Goal: Transaction & Acquisition: Book appointment/travel/reservation

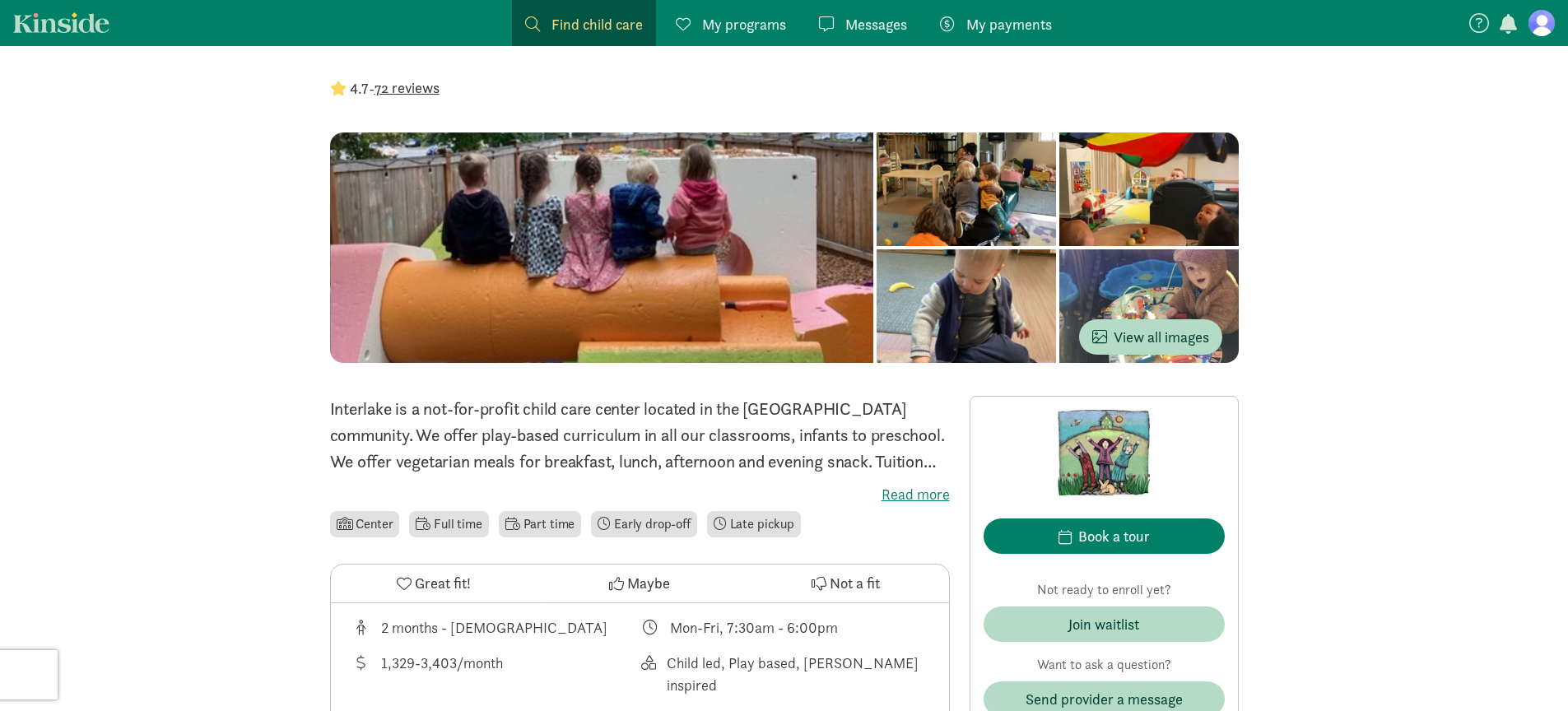
scroll to position [102, 0]
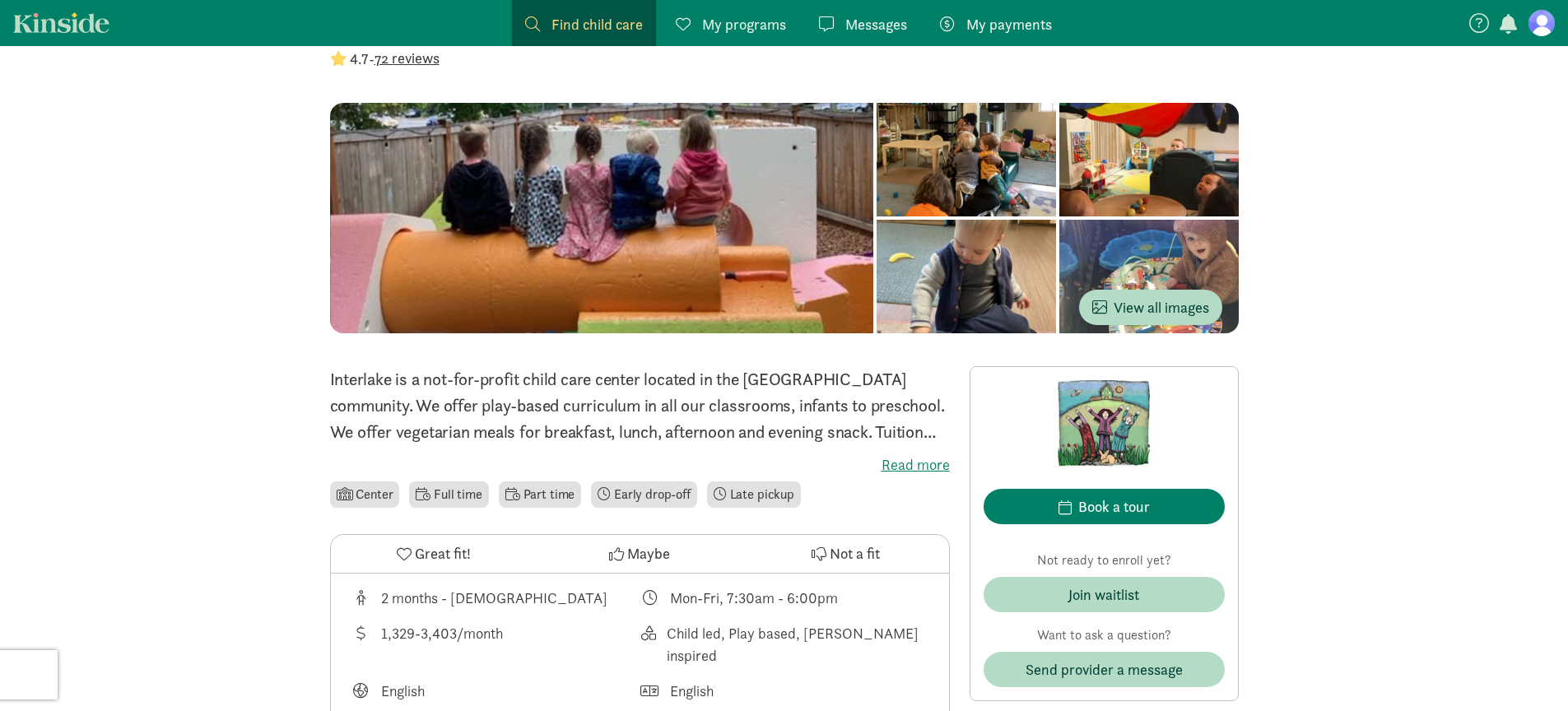
click at [674, 406] on p "Interlake is a not-for-profit child care center located in the Wallingford comm…" at bounding box center [640, 406] width 620 height 79
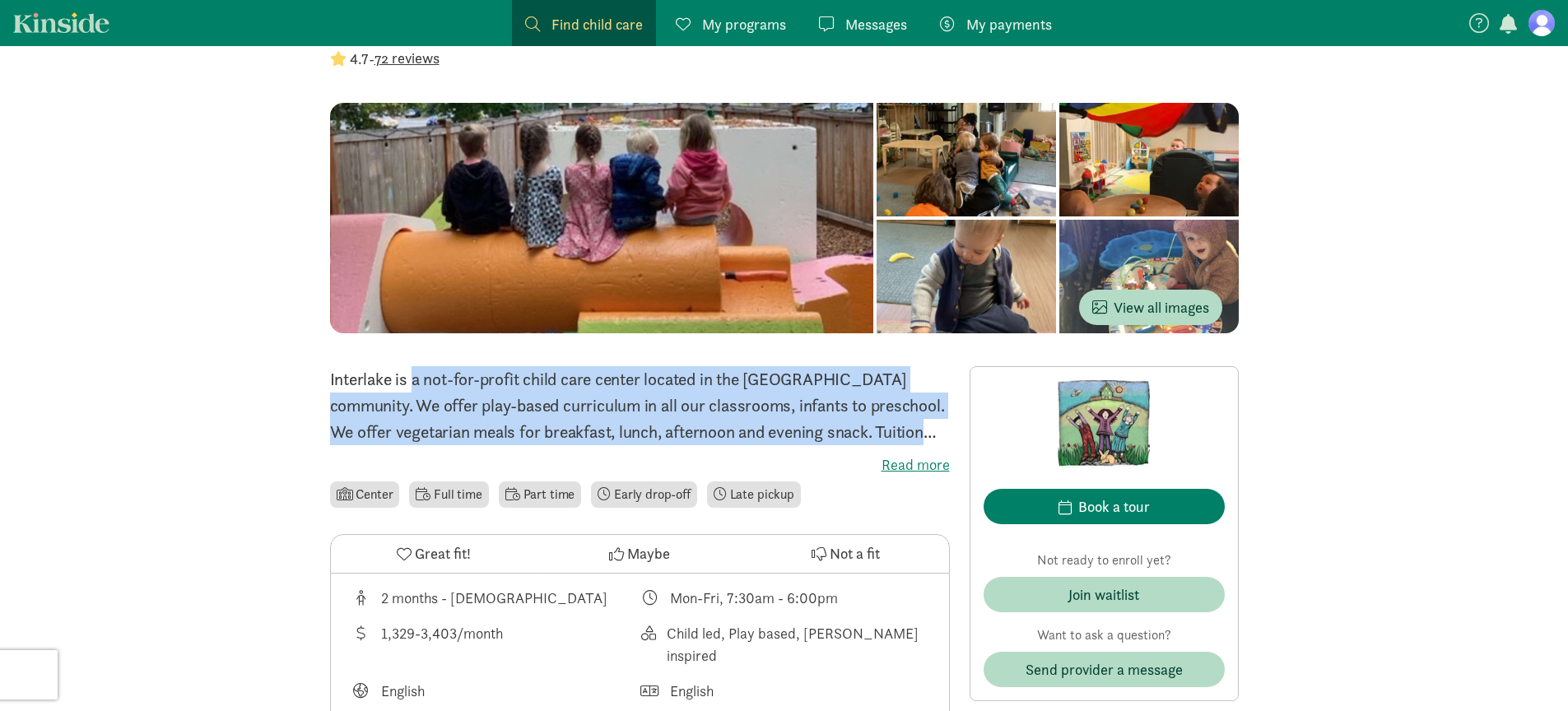
click at [674, 406] on p "Interlake is a not-for-profit child care center located in the Wallingford comm…" at bounding box center [640, 406] width 620 height 79
click at [489, 410] on p "Interlake is a not-for-profit child care center located in the Wallingford comm…" at bounding box center [640, 406] width 620 height 79
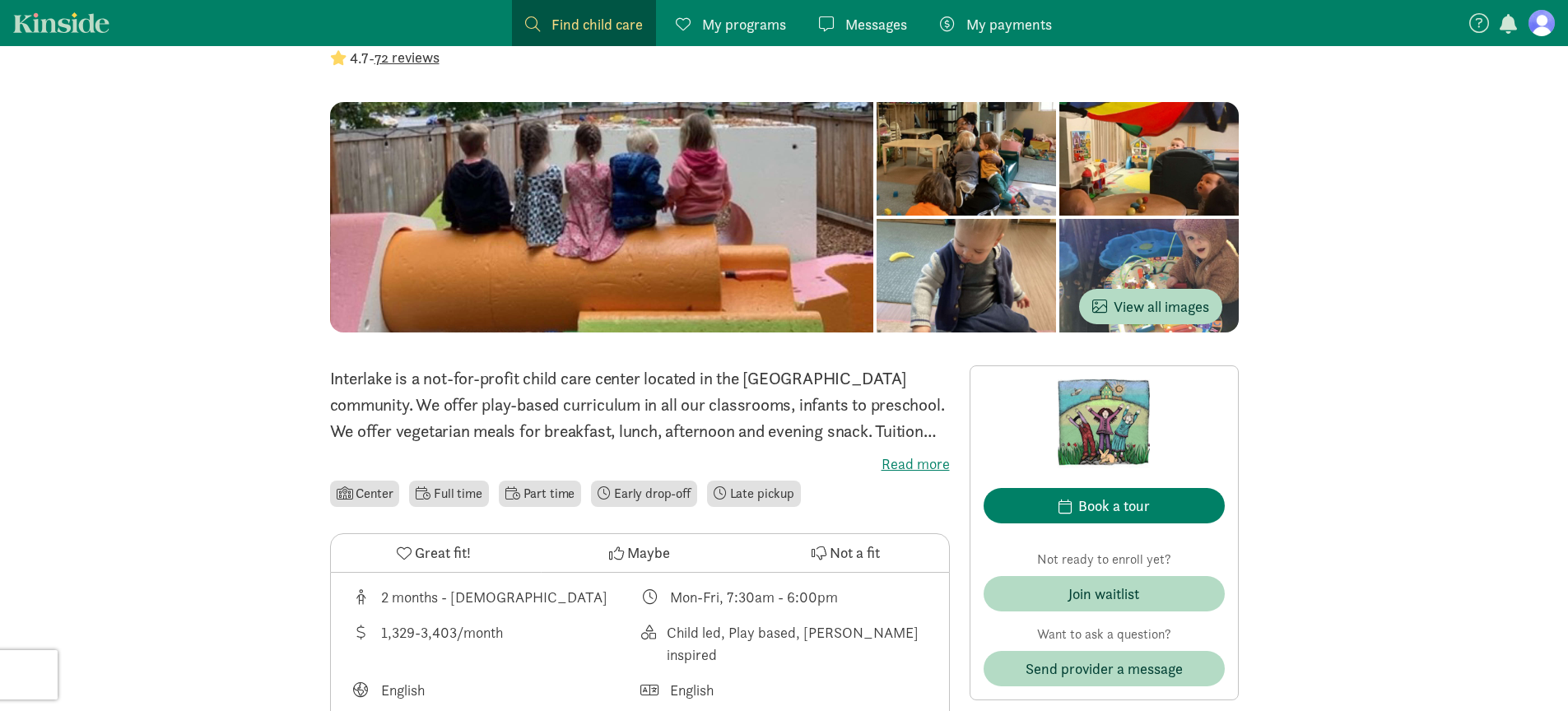
scroll to position [640, 0]
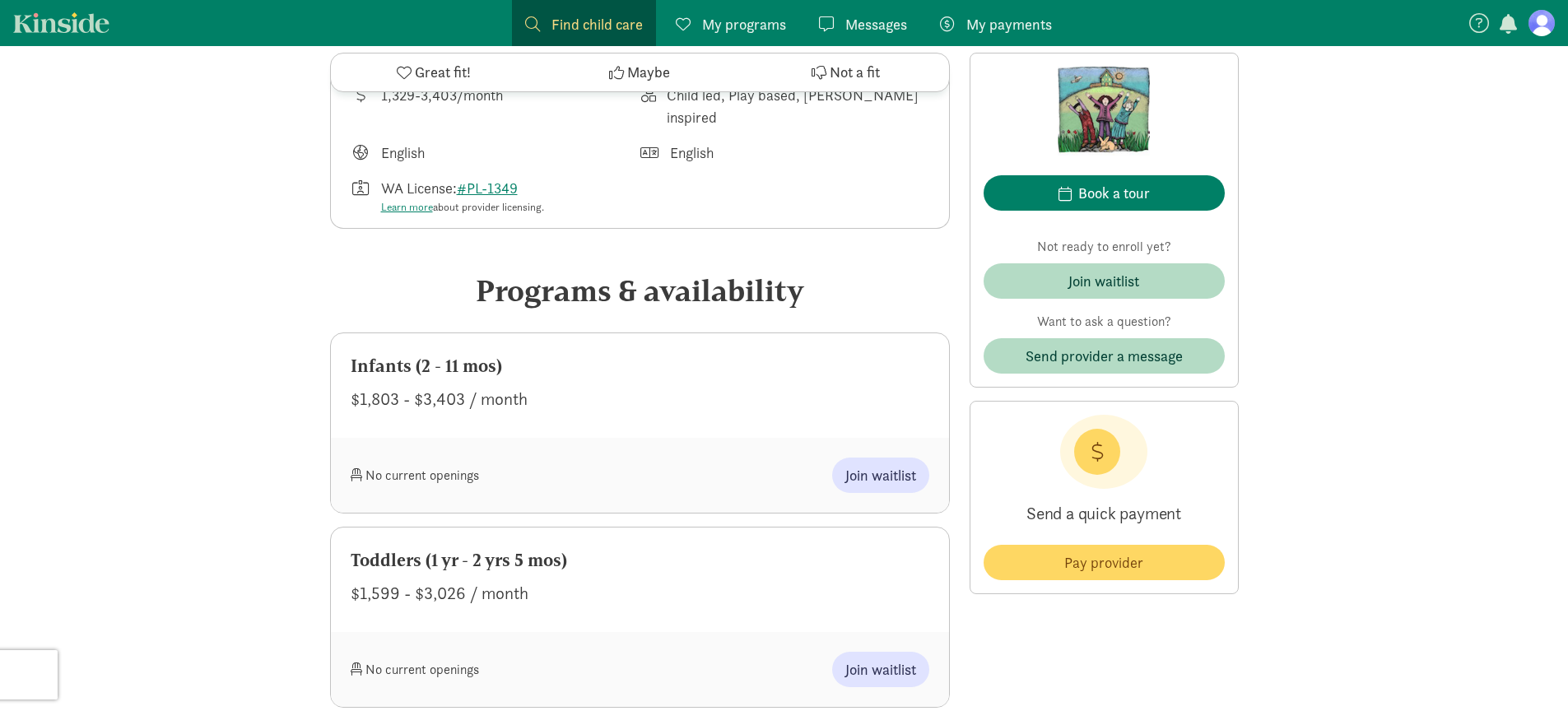
drag, startPoint x: 452, startPoint y: 373, endPoint x: 1171, endPoint y: 683, distance: 783.0
drag, startPoint x: 1120, startPoint y: 652, endPoint x: 189, endPoint y: 189, distance: 1039.8
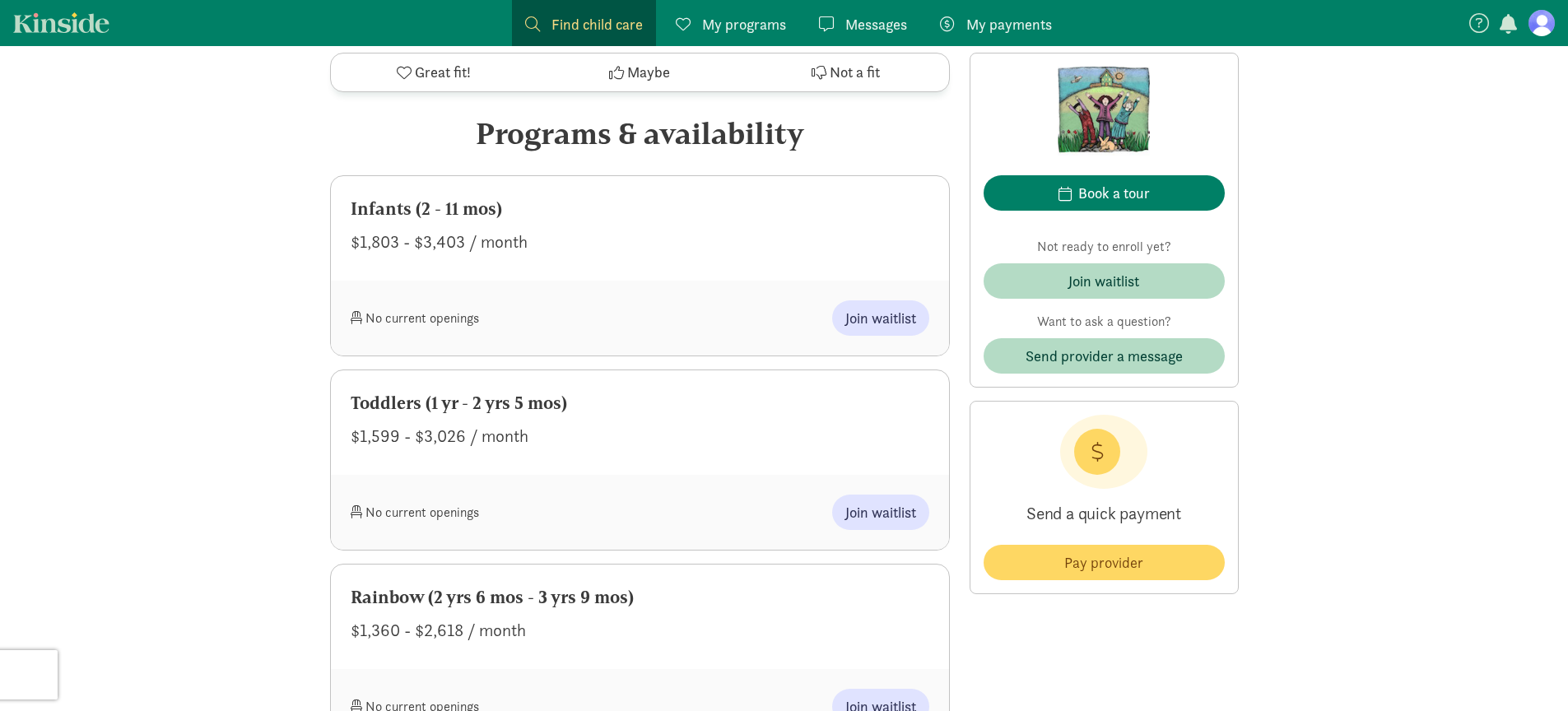
scroll to position [1170, 0]
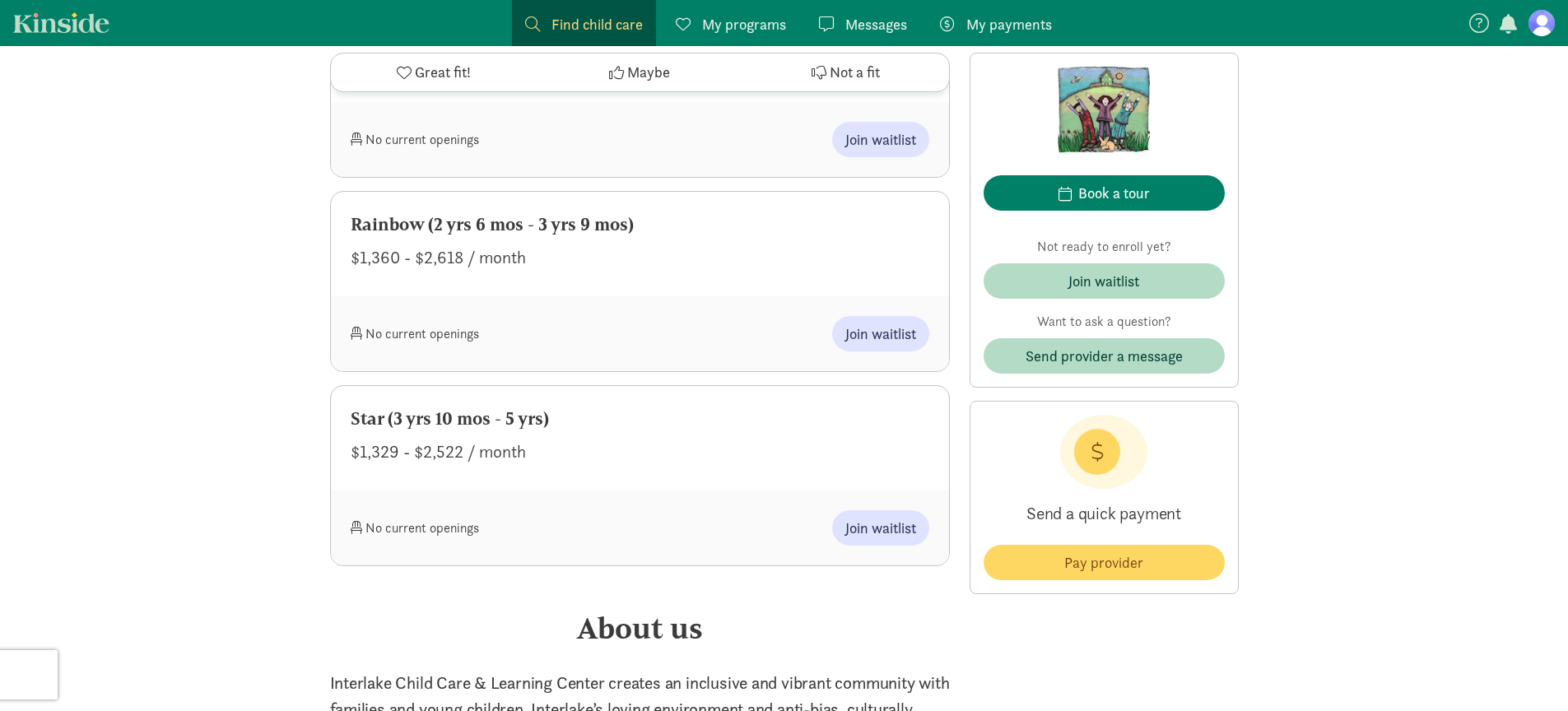
drag, startPoint x: 220, startPoint y: 191, endPoint x: 1089, endPoint y: 665, distance: 989.9
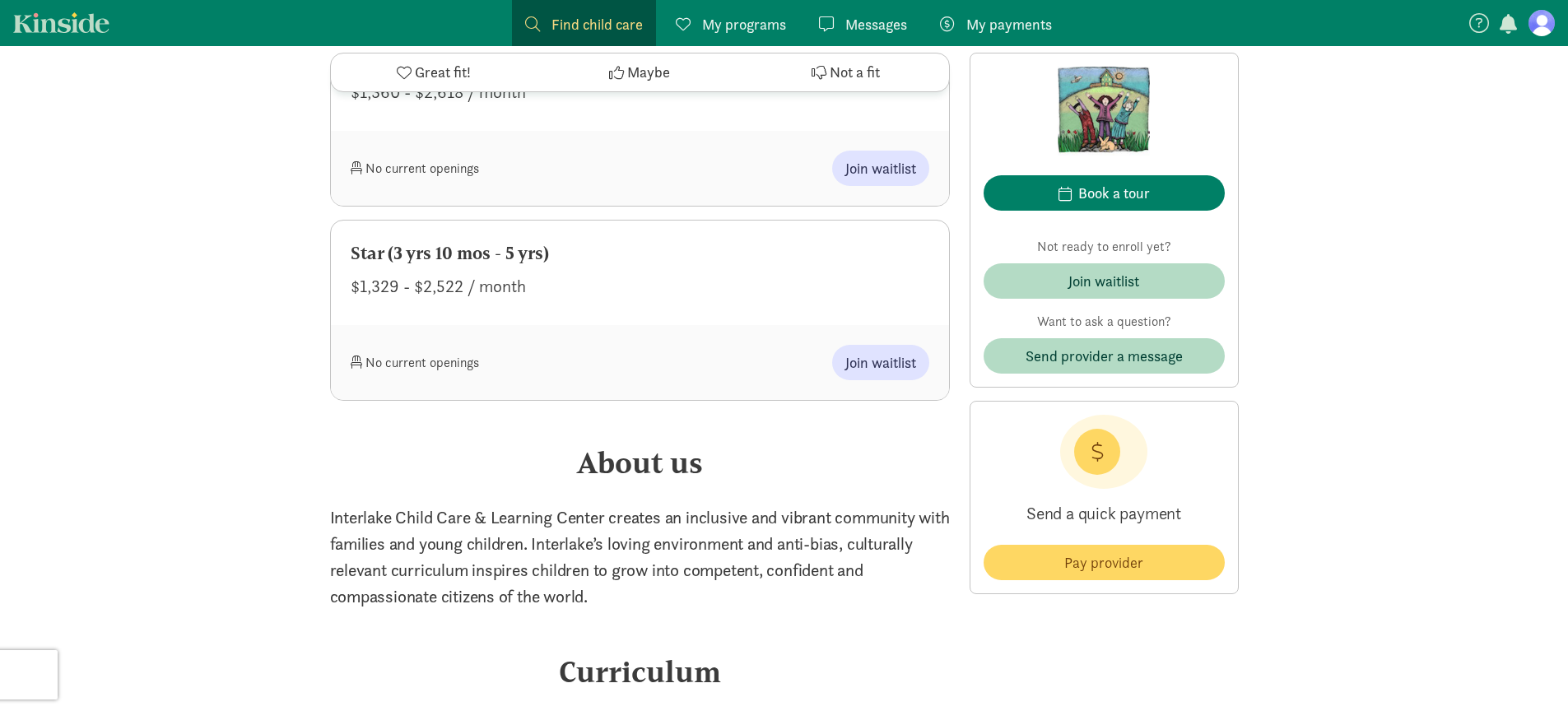
scroll to position [1702, 0]
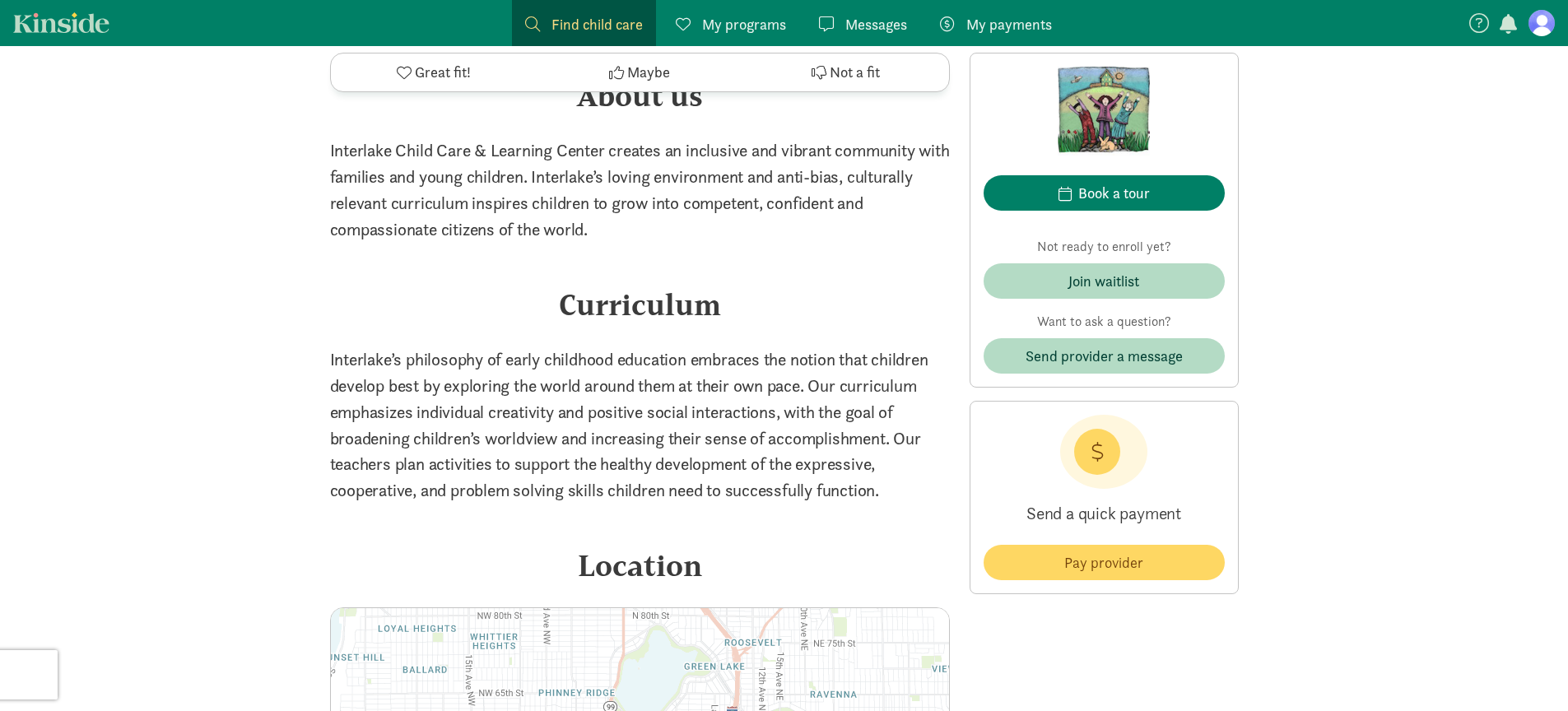
drag, startPoint x: 603, startPoint y: 343, endPoint x: 255, endPoint y: 179, distance: 384.7
click at [257, 183] on div "‹ › × View all images Interlake Child Care 4.7 - 72 reviews ‹ › × View all imag…" at bounding box center [784, 264] width 1568 height 3840
click at [255, 179] on div "‹ › × View all images Interlake Child Care 4.7 - 72 reviews ‹ › × View all imag…" at bounding box center [784, 264] width 1568 height 3840
drag, startPoint x: 331, startPoint y: 191, endPoint x: 1258, endPoint y: 386, distance: 947.3
click at [1258, 386] on div "‹ › × View all images Interlake Child Care 4.7 - 72 reviews ‹ › × View all imag…" at bounding box center [784, 264] width 1568 height 3840
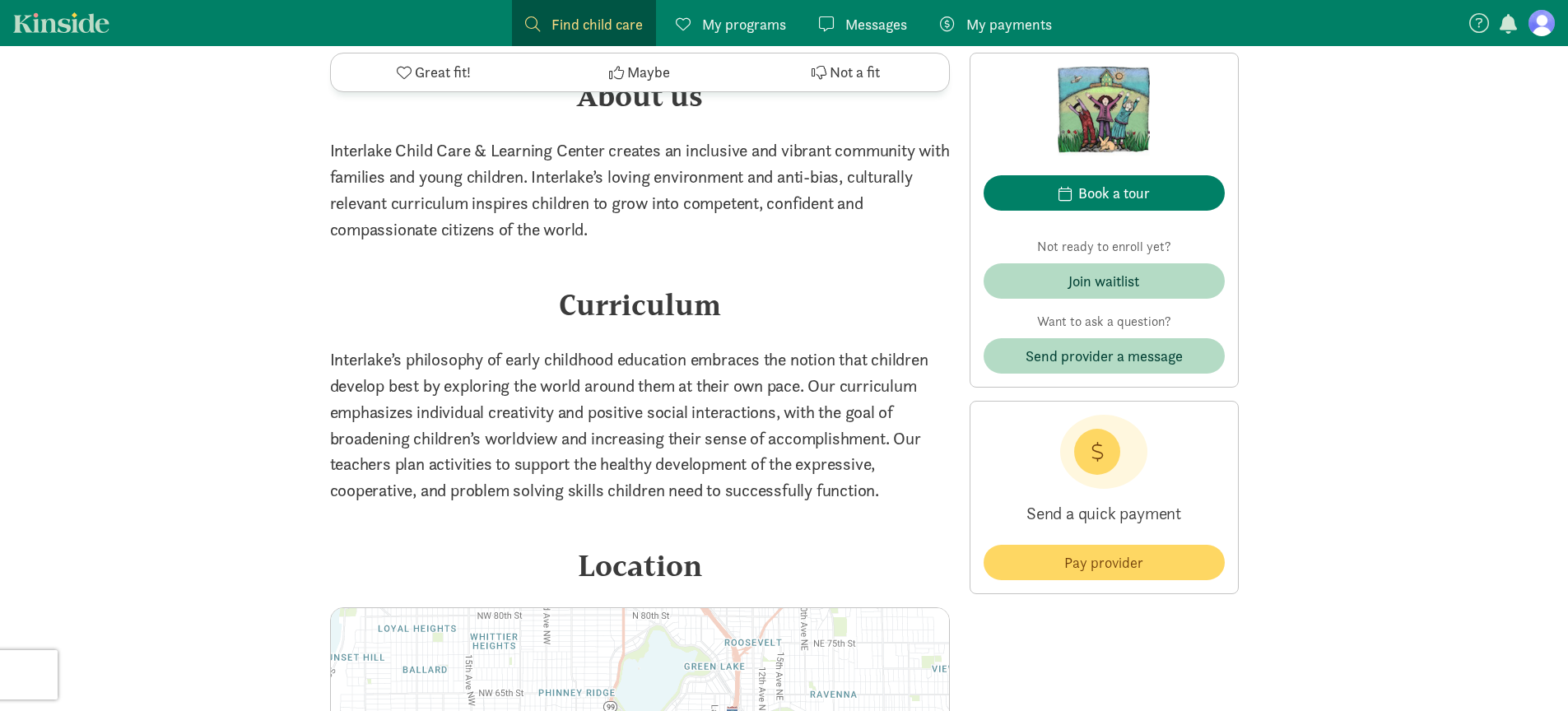
click at [1258, 386] on div "‹ › × View all images Interlake Child Care 4.7 - 72 reviews ‹ › × View all imag…" at bounding box center [784, 264] width 1568 height 3840
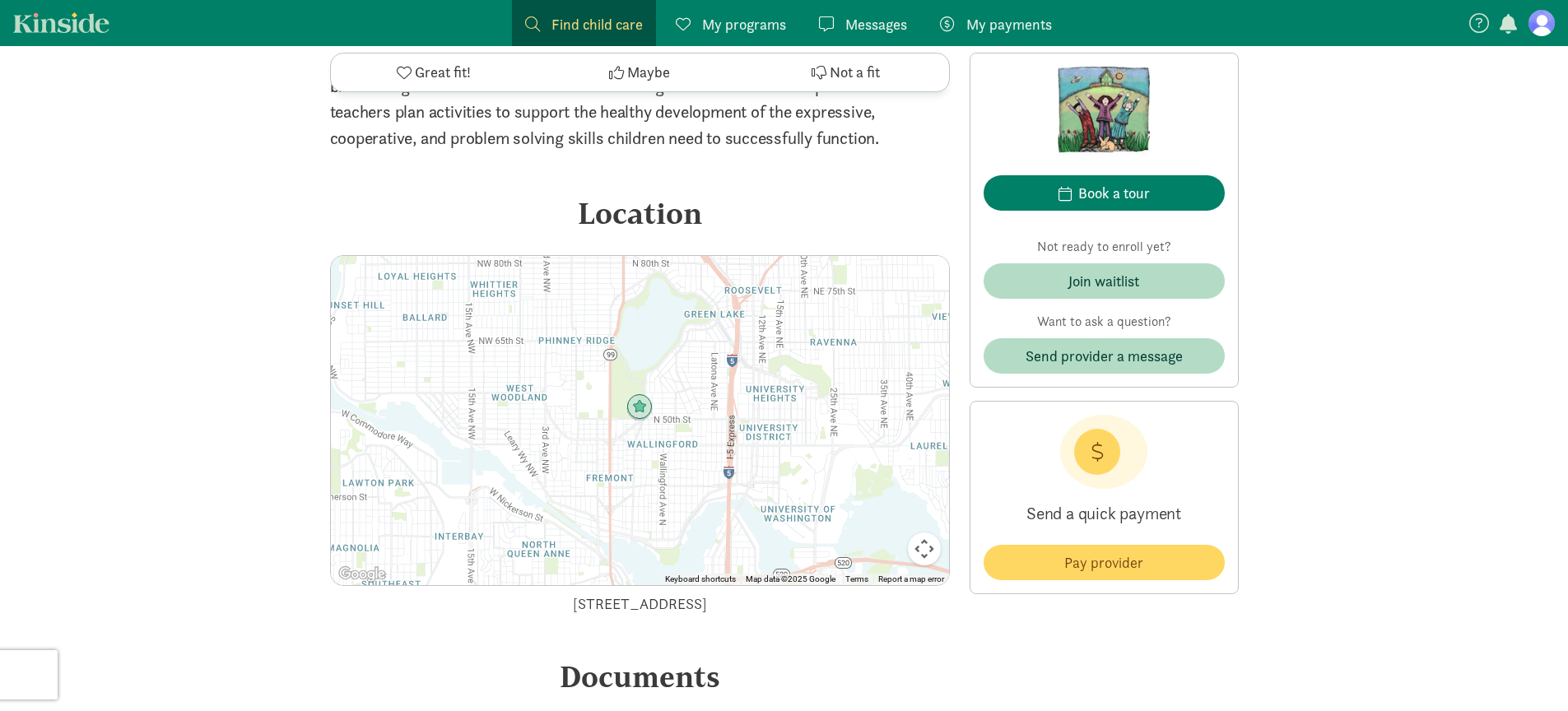
scroll to position [2054, 0]
click at [1156, 189] on span "Book a tour" at bounding box center [1104, 193] width 215 height 22
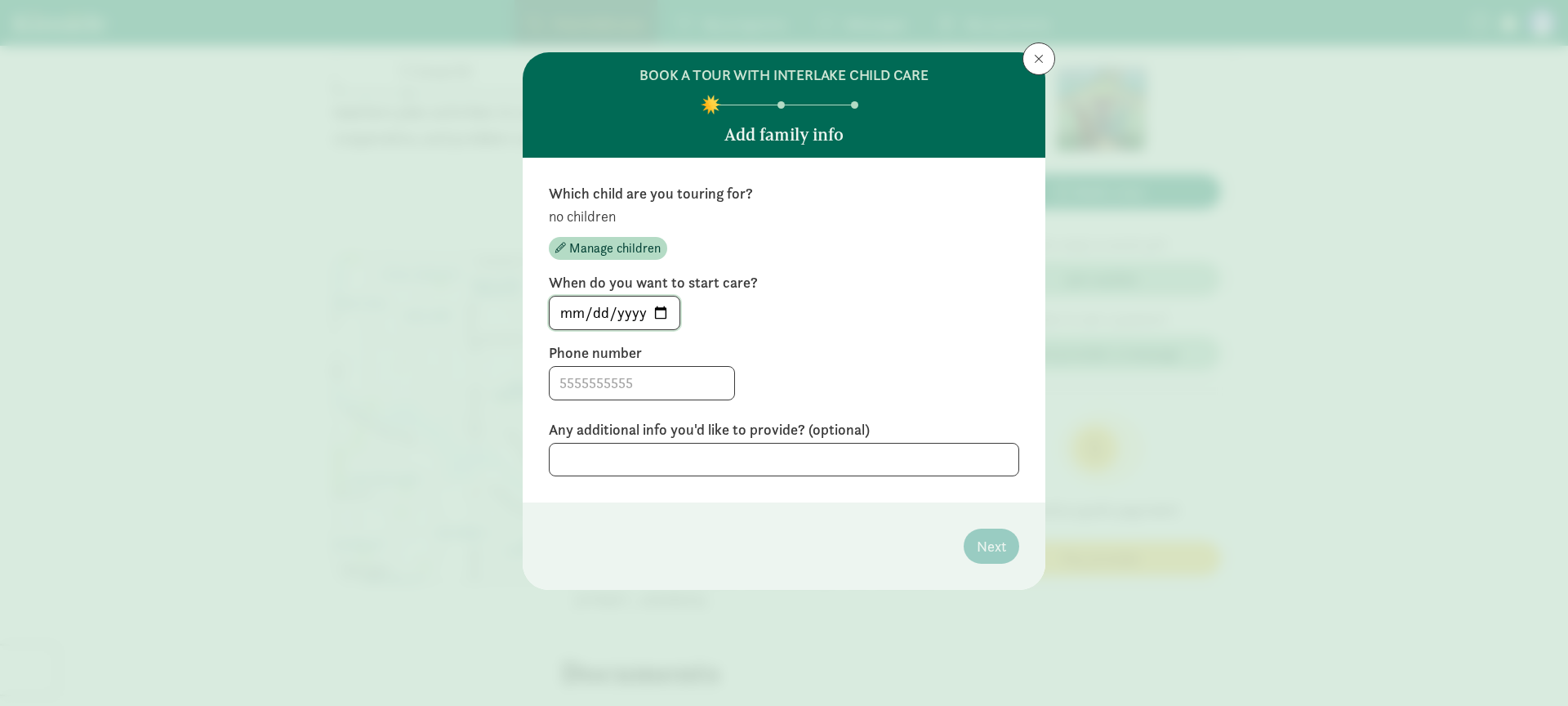
click at [664, 313] on input "2025-09-02" at bounding box center [615, 313] width 130 height 33
type input "2026-07-01"
click at [640, 389] on input at bounding box center [641, 383] width 184 height 33
type input "2069093006"
drag, startPoint x: 859, startPoint y: 380, endPoint x: 847, endPoint y: 341, distance: 40.8
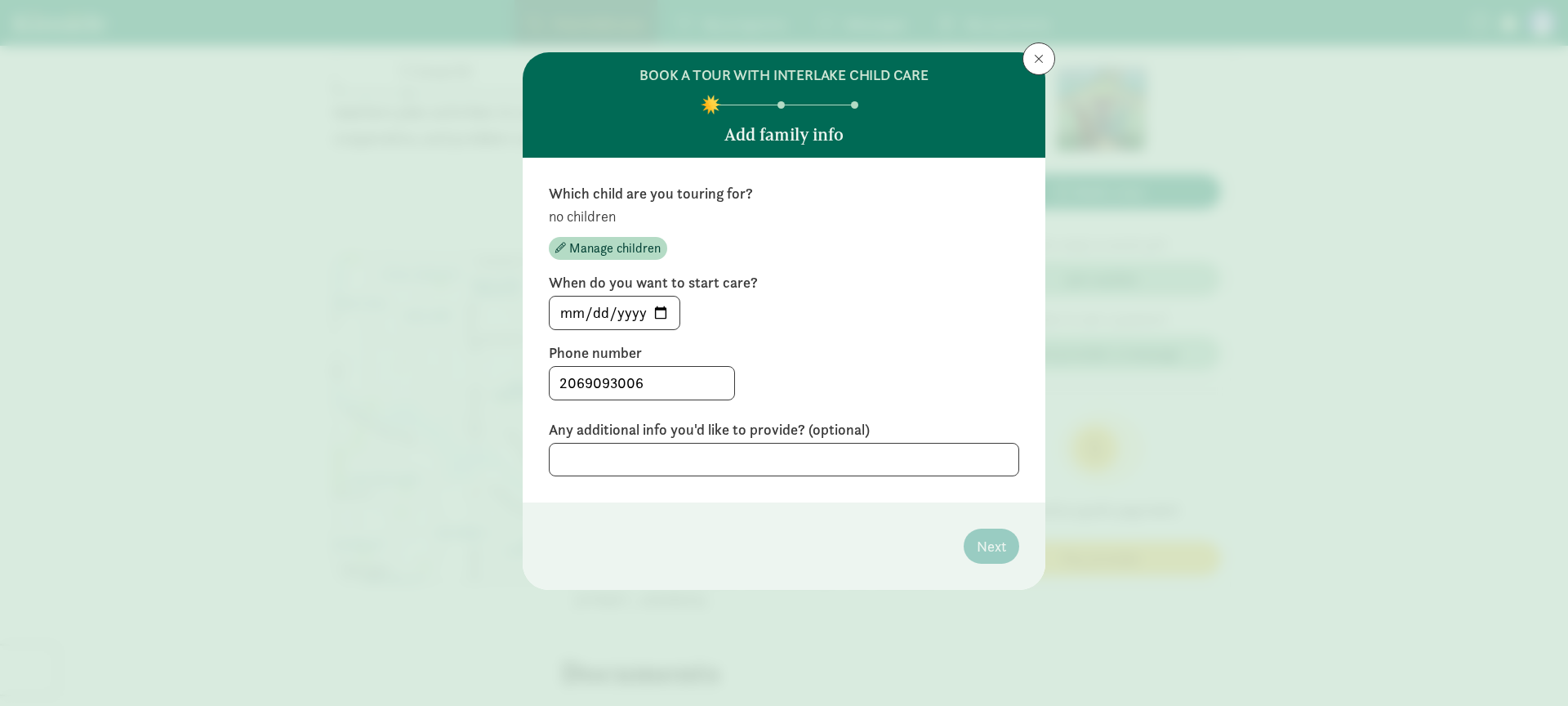
click at [859, 380] on div "2069093006" at bounding box center [784, 383] width 470 height 34
click at [585, 211] on p "no children" at bounding box center [784, 217] width 470 height 20
click at [905, 465] on textarea at bounding box center [784, 460] width 470 height 34
click at [644, 255] on span "Manage children" at bounding box center [615, 249] width 92 height 20
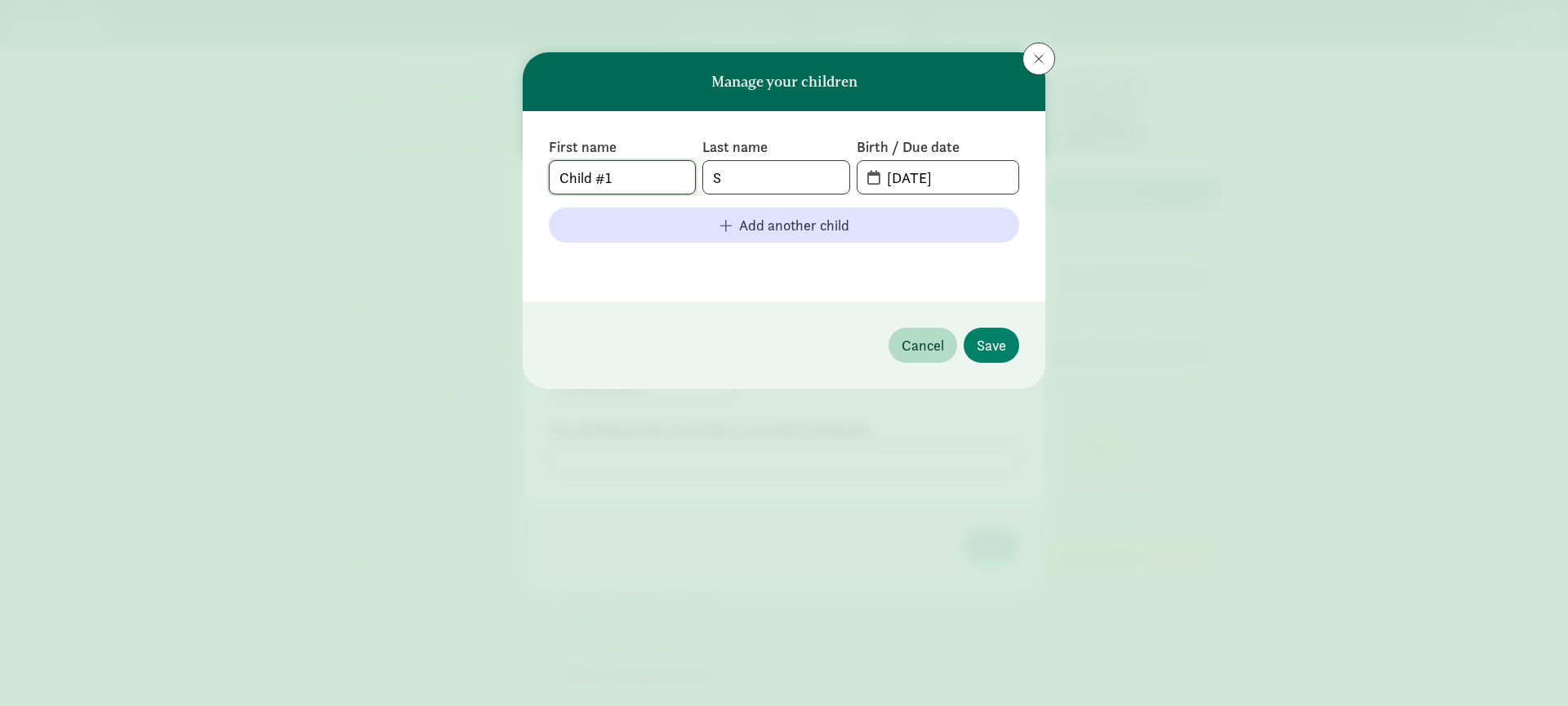
click at [649, 183] on input "Child #1" at bounding box center [622, 177] width 145 height 33
click at [755, 175] on input "S" at bounding box center [775, 177] width 145 height 33
type input "Straughan"
click at [999, 182] on input "09-01-2025" at bounding box center [947, 177] width 142 height 33
drag, startPoint x: 978, startPoint y: 180, endPoint x: 852, endPoint y: 182, distance: 126.0
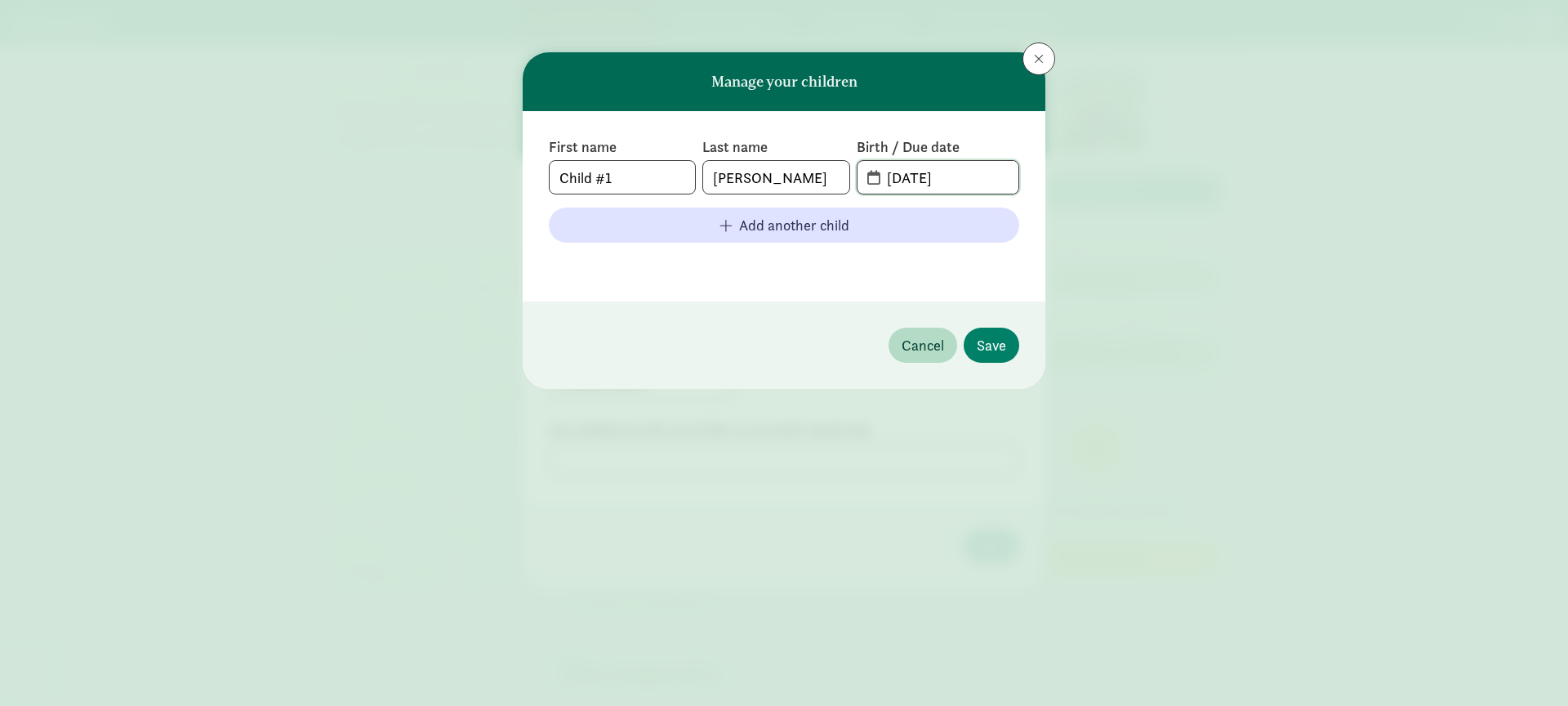
click at [853, 182] on div "First name Child #1 Last name Straughan Birth / Due date 09-01-2025" at bounding box center [784, 166] width 470 height 57
type input "03-01-2026"
click at [984, 345] on span "Save" at bounding box center [991, 345] width 29 height 22
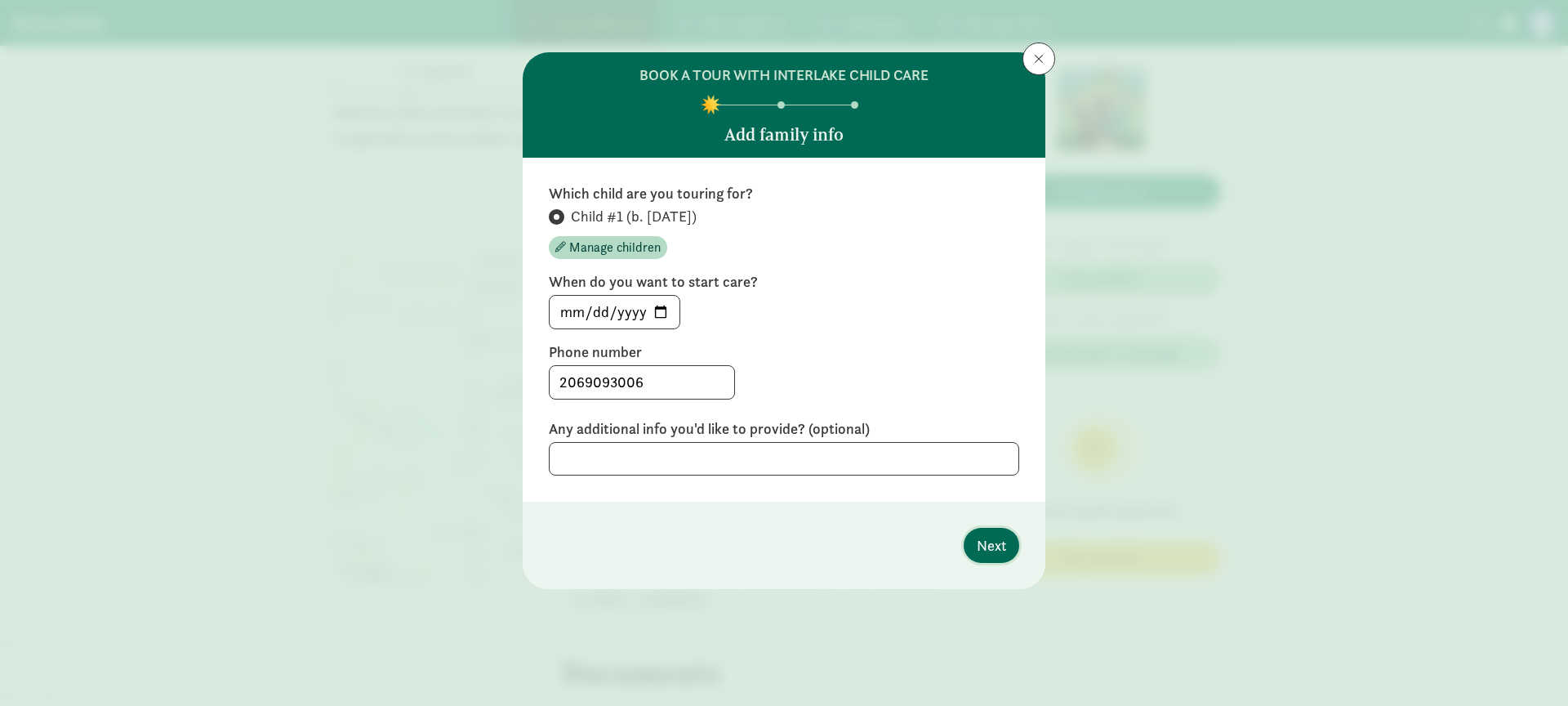
click at [998, 546] on span "Next" at bounding box center [991, 545] width 29 height 22
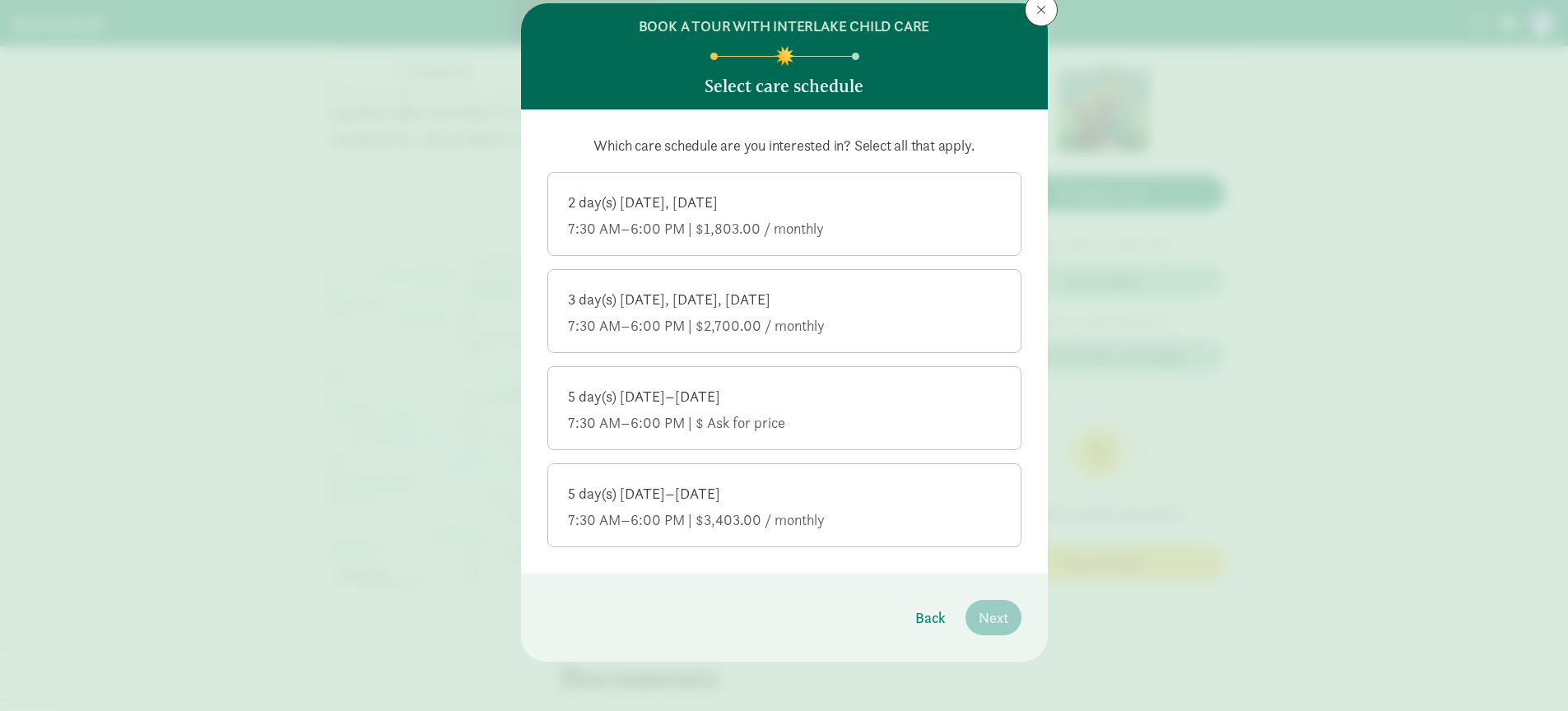
scroll to position [53, 0]
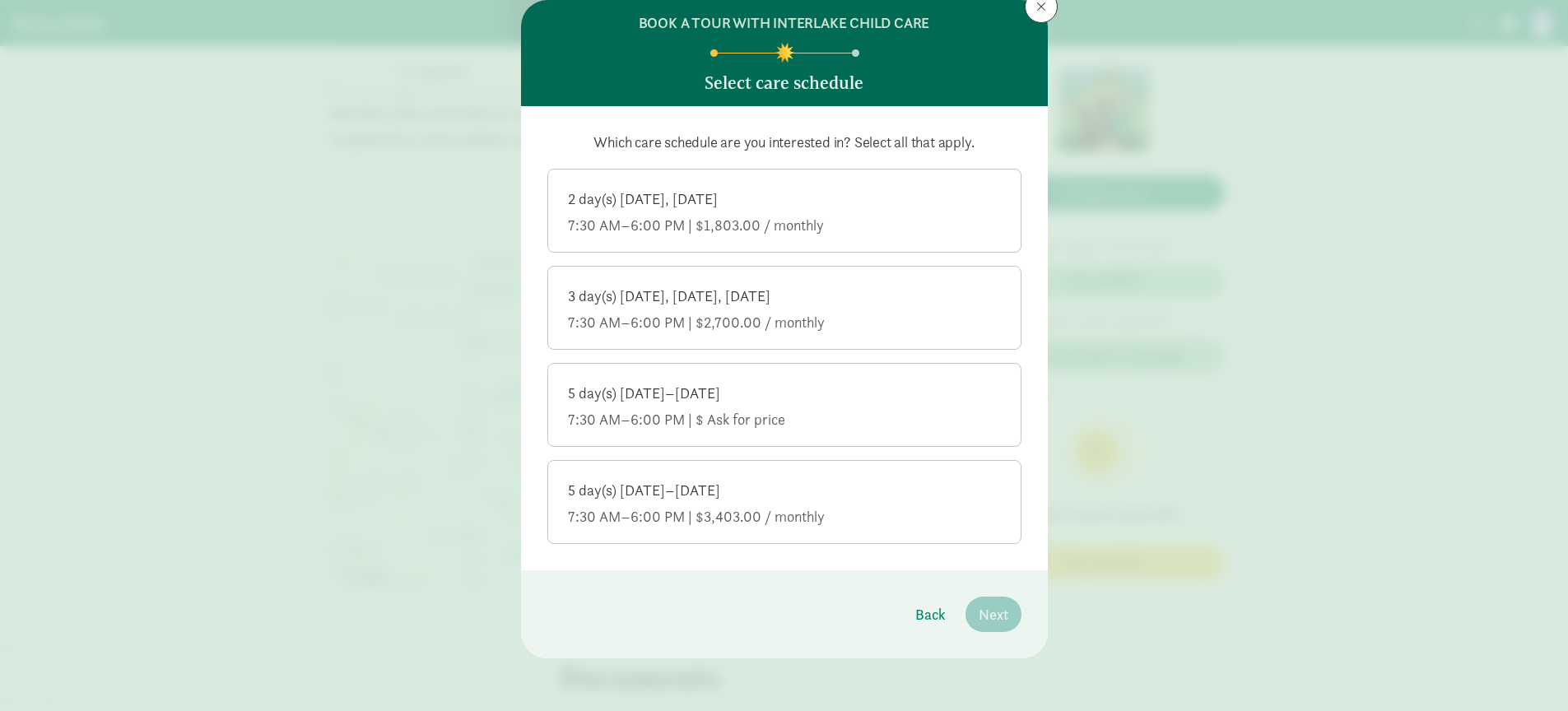
click at [867, 508] on div "7:30 AM–6:00 PM | $3,403.00 / monthly" at bounding box center [784, 517] width 433 height 20
click at [0, 0] on input "5 day(s) Monday–Friday 7:30 AM–6:00 PM | $3,403.00 / monthly" at bounding box center [0, 0] width 0 height 0
click at [986, 601] on button "Next" at bounding box center [993, 614] width 56 height 35
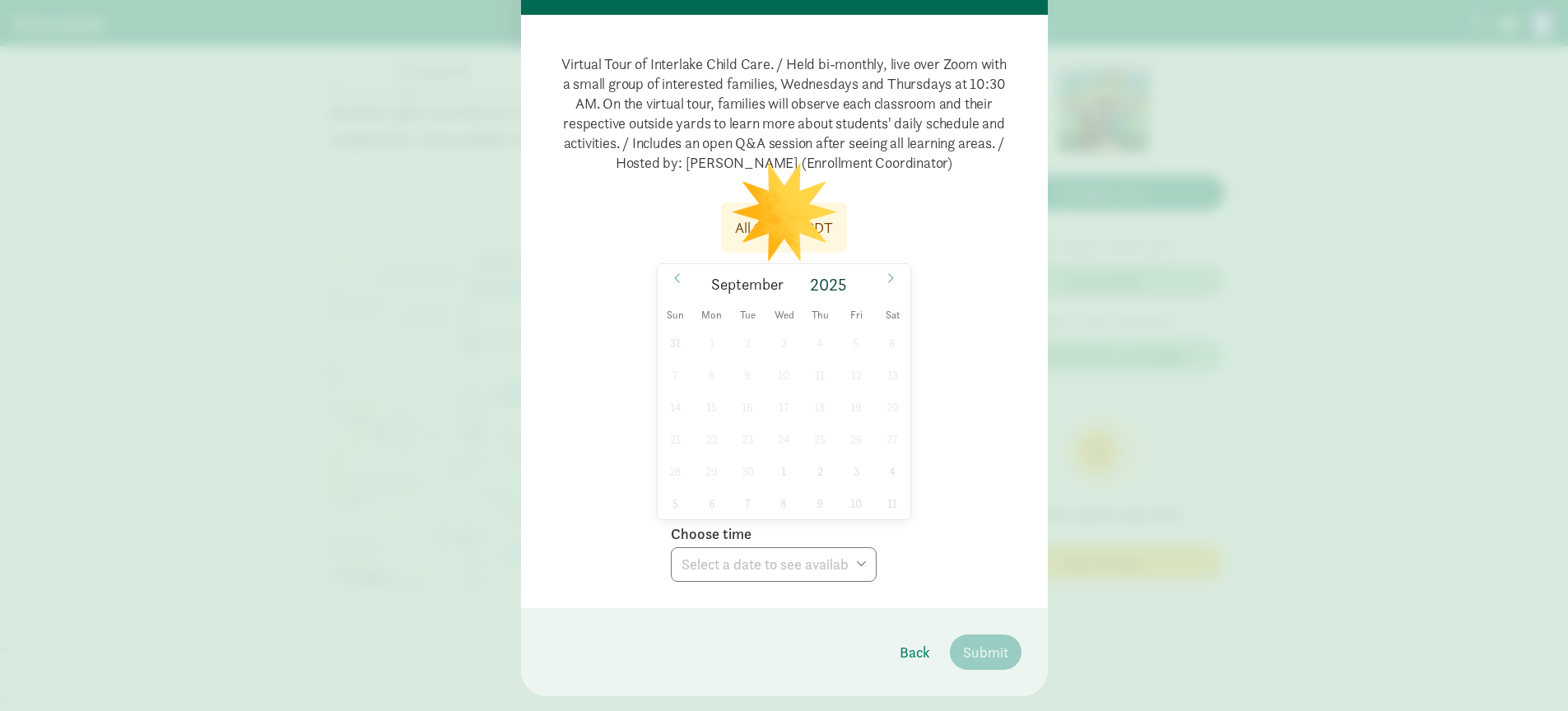
scroll to position [78, 0]
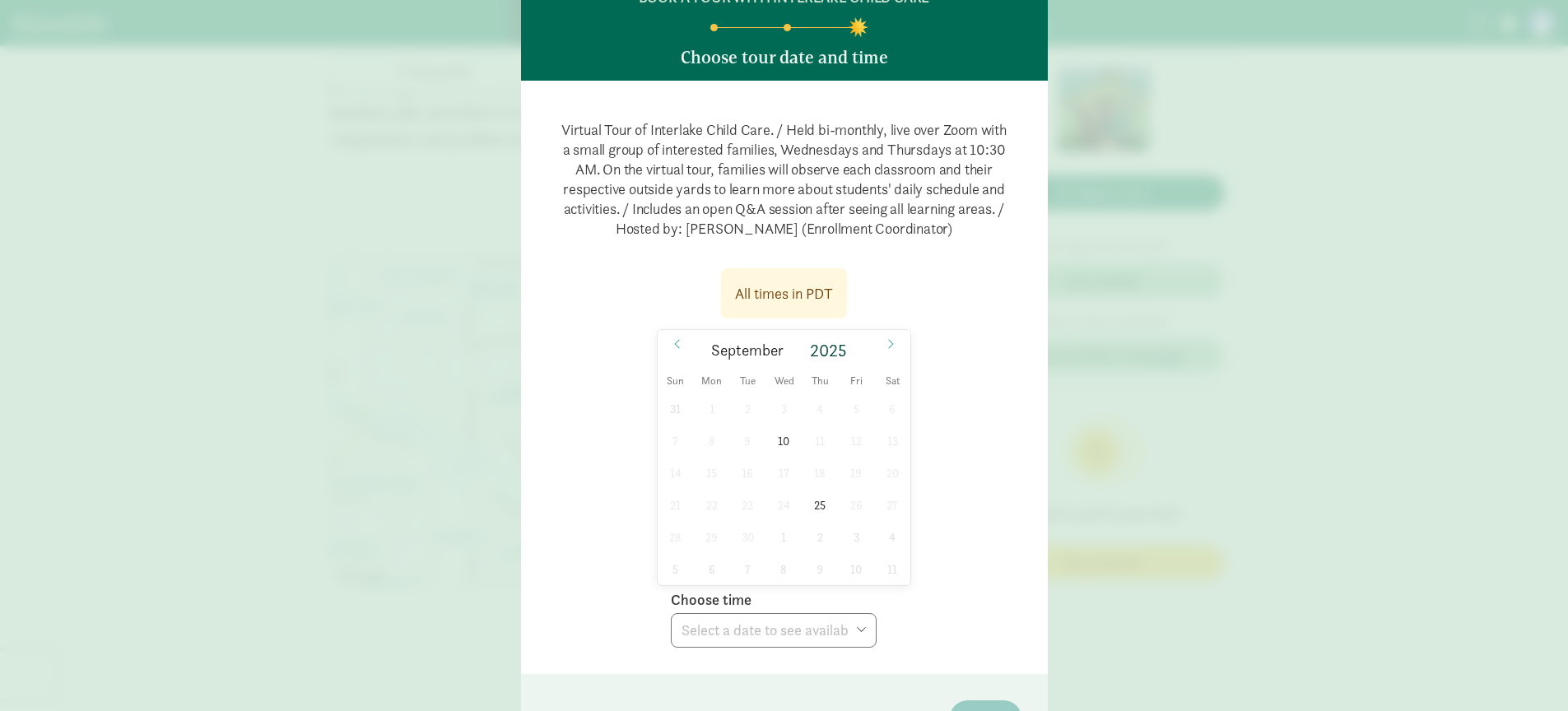
click at [769, 275] on div "All times in PDT" at bounding box center [784, 294] width 126 height 50
click at [780, 301] on div "All times in PDT" at bounding box center [783, 293] width 98 height 22
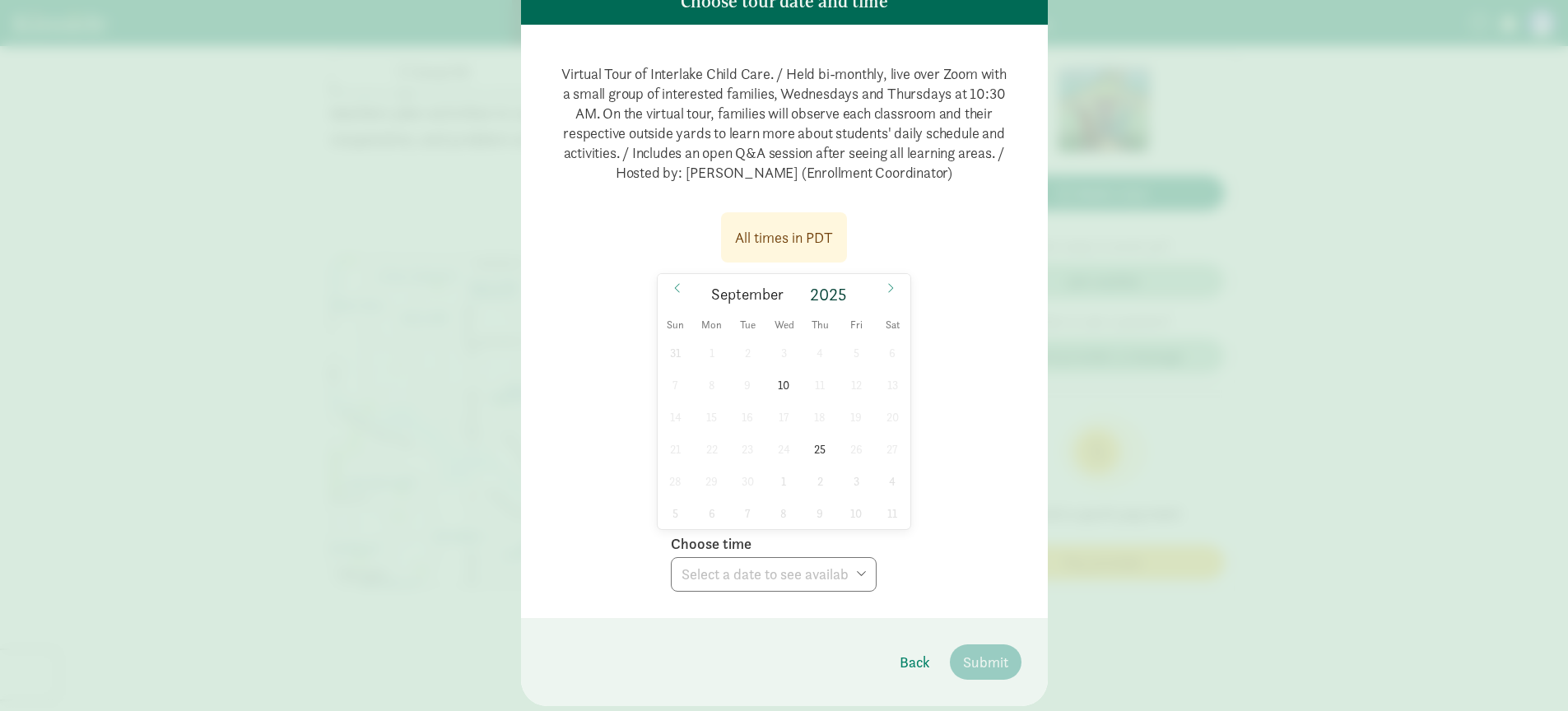
scroll to position [29, 0]
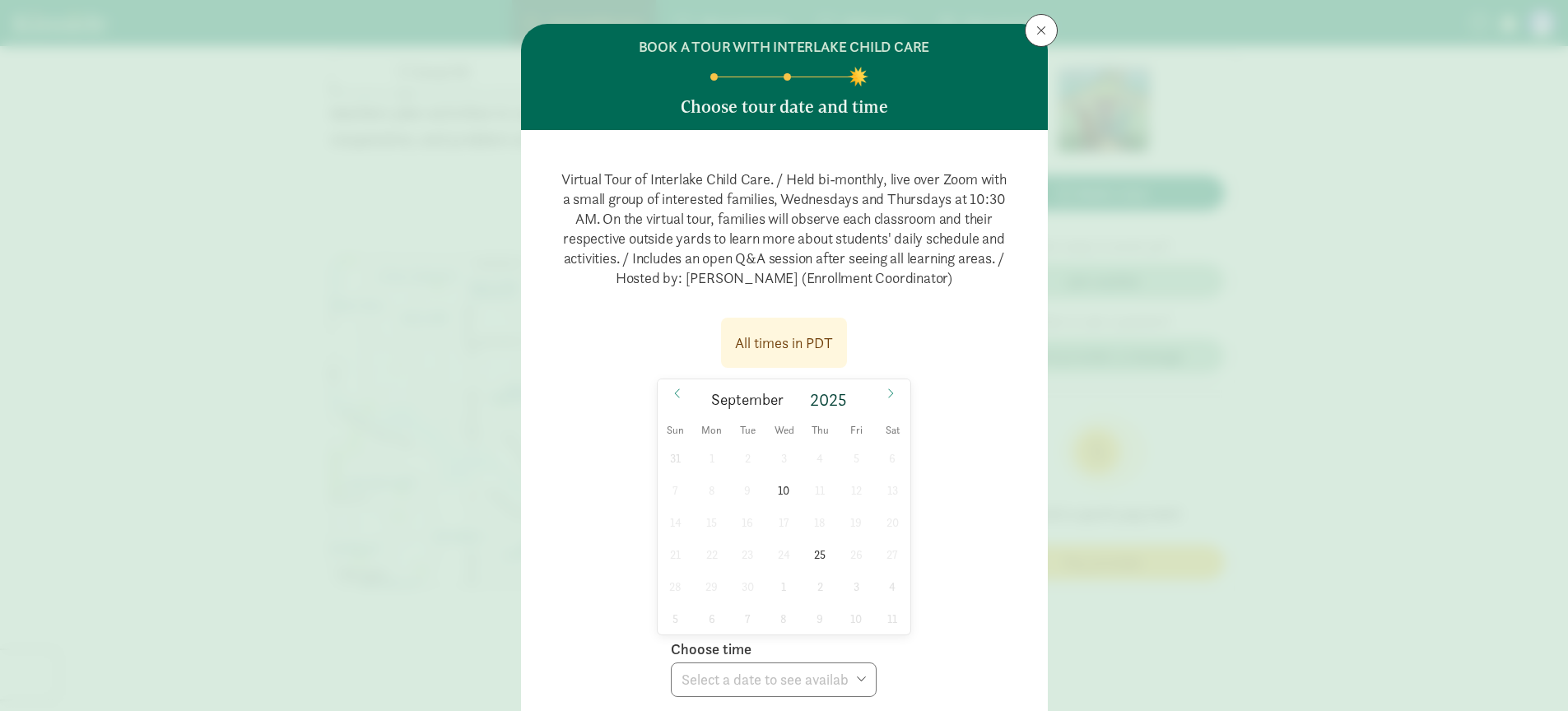
click at [756, 222] on p "Virtual Tour of Interlake Child Care. / Held bi-monthly, live over Zoom with a …" at bounding box center [785, 228] width 474 height 145
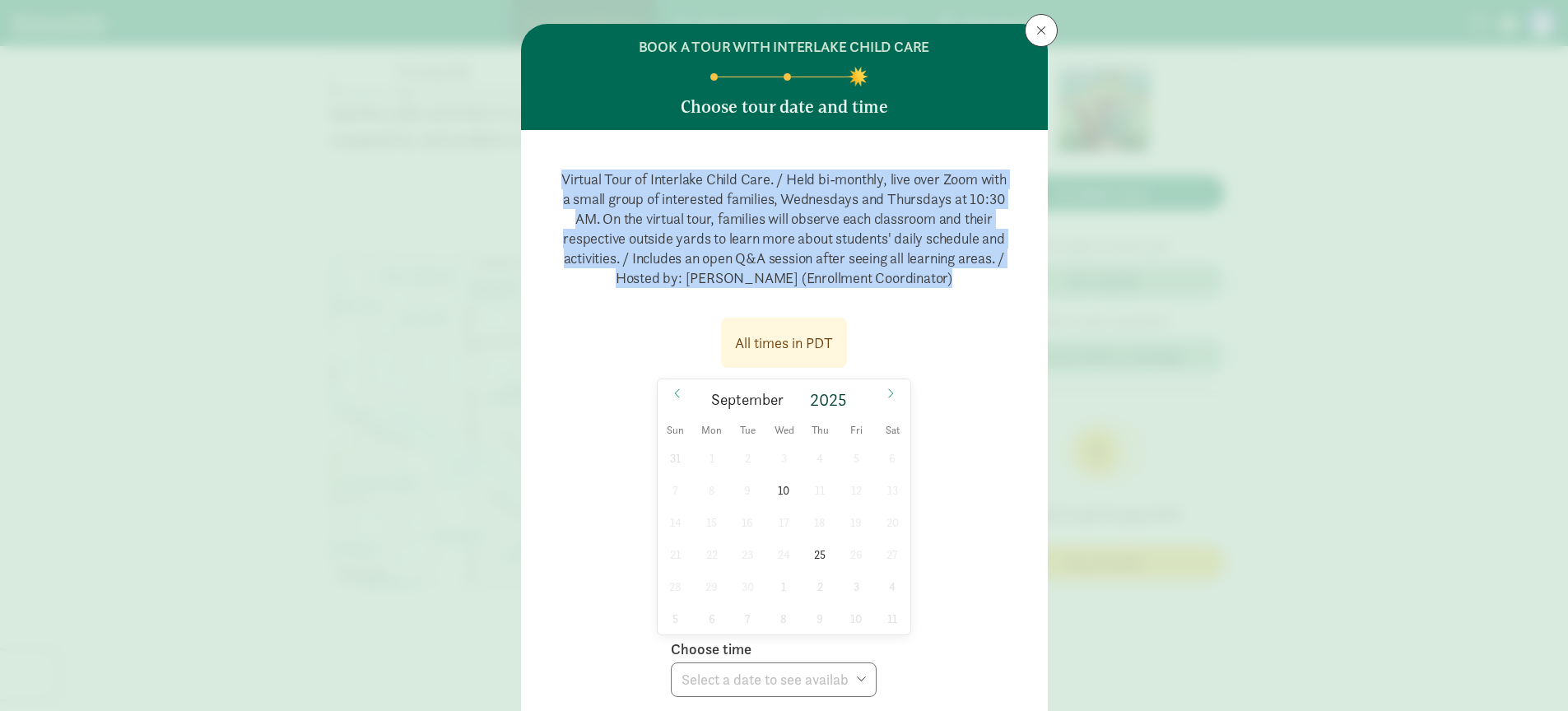
click at [756, 222] on p "Virtual Tour of Interlake Child Care. / Held bi-monthly, live over Zoom with a …" at bounding box center [785, 228] width 474 height 145
click at [852, 213] on p "Virtual Tour of Interlake Child Care. / Held bi-monthly, live over Zoom with a …" at bounding box center [785, 228] width 474 height 145
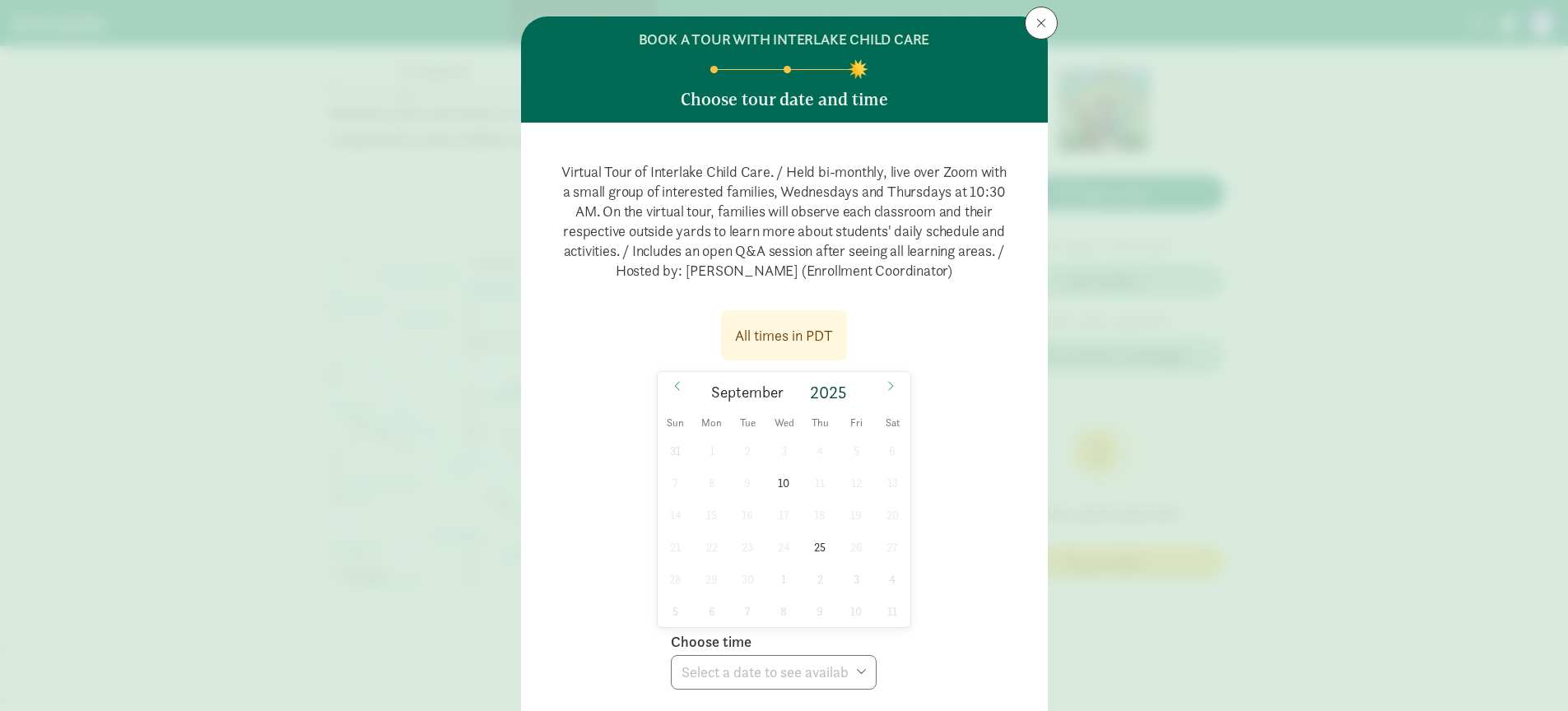
scroll to position [83, 0]
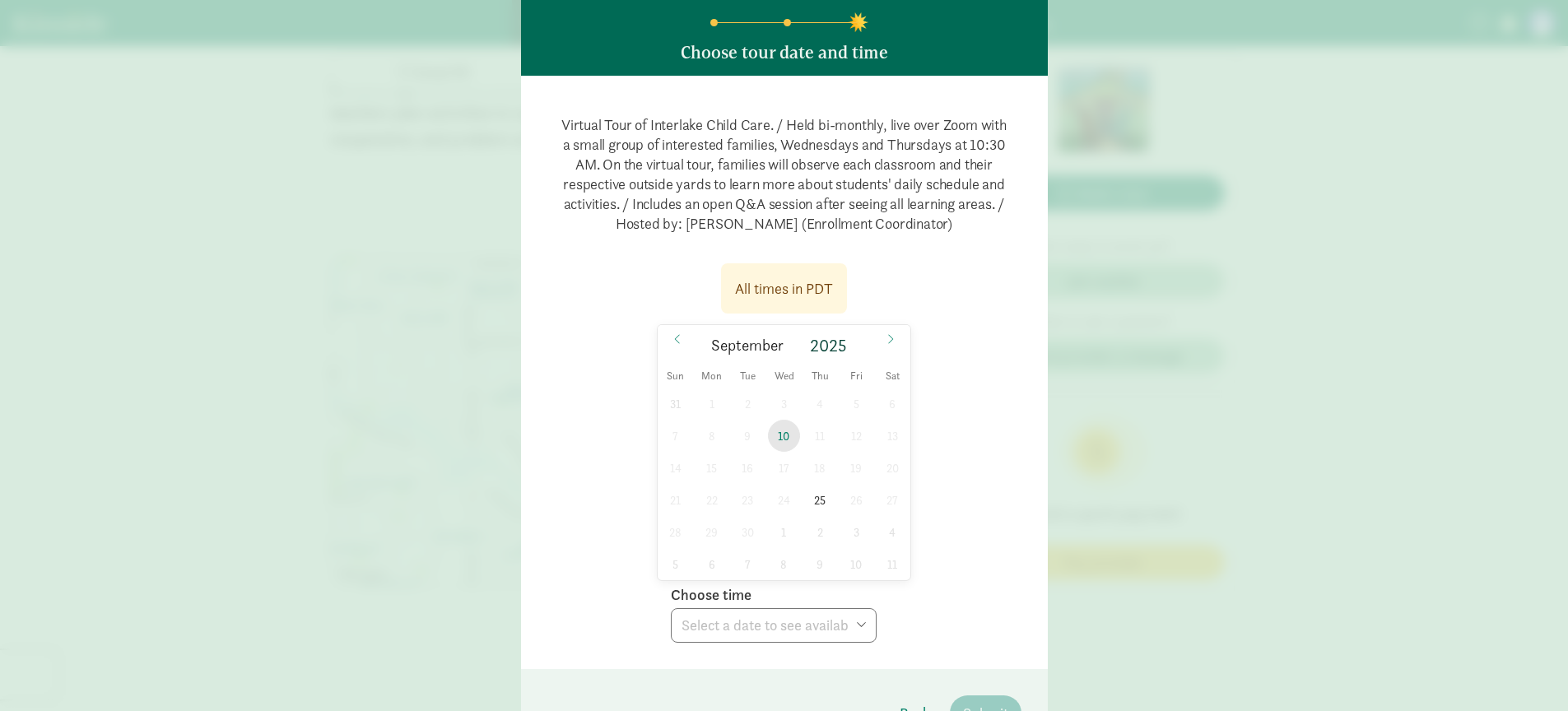
click at [786, 438] on span "10" at bounding box center [784, 435] width 32 height 32
click at [784, 649] on div "Virtual Tour of Interlake Child Care. / Held bi-monthly, live over Zoom with a …" at bounding box center [784, 372] width 527 height 593
click at [786, 635] on select "Choose time 10:30 AM (virtual tour)" at bounding box center [773, 625] width 206 height 34
select select "2025-09-10T10:30:00.000-07:00"
click at [1022, 464] on div "Virtual Tour of Interlake Child Care. / Held bi-monthly, live over Zoom with a …" at bounding box center [784, 372] width 527 height 593
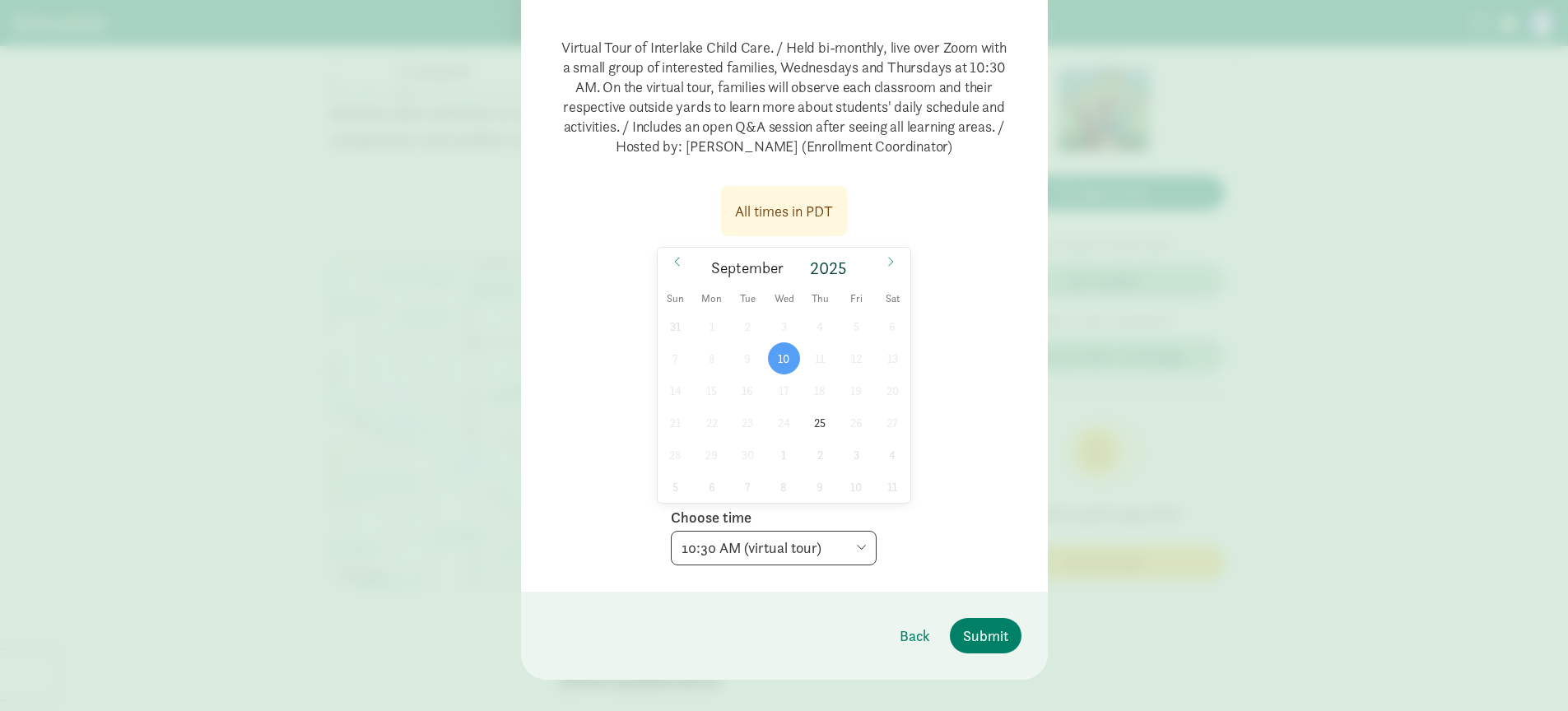
scroll to position [181, 0]
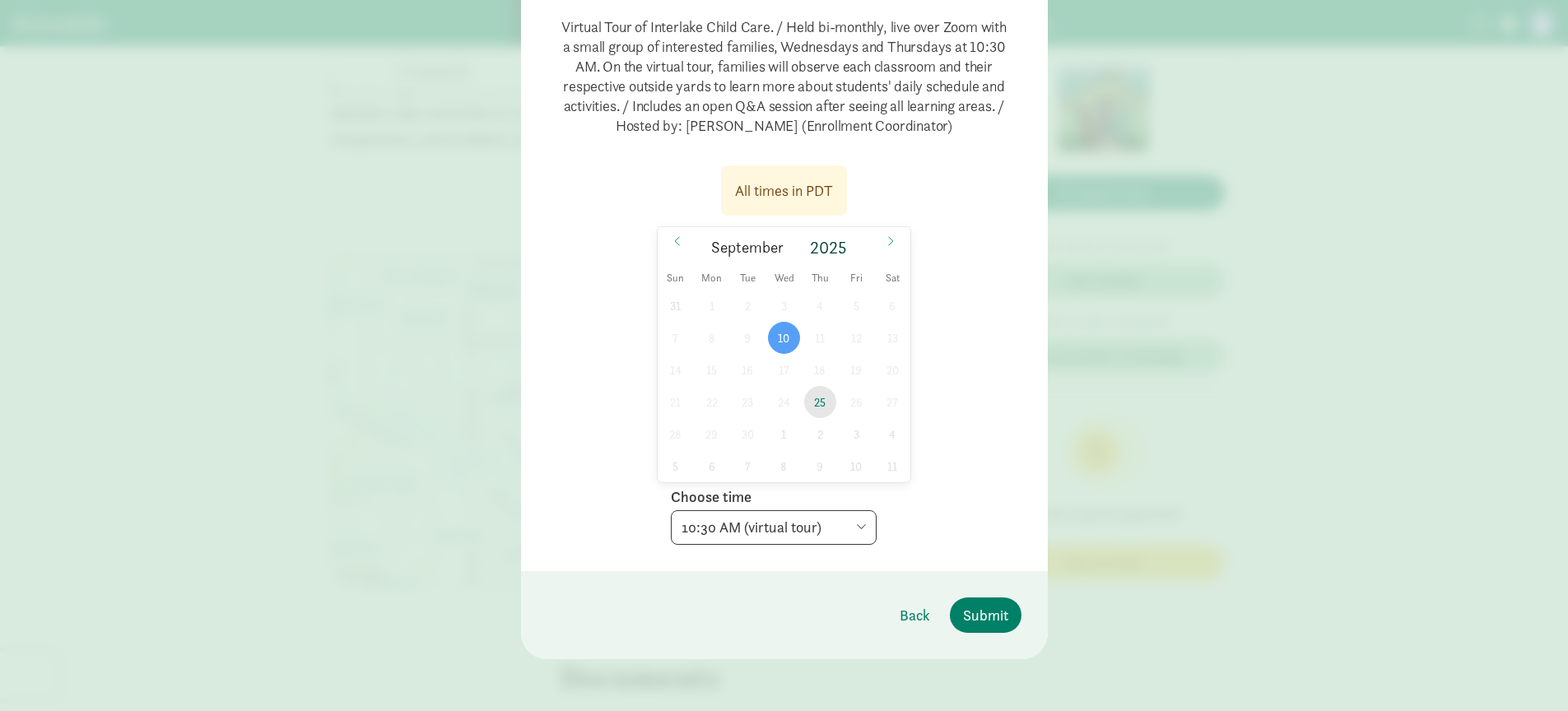
click at [823, 399] on span "25" at bounding box center [820, 402] width 32 height 32
click at [772, 340] on span "10" at bounding box center [784, 338] width 32 height 32
click at [813, 401] on span "25" at bounding box center [820, 402] width 32 height 32
click at [786, 334] on span "10" at bounding box center [784, 338] width 32 height 32
click at [815, 399] on span "25" at bounding box center [820, 402] width 32 height 32
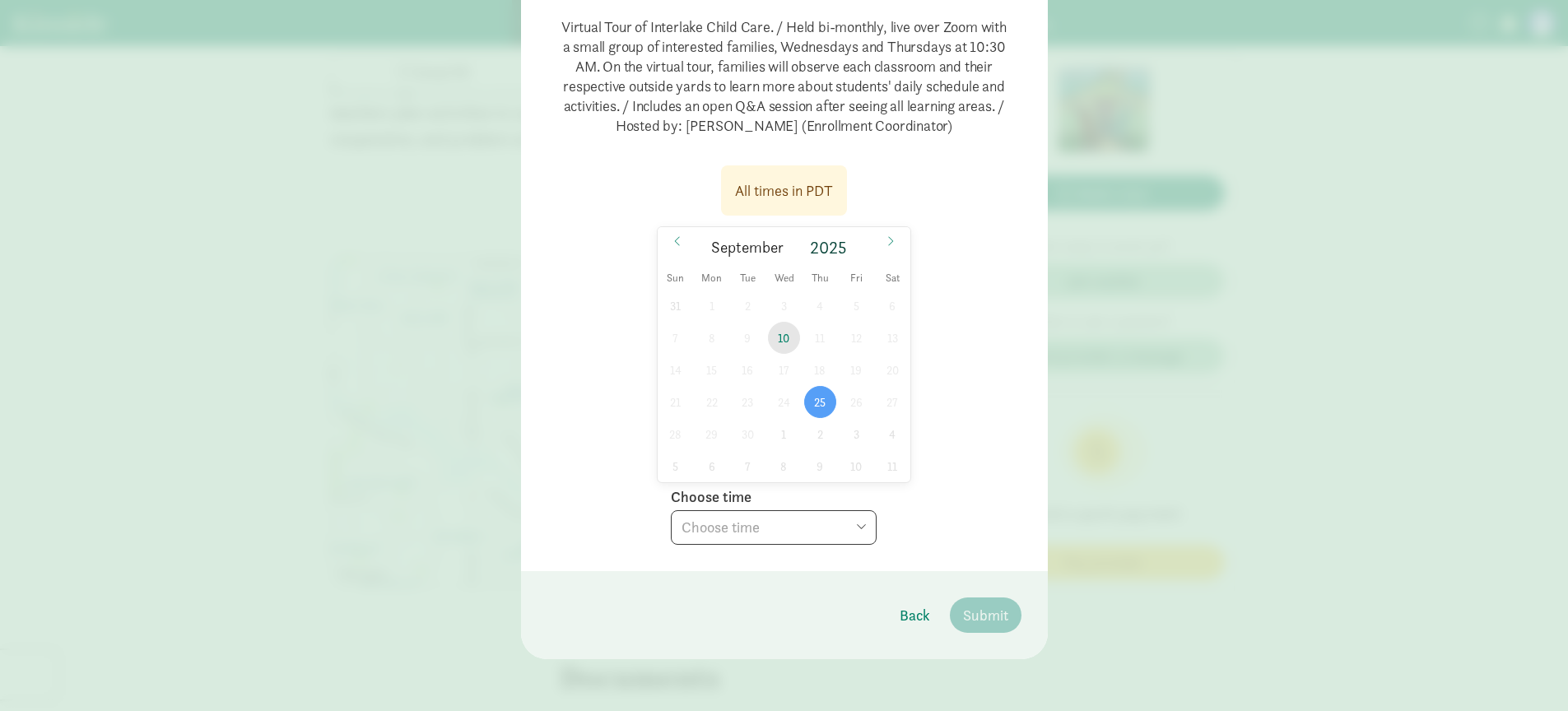
click at [784, 343] on span "10" at bounding box center [784, 338] width 32 height 32
click at [813, 407] on span "25" at bounding box center [820, 402] width 32 height 32
click at [759, 516] on select "Choose time 10:30 AM (virtual tour)" at bounding box center [773, 527] width 206 height 34
select select "2025-09-25T10:30:00.000-07:00"
click at [942, 546] on div "Virtual Tour of Interlake Child Care. / Held bi-monthly, live over Zoom with a …" at bounding box center [784, 274] width 527 height 593
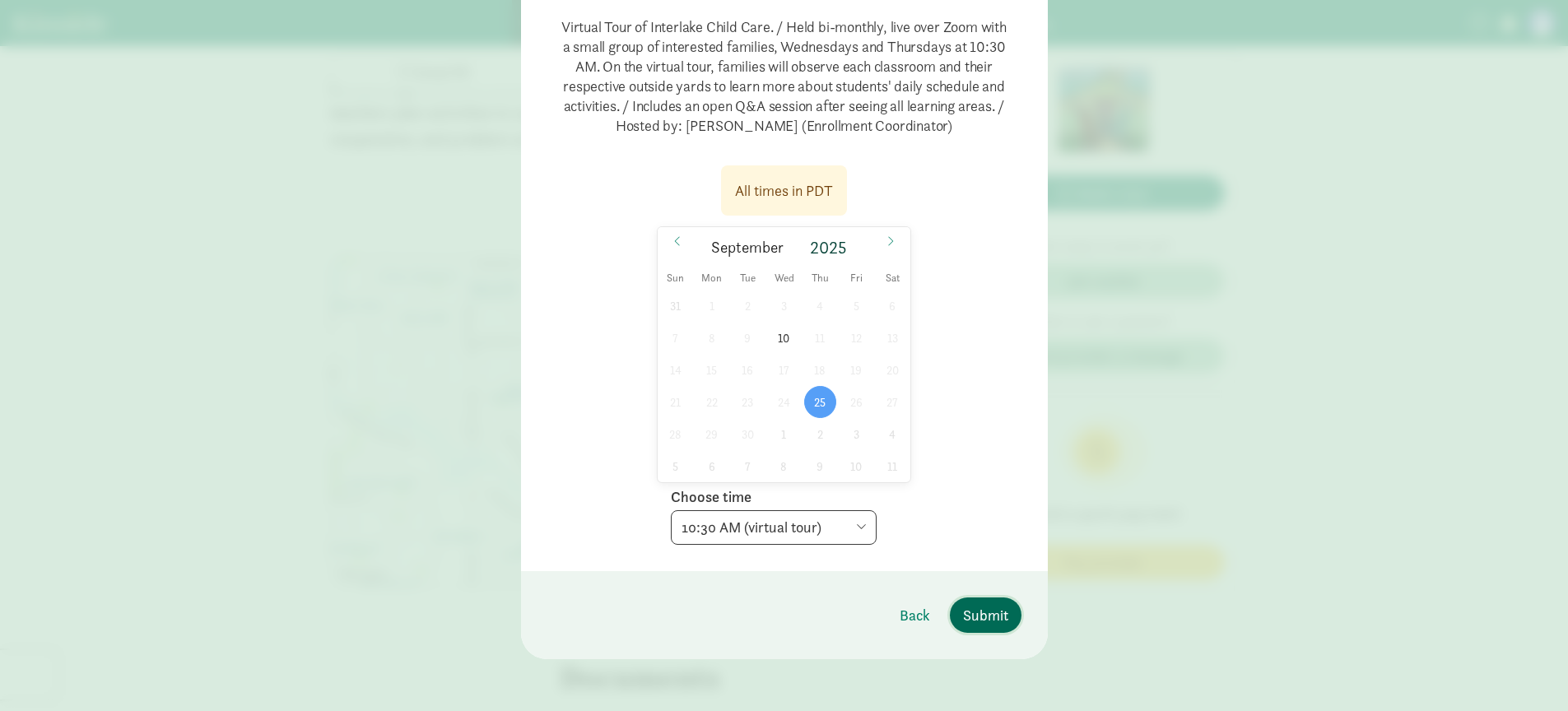
click at [973, 621] on span "Submit" at bounding box center [985, 615] width 45 height 22
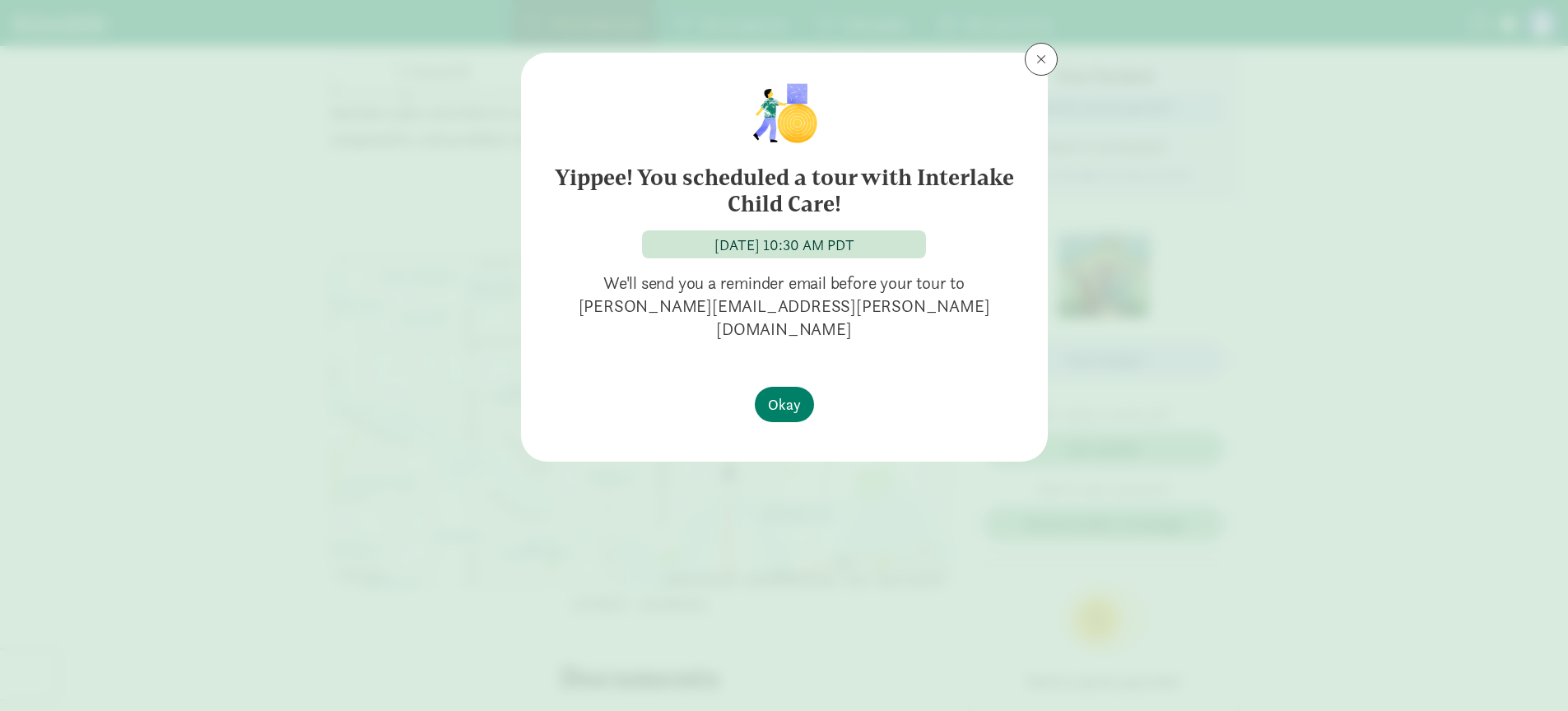
click at [758, 181] on h6 "Yippee! You scheduled a tour with Interlake Child Care!" at bounding box center [784, 190] width 461 height 53
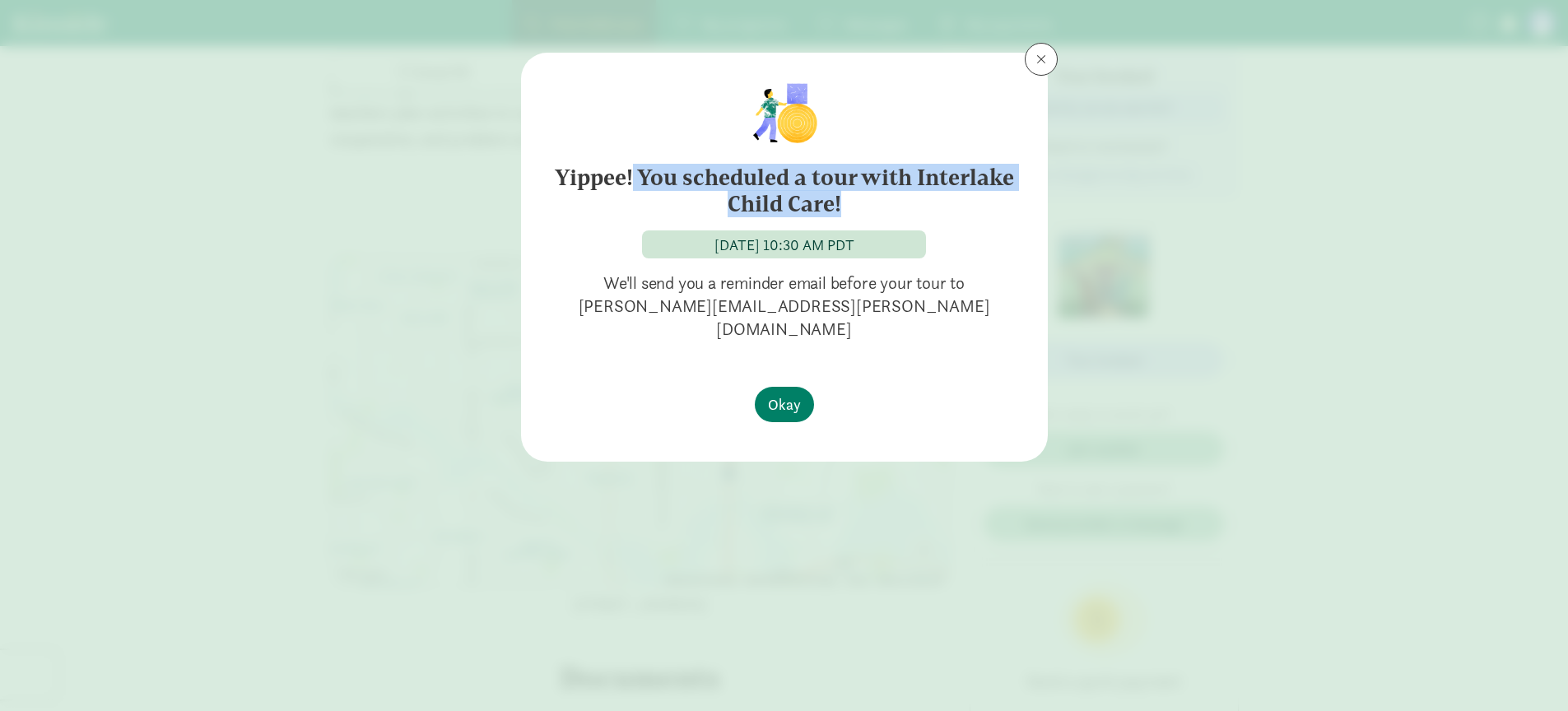
click at [758, 181] on h6 "Yippee! You scheduled a tour with Interlake Child Care!" at bounding box center [784, 190] width 461 height 53
click at [843, 207] on h6 "Yippee! You scheduled a tour with Interlake Child Care!" at bounding box center [784, 190] width 461 height 53
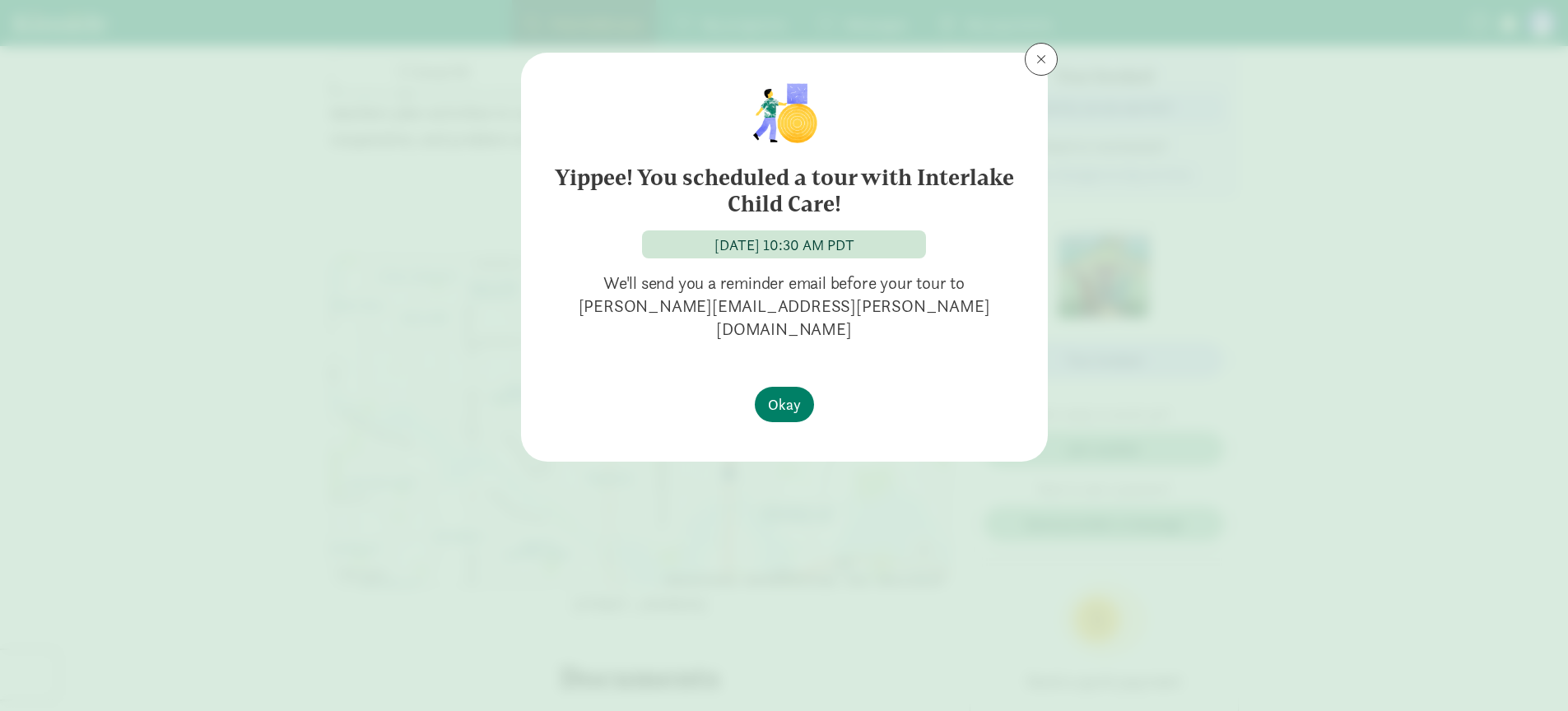
drag, startPoint x: 858, startPoint y: 209, endPoint x: 542, endPoint y: 172, distance: 318.2
click at [542, 172] on div "Yippee! You scheduled a tour with Interlake Child Care! September 25, 2025 10:3…" at bounding box center [784, 213] width 527 height 320
copy h6 "Yippee! You scheduled a tour with Interlake Child Care!"
click at [1000, 118] on div "Yippee! You scheduled a tour with Interlake Child Care! September 25, 2025 10:3…" at bounding box center [785, 209] width 474 height 261
click at [1054, 65] on button at bounding box center [1041, 59] width 33 height 33
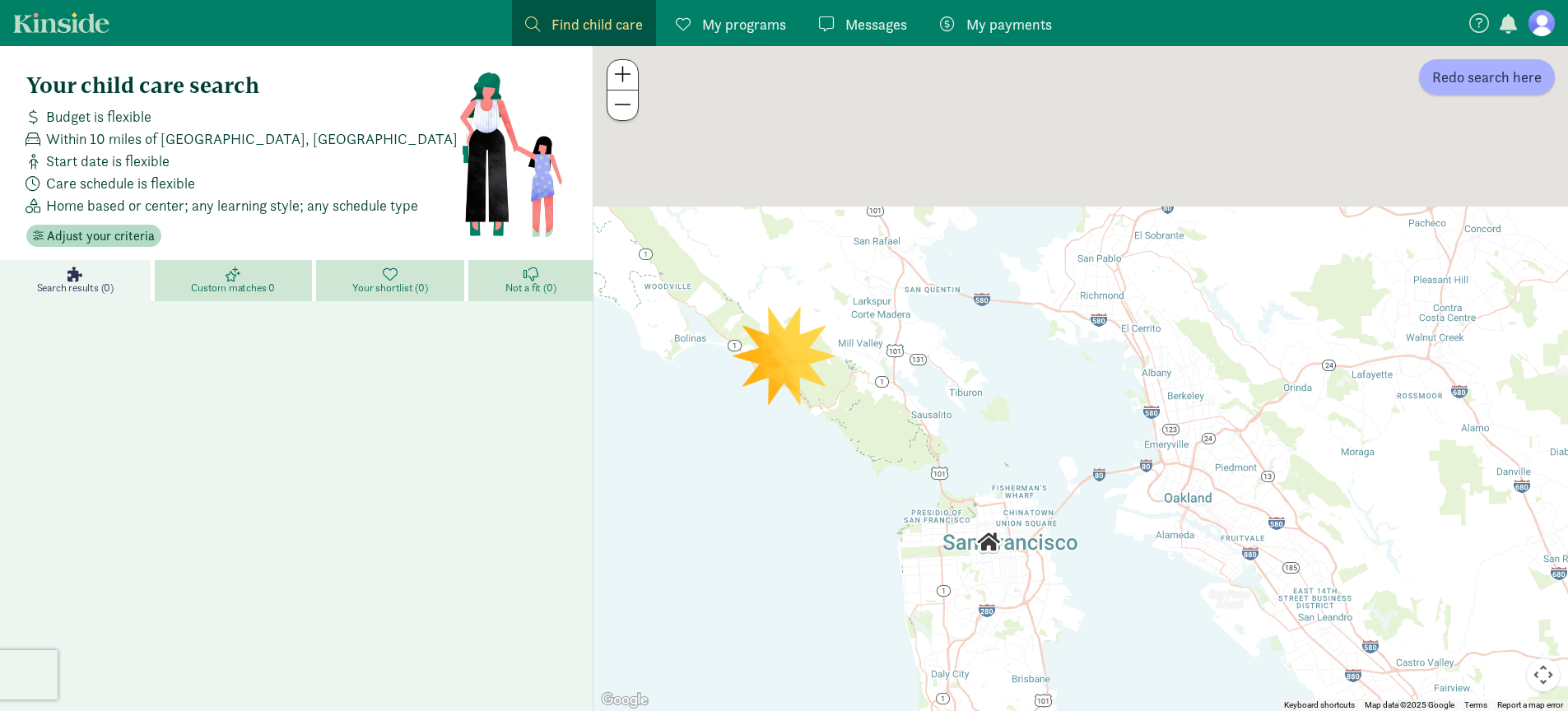
drag, startPoint x: 938, startPoint y: 242, endPoint x: 964, endPoint y: 519, distance: 278.2
click at [963, 524] on div at bounding box center [1080, 378] width 974 height 665
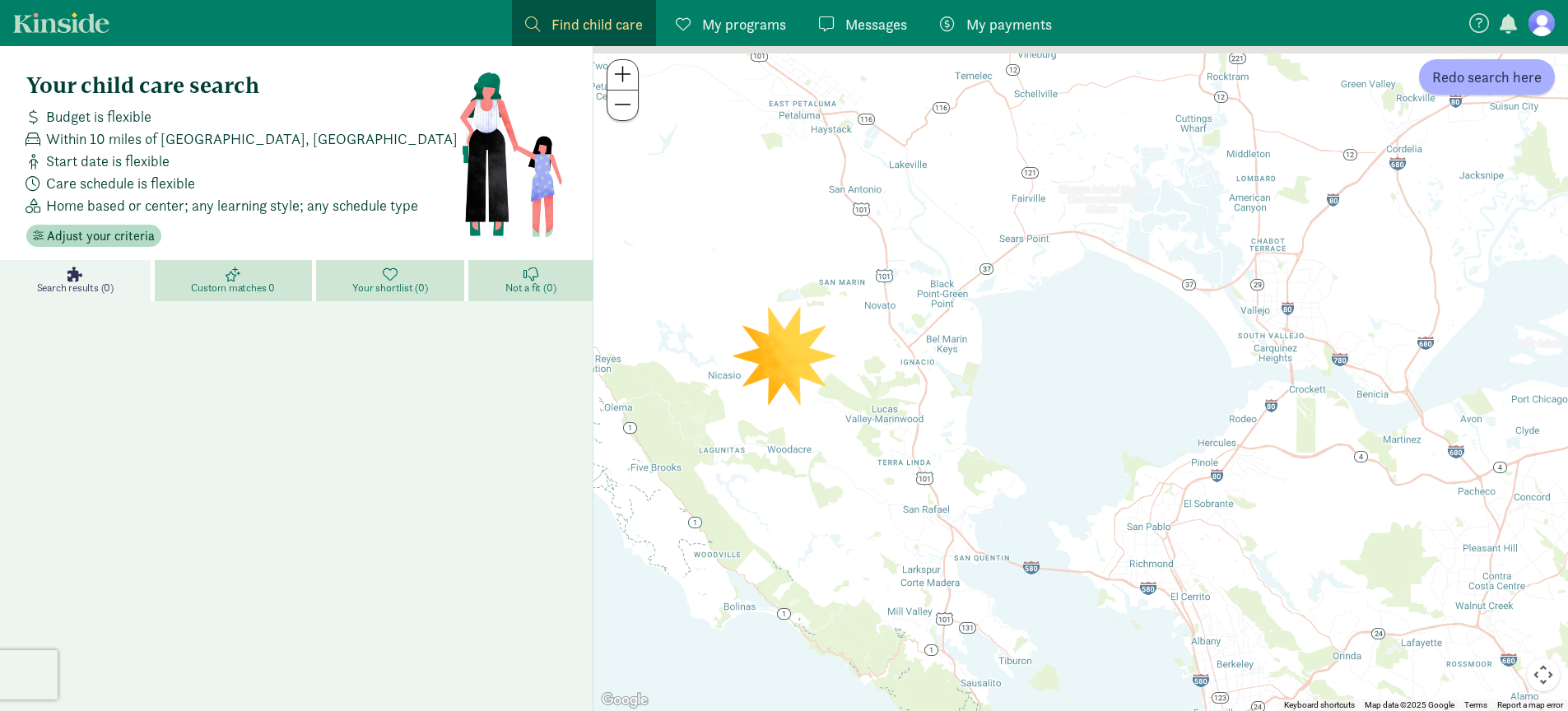
drag, startPoint x: 892, startPoint y: 320, endPoint x: 994, endPoint y: 627, distance: 323.5
click at [993, 640] on div at bounding box center [1080, 378] width 974 height 665
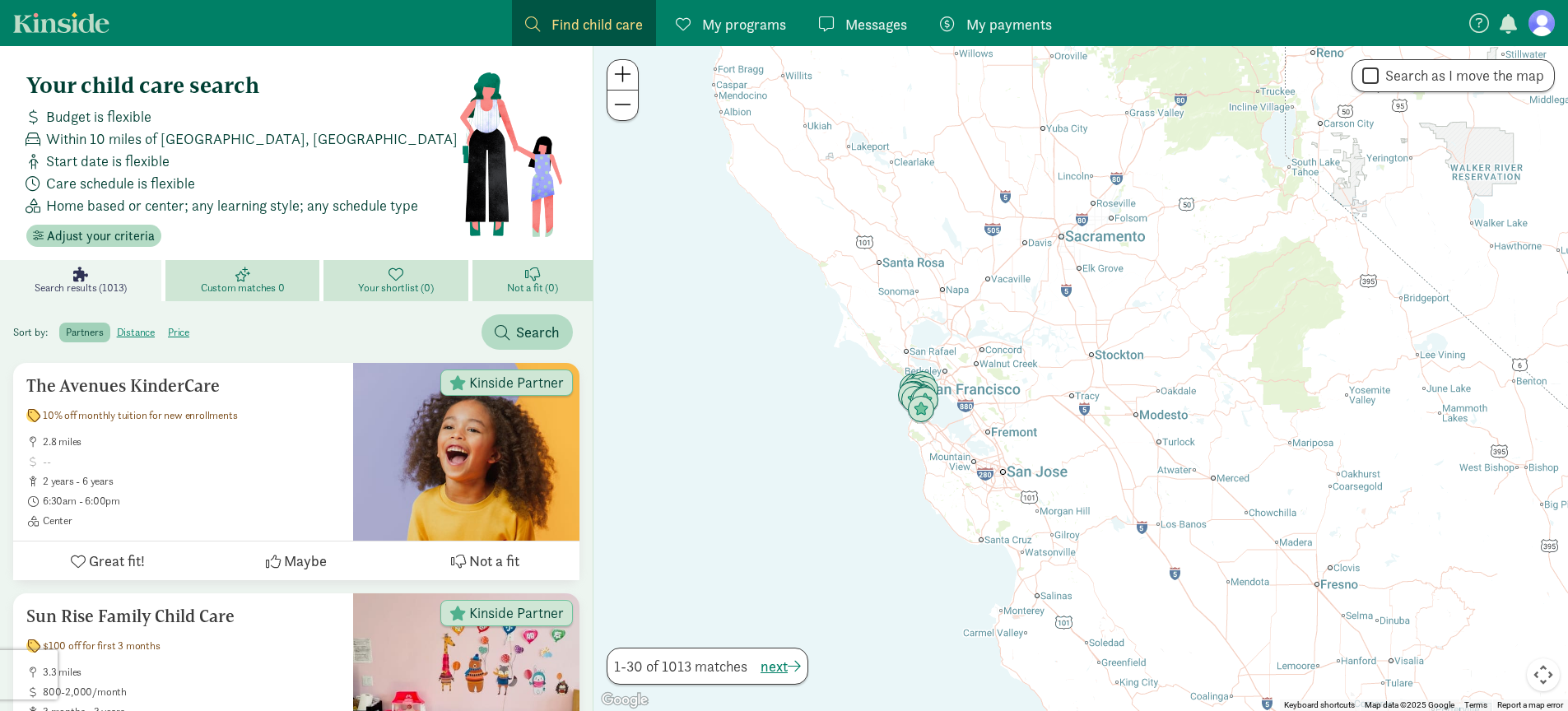
drag, startPoint x: 938, startPoint y: 502, endPoint x: 1004, endPoint y: 605, distance: 122.3
click at [1007, 610] on div at bounding box center [1080, 378] width 974 height 665
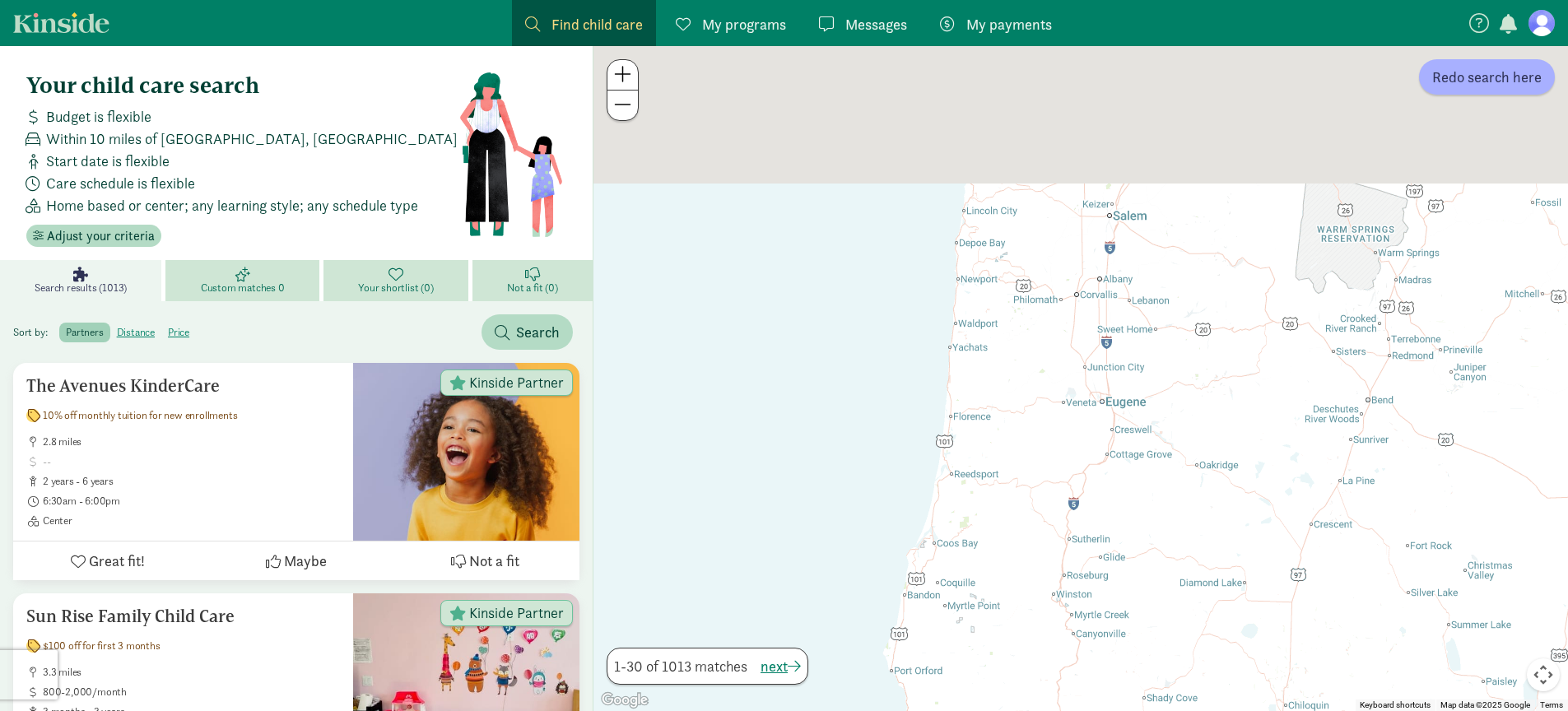
drag, startPoint x: 1080, startPoint y: 328, endPoint x: 911, endPoint y: 672, distance: 383.3
click at [912, 672] on div at bounding box center [1080, 378] width 974 height 665
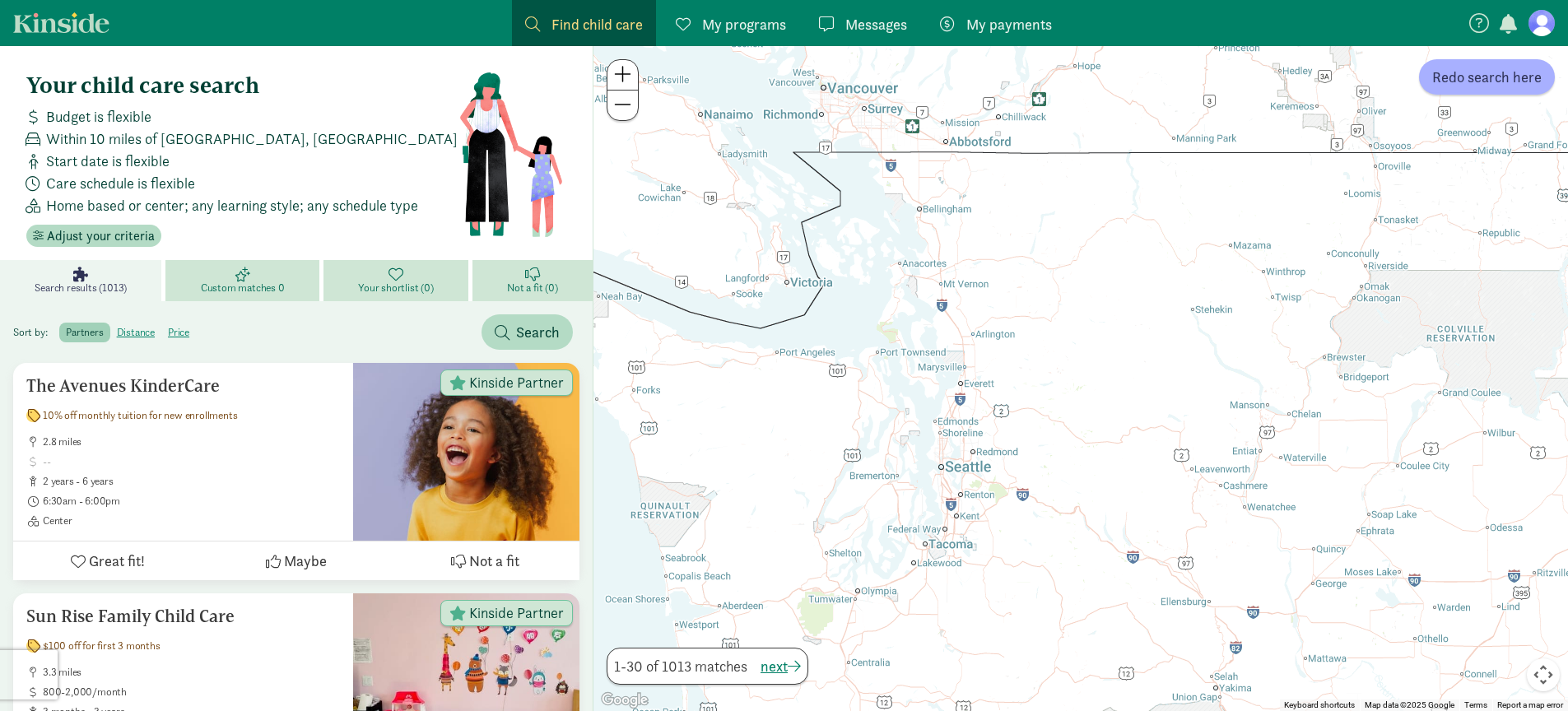
drag, startPoint x: 926, startPoint y: 408, endPoint x: 936, endPoint y: 475, distance: 67.7
click at [939, 491] on div at bounding box center [1080, 378] width 974 height 665
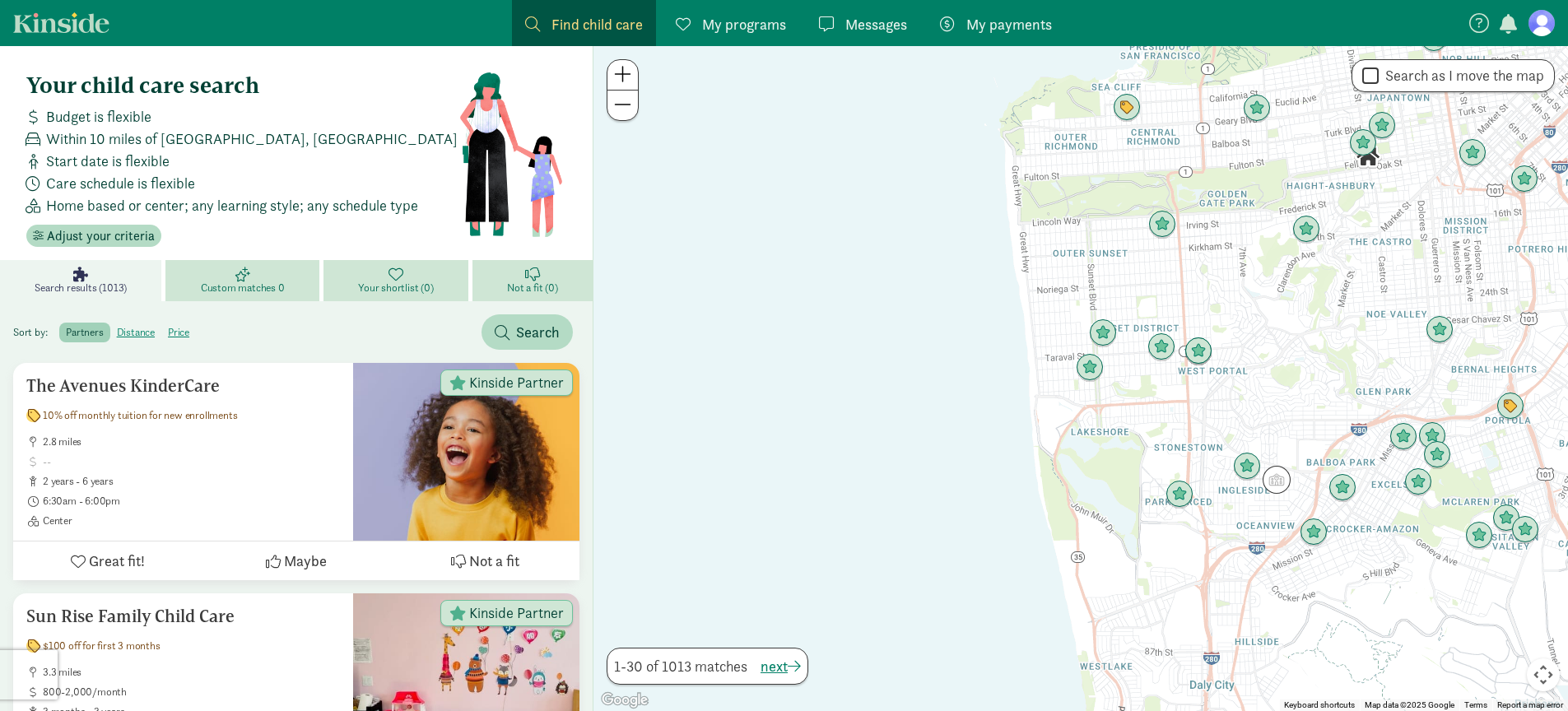
drag, startPoint x: 1224, startPoint y: 275, endPoint x: 690, endPoint y: 361, distance: 540.9
click at [723, 367] on div at bounding box center [1080, 378] width 974 height 665
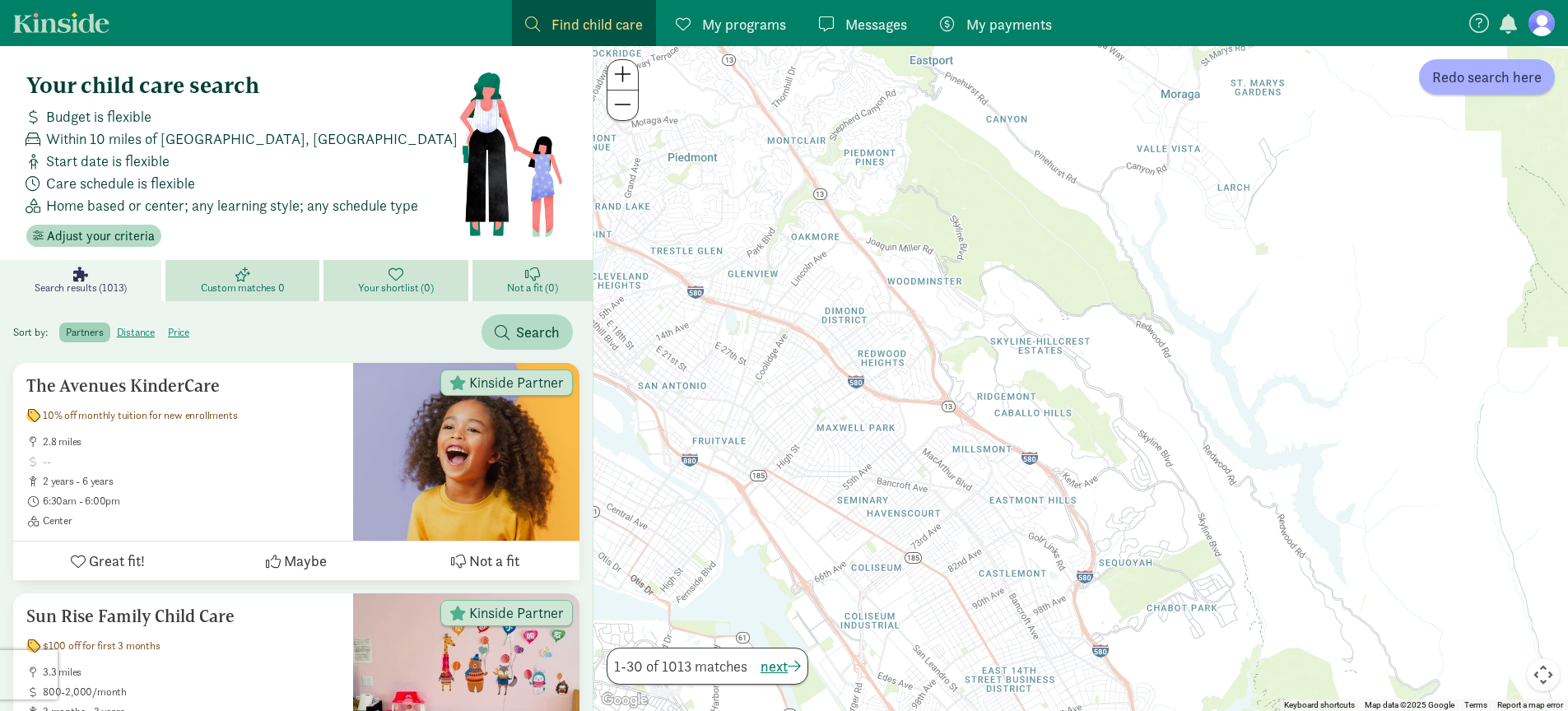
drag, startPoint x: 912, startPoint y: 356, endPoint x: 1218, endPoint y: 197, distance: 344.8
click at [1218, 197] on div at bounding box center [1080, 378] width 974 height 665
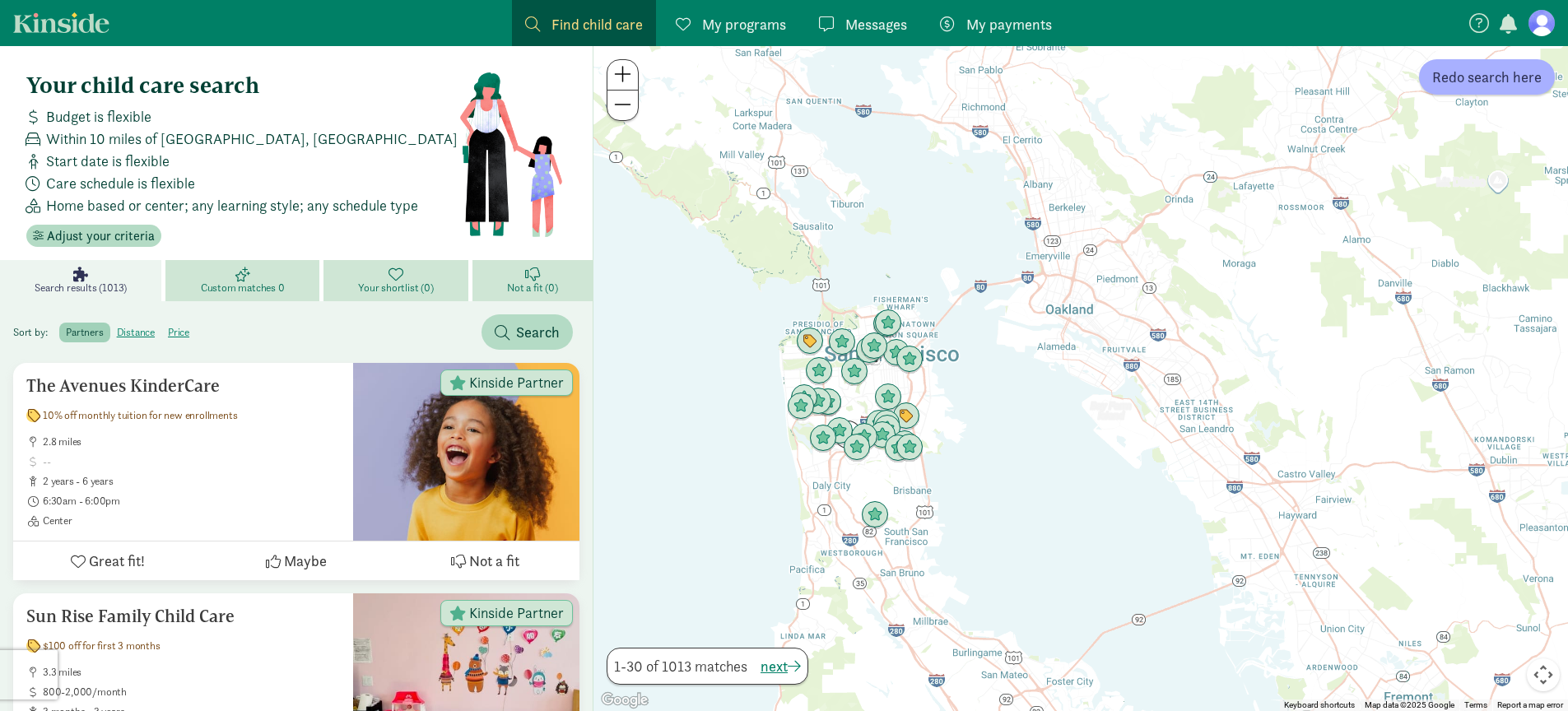
drag, startPoint x: 900, startPoint y: 322, endPoint x: 1033, endPoint y: 768, distance: 465.4
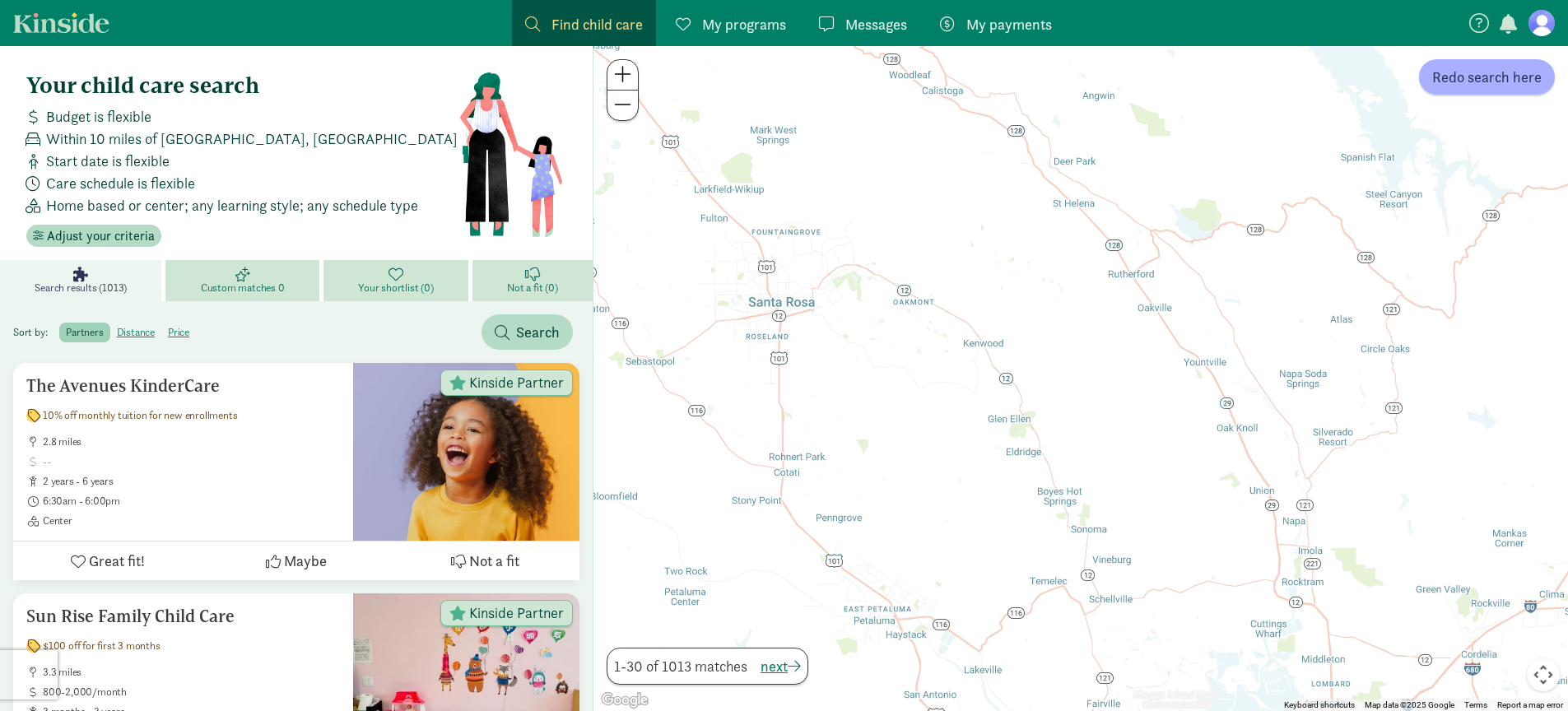
drag, startPoint x: 926, startPoint y: 260, endPoint x: 1027, endPoint y: 696, distance: 447.5
click at [1026, 695] on div at bounding box center [1080, 378] width 974 height 665
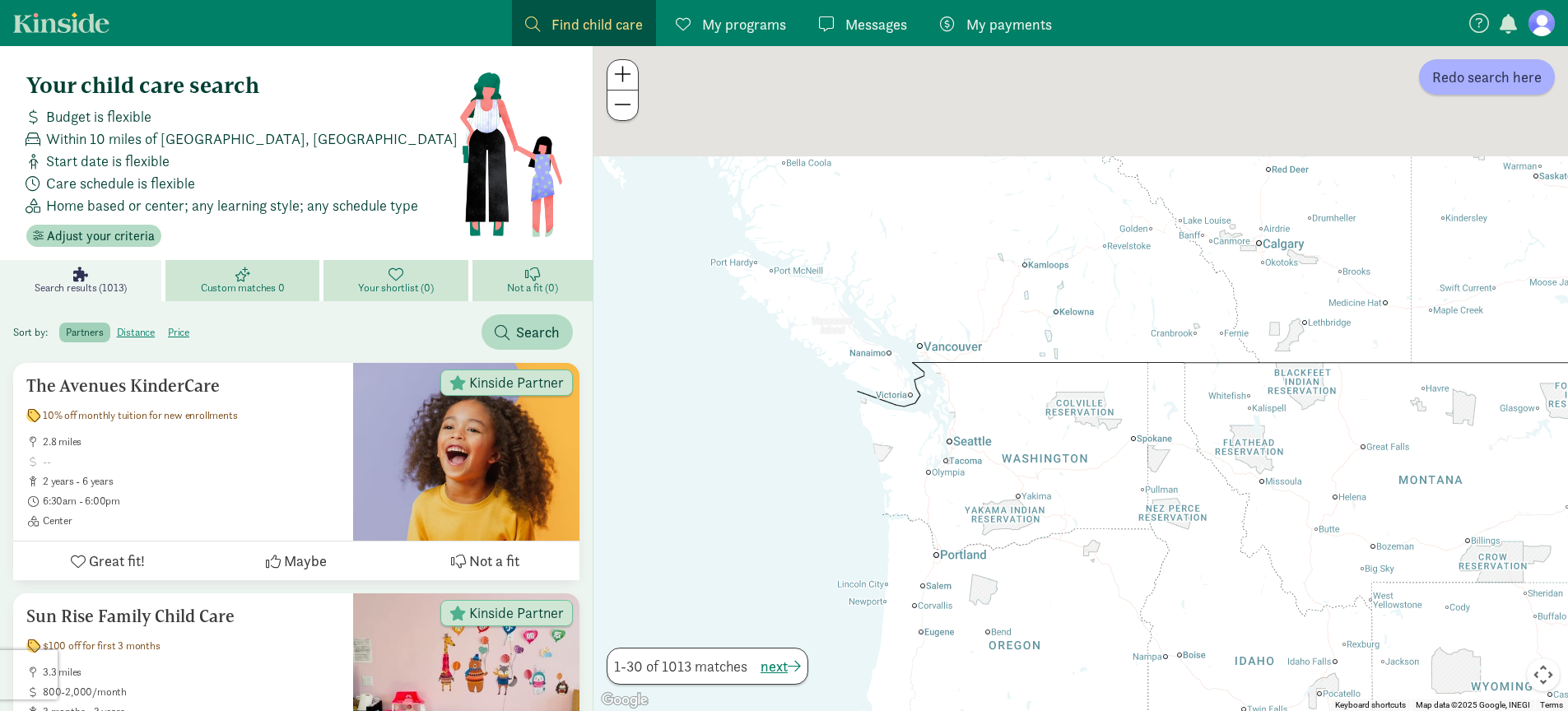
drag, startPoint x: 873, startPoint y: 505, endPoint x: 858, endPoint y: 707, distance: 202.6
click at [859, 701] on div at bounding box center [1080, 378] width 974 height 665
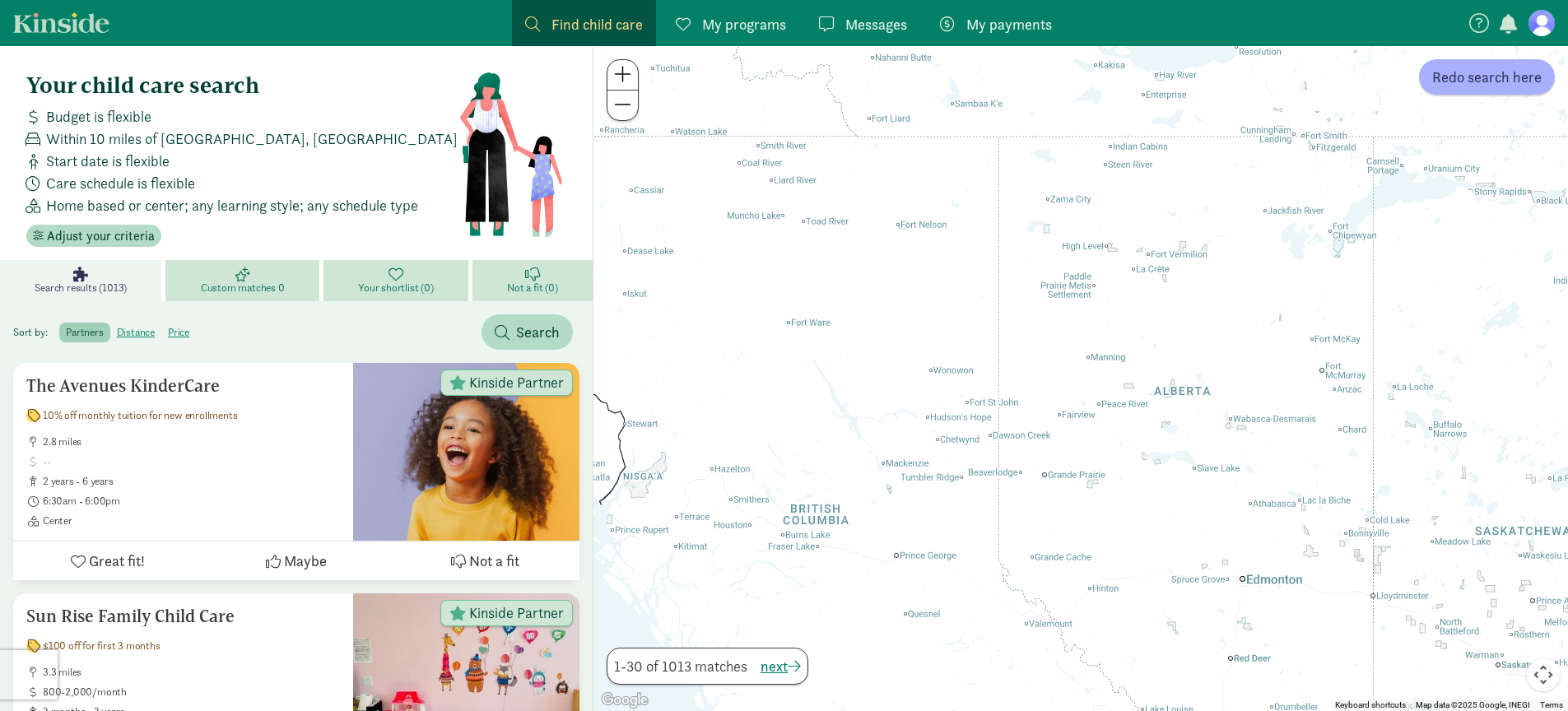
drag, startPoint x: 859, startPoint y: 514, endPoint x: 890, endPoint y: 261, distance: 254.9
click at [890, 263] on div at bounding box center [1080, 378] width 974 height 665
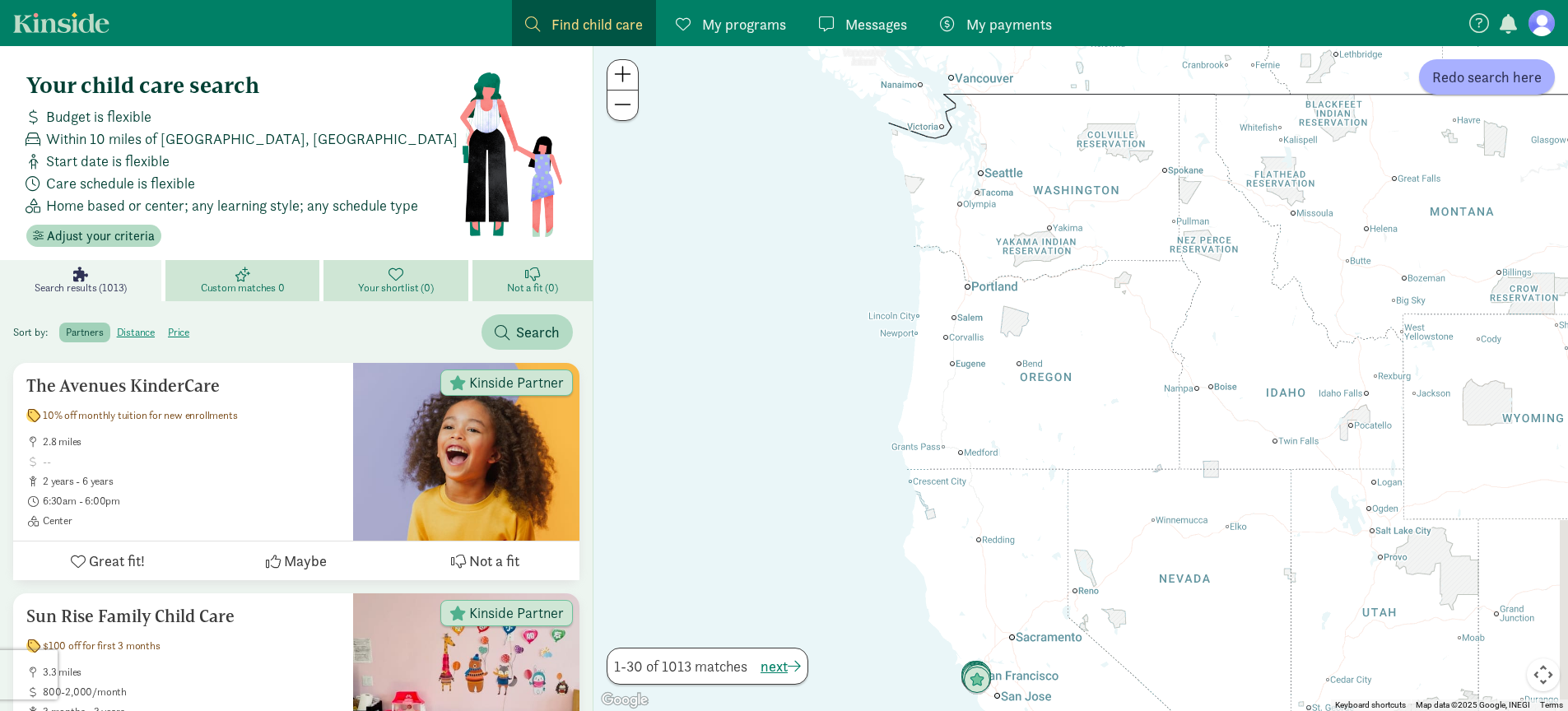
drag, startPoint x: 890, startPoint y: 298, endPoint x: 789, endPoint y: 528, distance: 251.2
click at [772, 556] on div at bounding box center [1080, 378] width 974 height 665
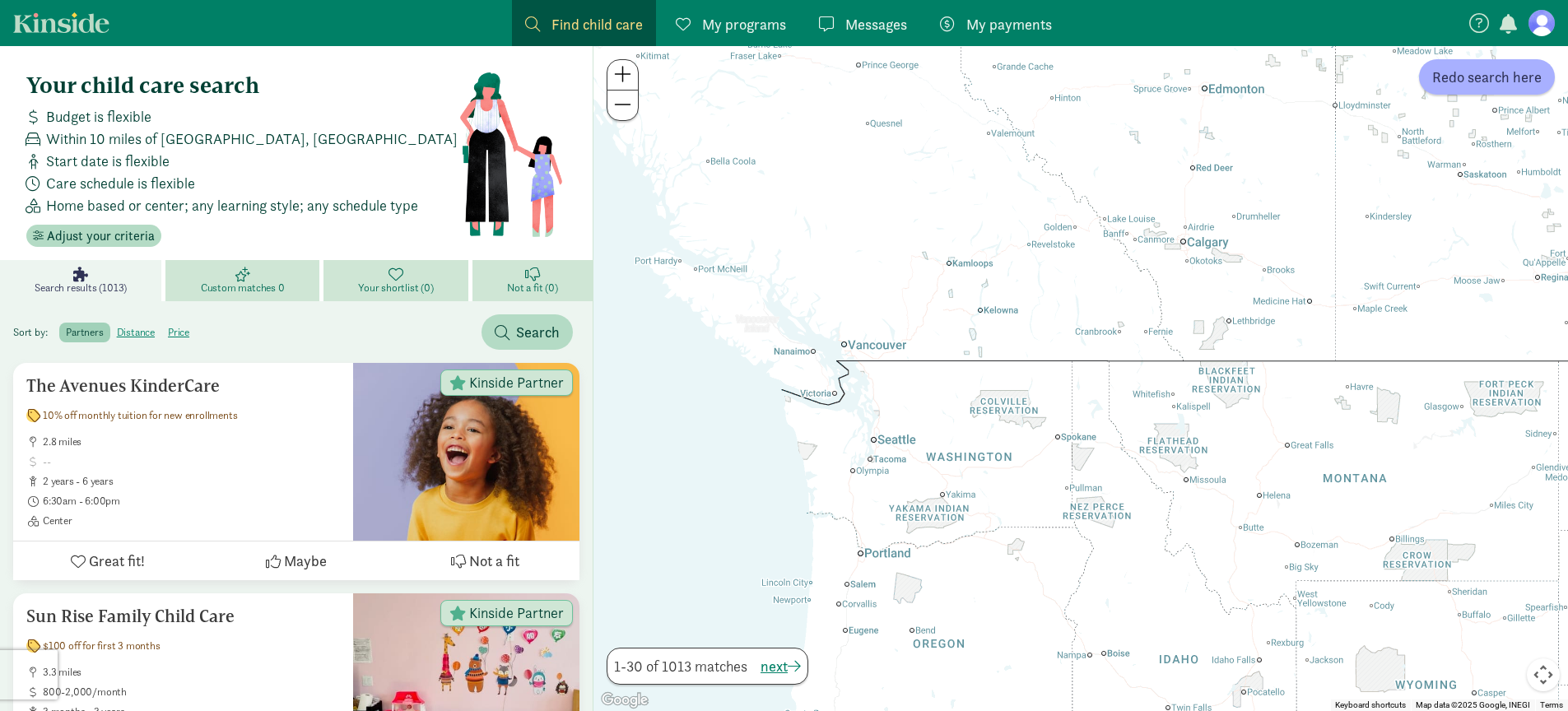
drag, startPoint x: 801, startPoint y: 497, endPoint x: 902, endPoint y: 443, distance: 114.5
click at [892, 448] on div at bounding box center [1080, 378] width 974 height 665
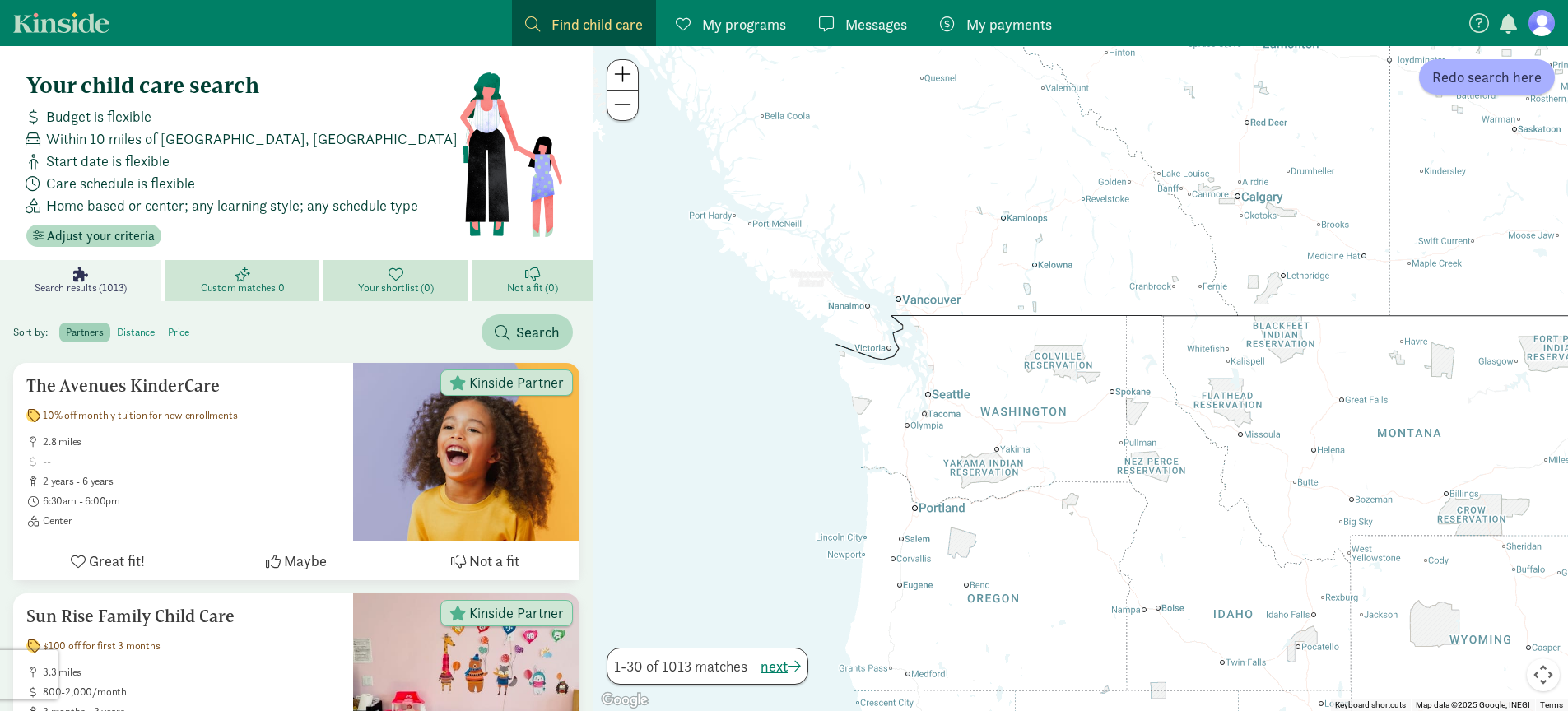
drag, startPoint x: 936, startPoint y: 472, endPoint x: 956, endPoint y: 420, distance: 55.7
click at [956, 420] on div at bounding box center [1080, 378] width 974 height 665
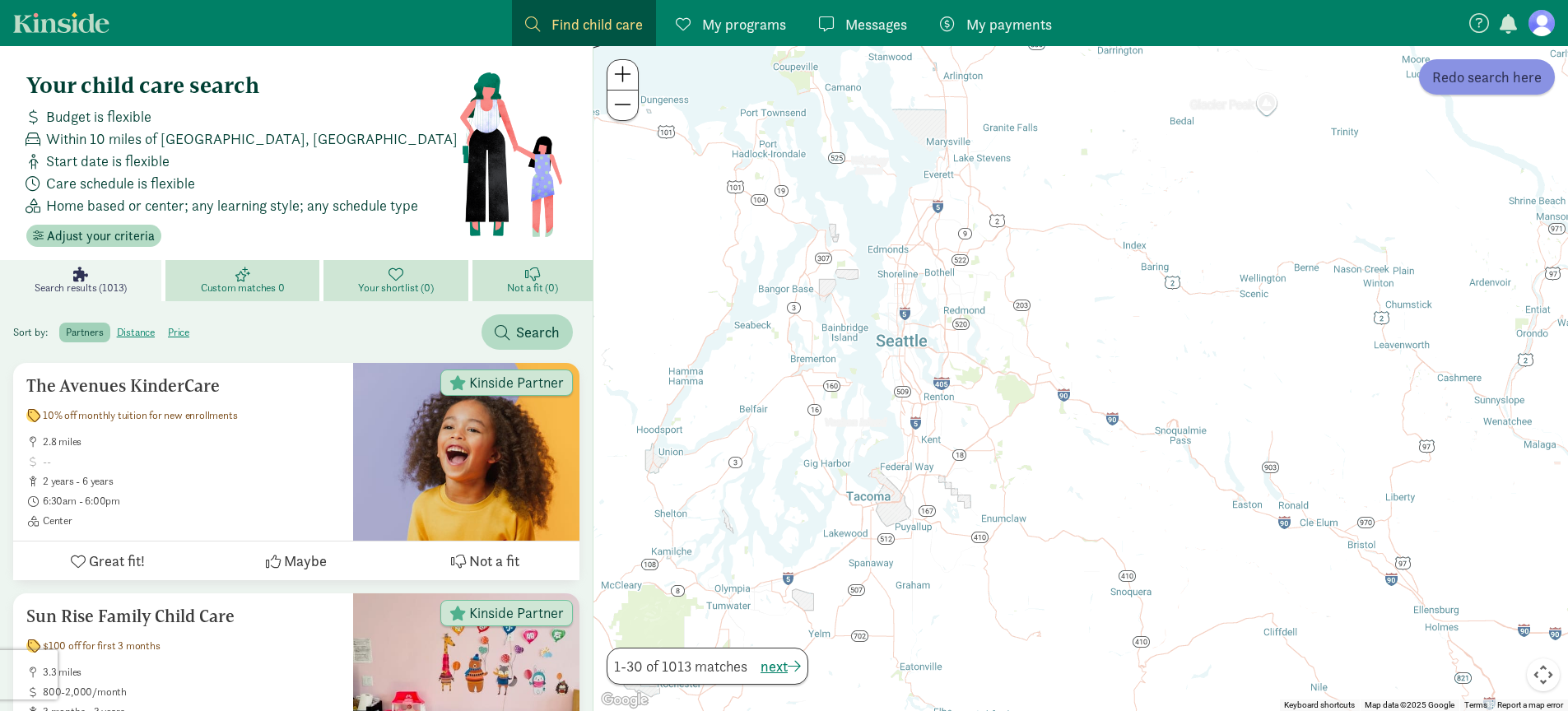
click at [1453, 90] on button "Redo search here" at bounding box center [1486, 76] width 136 height 35
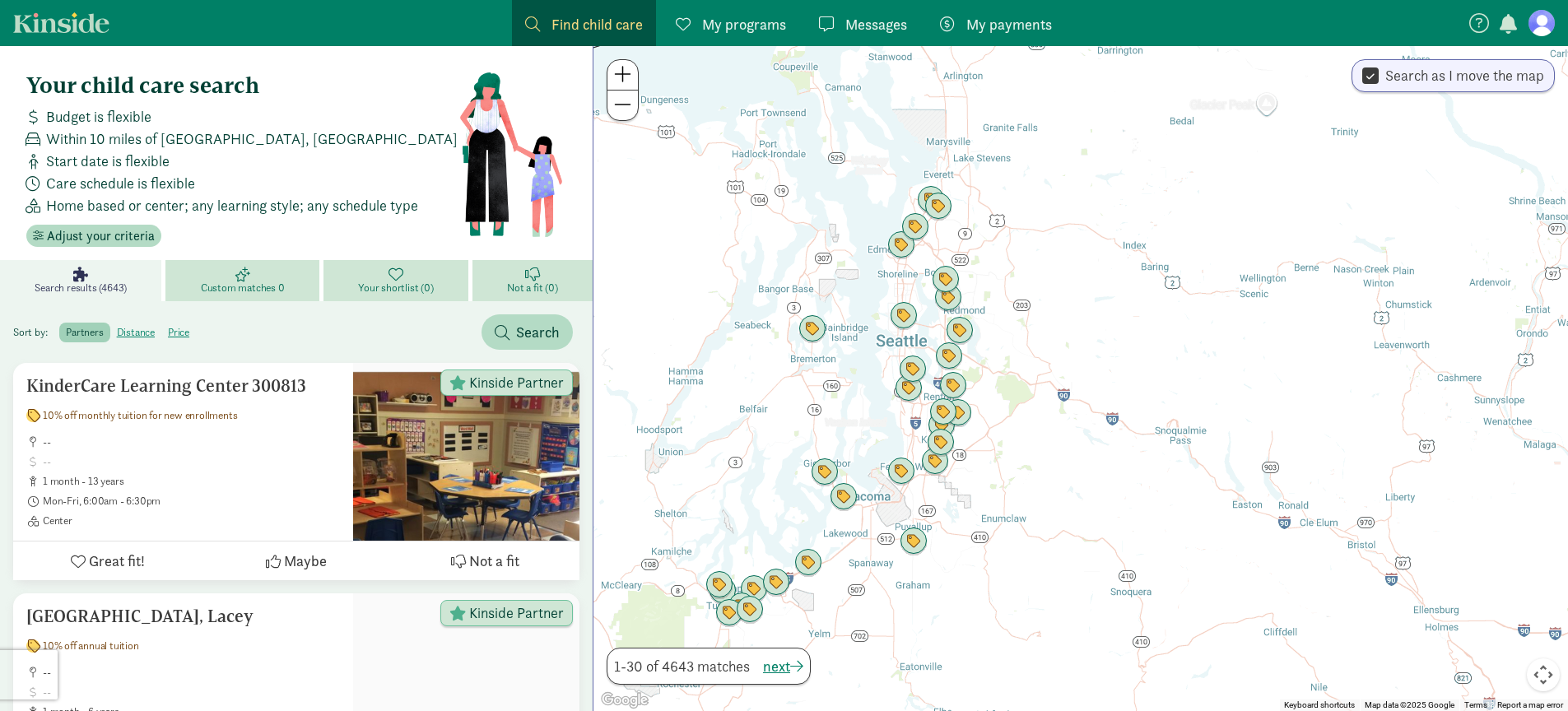
click at [624, 75] on span at bounding box center [622, 74] width 17 height 20
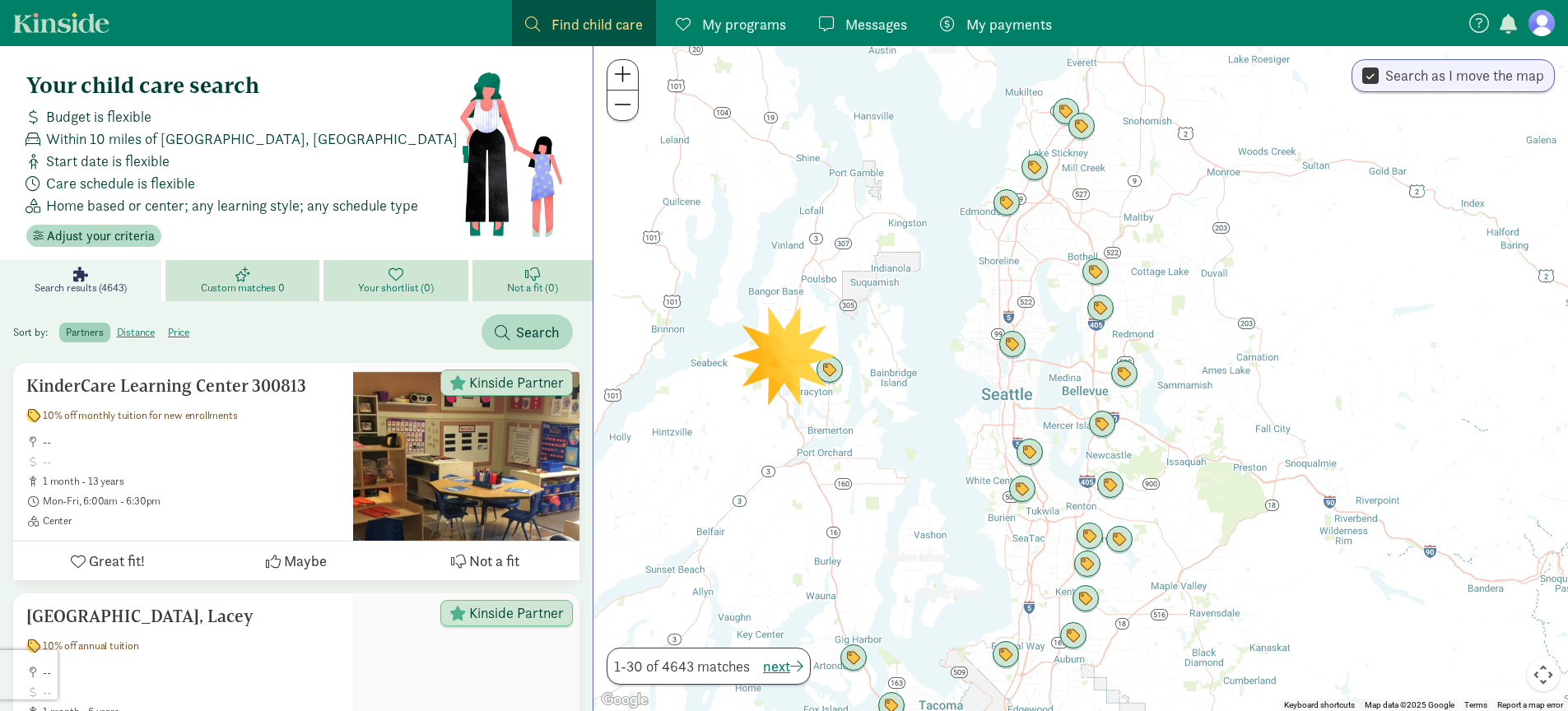
drag, startPoint x: 962, startPoint y: 376, endPoint x: 1247, endPoint y: 466, distance: 298.9
click at [1247, 466] on div at bounding box center [1080, 378] width 974 height 665
click at [612, 71] on button at bounding box center [622, 75] width 31 height 31
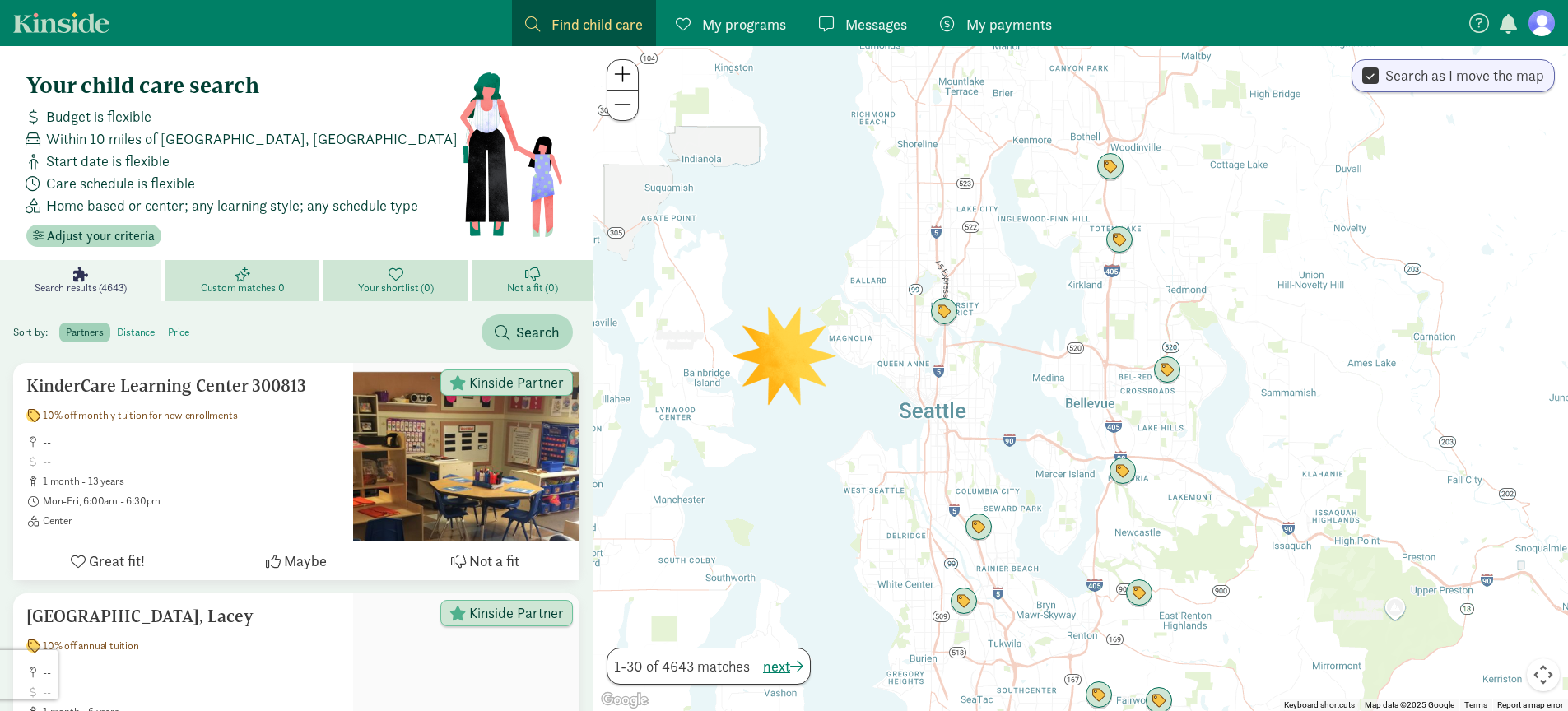
click at [612, 71] on button at bounding box center [622, 75] width 31 height 31
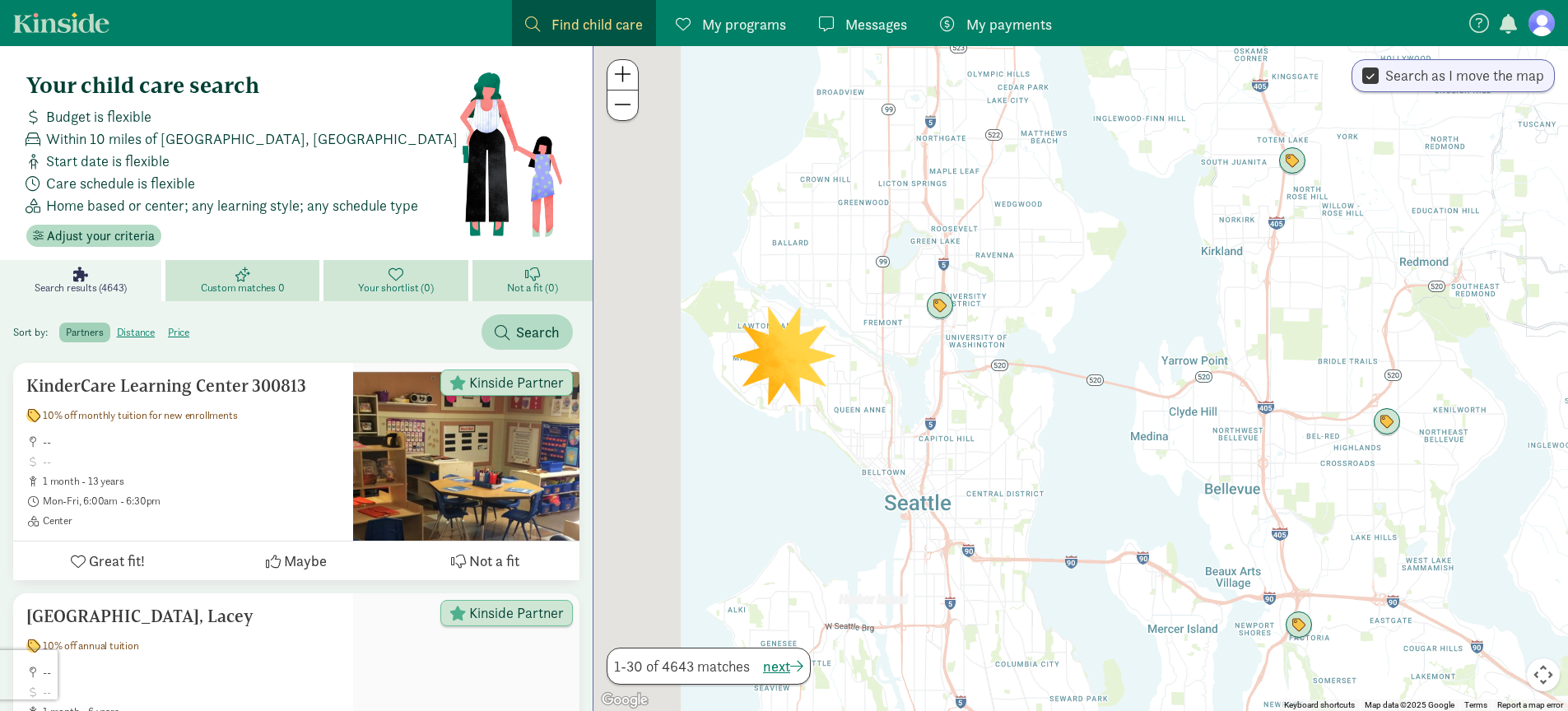
drag, startPoint x: 1004, startPoint y: 327, endPoint x: 1044, endPoint y: 333, distance: 40.4
click at [1044, 333] on div at bounding box center [1080, 378] width 974 height 665
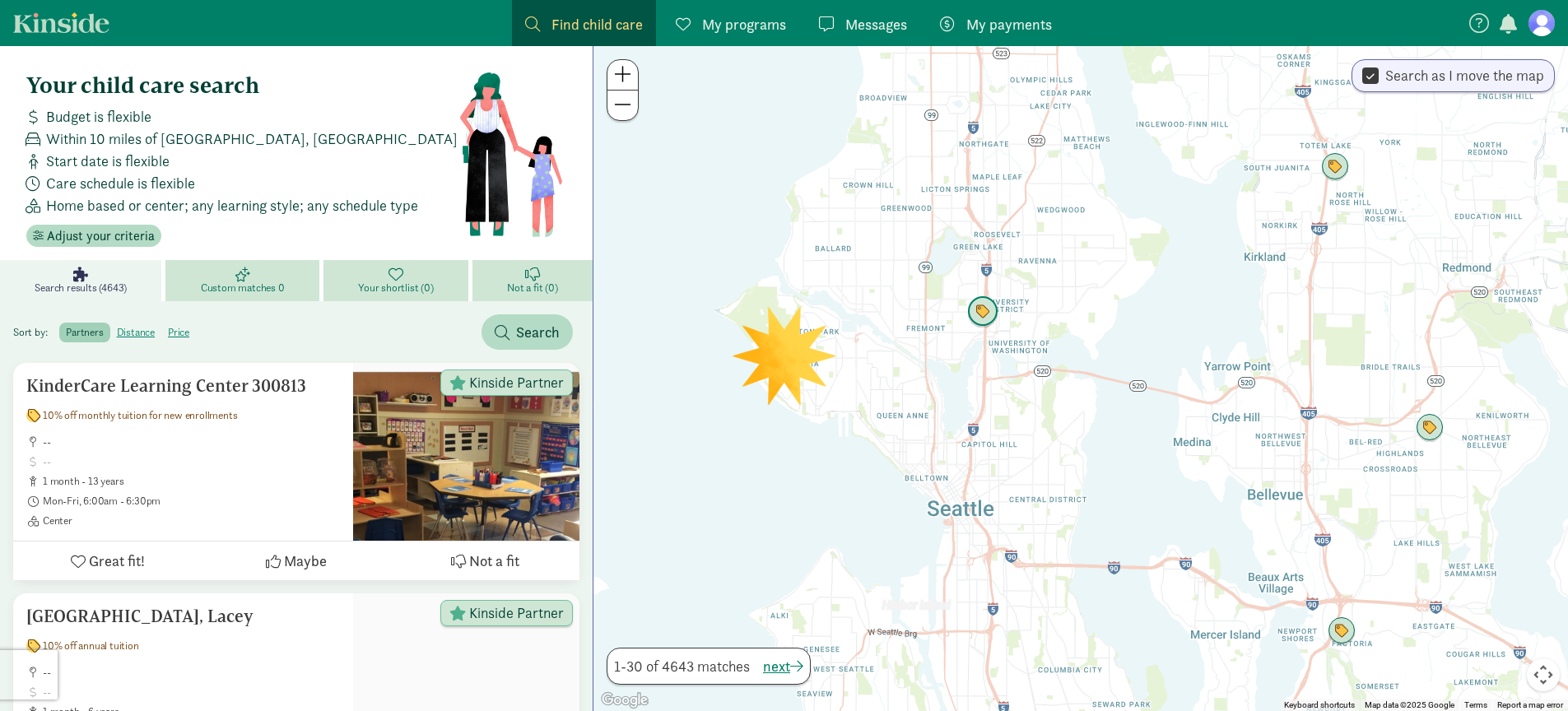
click at [982, 311] on img "Click to see details" at bounding box center [982, 312] width 31 height 31
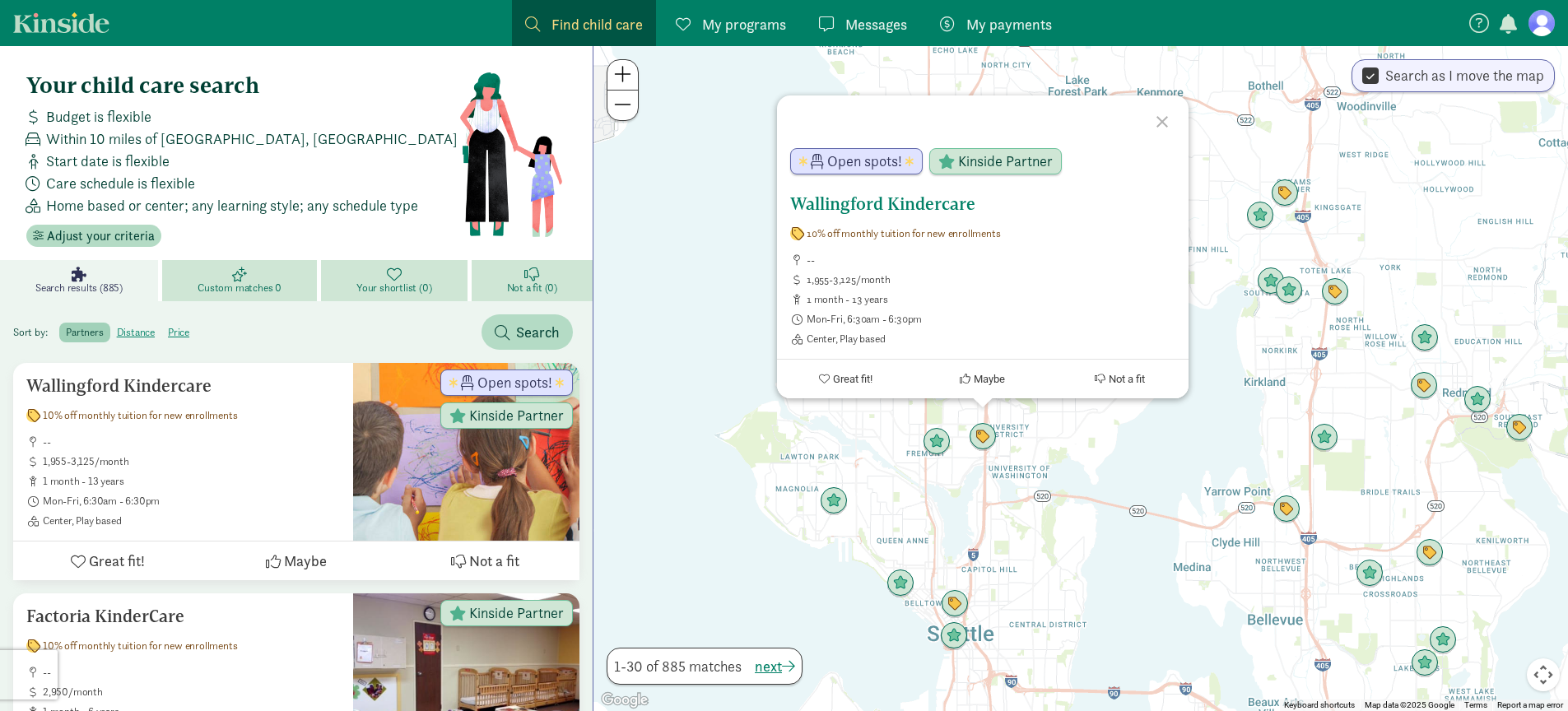
click at [914, 202] on h5 "Wallingford Kindercare" at bounding box center [982, 204] width 385 height 20
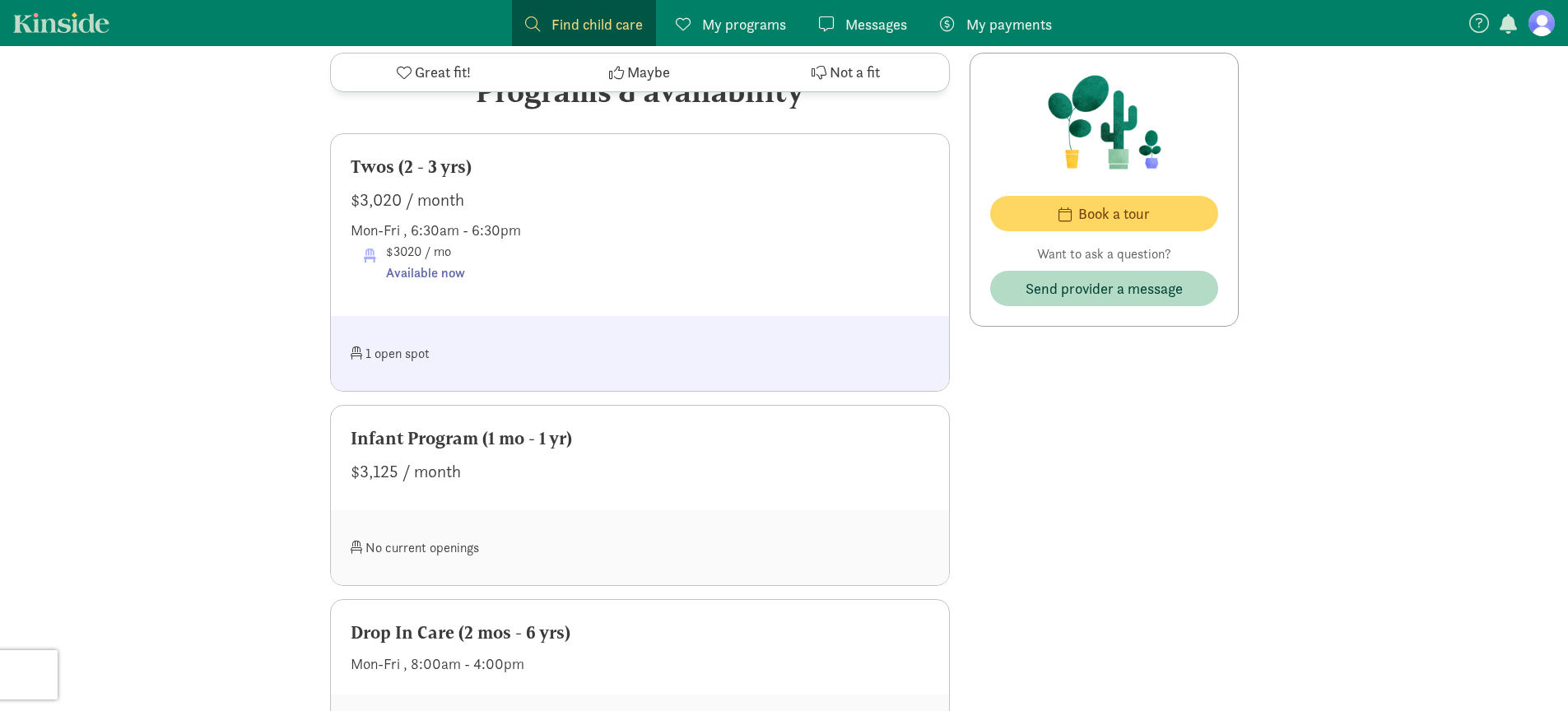
scroll to position [946, 0]
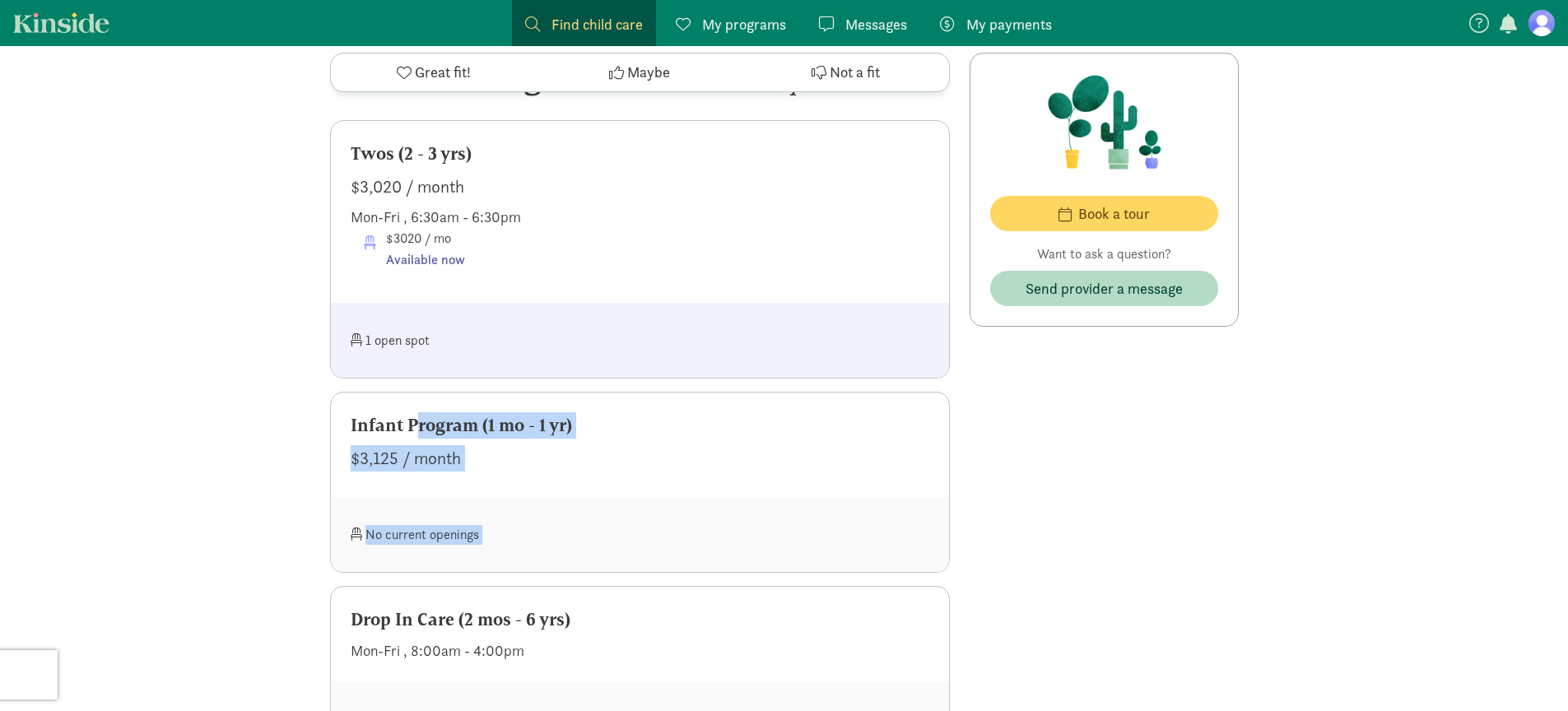
drag, startPoint x: 363, startPoint y: 434, endPoint x: 646, endPoint y: 528, distance: 298.2
click at [647, 528] on div "Infant Program (1 mo - 1 yr) $3,125 / month No current openings" at bounding box center [640, 482] width 620 height 181
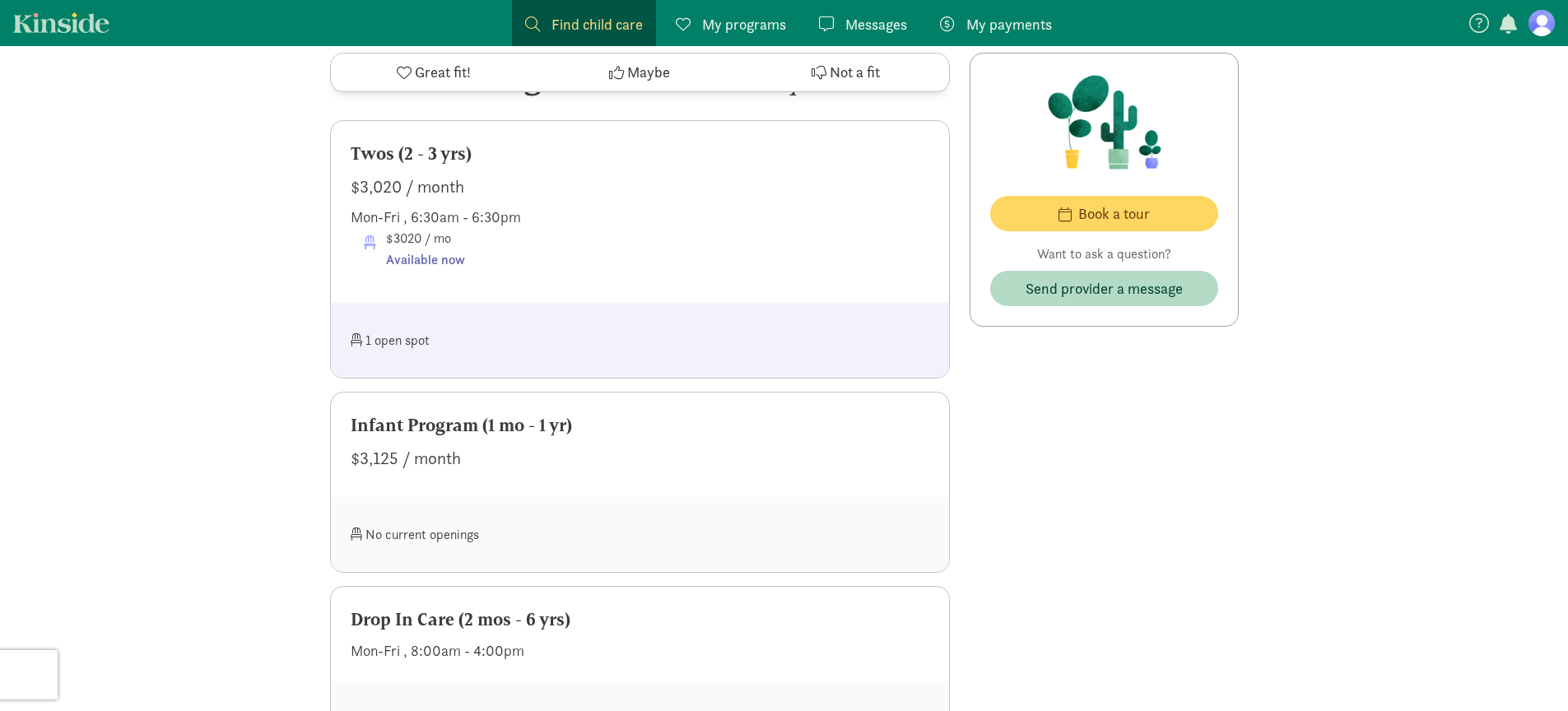
click at [646, 528] on div at bounding box center [784, 534] width 290 height 35
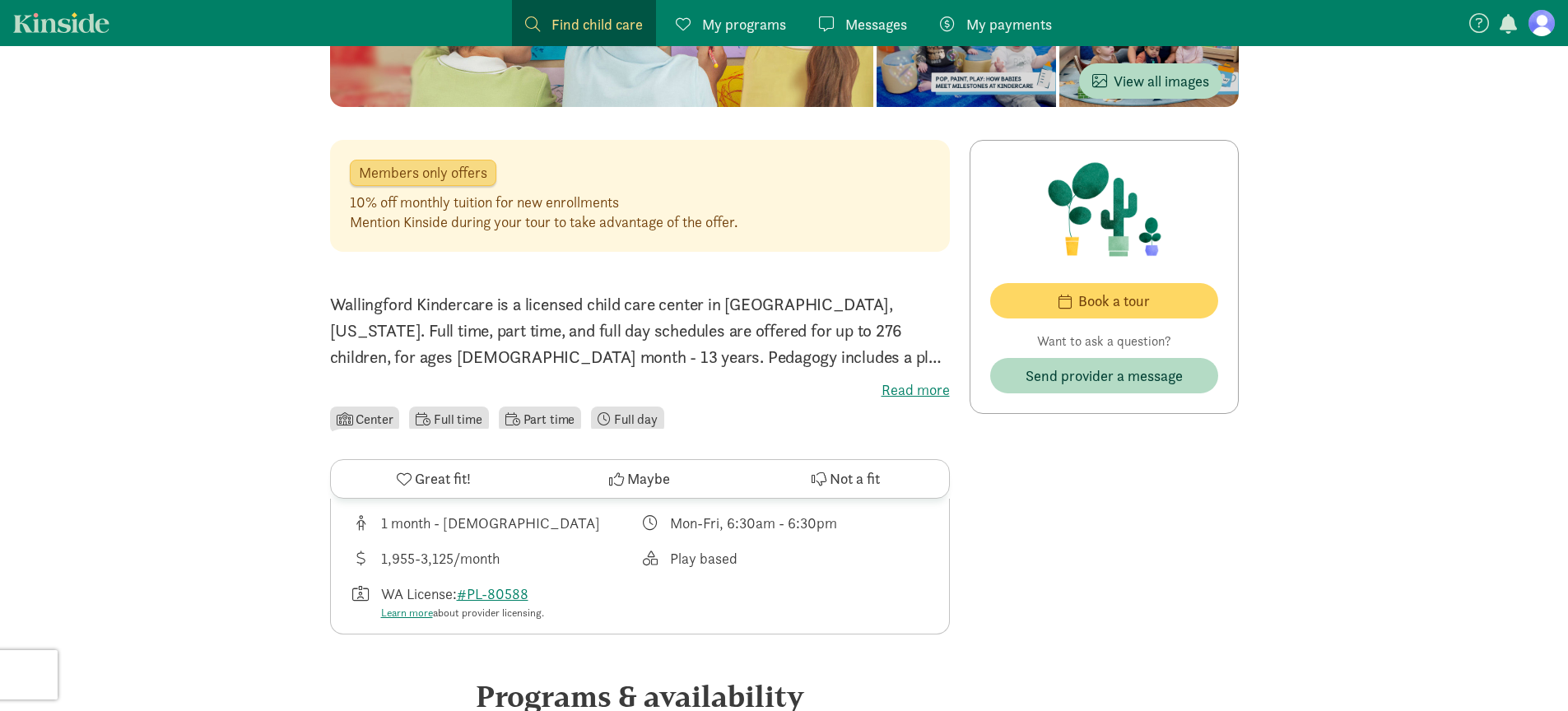
scroll to position [0, 0]
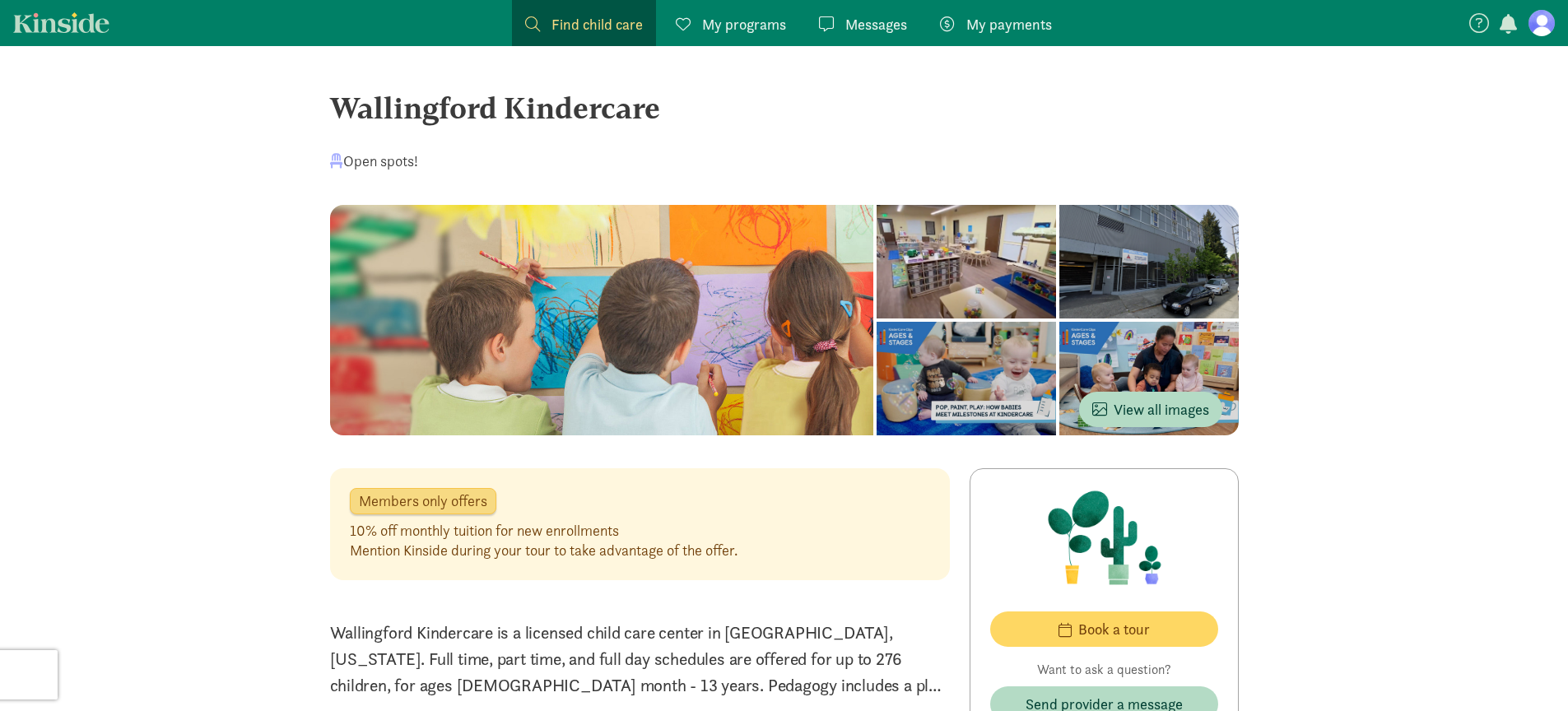
click at [430, 113] on div "Wallingford Kindercare" at bounding box center [785, 107] width 909 height 44
copy div "Wallingford Kindercare"
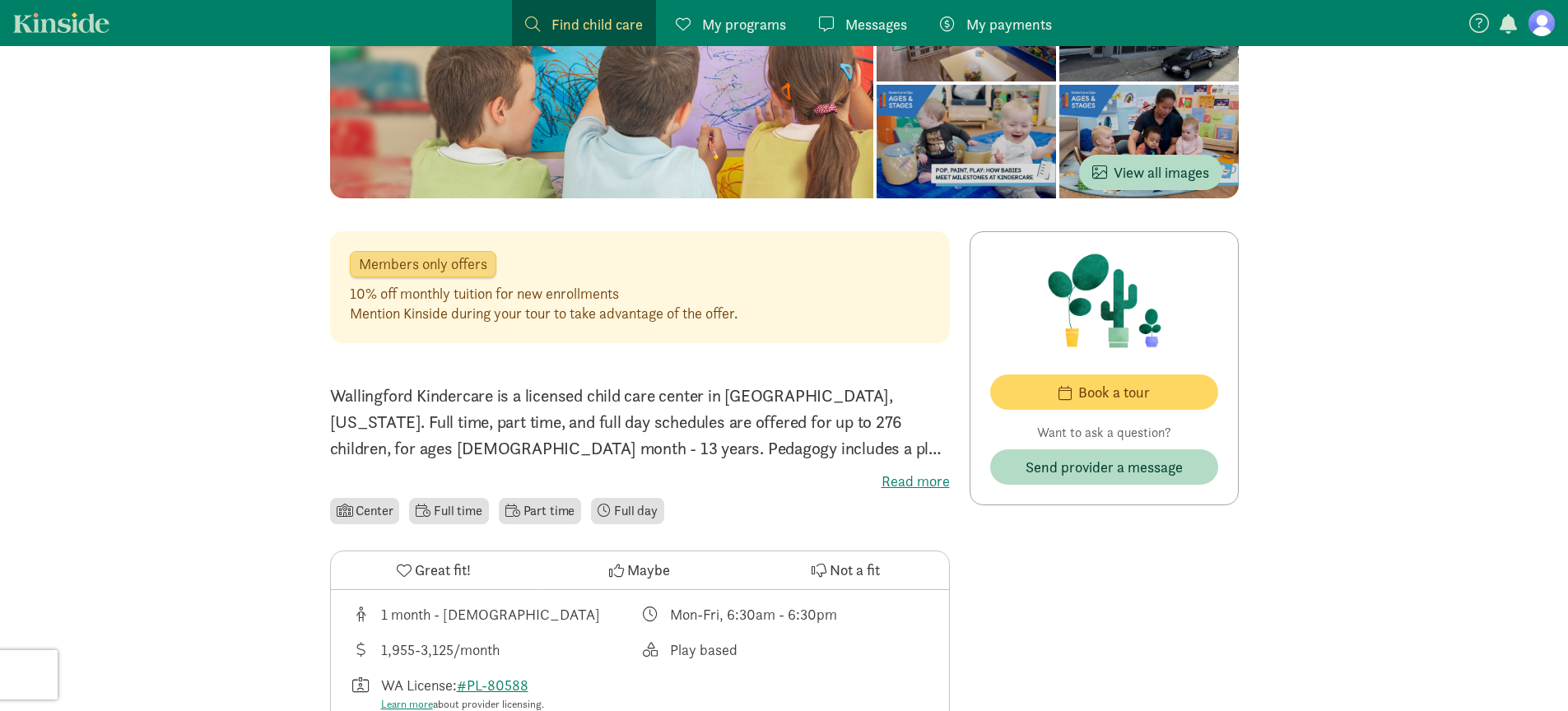
scroll to position [238, 0]
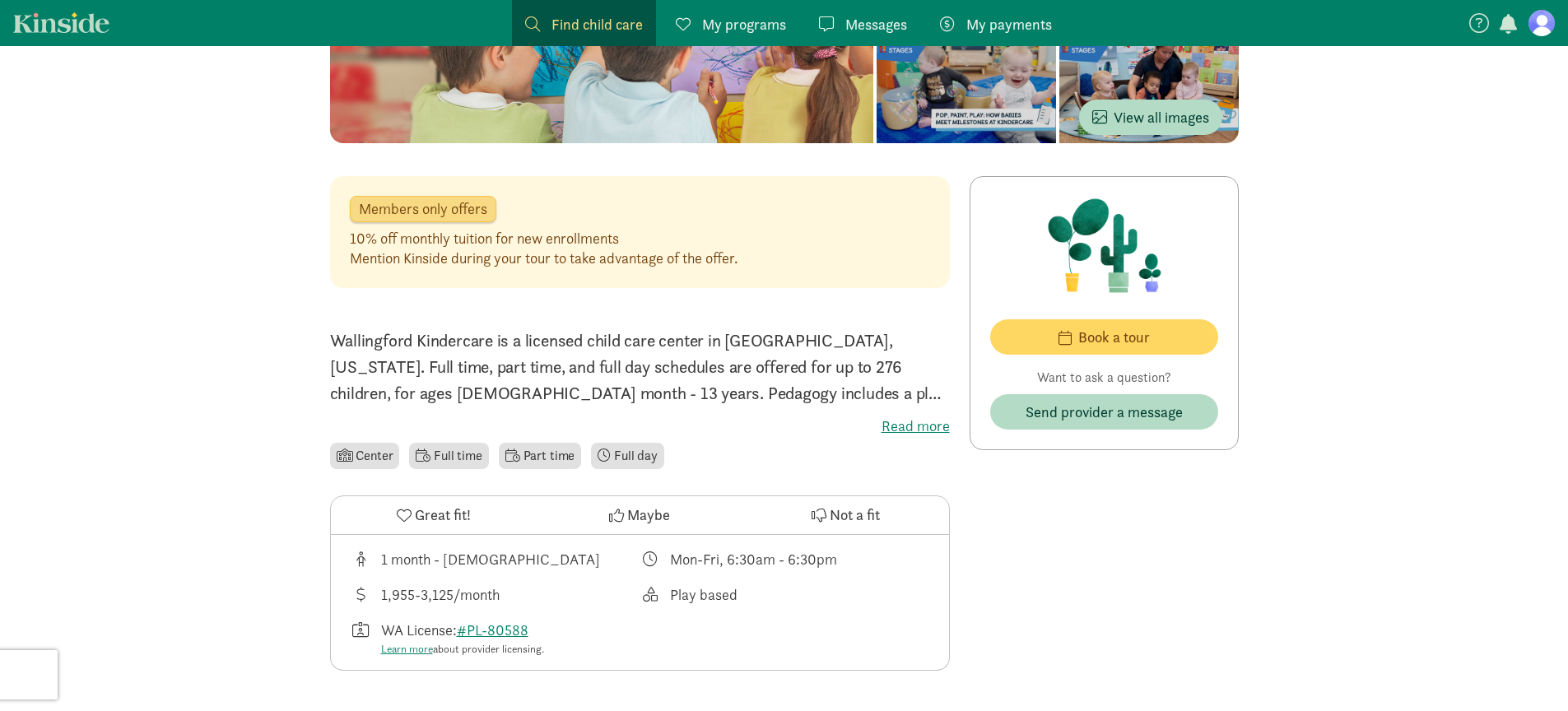
scroll to position [295, 0]
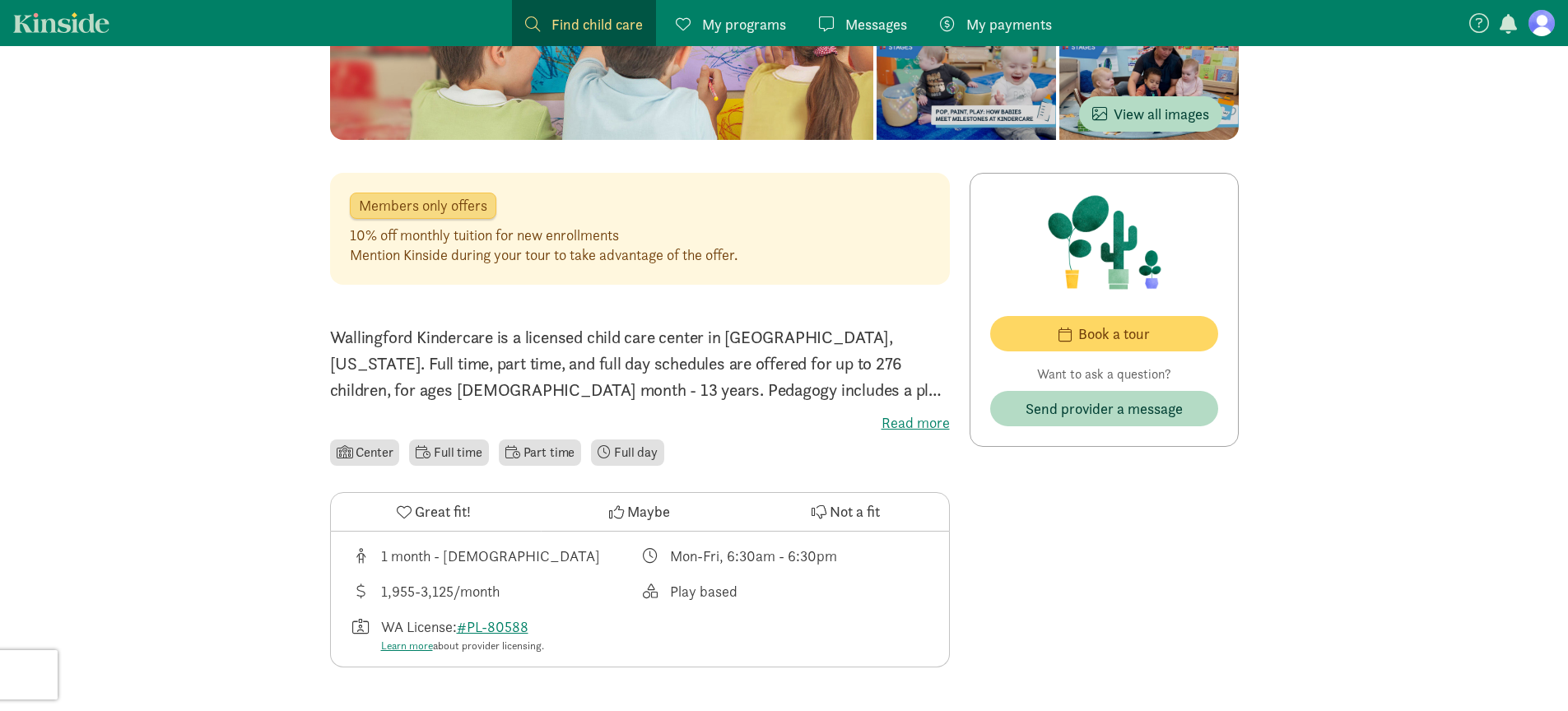
drag, startPoint x: 368, startPoint y: 203, endPoint x: 929, endPoint y: 465, distance: 619.2
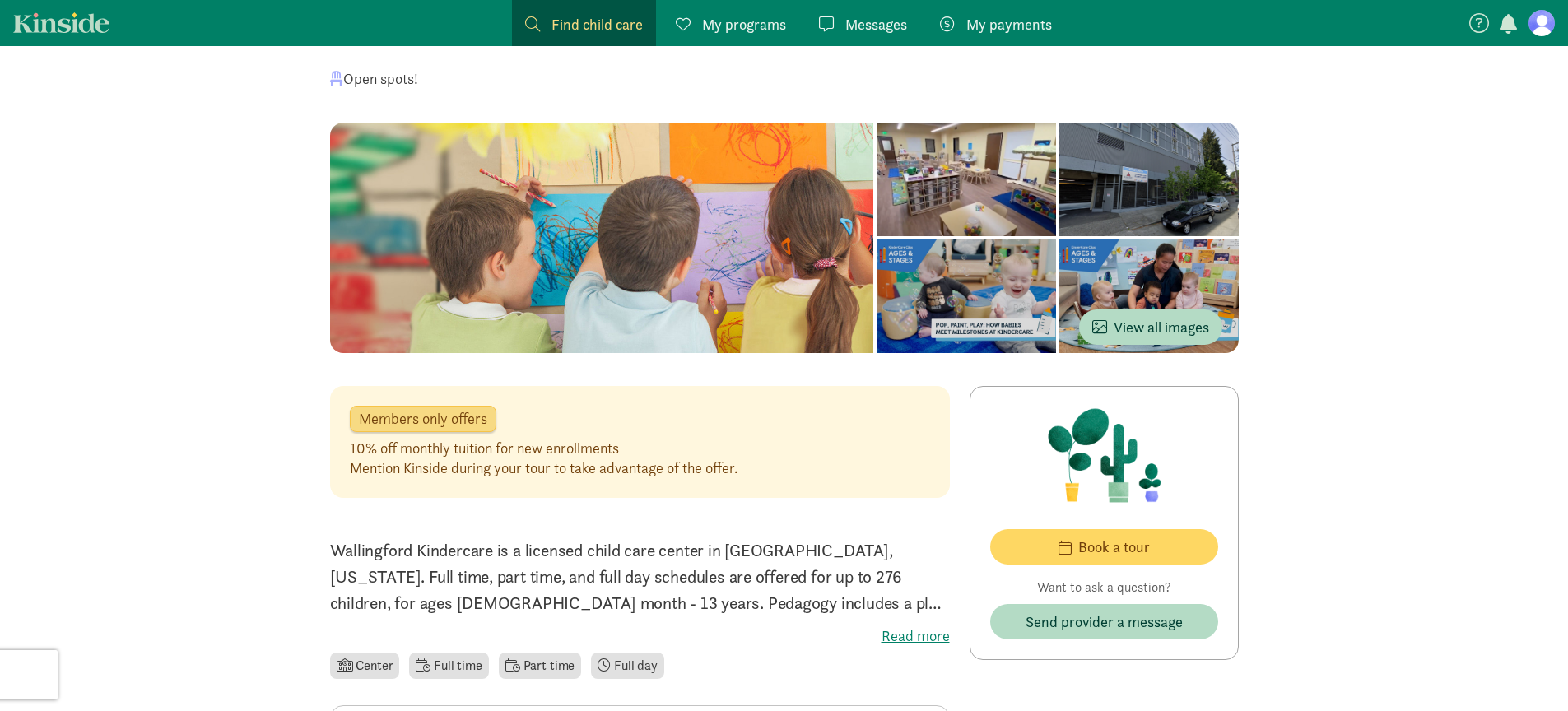
scroll to position [296, 0]
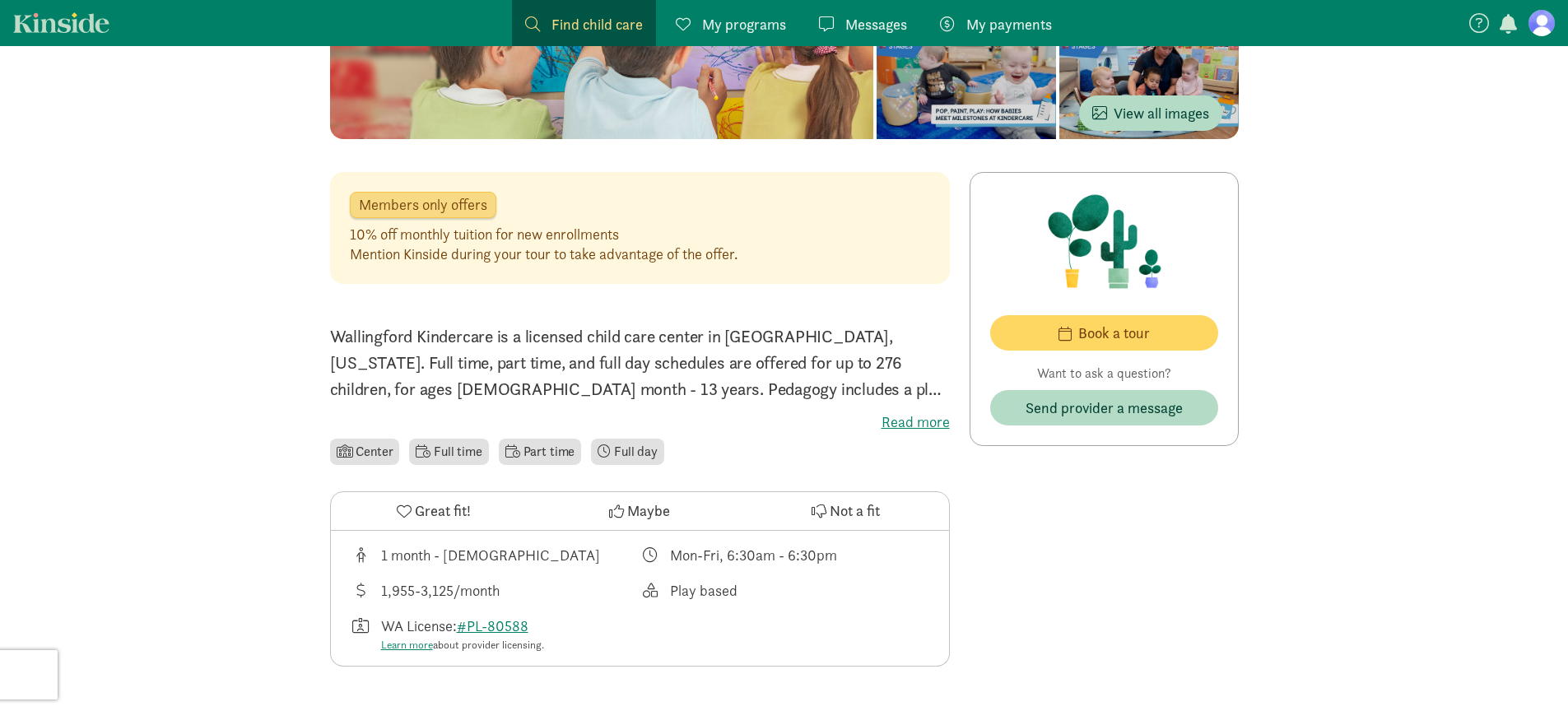
click at [920, 423] on label "Read more" at bounding box center [640, 422] width 620 height 20
click at [0, 0] on input "Read more" at bounding box center [0, 0] width 0 height 0
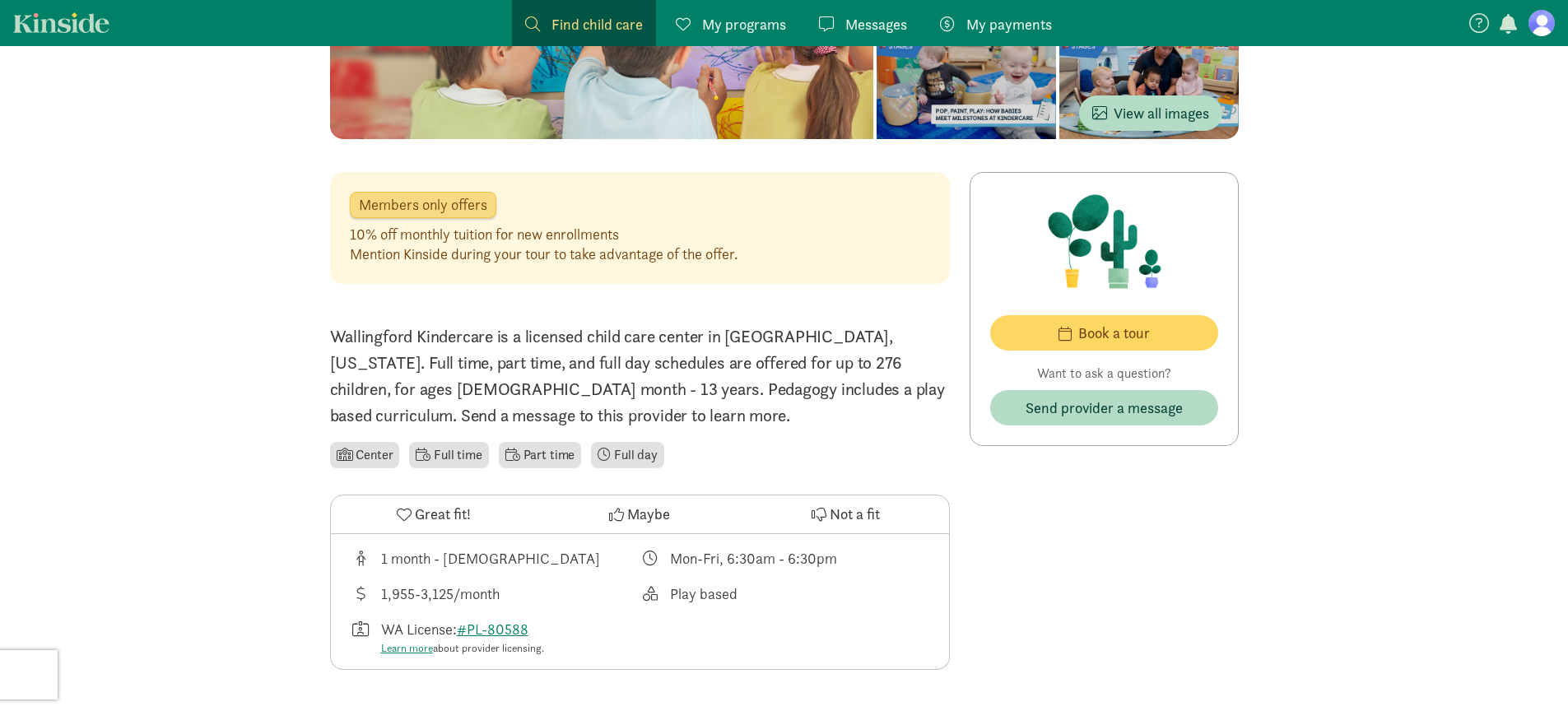
click at [607, 377] on p "Wallingford Kindercare is a licensed child care center in [GEOGRAPHIC_DATA], [U…" at bounding box center [640, 375] width 620 height 105
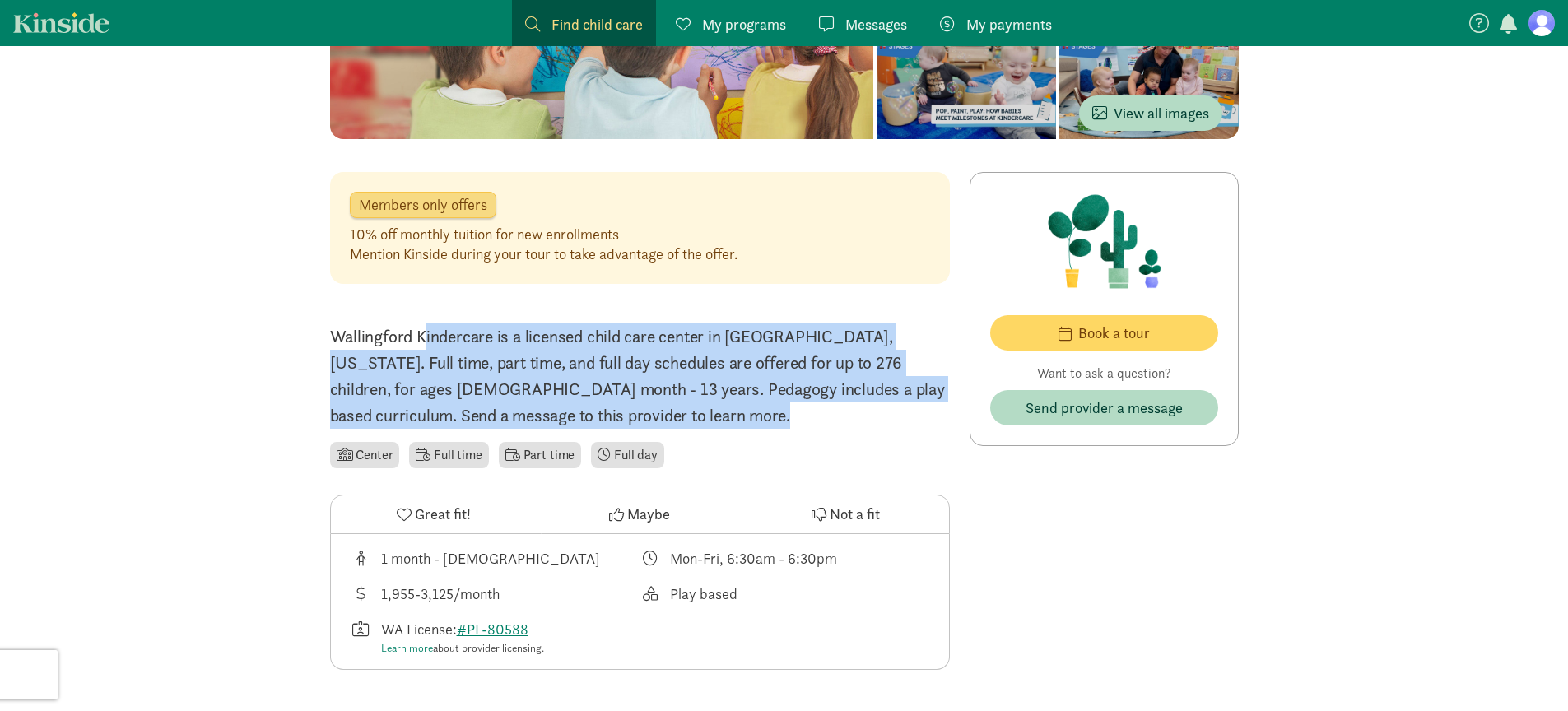
click at [607, 377] on p "Wallingford Kindercare is a licensed child care center in [GEOGRAPHIC_DATA], [U…" at bounding box center [640, 375] width 620 height 105
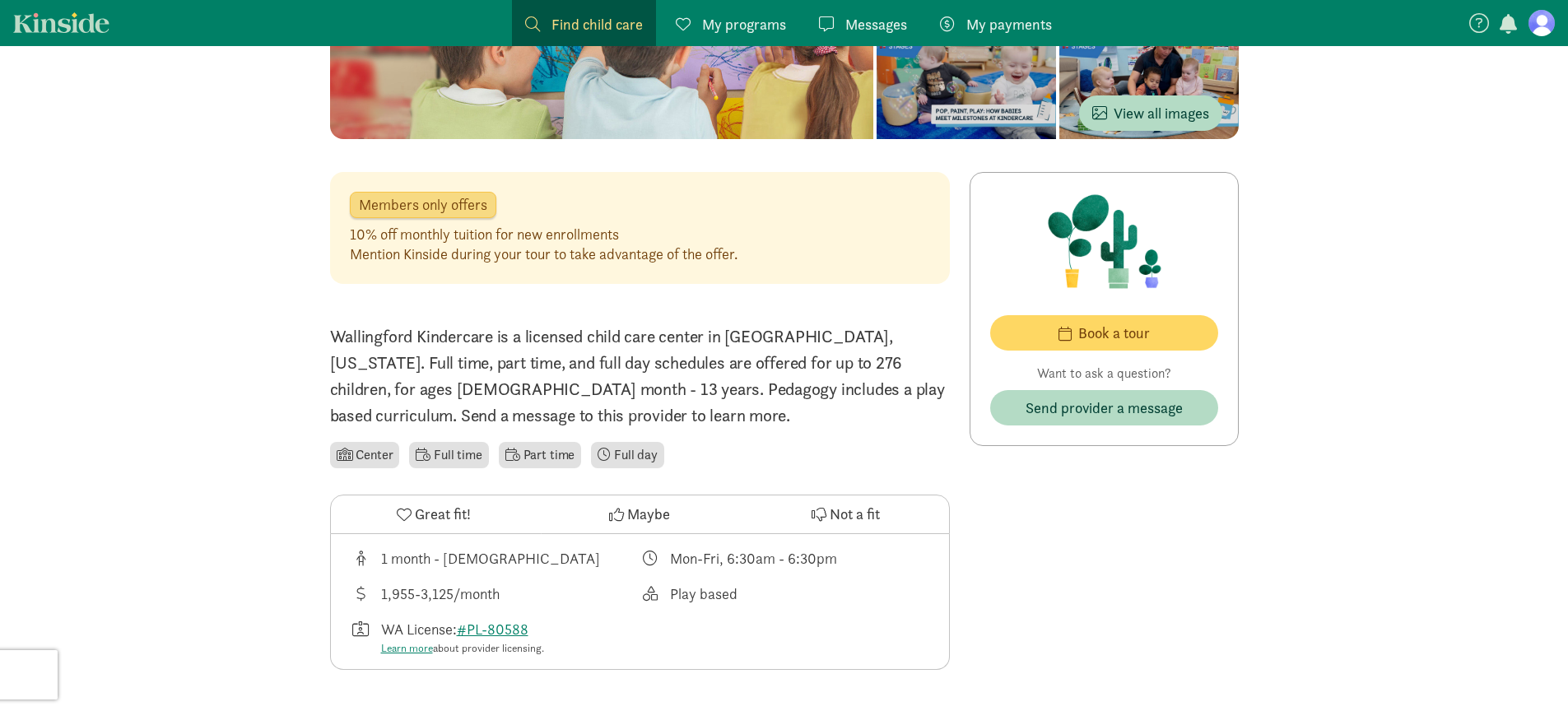
click at [718, 369] on p "Wallingford Kindercare is a licensed child care center in [GEOGRAPHIC_DATA], [U…" at bounding box center [640, 375] width 620 height 105
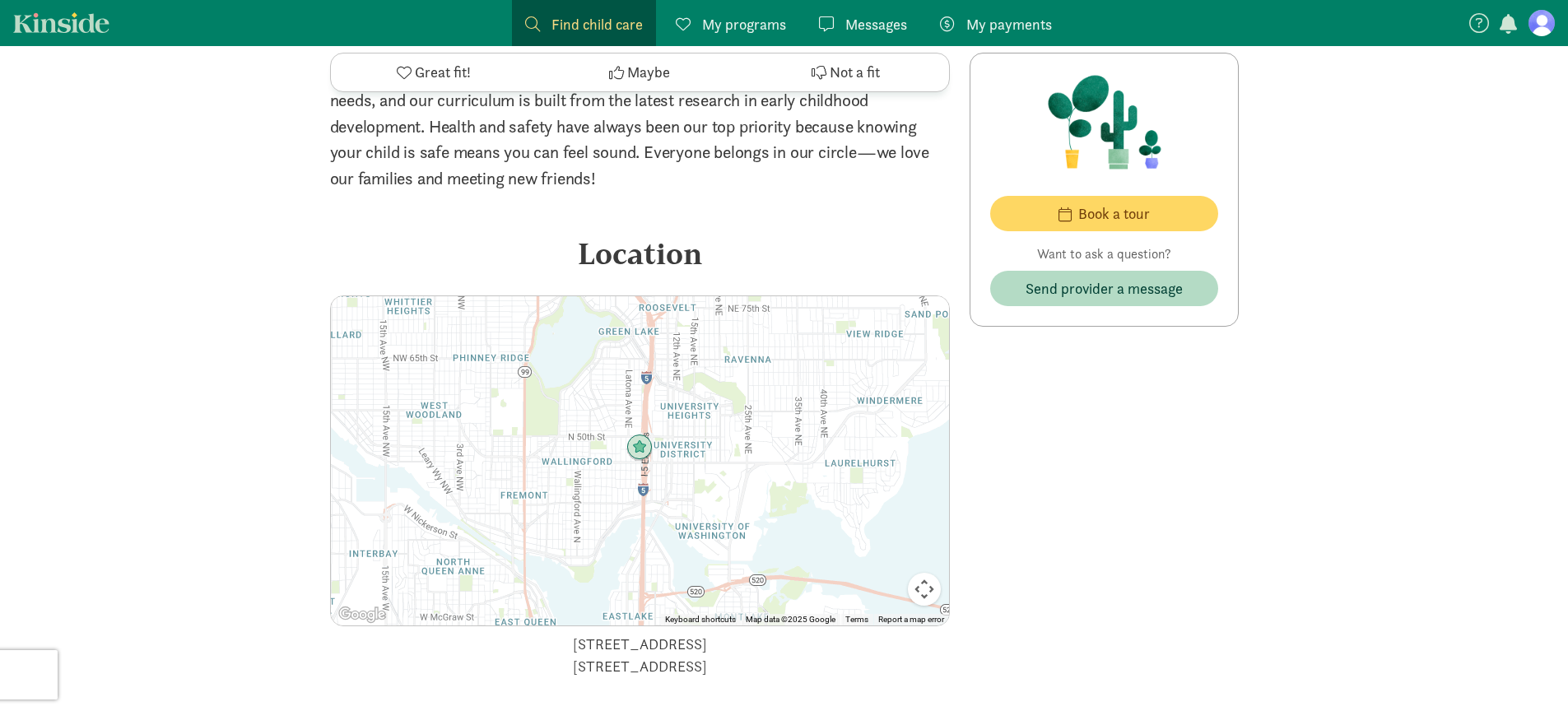
scroll to position [2469, 0]
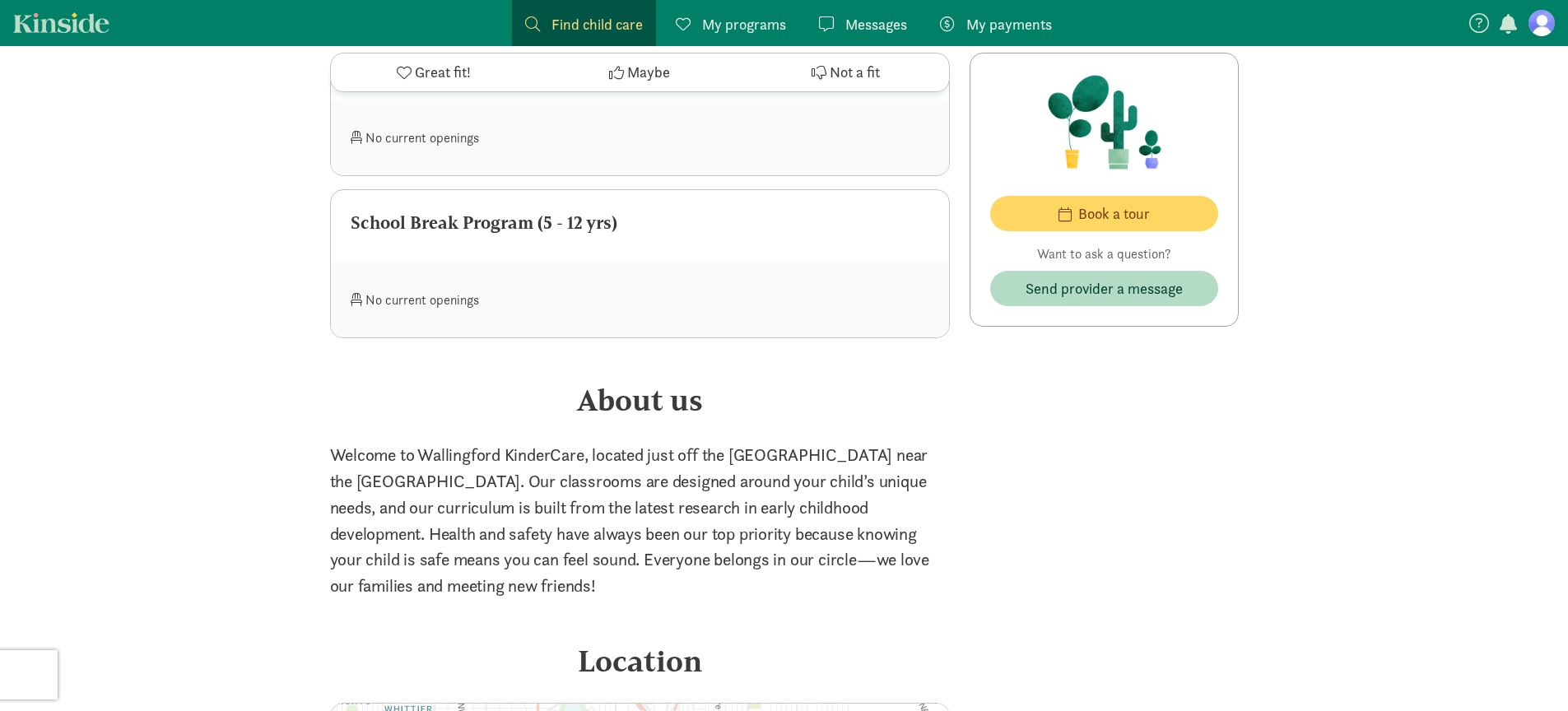
click at [451, 452] on p "Welcome to Wallingford KinderCare, located just off the [GEOGRAPHIC_DATA] near …" at bounding box center [640, 520] width 620 height 157
drag, startPoint x: 451, startPoint y: 452, endPoint x: 560, endPoint y: 463, distance: 109.6
click at [536, 459] on p "Welcome to Wallingford KinderCare, located just off the [GEOGRAPHIC_DATA] near …" at bounding box center [640, 520] width 620 height 157
copy p "Wallingford KinderCare"
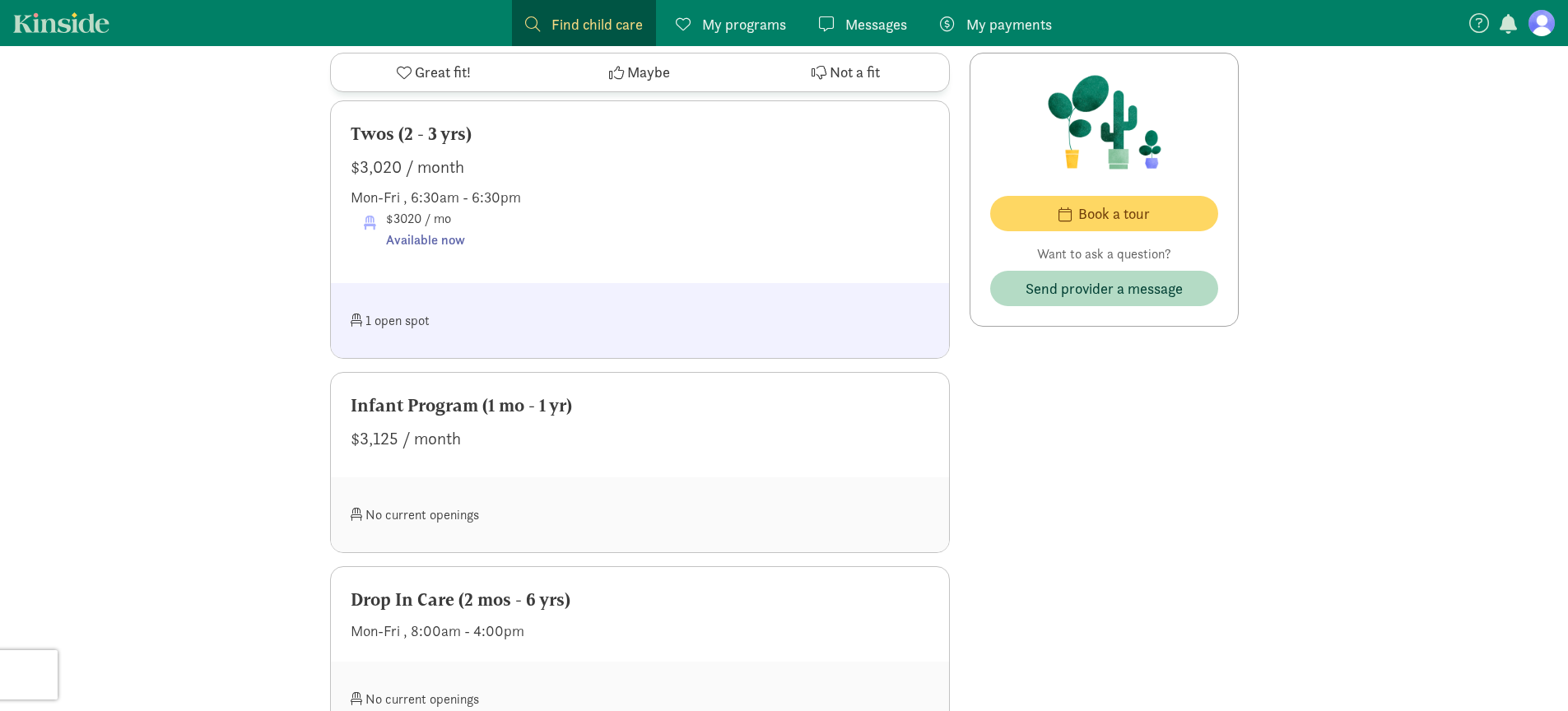
scroll to position [1046, 0]
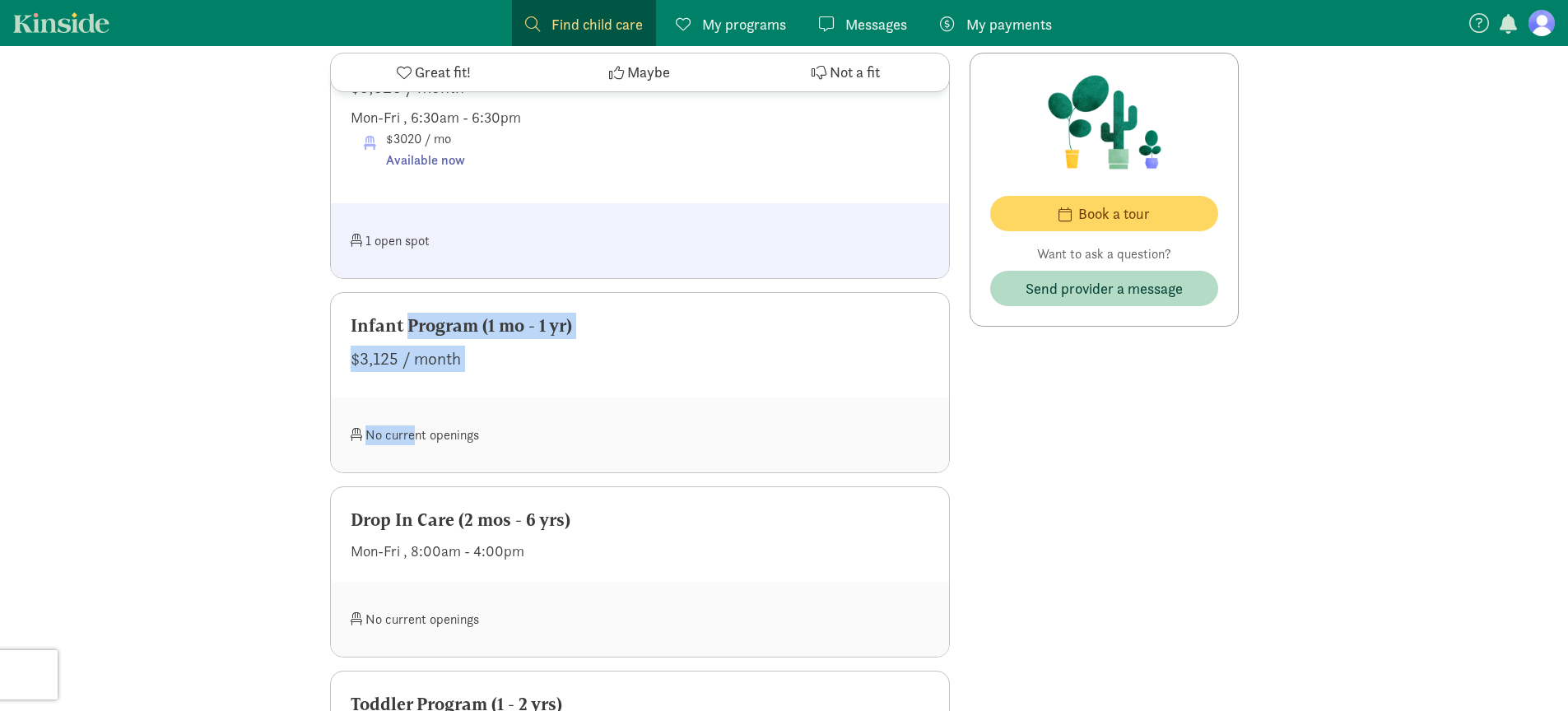
drag, startPoint x: 414, startPoint y: 438, endPoint x: 338, endPoint y: 301, distance: 156.7
click at [338, 301] on div "Infant Program (1 mo - 1 yr) $3,125 / month No current openings" at bounding box center [640, 382] width 620 height 181
click at [338, 301] on div "Infant Program (1 mo - 1 yr) $3,125 / month" at bounding box center [639, 345] width 618 height 104
drag, startPoint x: 482, startPoint y: 390, endPoint x: 656, endPoint y: 460, distance: 187.6
click at [656, 460] on div "Infant Program (1 mo - 1 yr) $3,125 / month No current openings" at bounding box center [640, 382] width 620 height 181
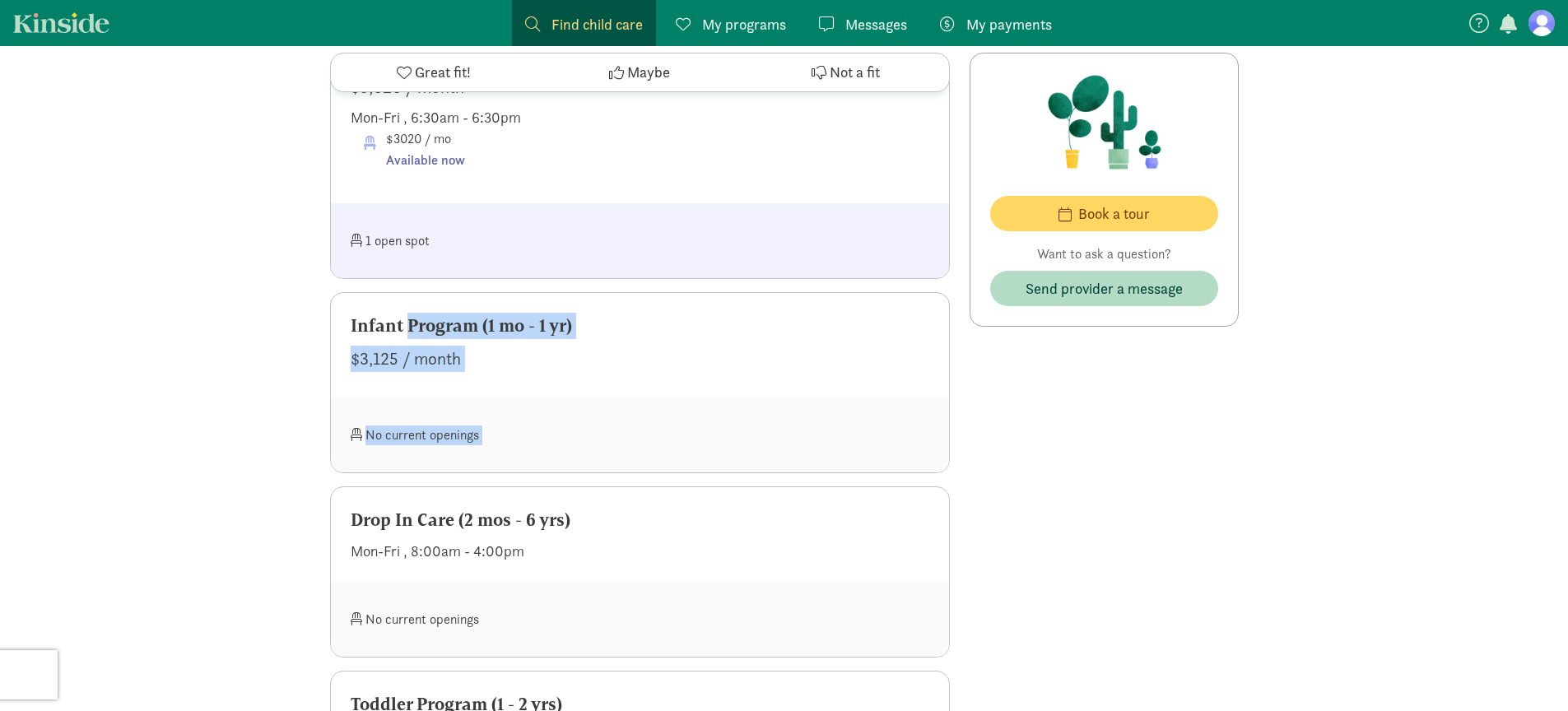
click at [656, 460] on div "No current openings" at bounding box center [639, 434] width 618 height 75
drag, startPoint x: 578, startPoint y: 416, endPoint x: 361, endPoint y: 314, distance: 239.8
click at [361, 314] on div "Infant Program (1 mo - 1 yr) $3,125 / month No current openings" at bounding box center [640, 382] width 620 height 181
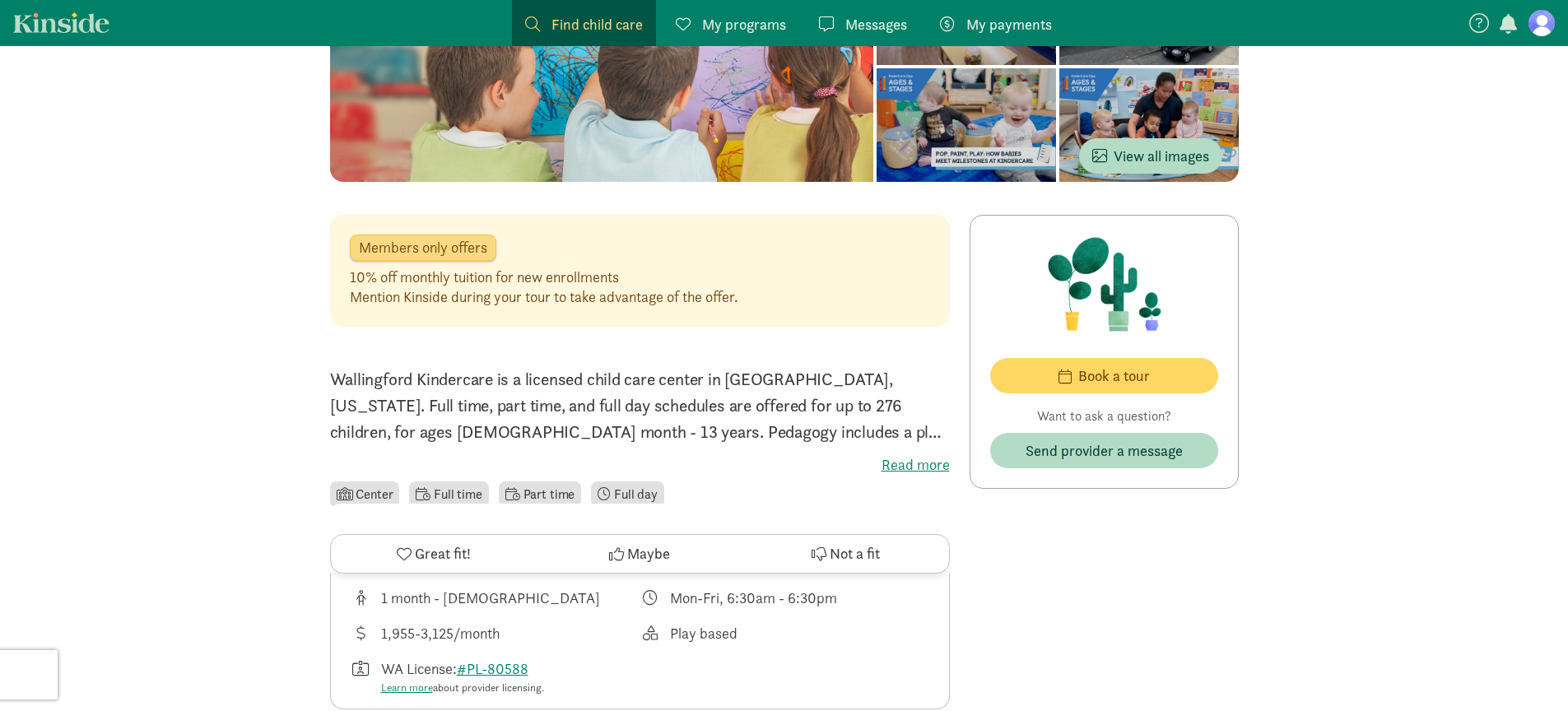
scroll to position [356, 0]
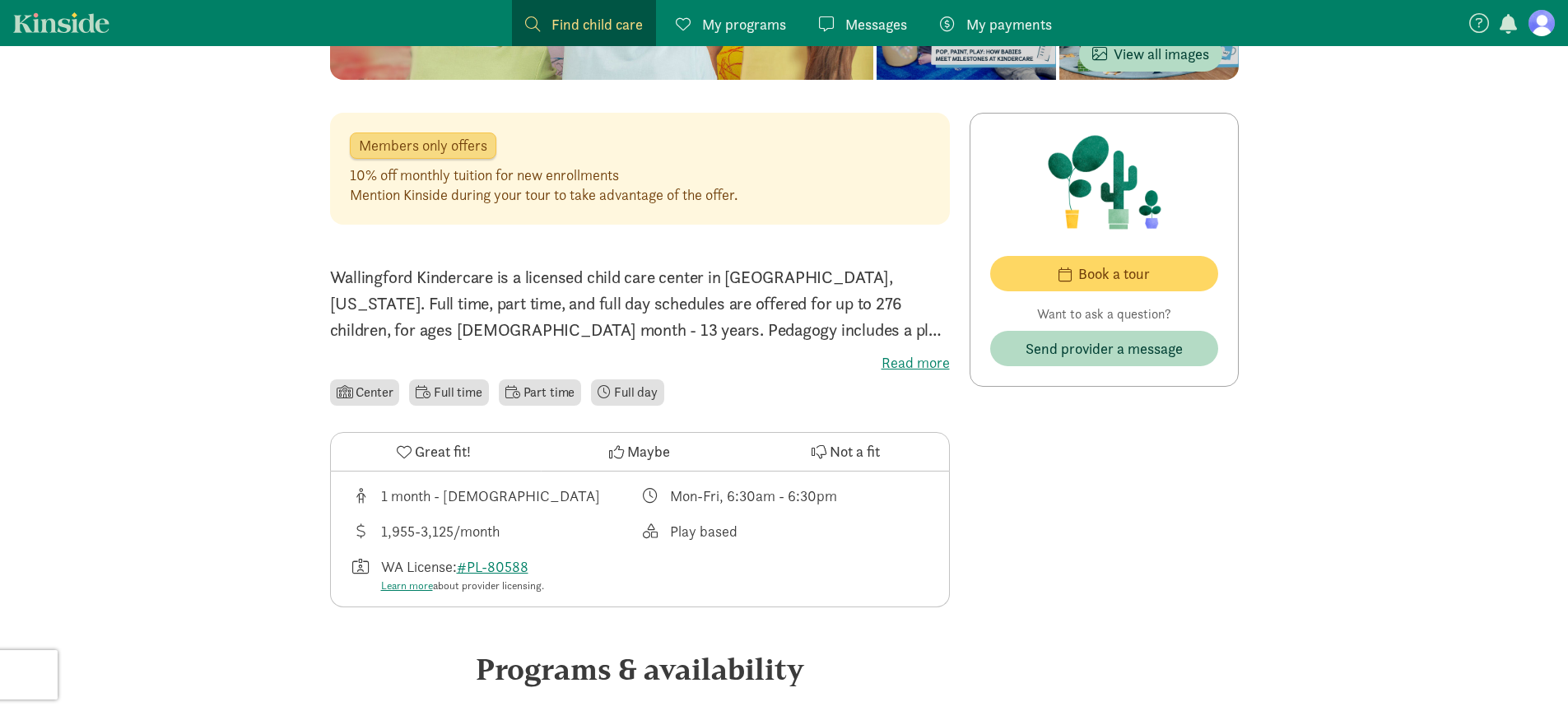
click at [919, 358] on label "Read more" at bounding box center [640, 363] width 620 height 20
click at [0, 0] on input "Read more" at bounding box center [0, 0] width 0 height 0
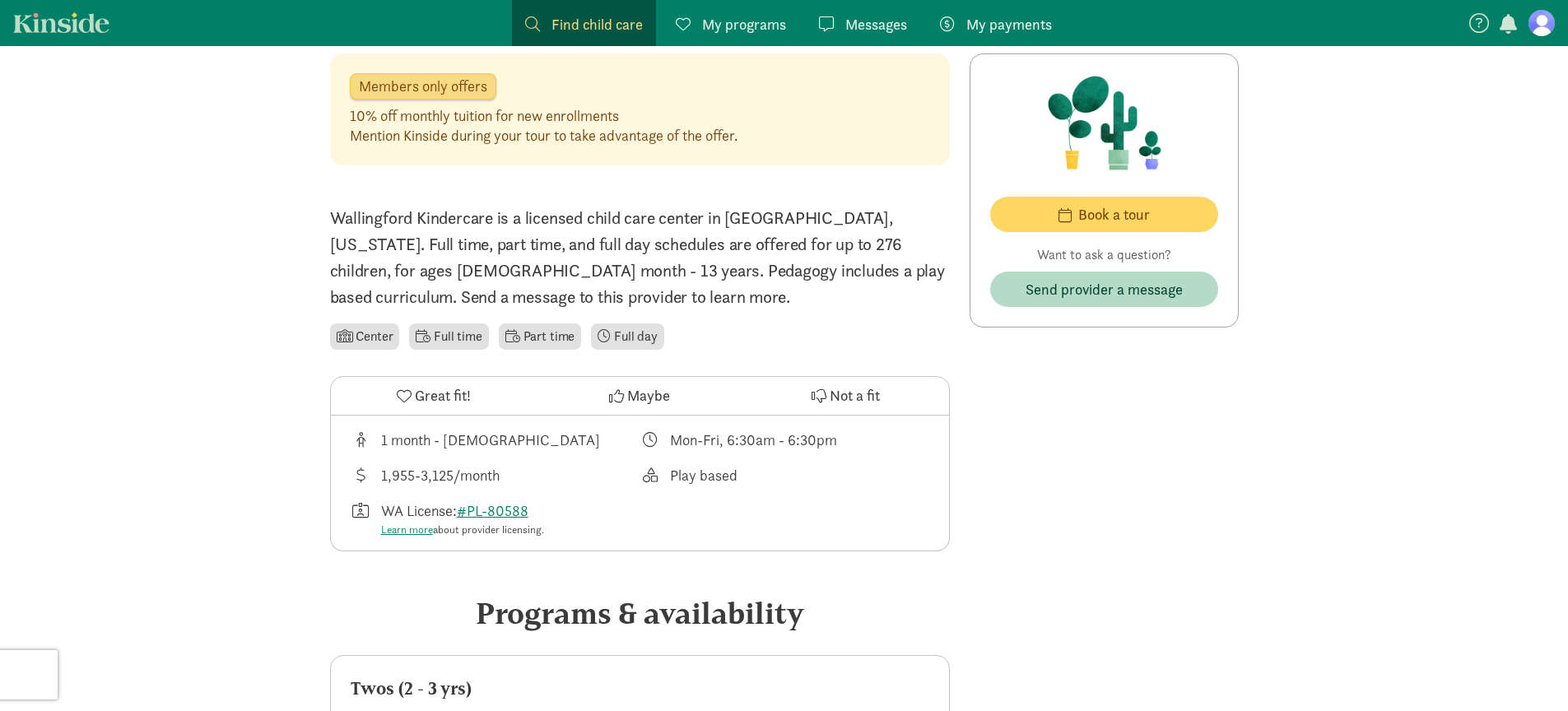
scroll to position [449, 0]
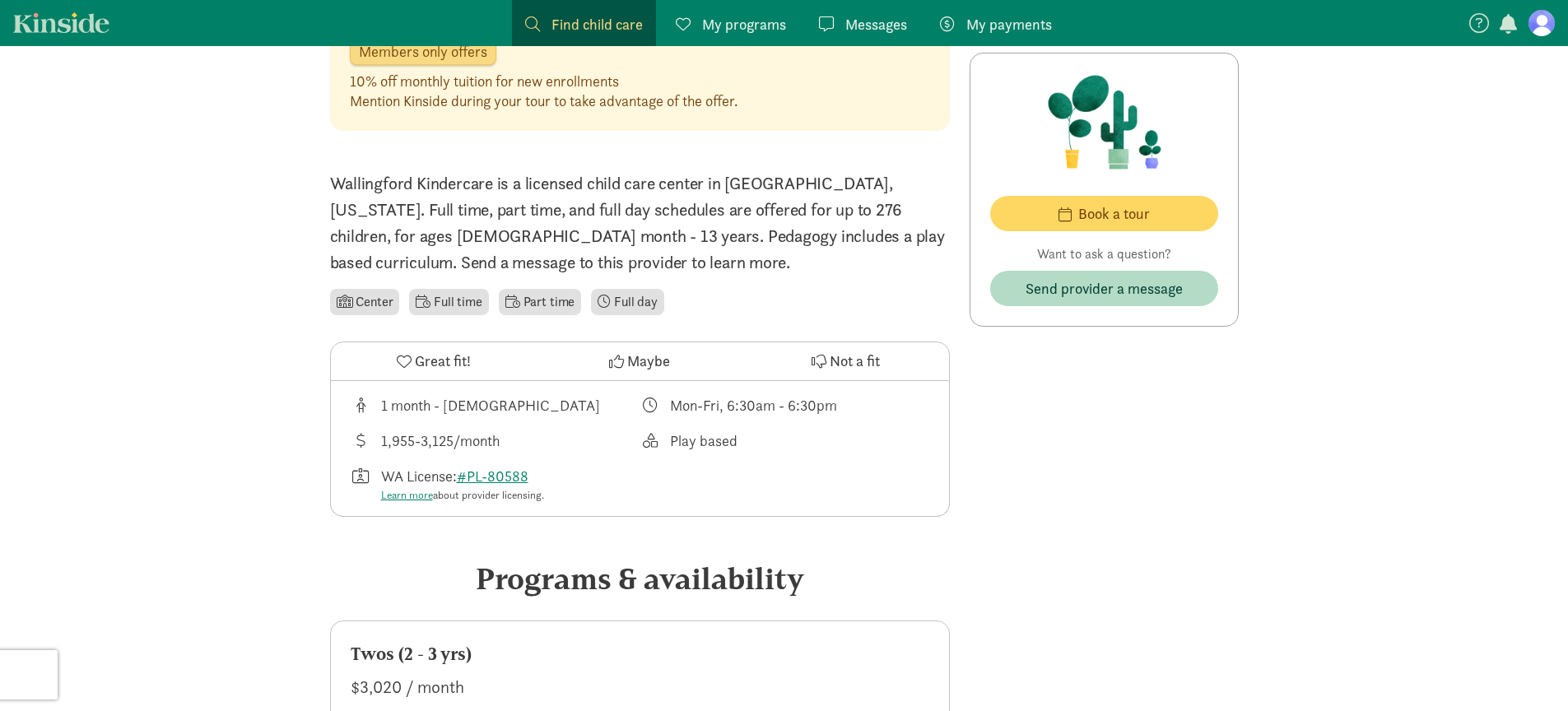
click at [771, 233] on p "Wallingford Kindercare is a licensed child care center in [GEOGRAPHIC_DATA], [U…" at bounding box center [640, 223] width 620 height 105
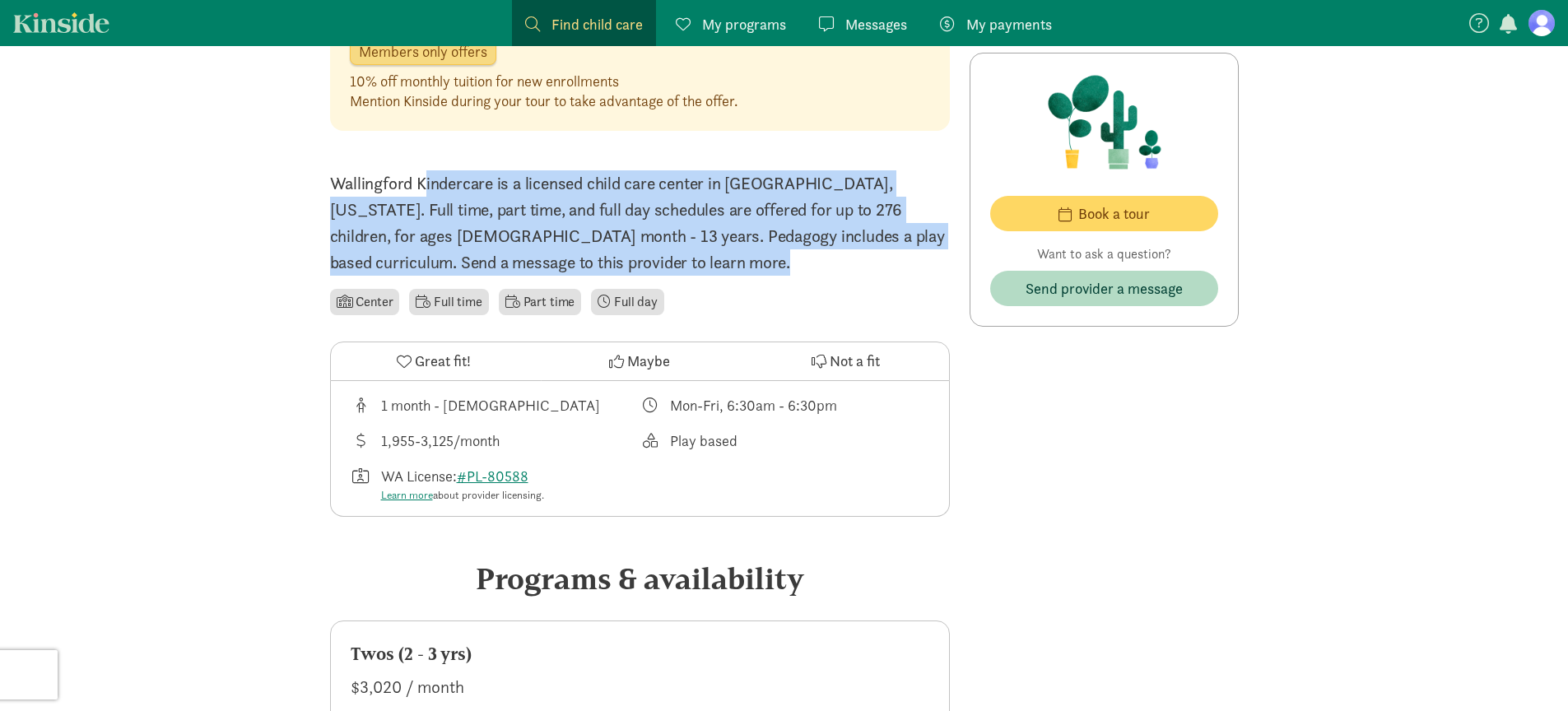
click at [771, 233] on p "Wallingford Kindercare is a licensed child care center in [GEOGRAPHIC_DATA], [U…" at bounding box center [640, 223] width 620 height 105
click at [665, 220] on p "Wallingford Kindercare is a licensed child care center in [GEOGRAPHIC_DATA], [U…" at bounding box center [640, 223] width 620 height 105
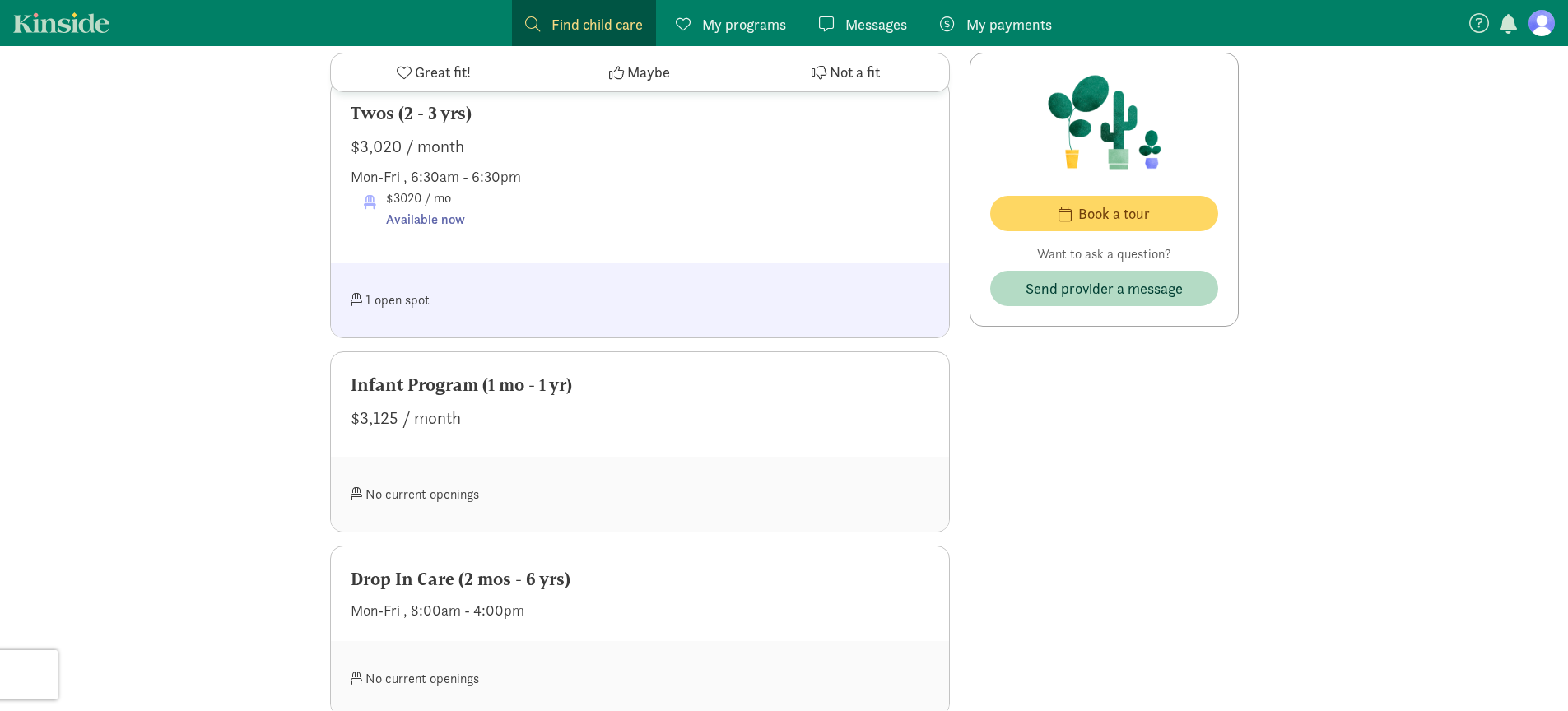
scroll to position [1067, 0]
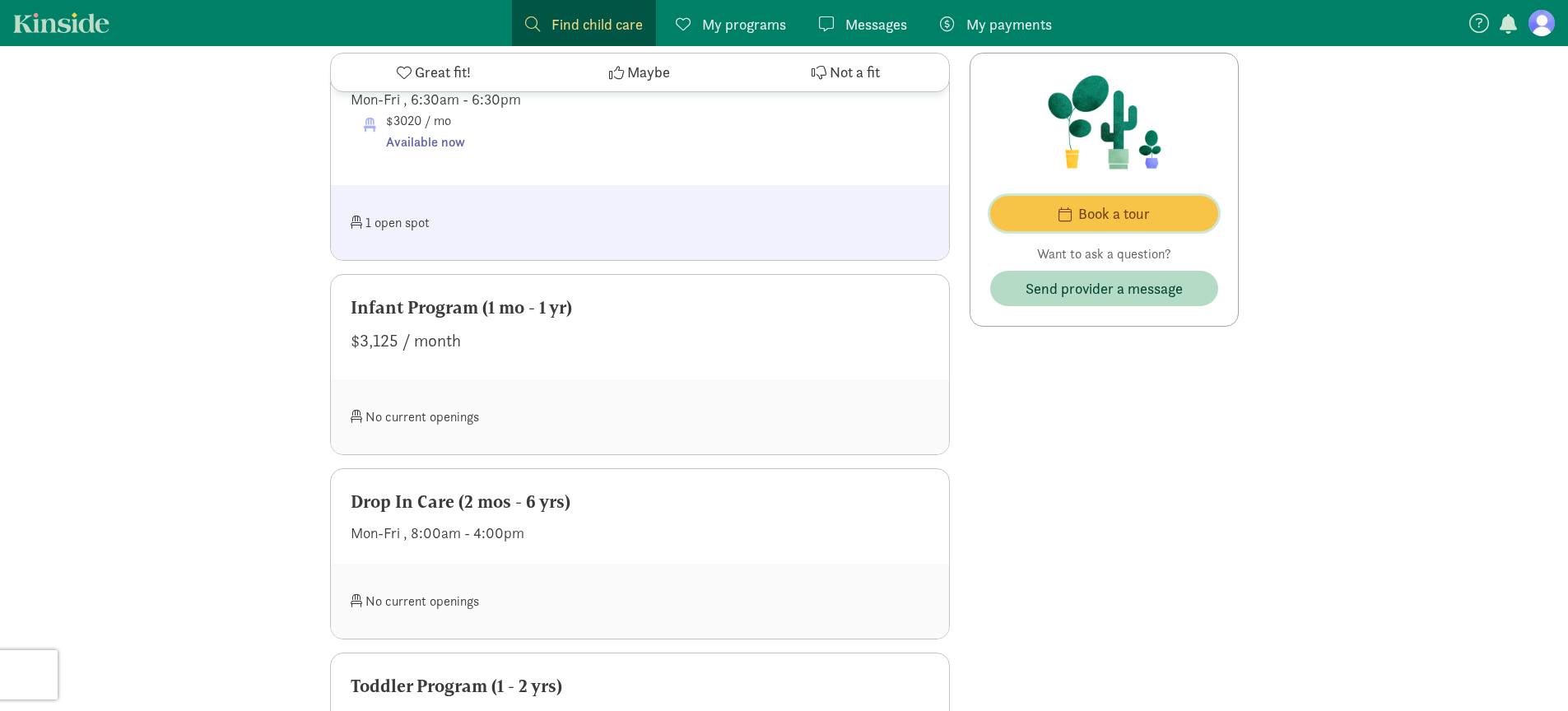
click at [1090, 220] on span "Book a tour" at bounding box center [1114, 213] width 72 height 22
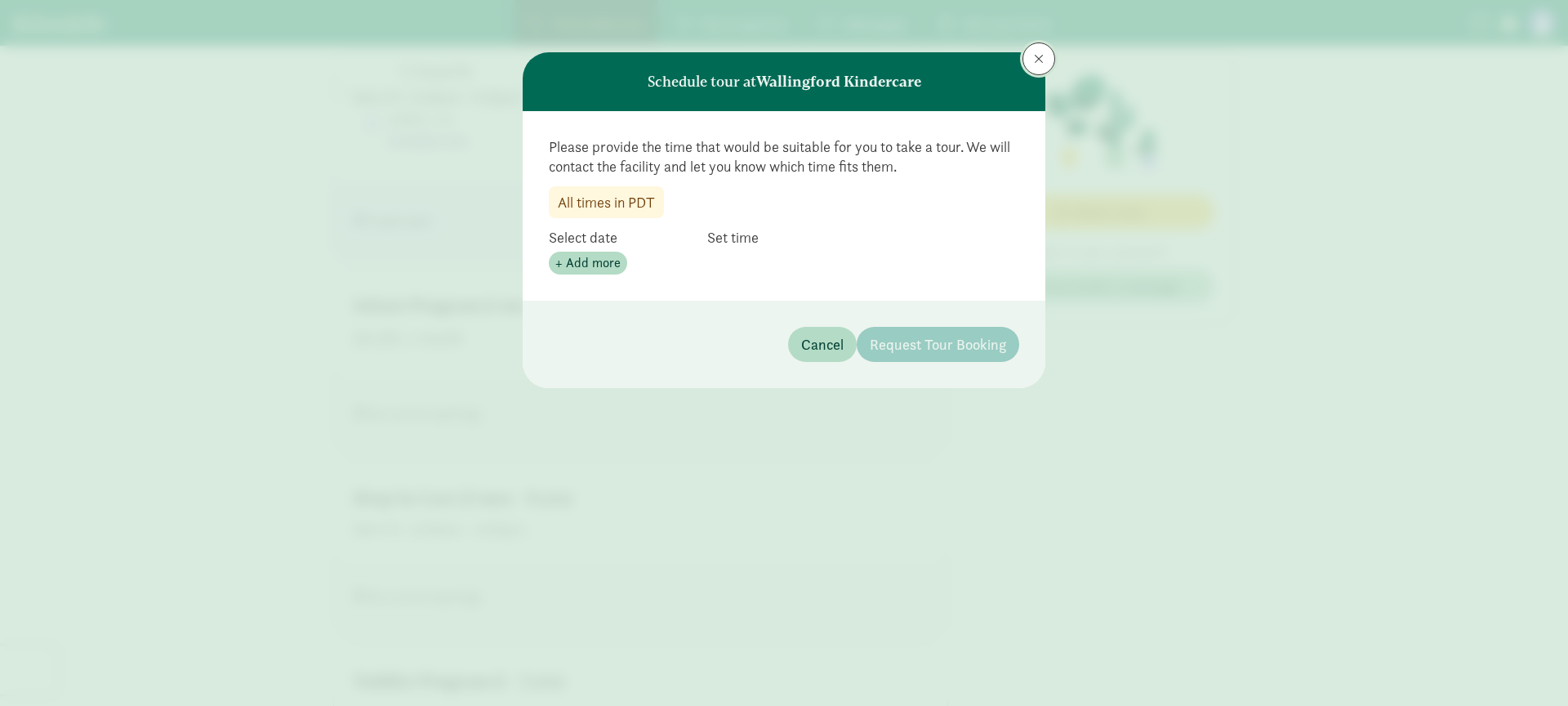
click at [1033, 62] on span at bounding box center [1038, 59] width 10 height 13
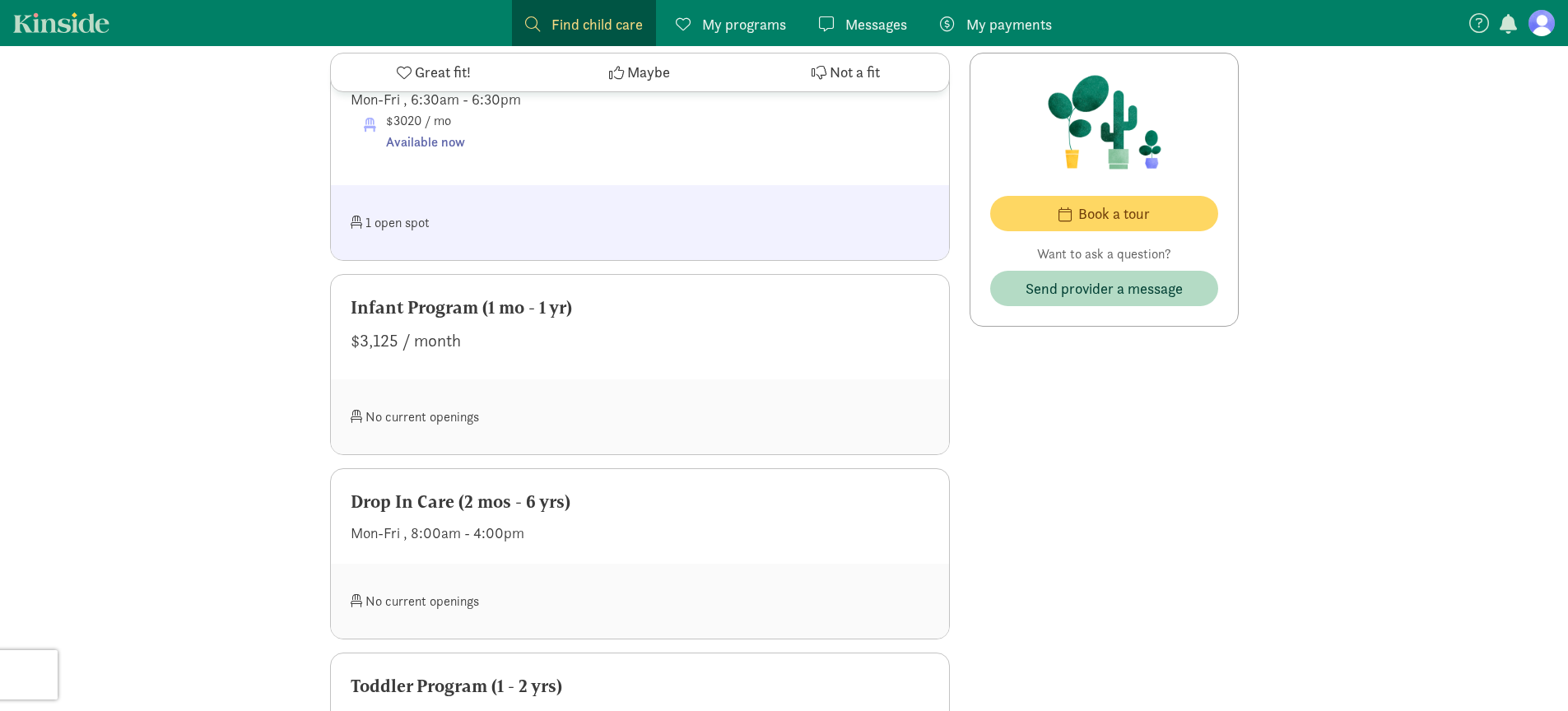
click at [1124, 363] on div "Schedule tour at [GEOGRAPHIC_DATA] Kindercare Please provide the time that woul…" at bounding box center [784, 356] width 1568 height 711
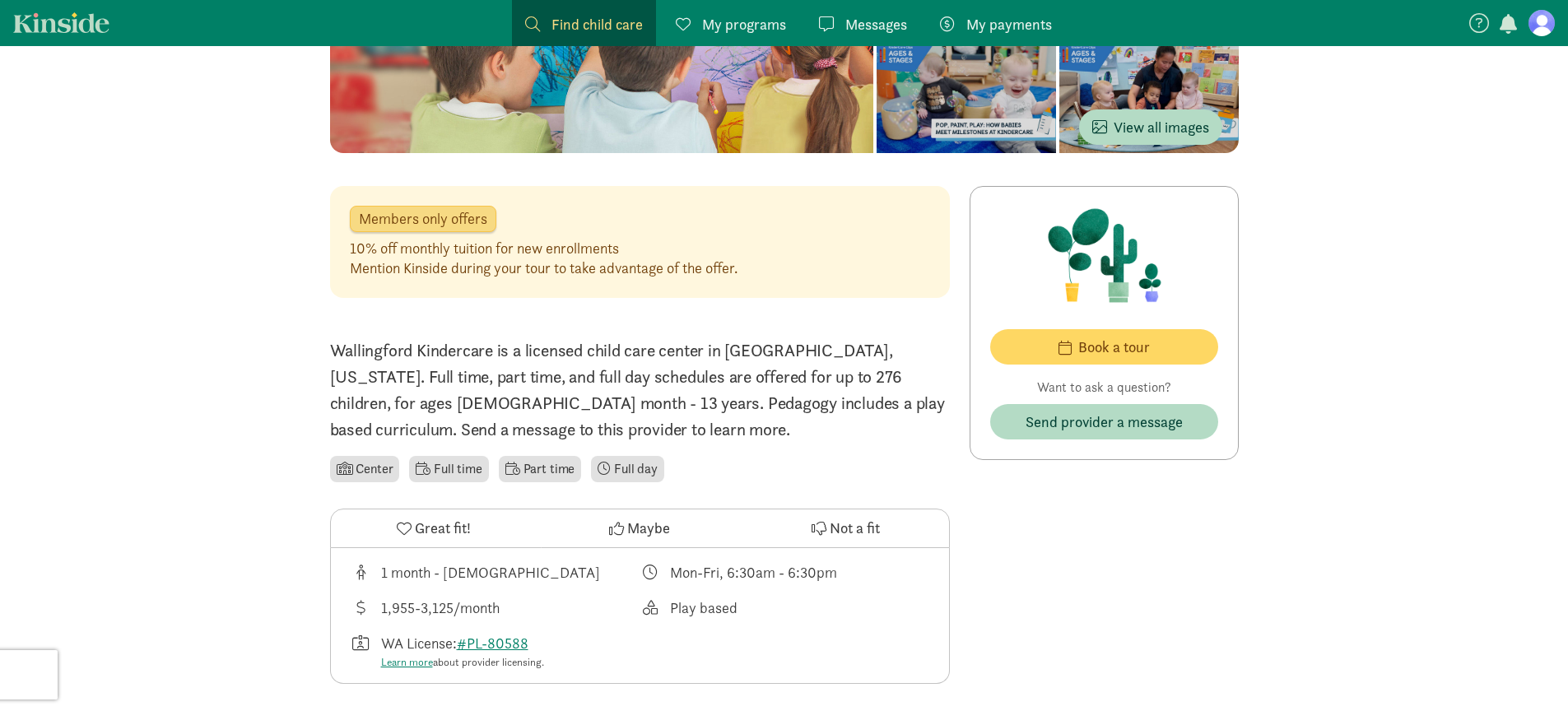
scroll to position [284, 0]
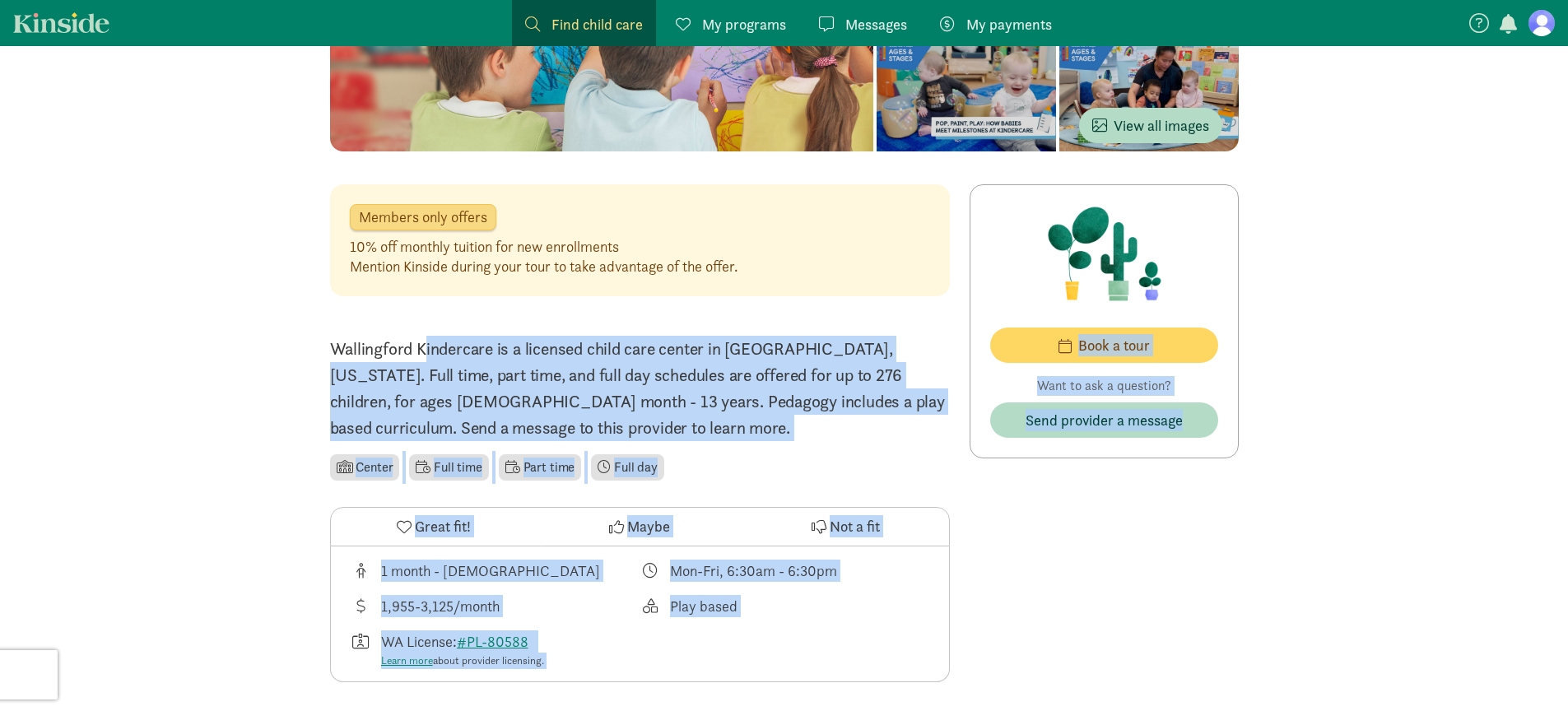
drag, startPoint x: 370, startPoint y: 331, endPoint x: 1125, endPoint y: 566, distance: 790.7
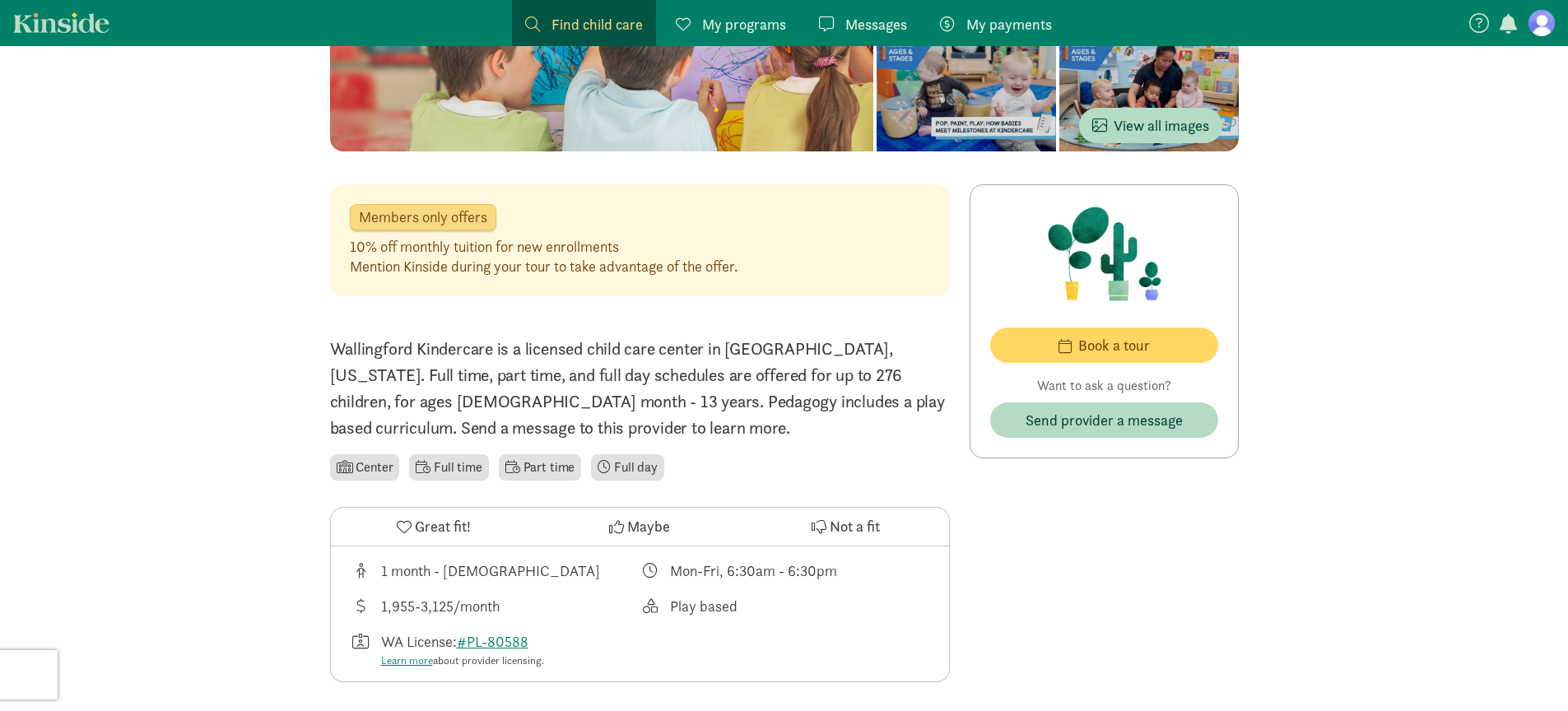
click at [1093, 342] on span "Book a tour" at bounding box center [1114, 345] width 72 height 22
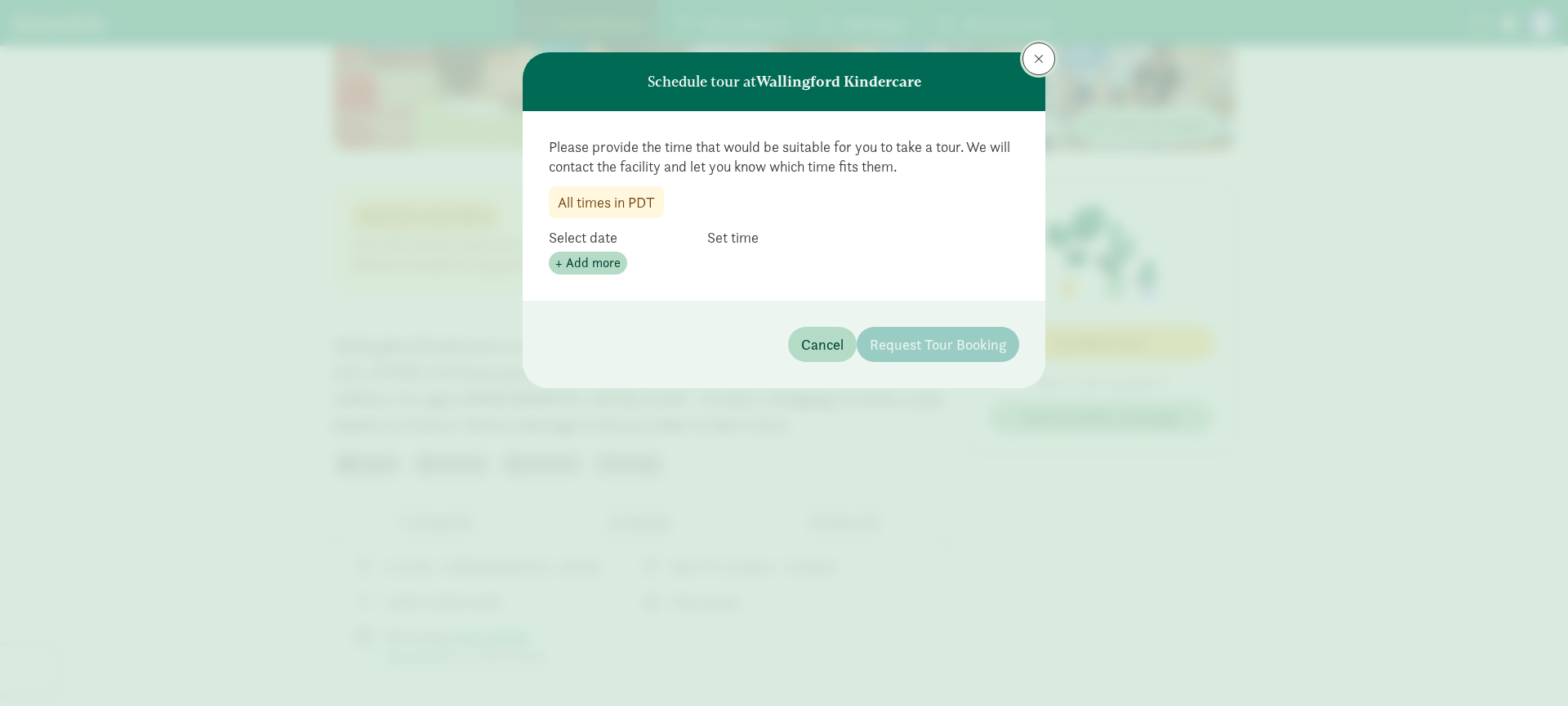
click at [1031, 60] on button at bounding box center [1039, 59] width 33 height 33
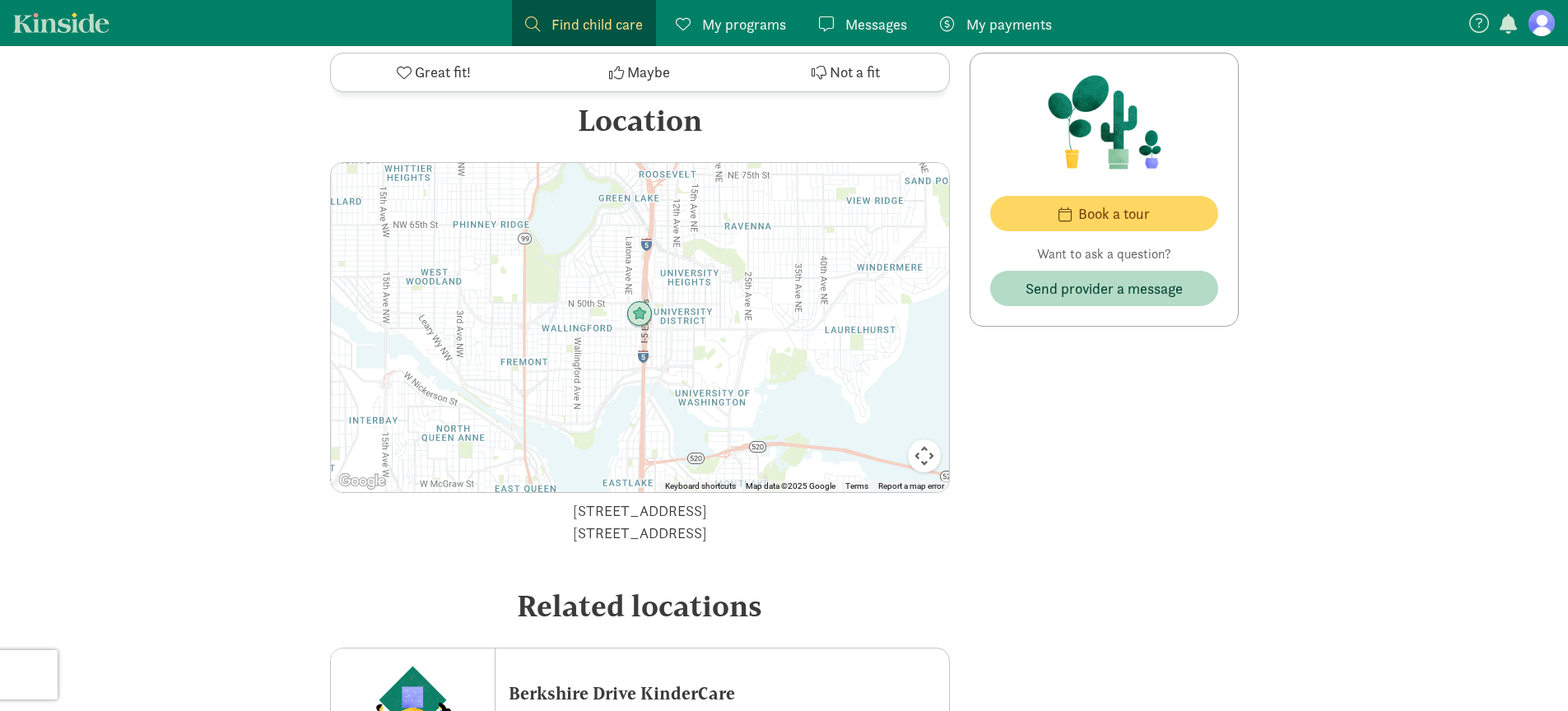
scroll to position [2999, 0]
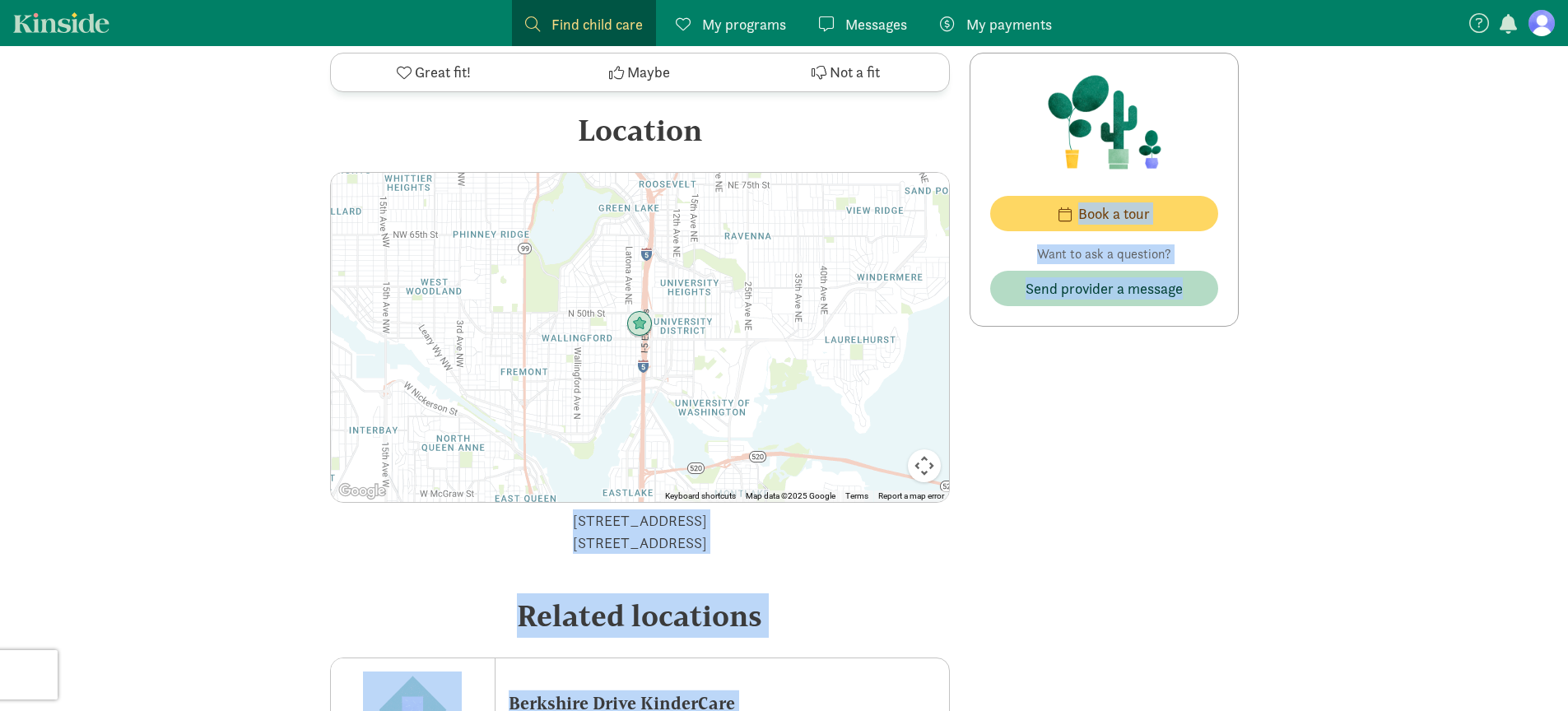
drag, startPoint x: 304, startPoint y: 190, endPoint x: 1204, endPoint y: 521, distance: 958.9
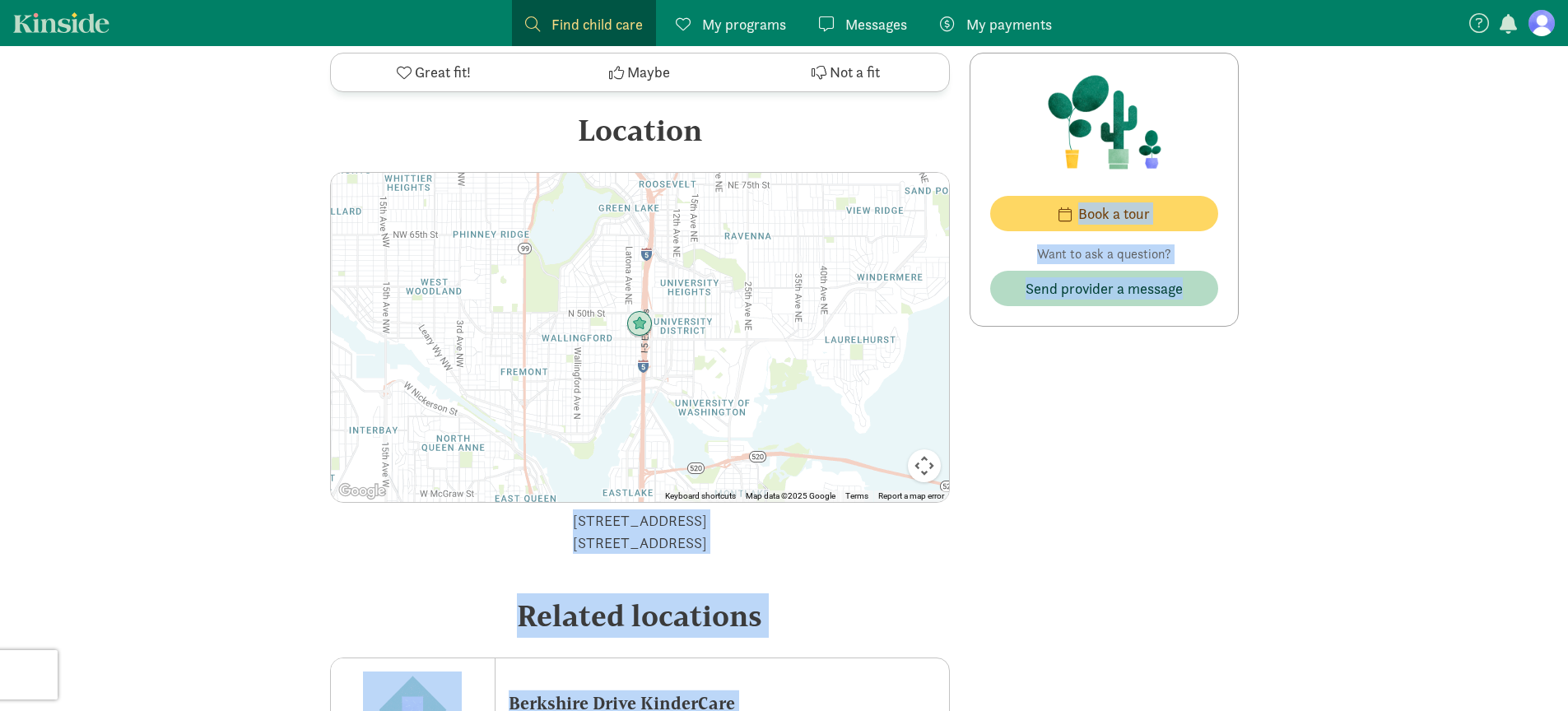
drag, startPoint x: 798, startPoint y: 319, endPoint x: 406, endPoint y: 235, distance: 400.9
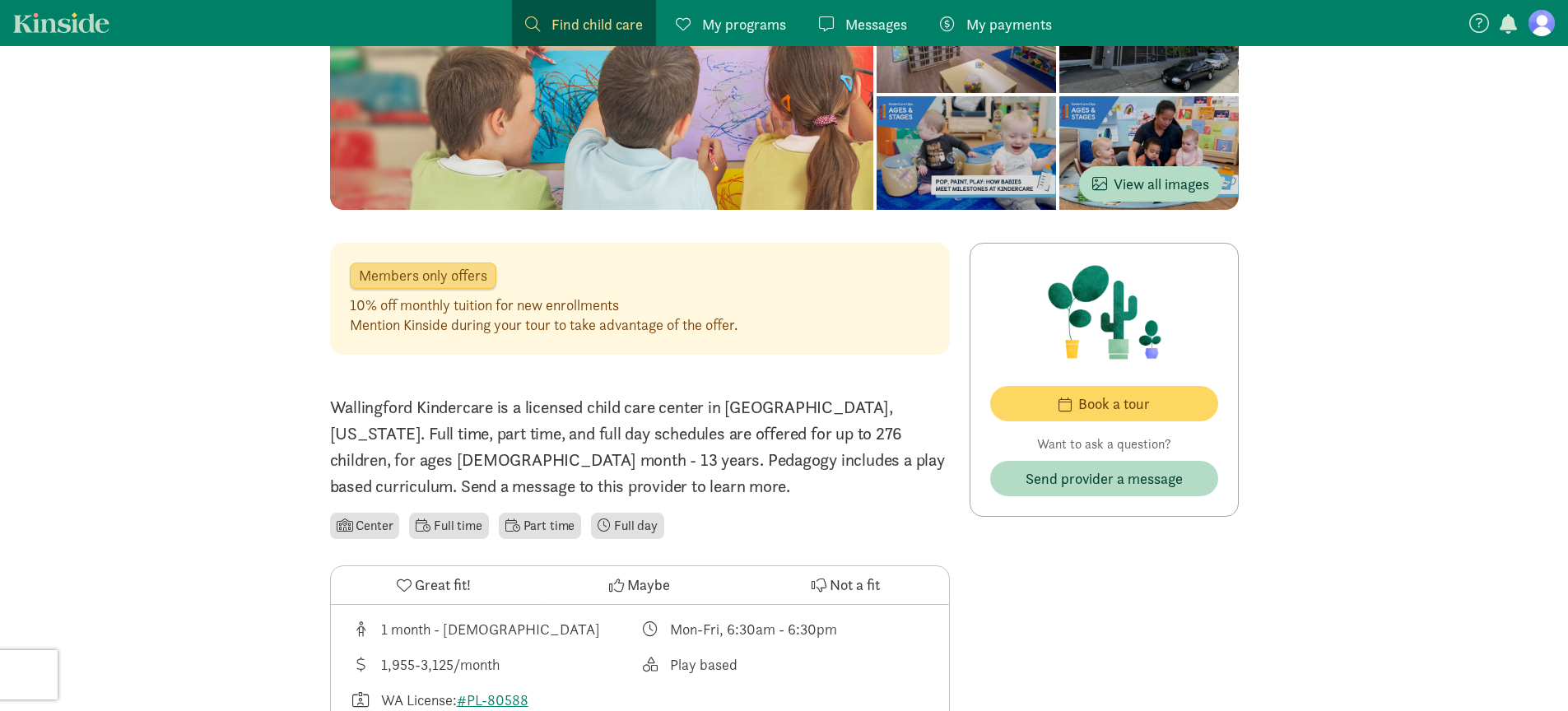
scroll to position [226, 0]
click at [689, 425] on p "Wallingford Kindercare is a licensed child care center in [GEOGRAPHIC_DATA], [U…" at bounding box center [640, 445] width 620 height 105
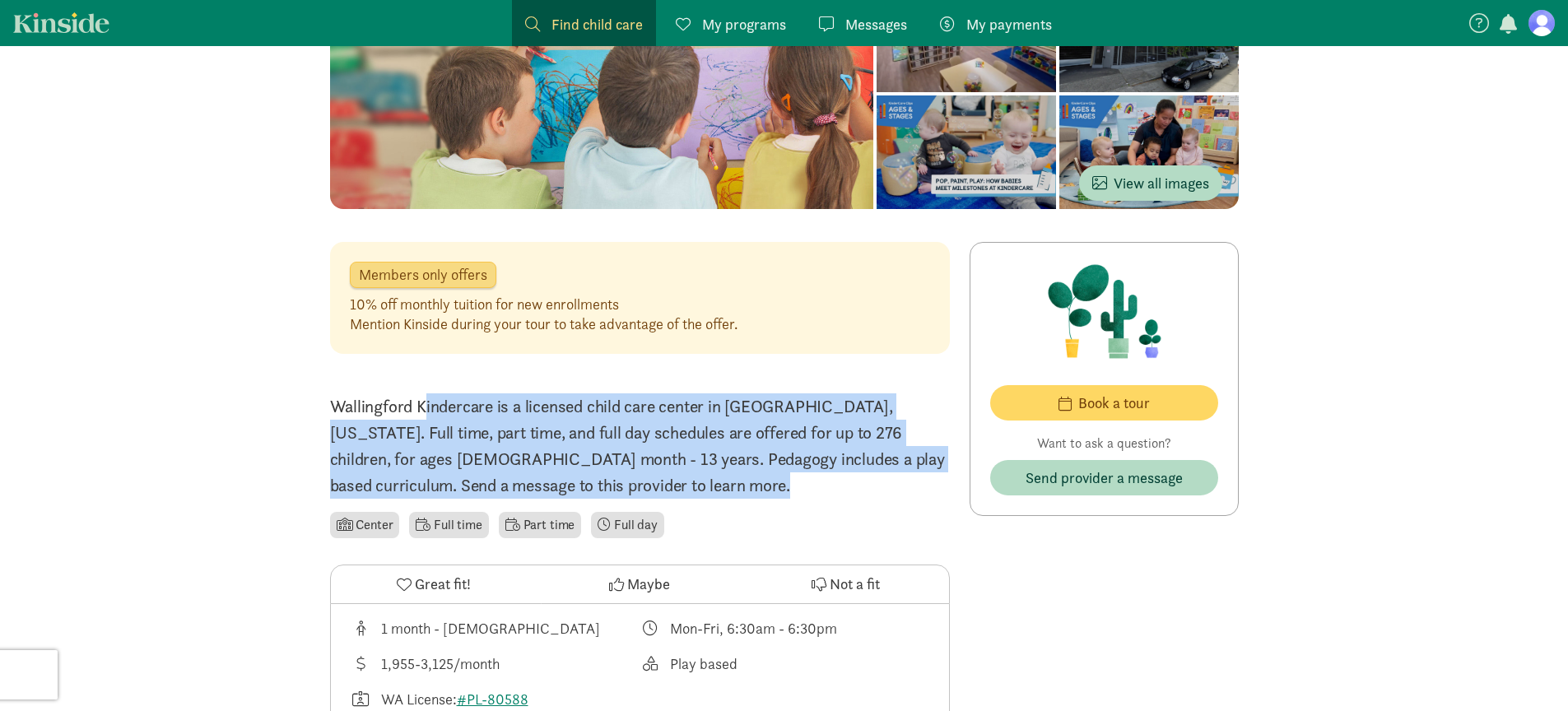
click at [689, 425] on p "Wallingford Kindercare is a licensed child care center in [GEOGRAPHIC_DATA], [U…" at bounding box center [640, 445] width 620 height 105
click at [546, 424] on p "Wallingford Kindercare is a licensed child care center in [GEOGRAPHIC_DATA], [U…" at bounding box center [640, 445] width 620 height 105
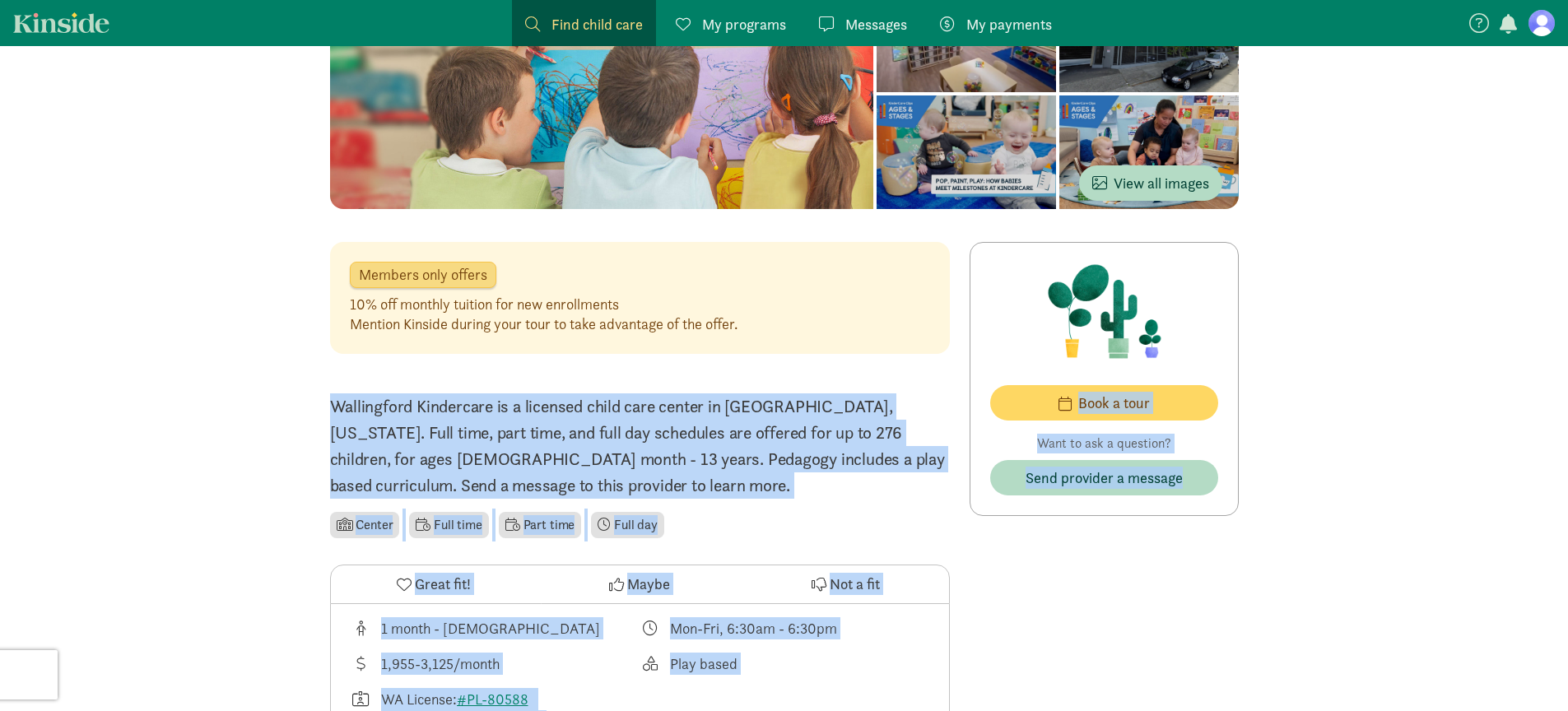
drag, startPoint x: 459, startPoint y: 435, endPoint x: 1130, endPoint y: 606, distance: 692.4
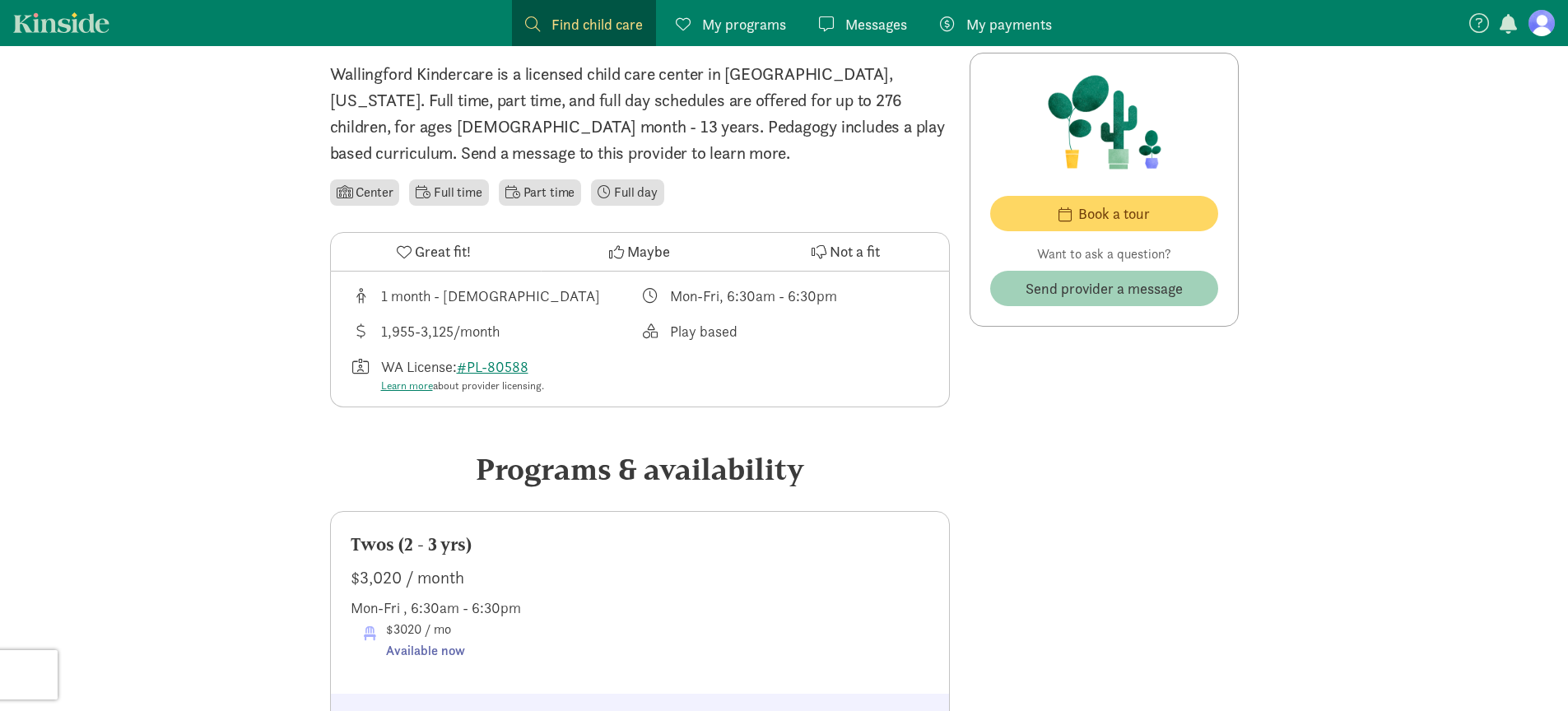
scroll to position [557, 0]
click at [1085, 293] on span "Send provider a message" at bounding box center [1104, 288] width 157 height 22
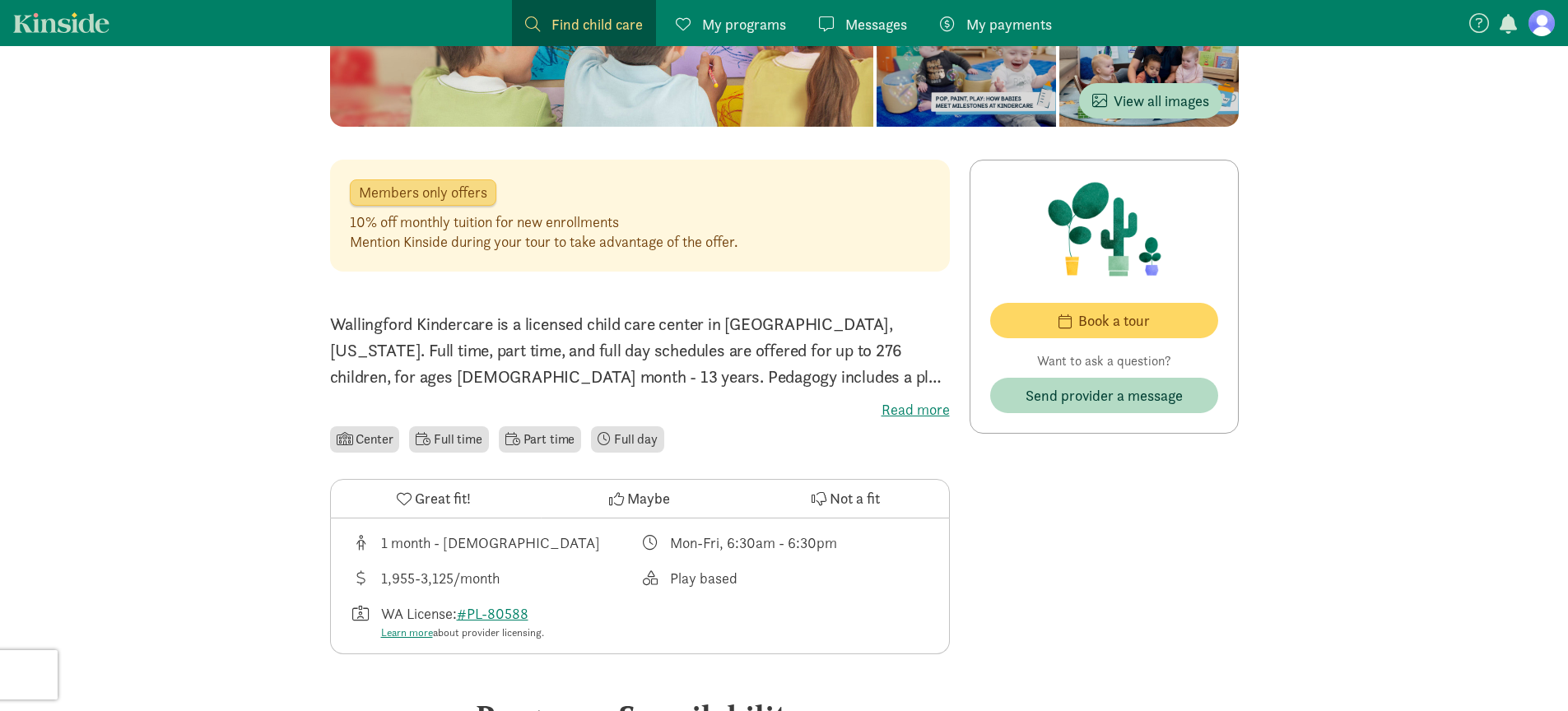
scroll to position [400, 0]
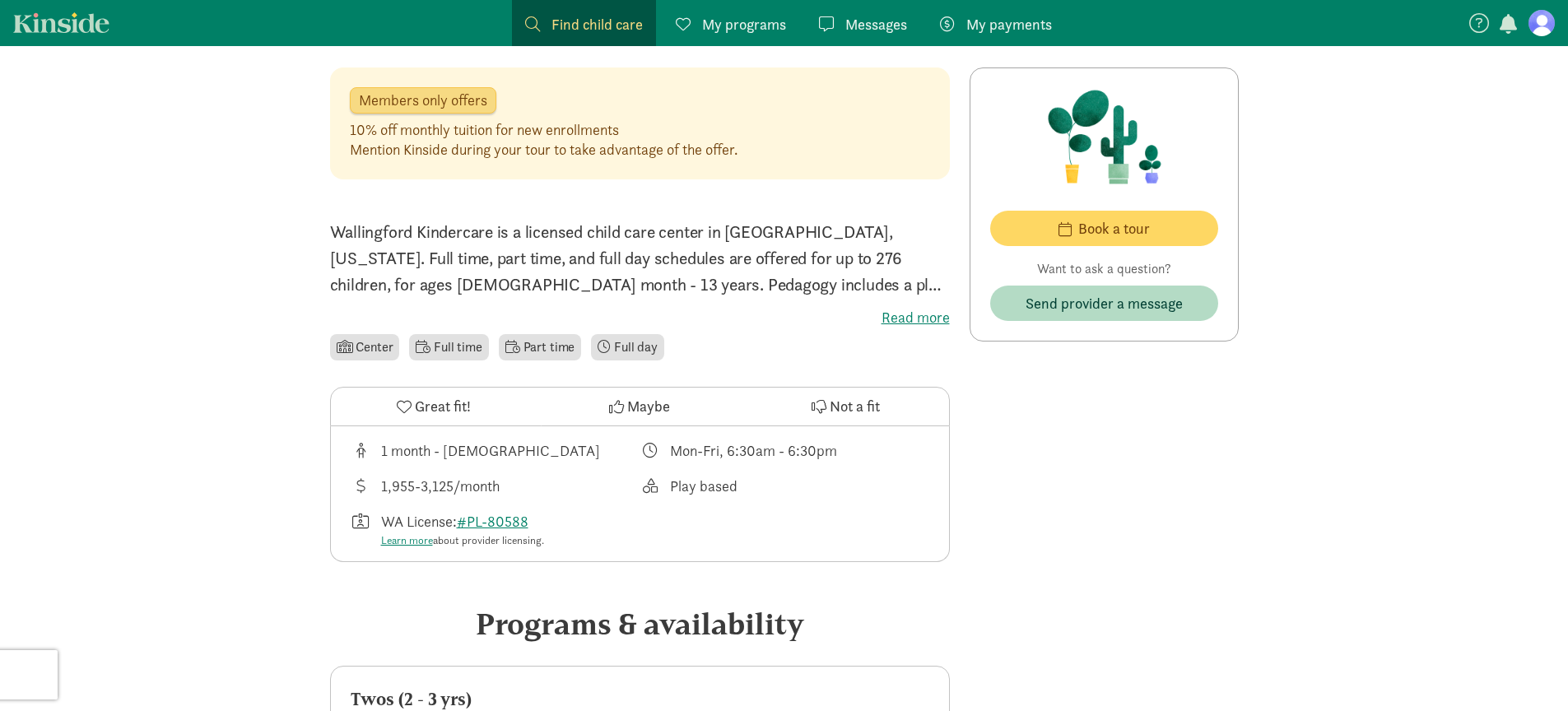
click at [913, 321] on label "Read more" at bounding box center [640, 318] width 620 height 20
click at [0, 0] on input "Read more" at bounding box center [0, 0] width 0 height 0
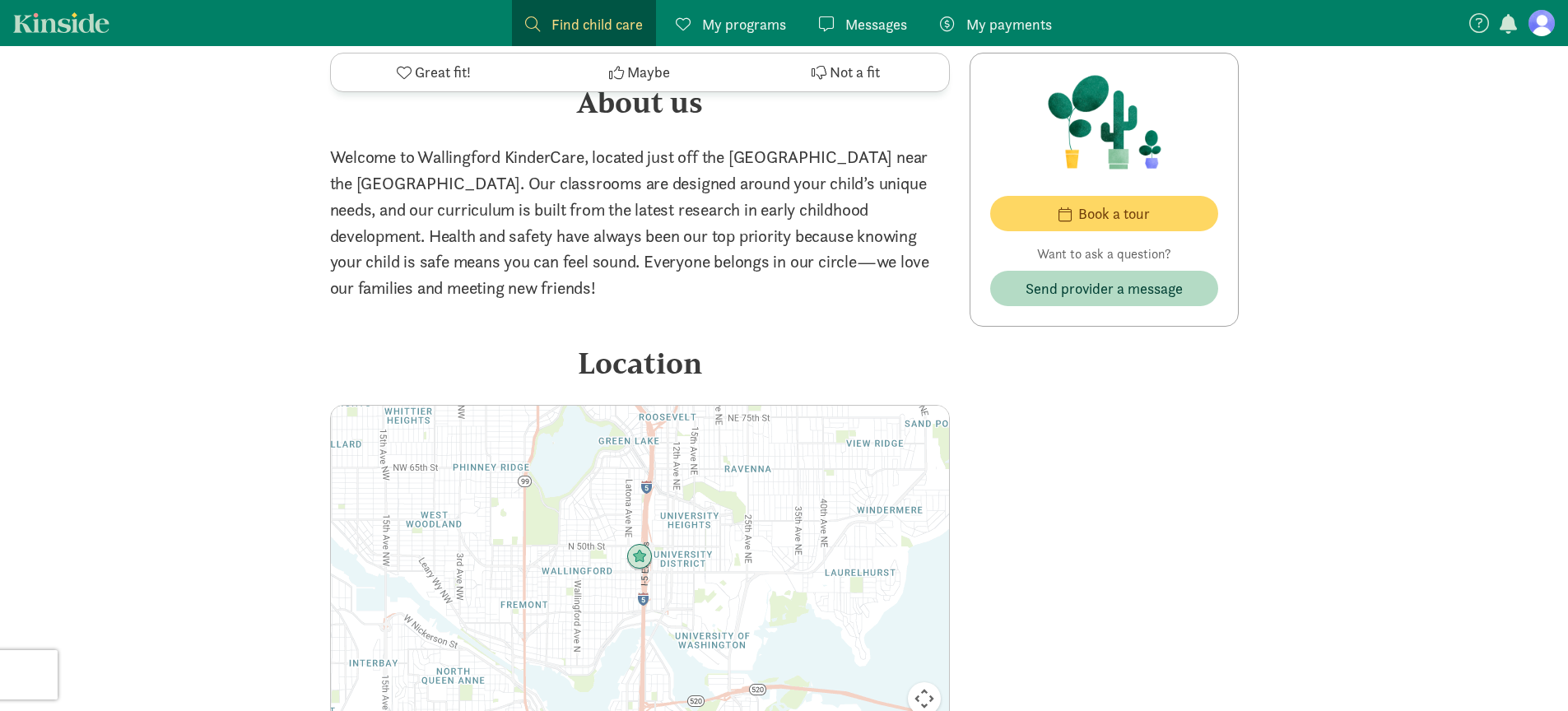
scroll to position [2680, 0]
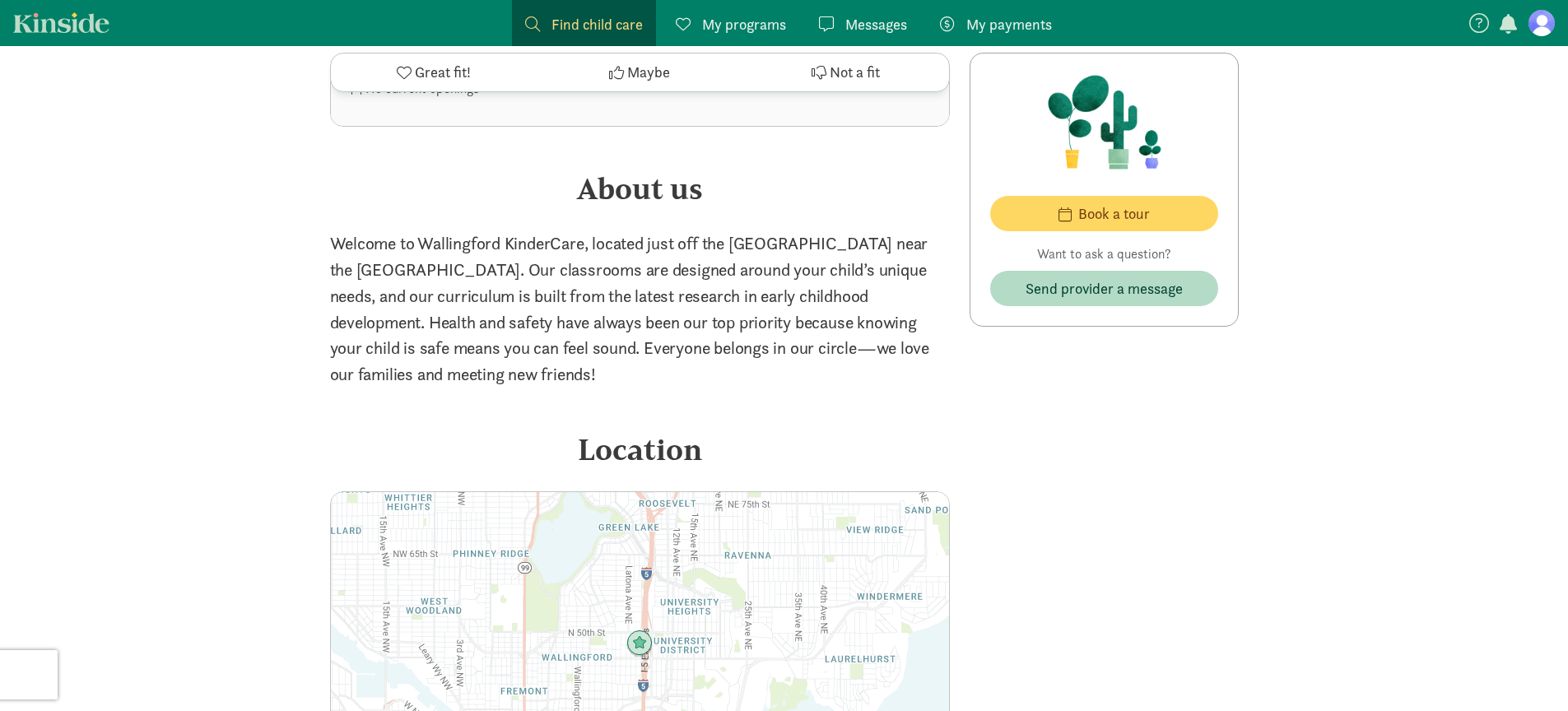
click at [561, 301] on p "Welcome to Wallingford KinderCare, located just off the 45th St exit near the U…" at bounding box center [640, 309] width 620 height 157
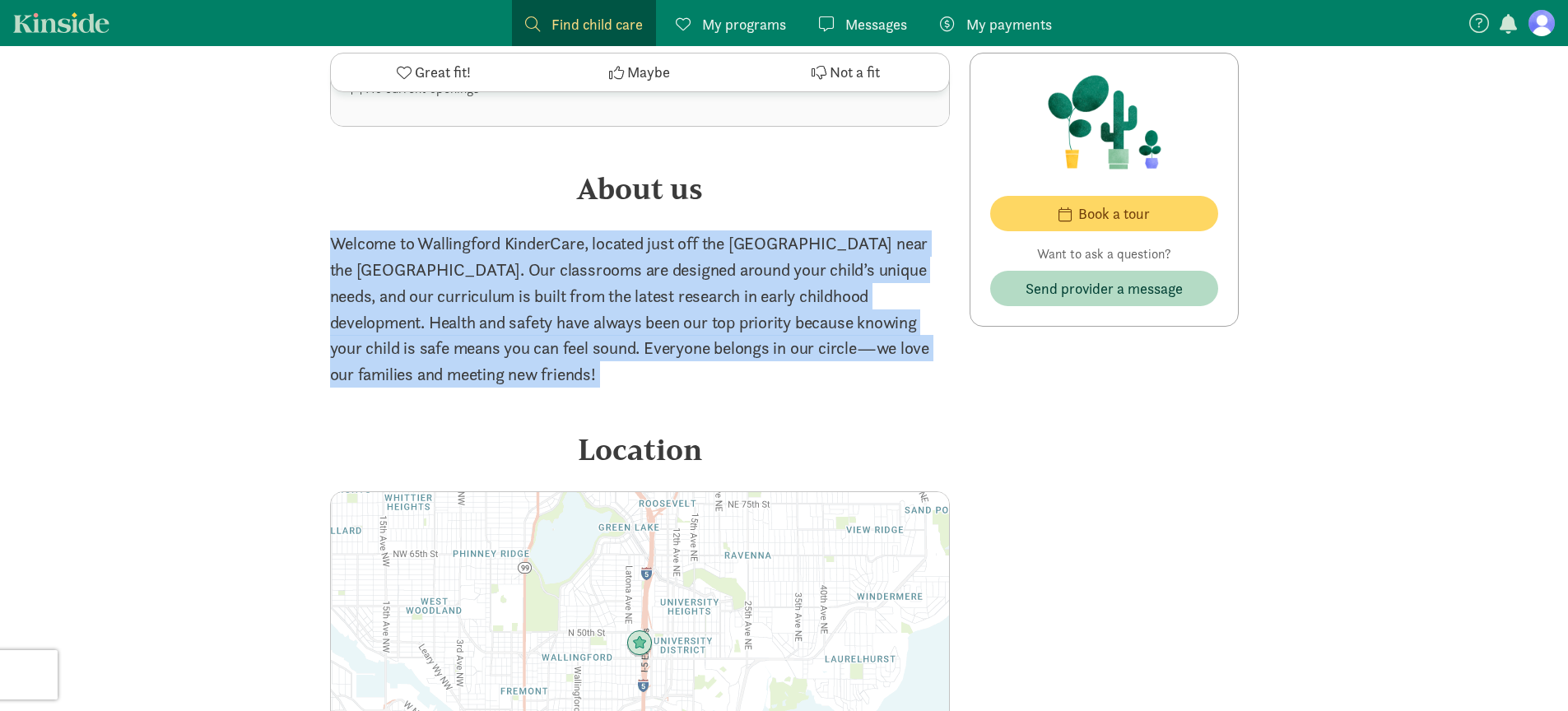
click at [561, 301] on p "Welcome to Wallingford KinderCare, located just off the 45th St exit near the U…" at bounding box center [640, 309] width 620 height 157
click at [581, 345] on p "Welcome to Wallingford KinderCare, located just off the 45th St exit near the U…" at bounding box center [640, 309] width 620 height 157
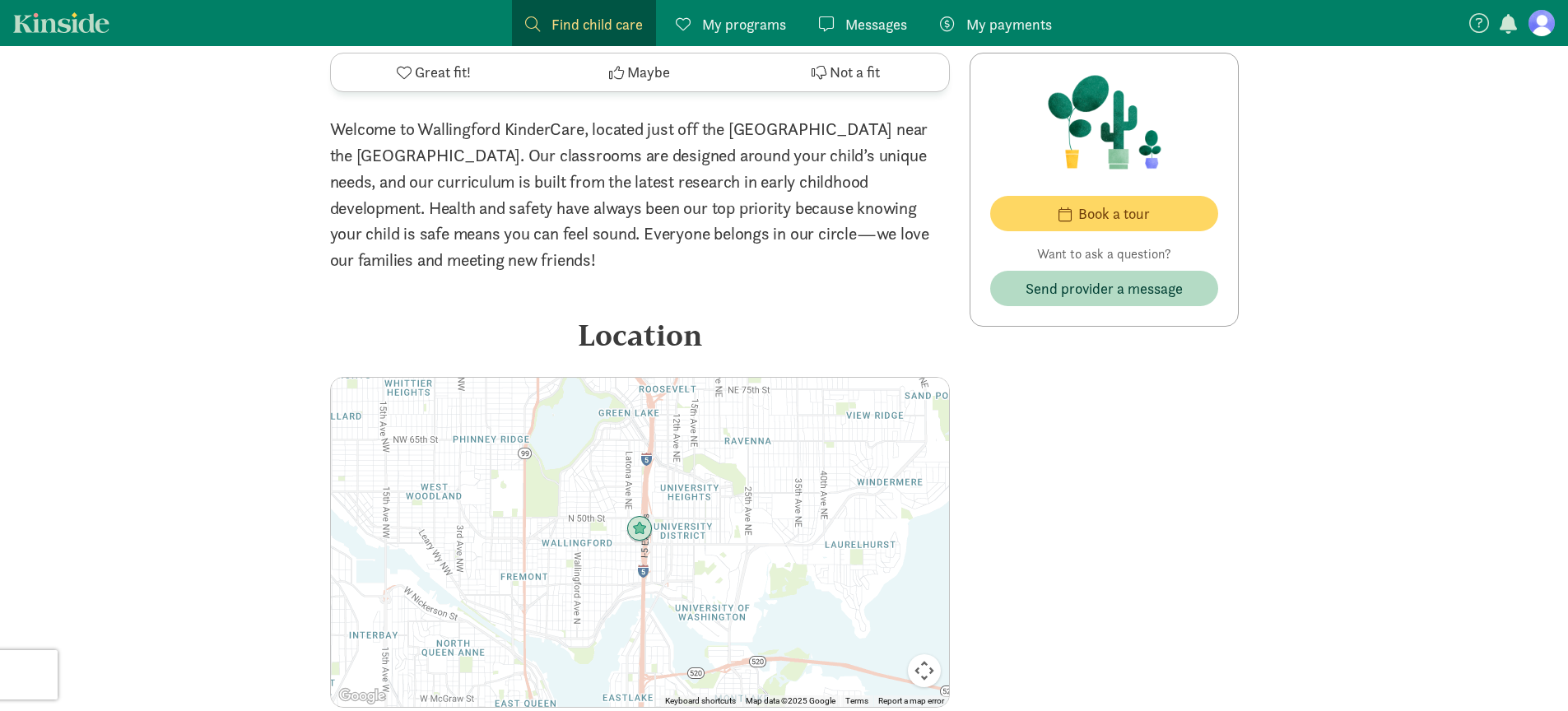
scroll to position [2783, 0]
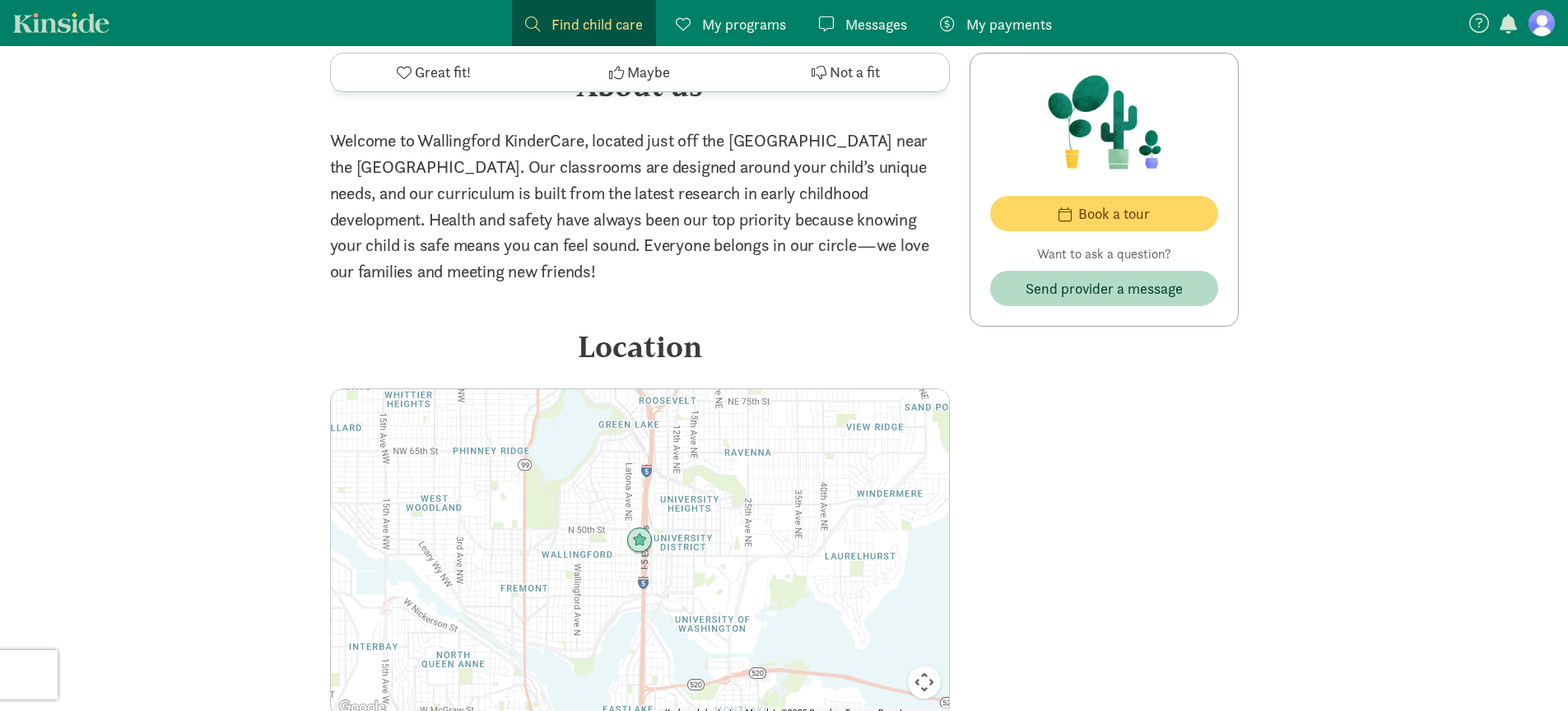
click at [636, 538] on img at bounding box center [639, 540] width 26 height 26
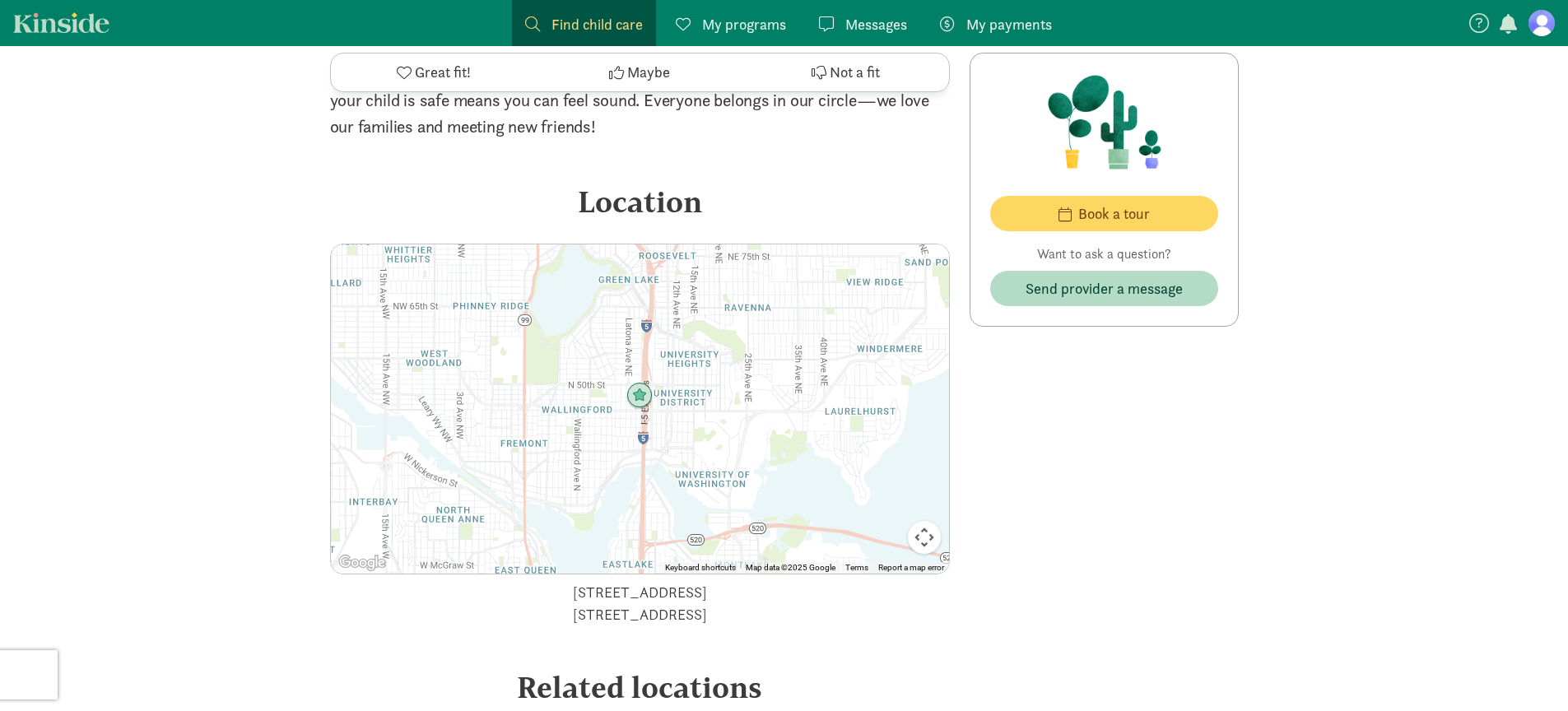
scroll to position [2932, 0]
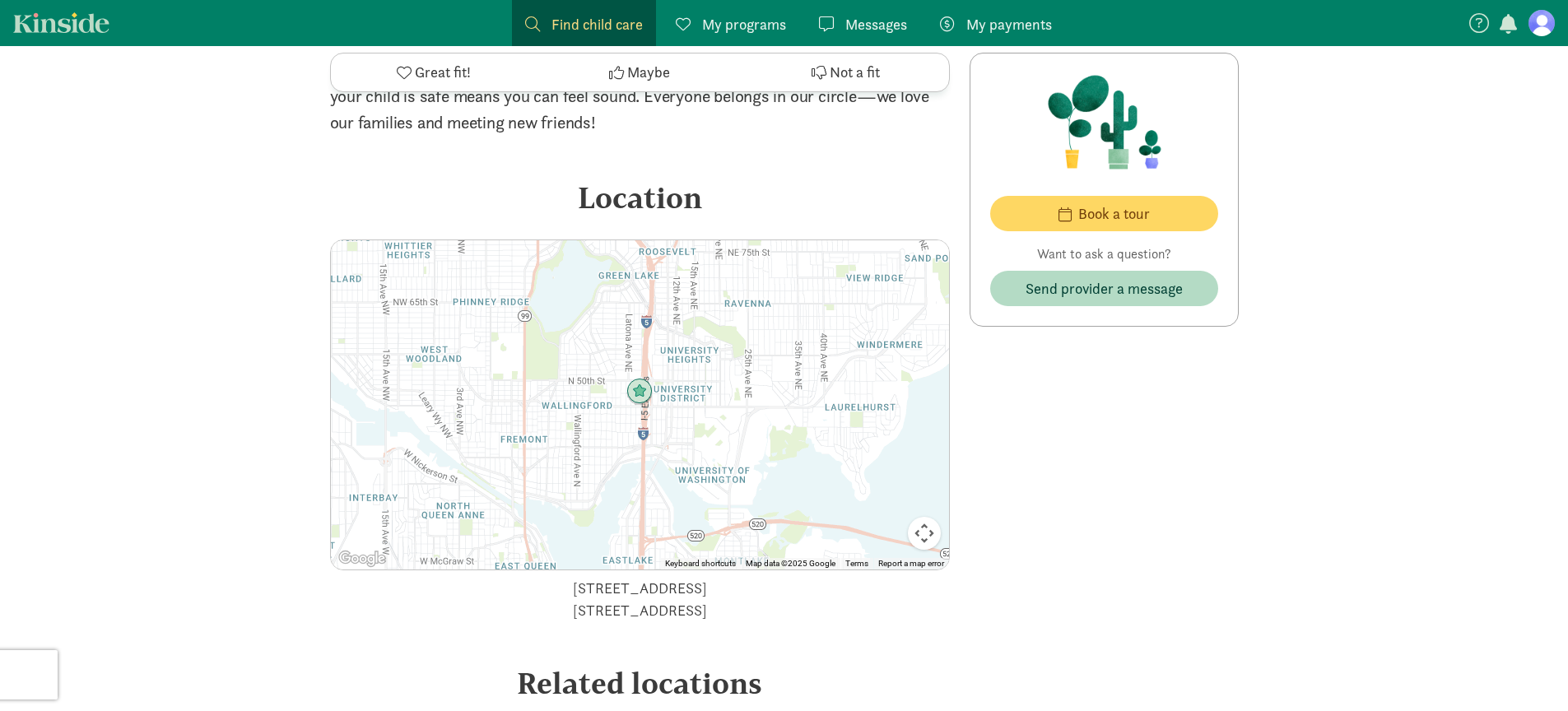
drag, startPoint x: 929, startPoint y: 537, endPoint x: 932, endPoint y: 552, distance: 15.3
click at [932, 552] on div "Keyboard shortcuts Map Data Map data ©2025 Google Map data ©2025 Google 1 km Cl…" at bounding box center [639, 405] width 618 height 329
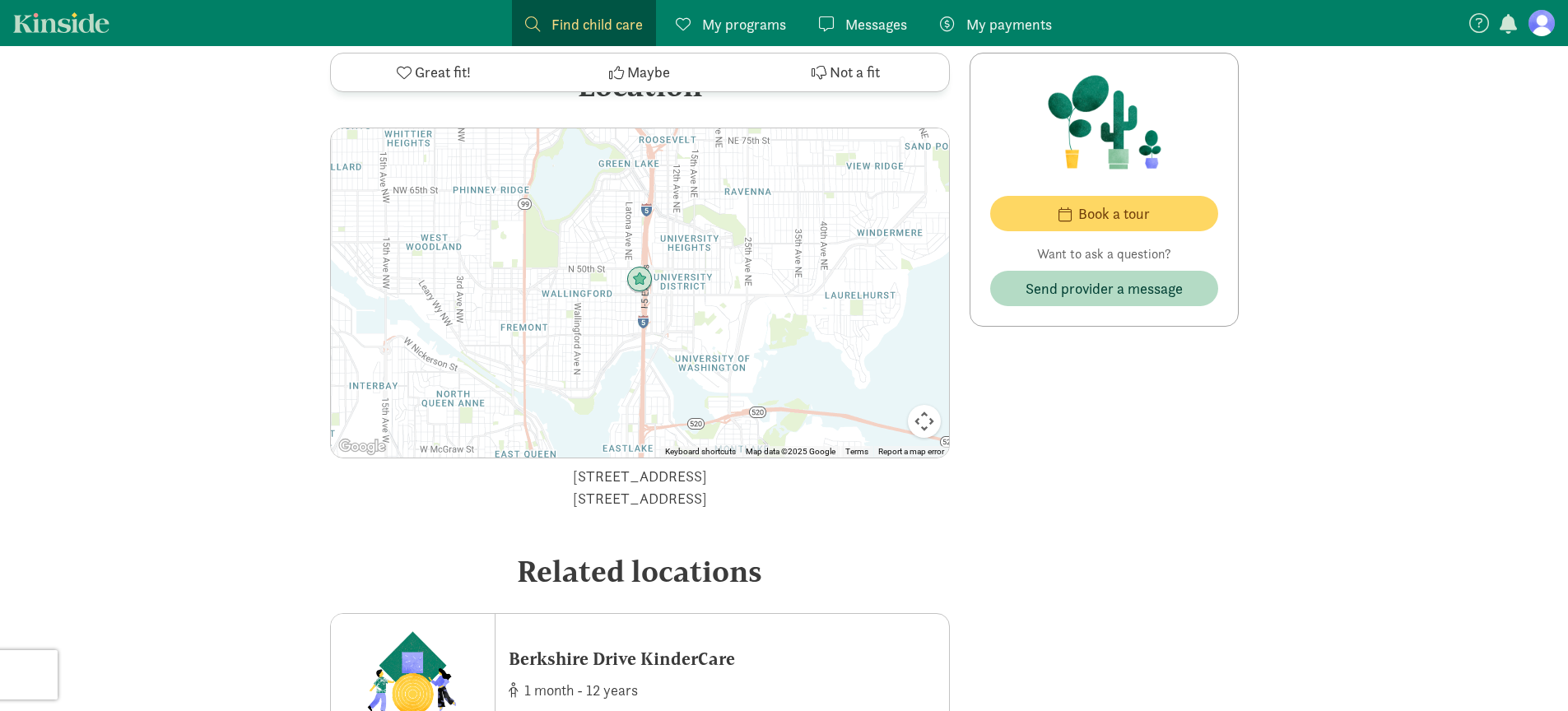
scroll to position [3030, 0]
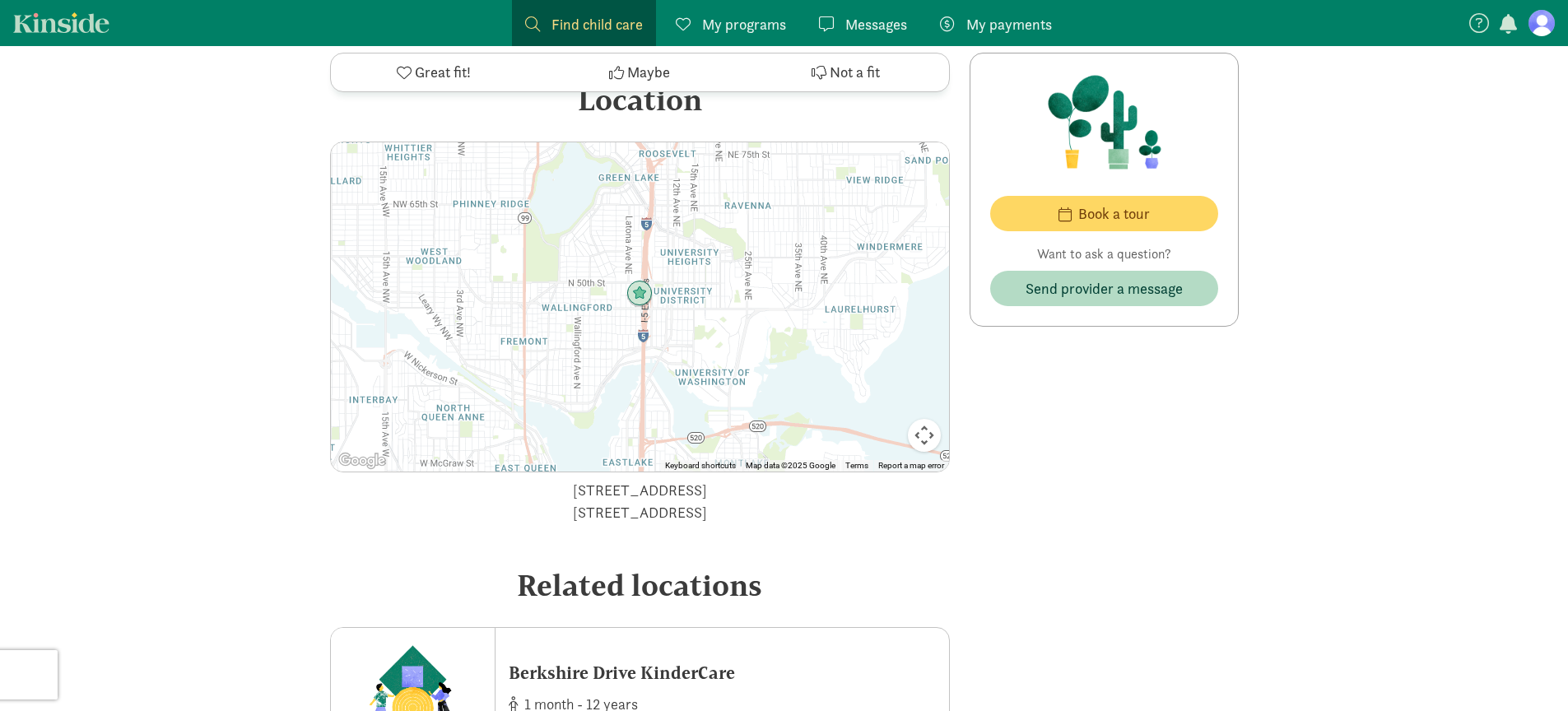
click at [718, 247] on div at bounding box center [639, 307] width 618 height 329
click at [639, 298] on img at bounding box center [639, 294] width 26 height 26
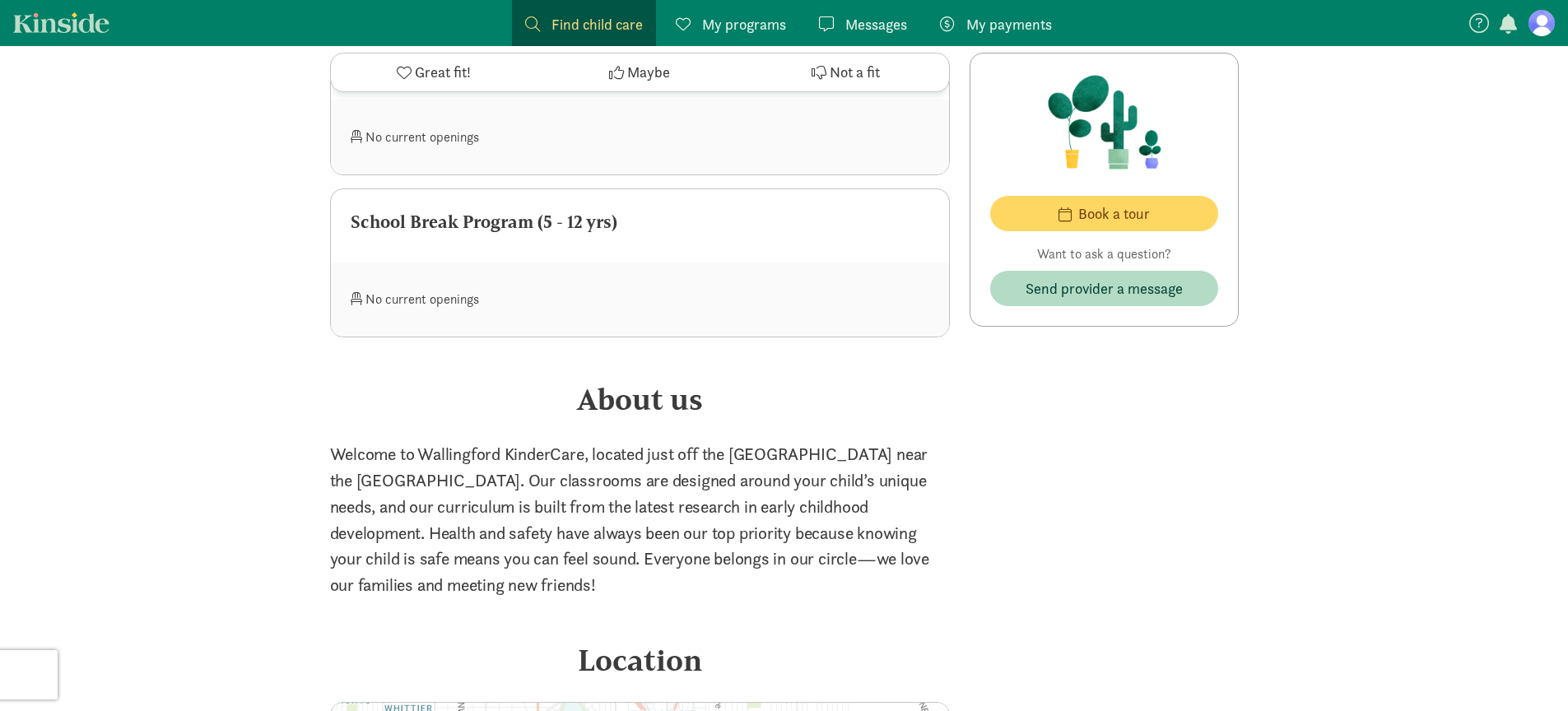
scroll to position [2539, 0]
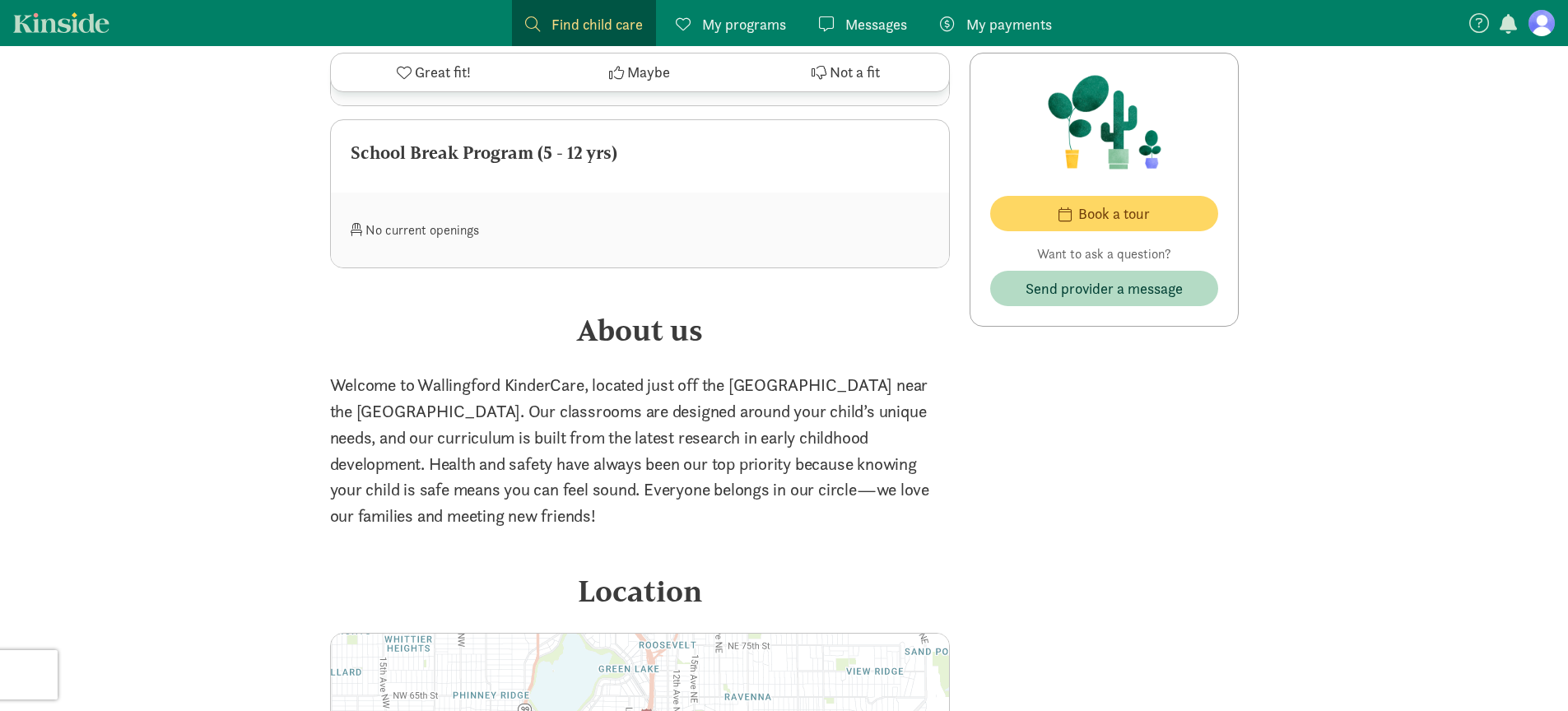
click at [643, 426] on p "Welcome to Wallingford KinderCare, located just off the 45th St exit near the U…" at bounding box center [640, 450] width 620 height 157
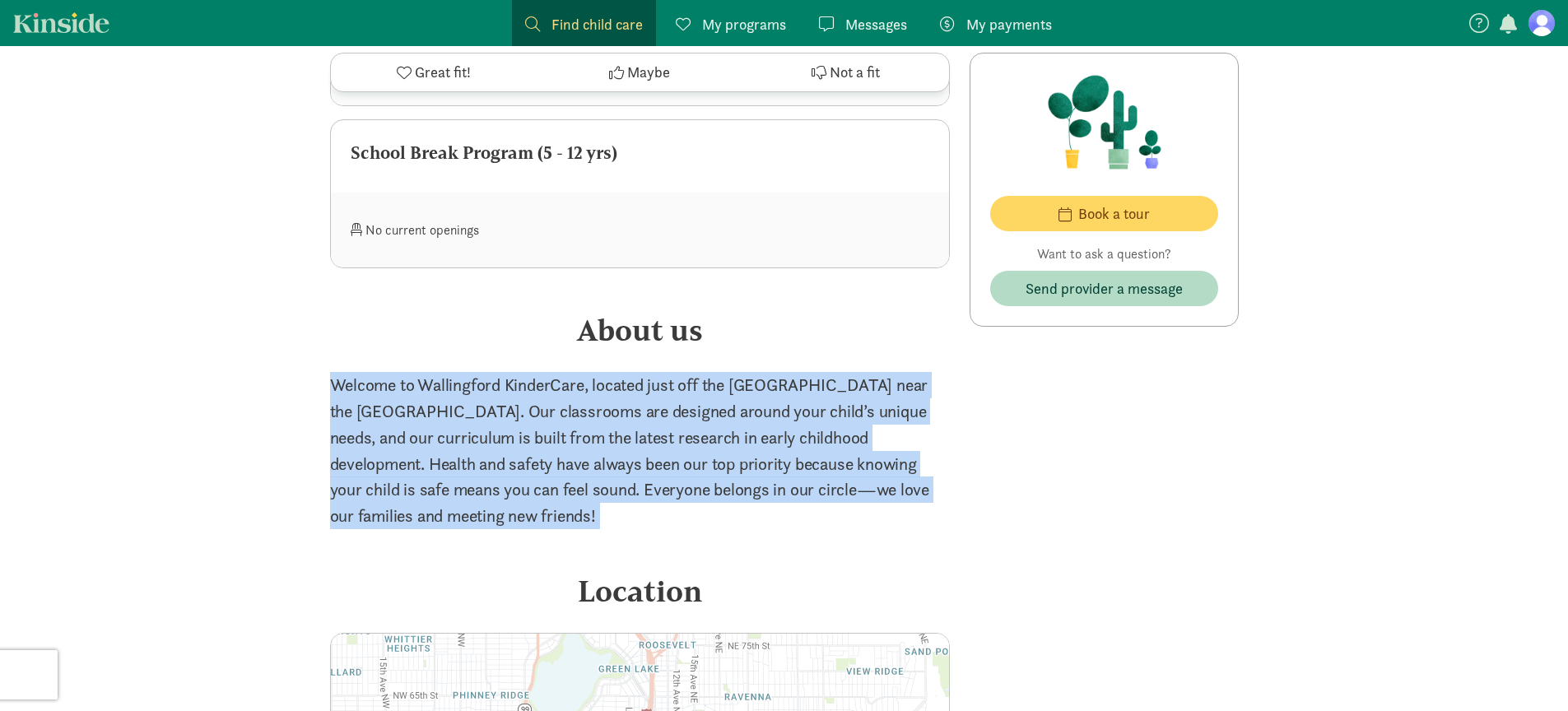
click at [643, 426] on p "Welcome to Wallingford KinderCare, located just off the 45th St exit near the U…" at bounding box center [640, 450] width 620 height 157
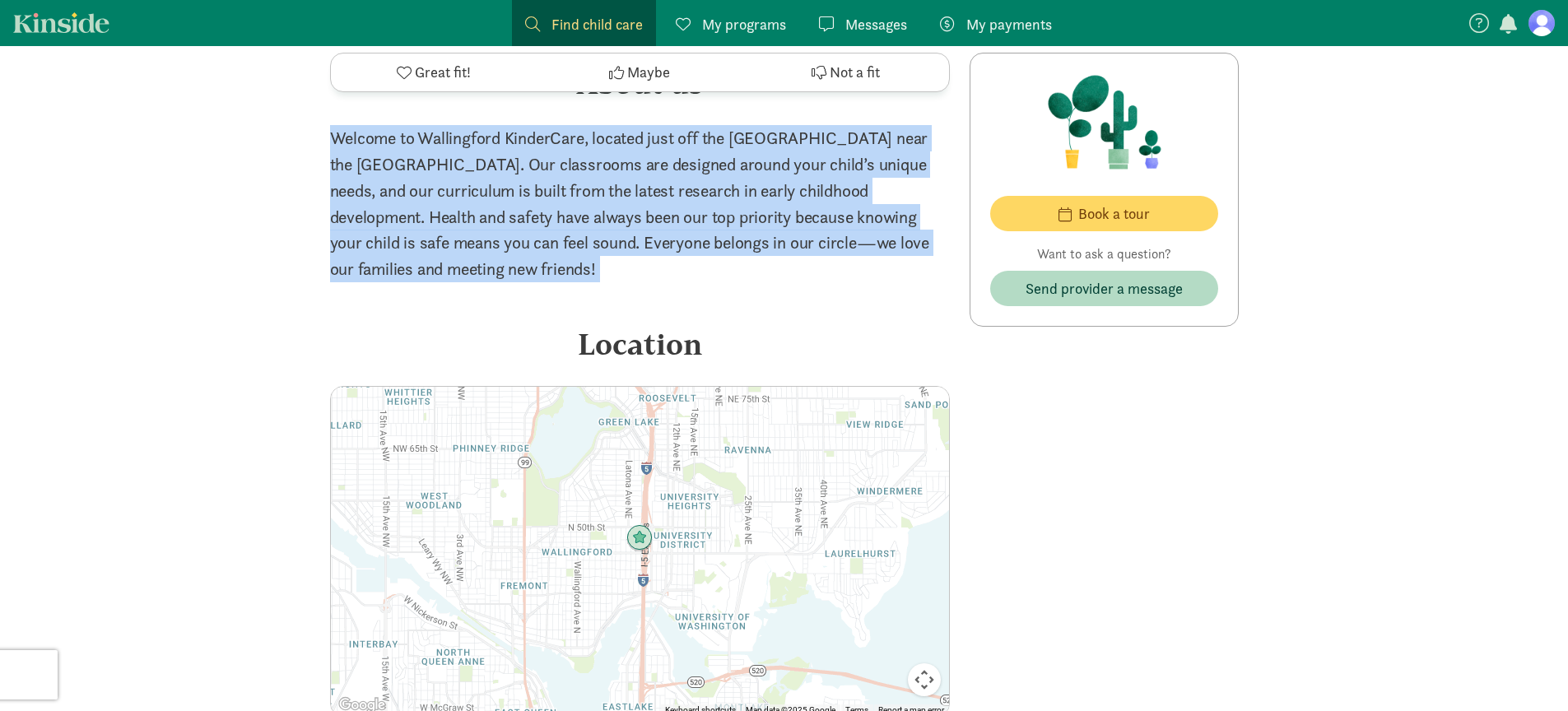
scroll to position [2786, 0]
click at [340, 267] on p "Welcome to Wallingford KinderCare, located just off the 45th St exit near the U…" at bounding box center [640, 202] width 620 height 157
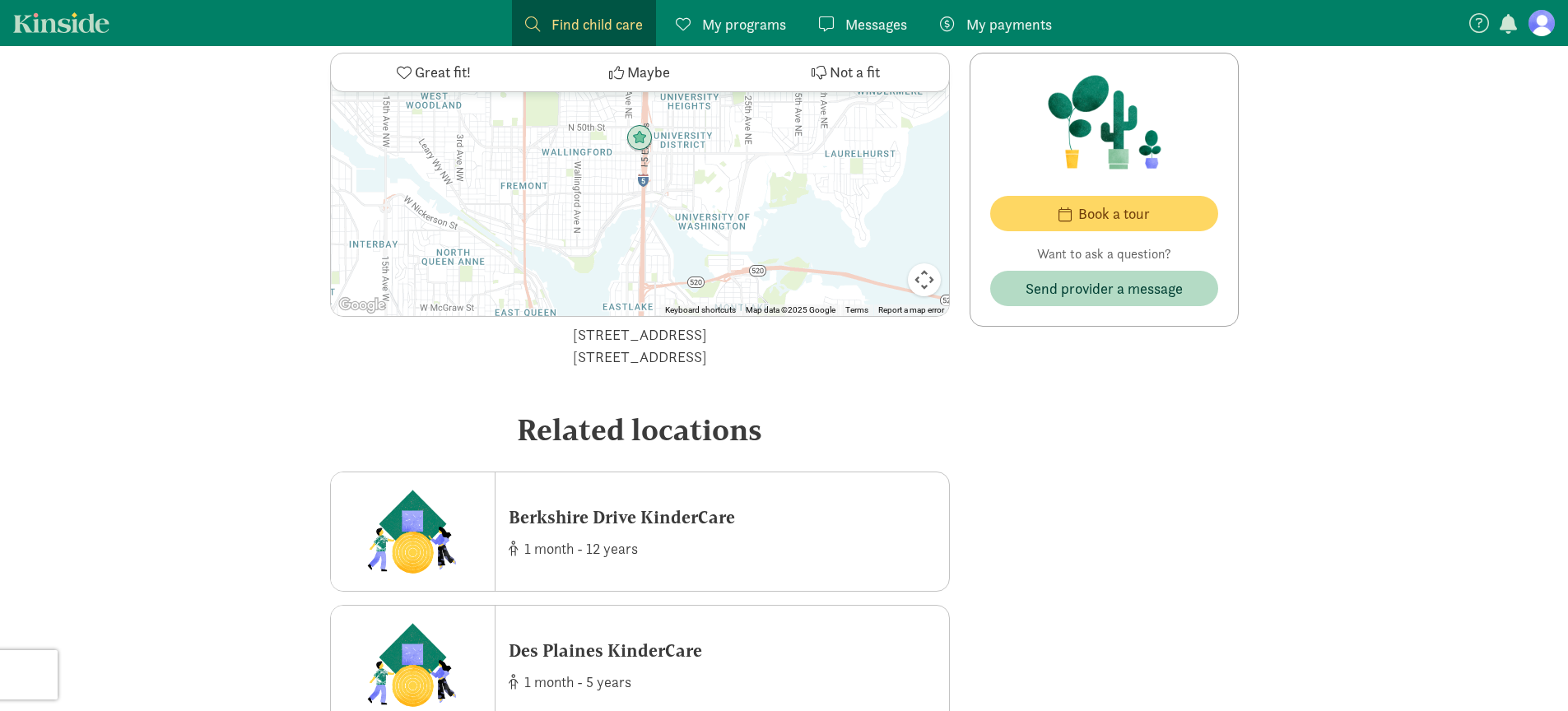
scroll to position [3189, 0]
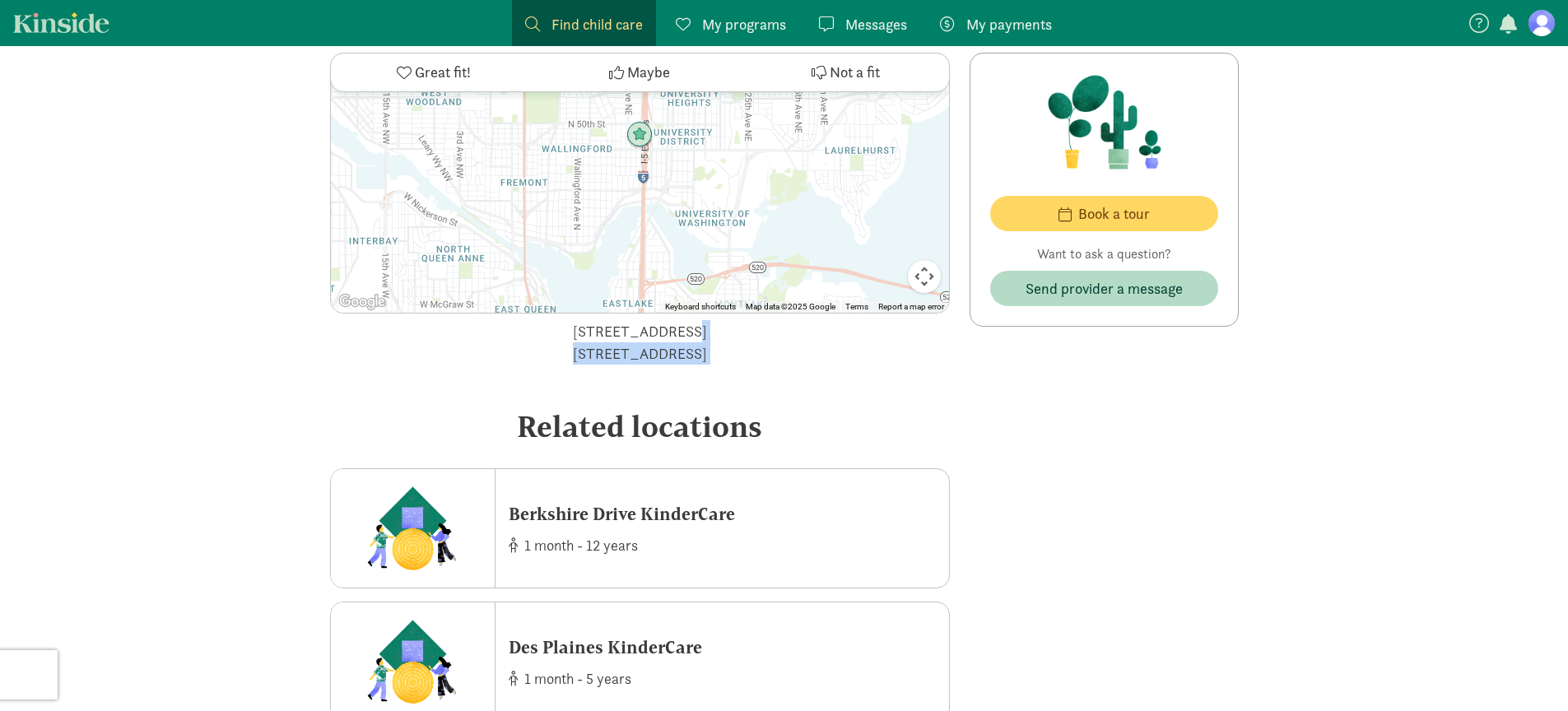
drag, startPoint x: 520, startPoint y: 340, endPoint x: 748, endPoint y: 393, distance: 234.1
click at [589, 335] on div "400 NE 45th St, Seattle, WA 98105 400 45th Street Northeast, Seattle" at bounding box center [640, 342] width 620 height 44
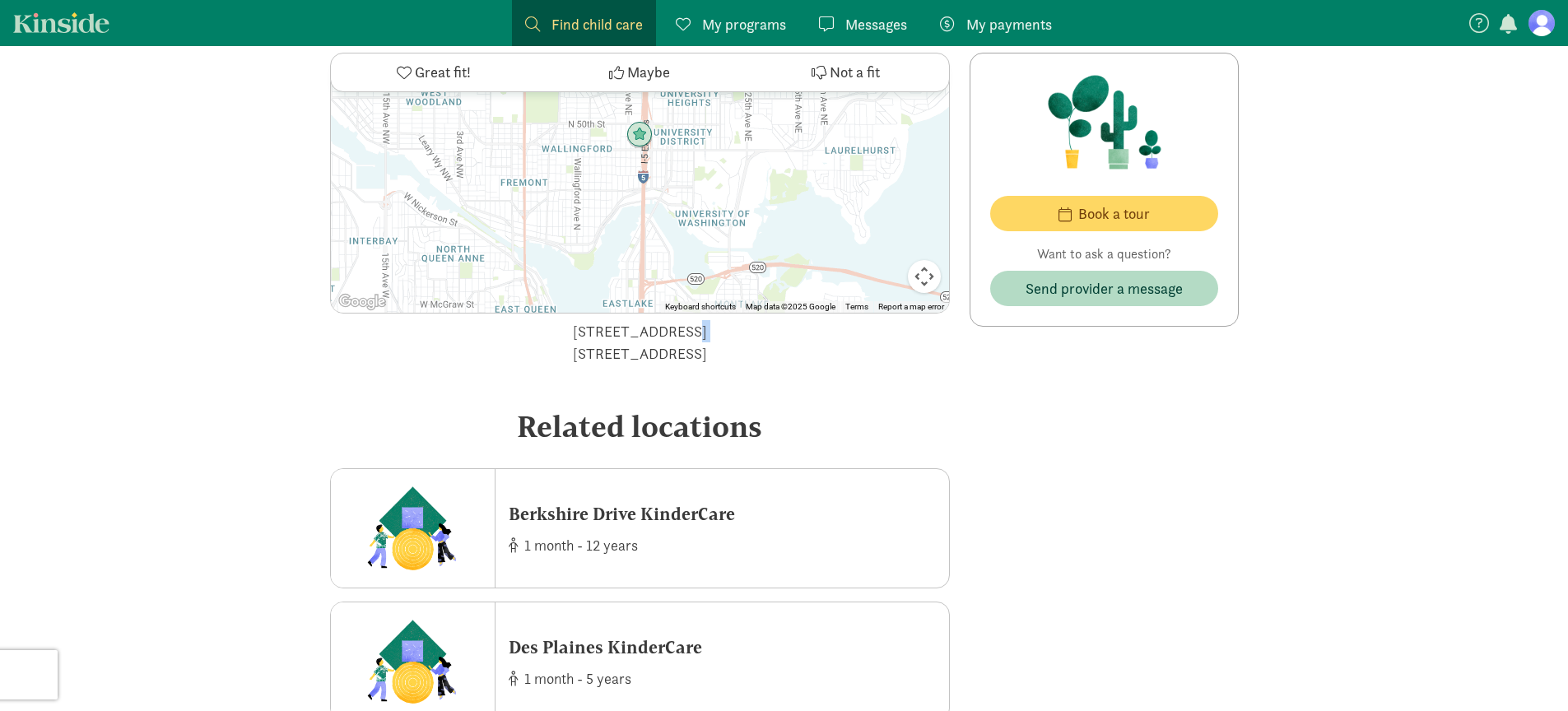
click at [589, 335] on div "400 NE 45th St, Seattle, WA 98105 400 45th Street Northeast, Seattle" at bounding box center [640, 342] width 620 height 44
copy div "400 NE 45th St, Seattle, WA 98105"
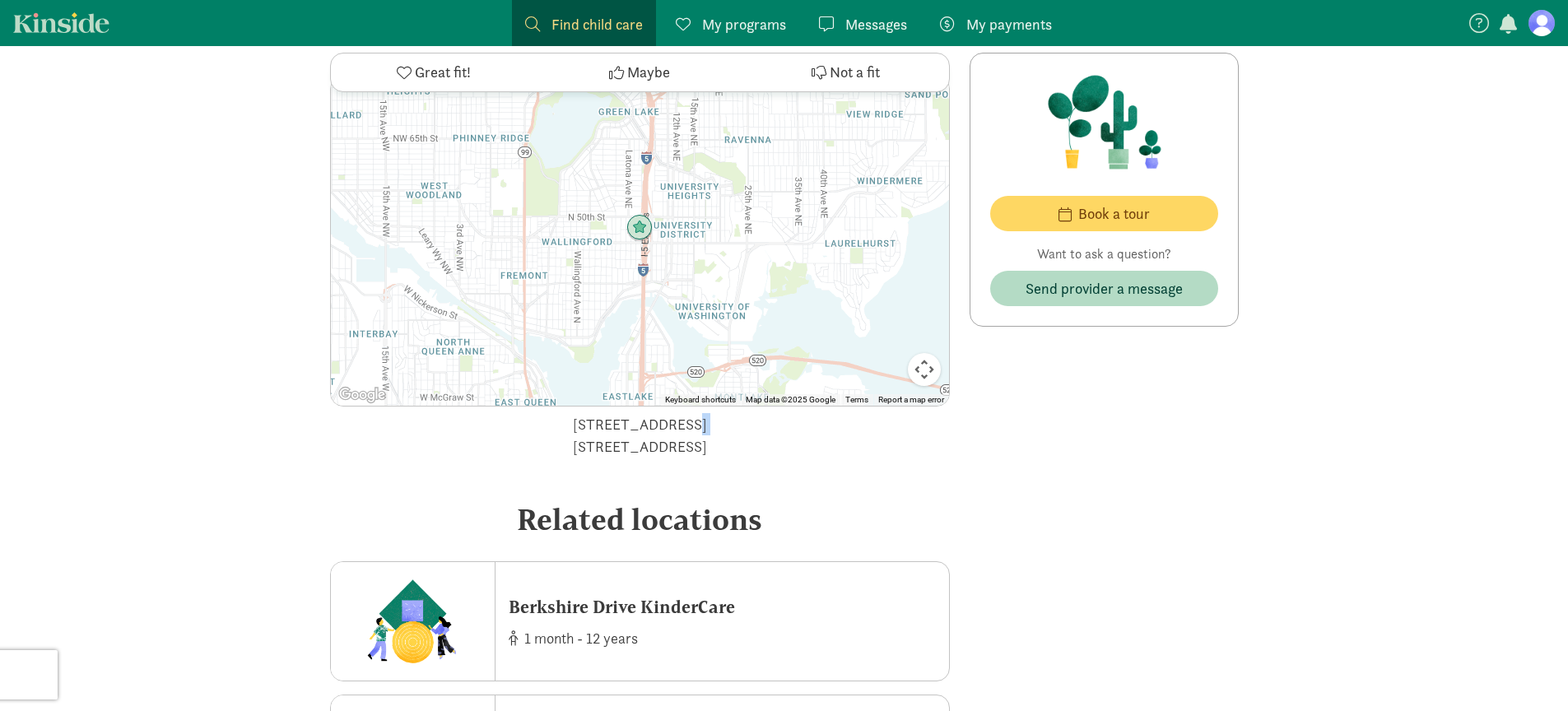
scroll to position [2995, 0]
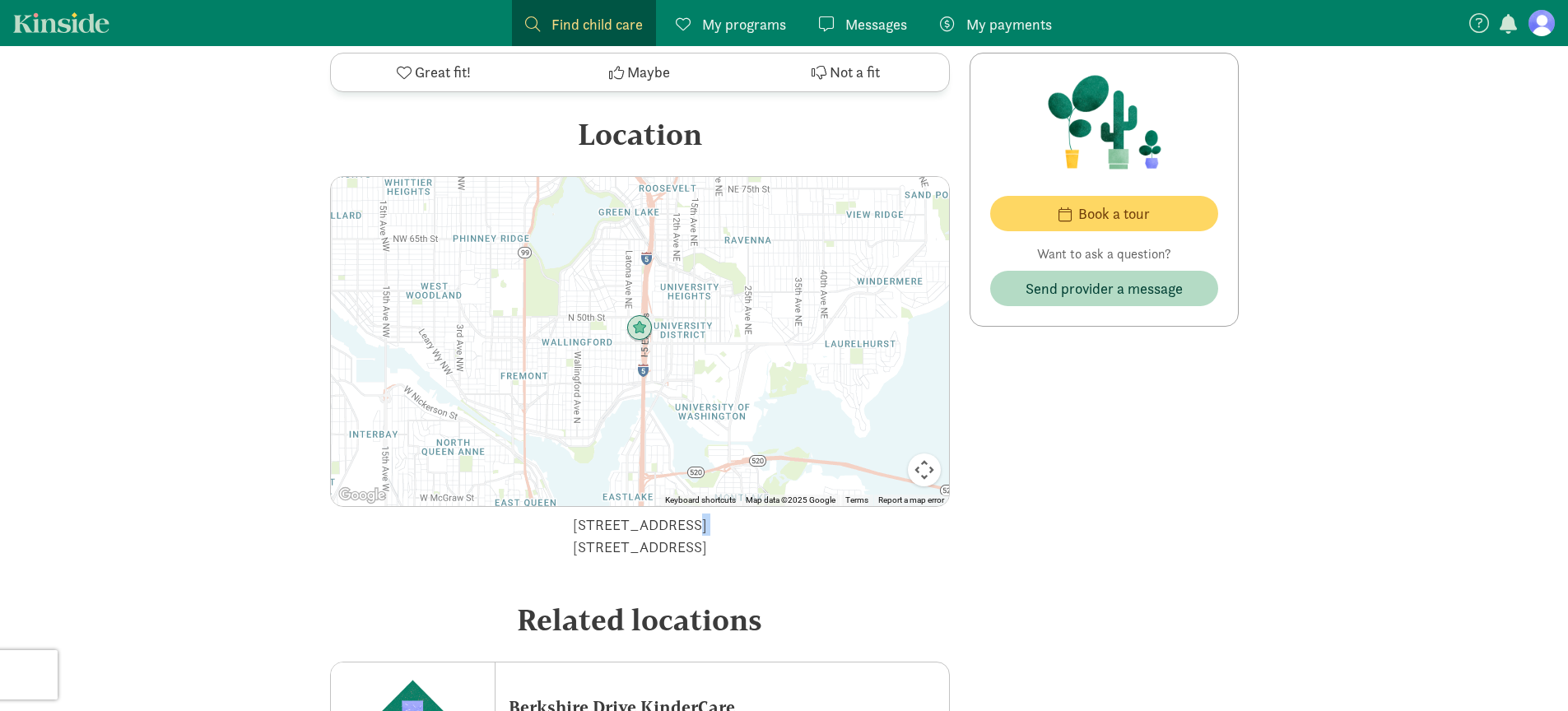
click at [926, 469] on button "Map camera controls" at bounding box center [924, 470] width 33 height 33
drag, startPoint x: 766, startPoint y: 386, endPoint x: 641, endPoint y: 224, distance: 204.6
click at [642, 224] on div at bounding box center [639, 341] width 618 height 329
drag, startPoint x: 672, startPoint y: 365, endPoint x: 707, endPoint y: 222, distance: 147.2
click at [707, 215] on div at bounding box center [639, 341] width 618 height 329
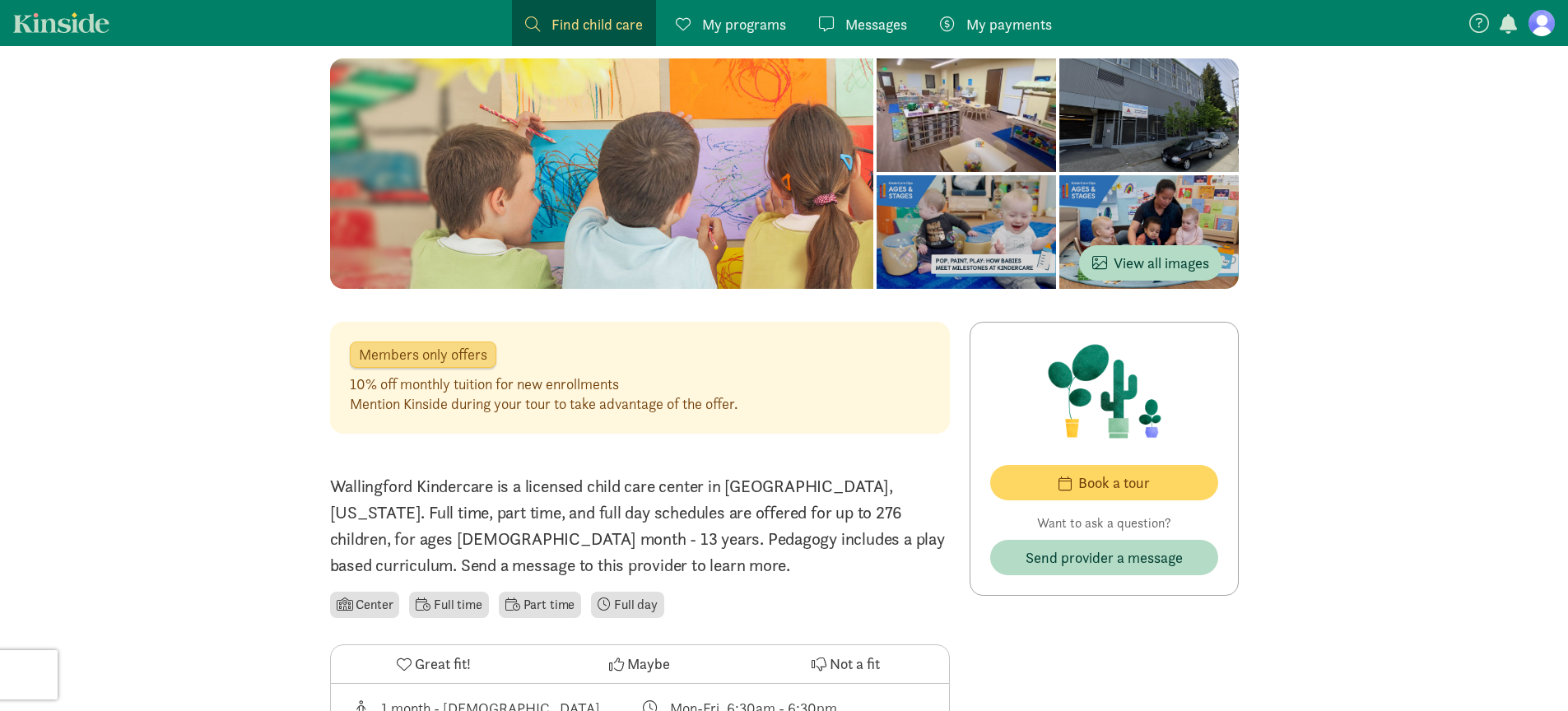
scroll to position [172, 0]
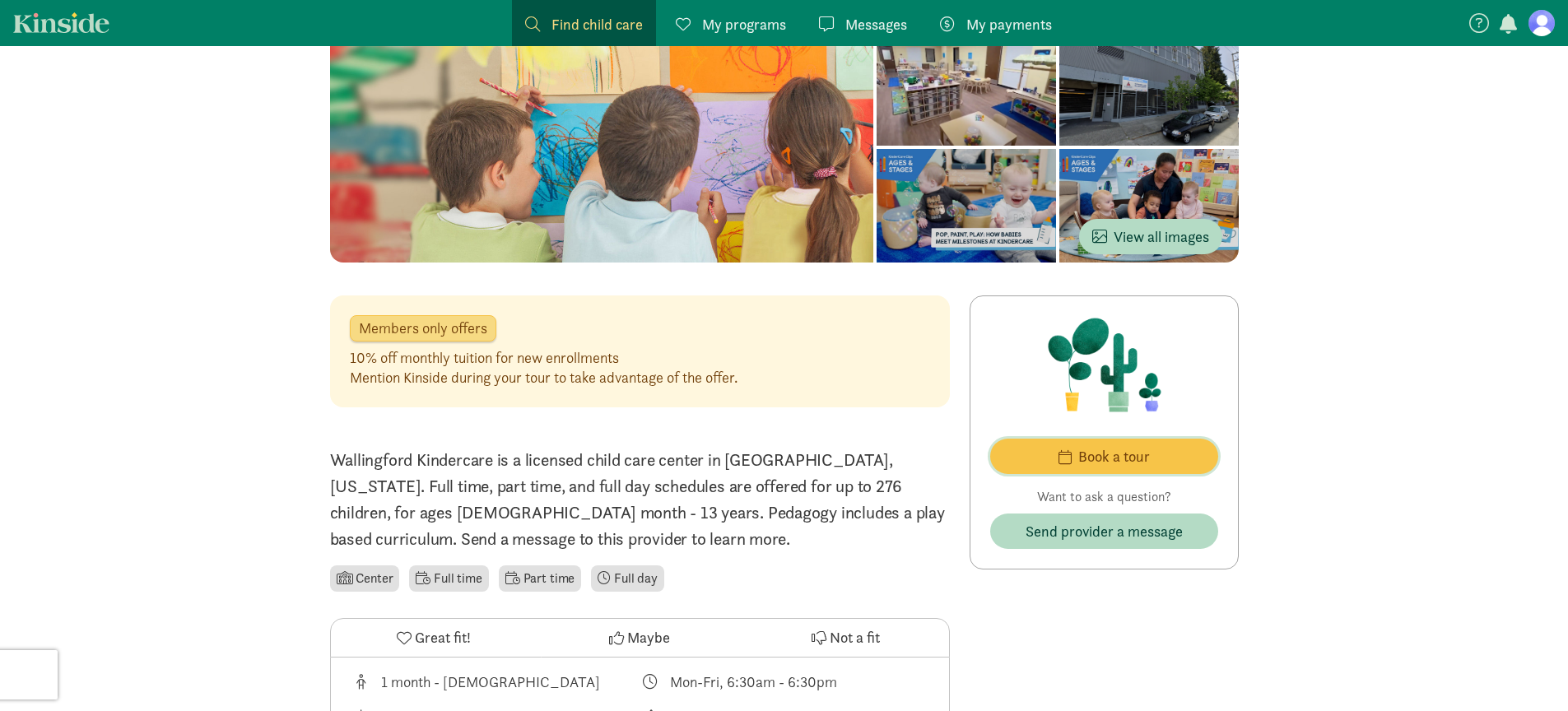
click at [1088, 456] on span "Book a tour" at bounding box center [1114, 456] width 72 height 22
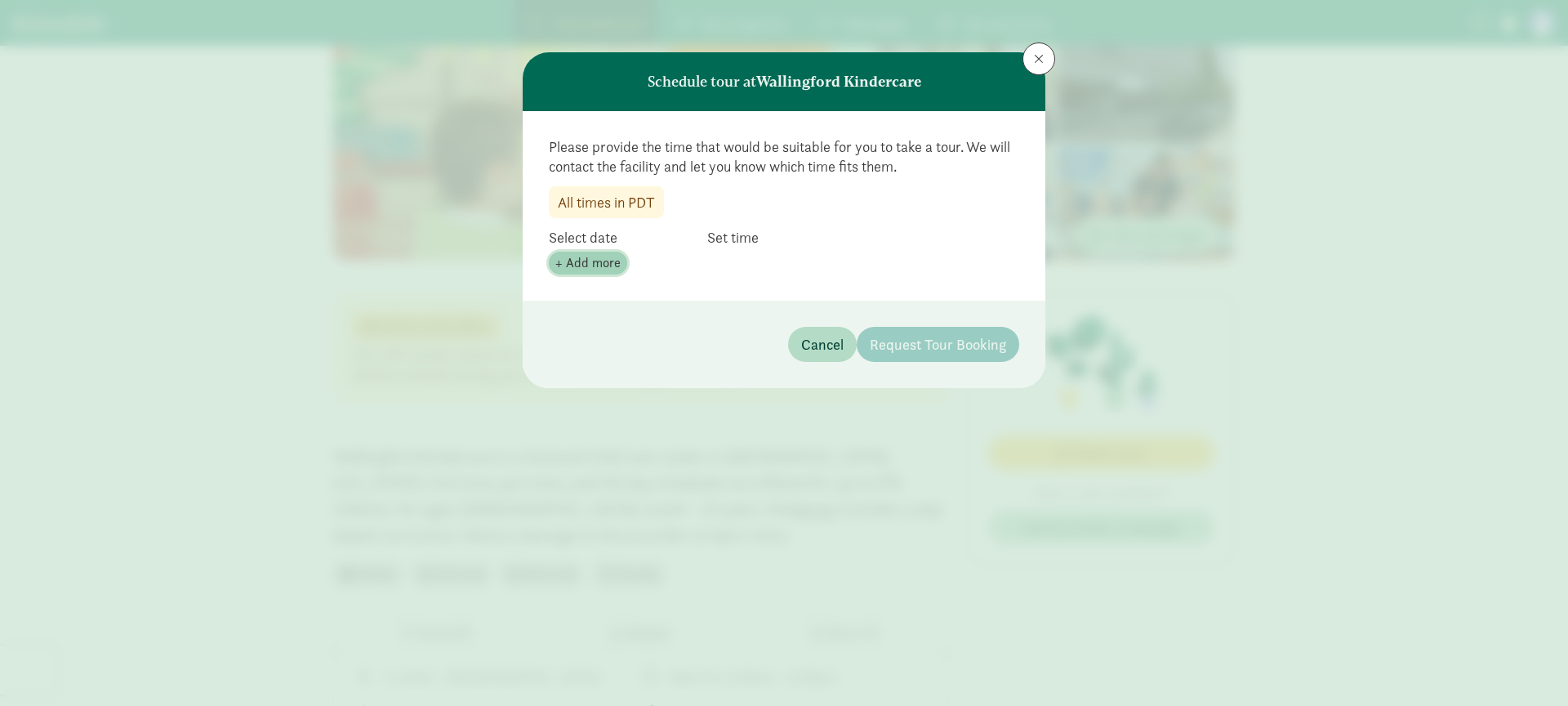
click at [581, 267] on span "+ Add more" at bounding box center [587, 263] width 65 height 20
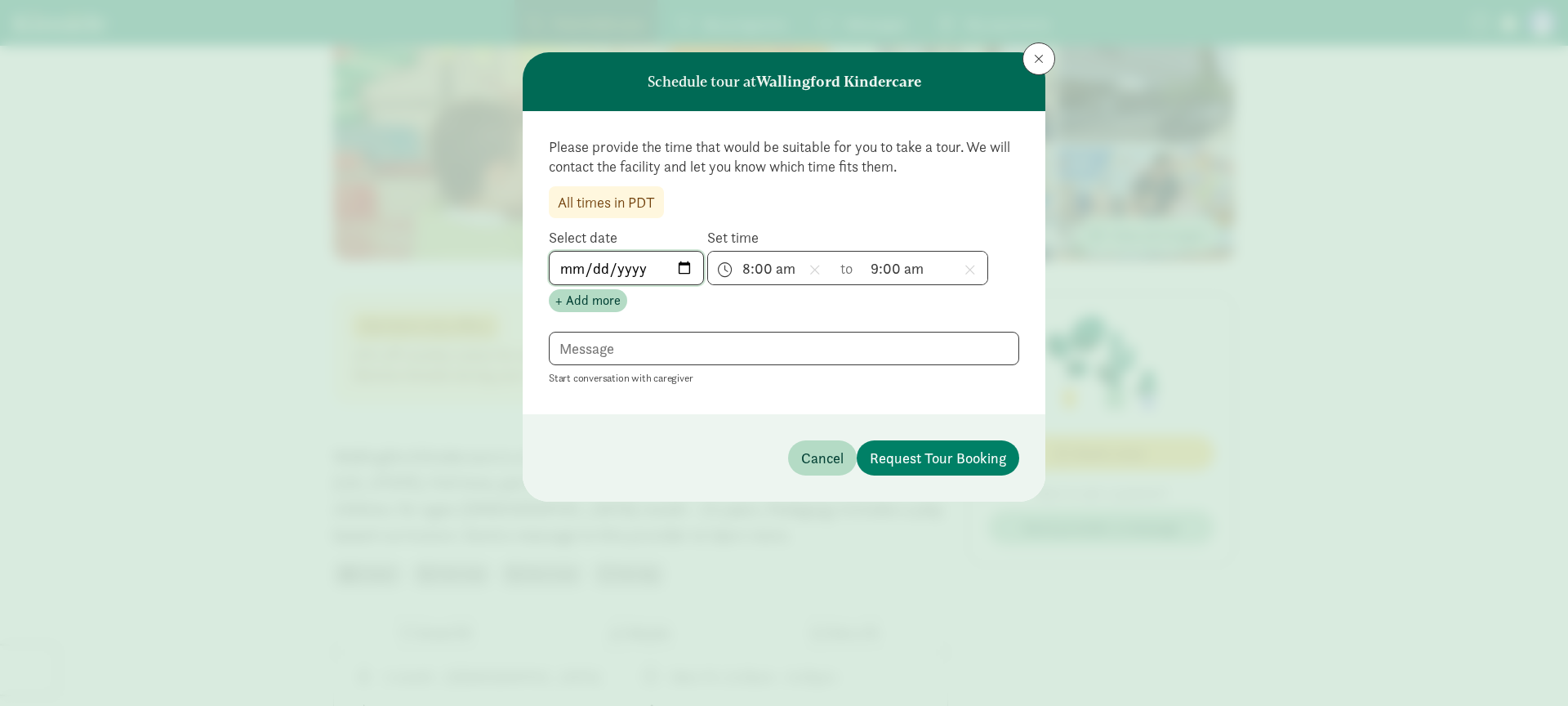
click at [679, 266] on input "2025-09-03" at bounding box center [626, 267] width 153 height 33
click at [913, 385] on div "Start conversation with caregiver" at bounding box center [784, 359] width 470 height 56
click at [1039, 66] on button at bounding box center [1039, 59] width 33 height 33
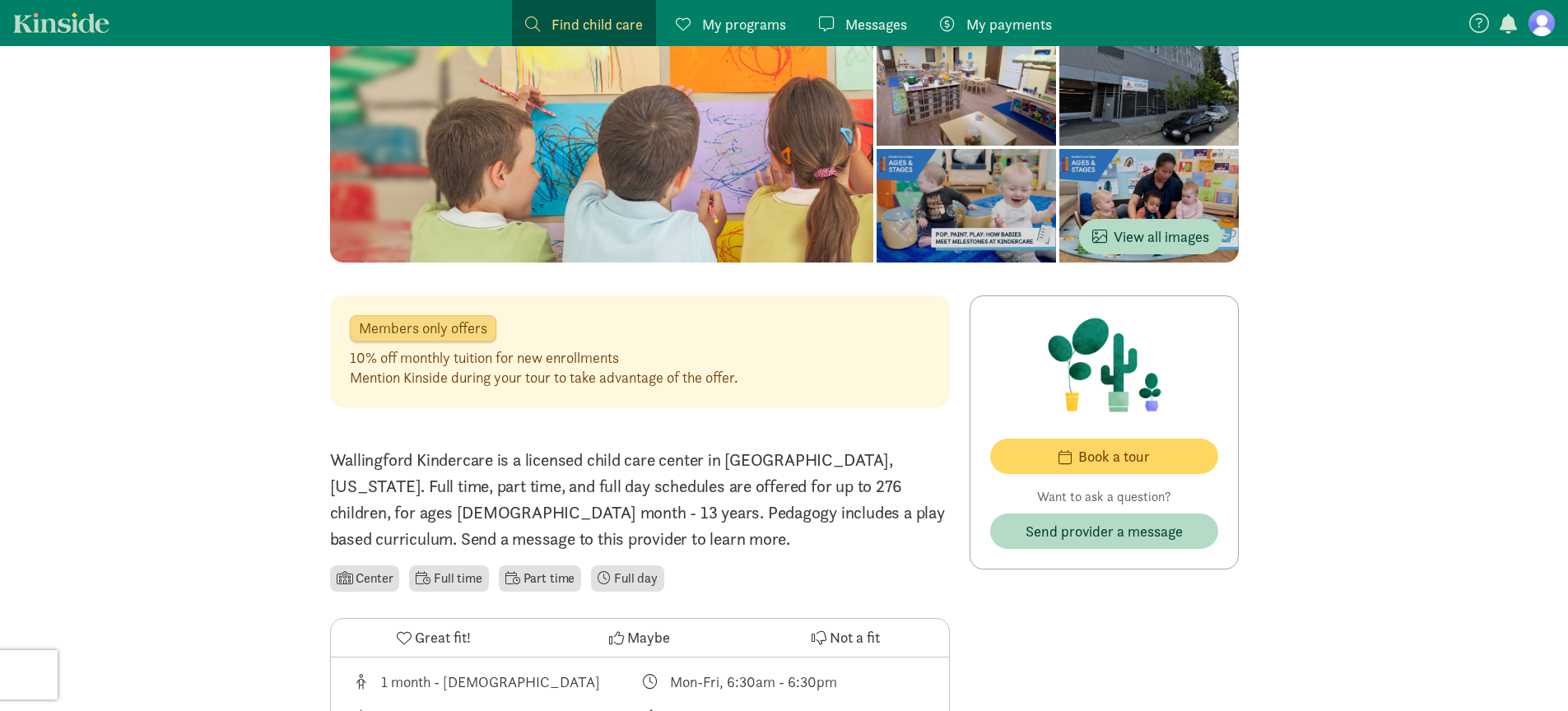
click at [595, 23] on span "Find child care" at bounding box center [597, 24] width 92 height 22
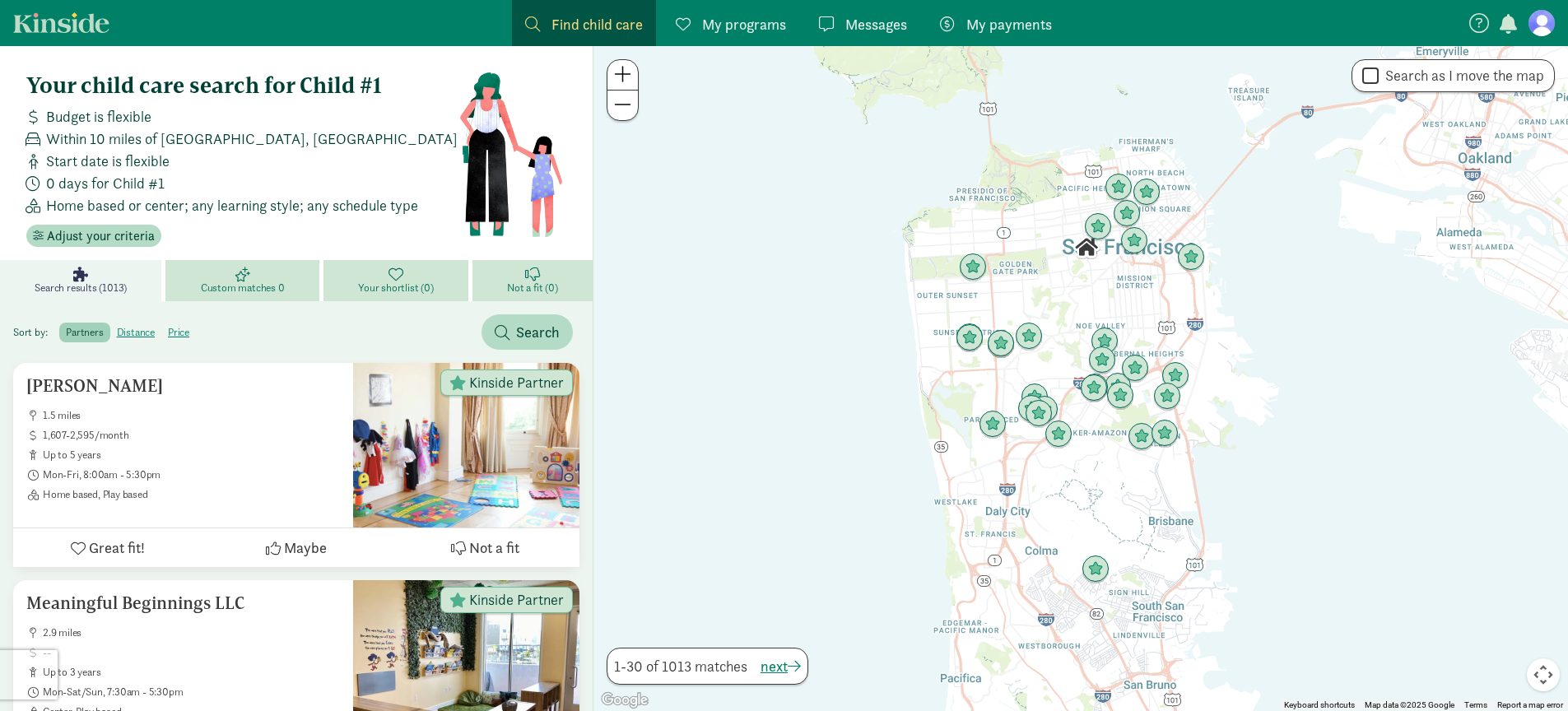
click at [75, 31] on link "Kinside" at bounding box center [61, 22] width 96 height 21
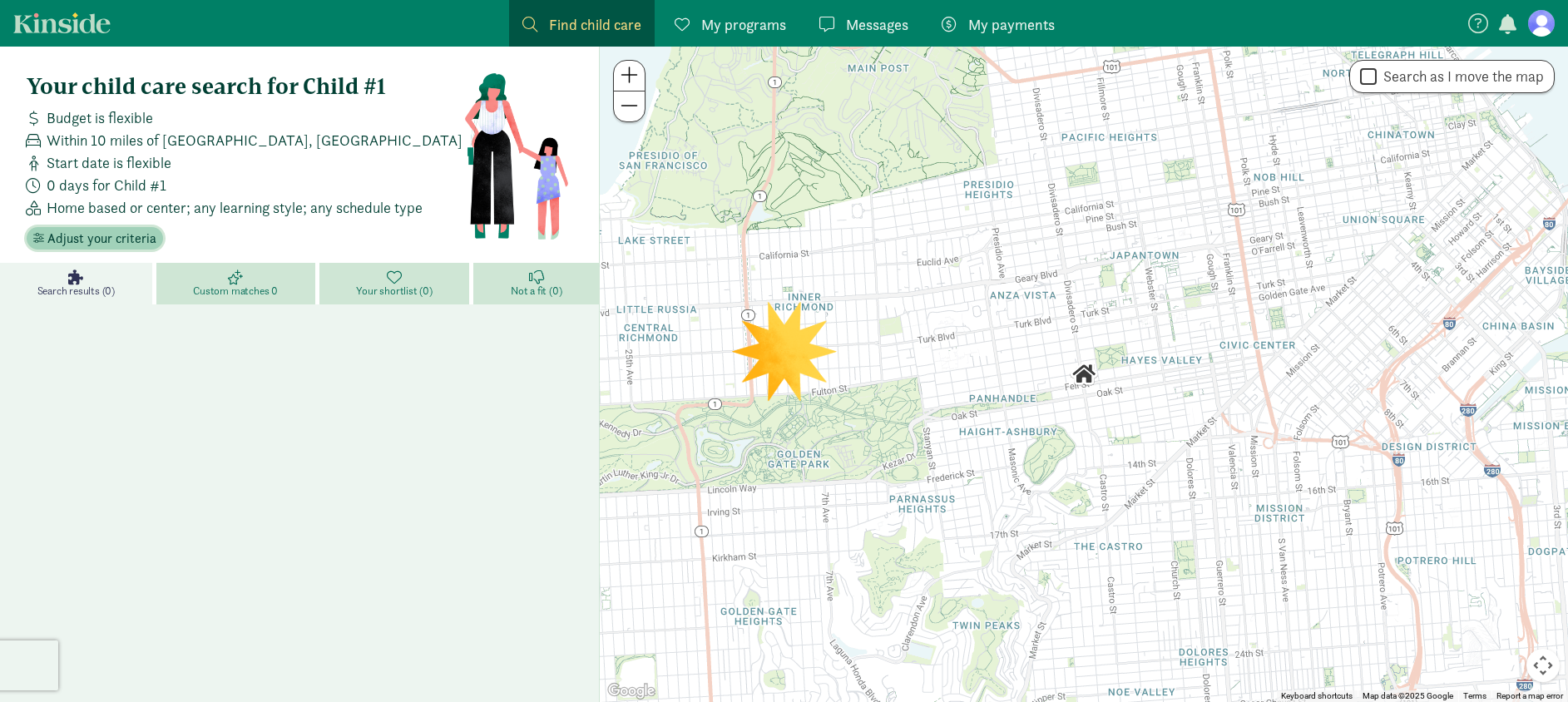
click at [116, 238] on span "Adjust your criteria" at bounding box center [102, 239] width 109 height 20
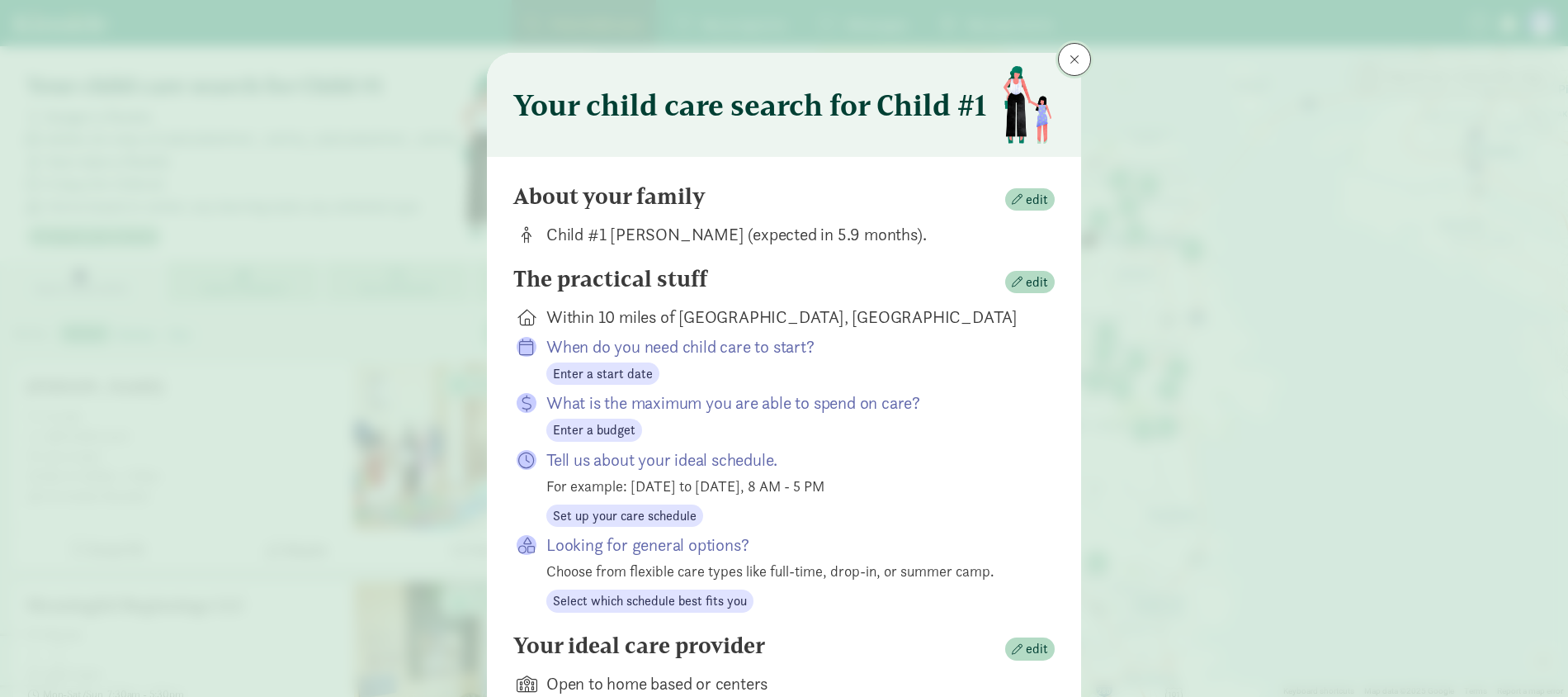
click at [1062, 74] on button at bounding box center [1074, 59] width 33 height 33
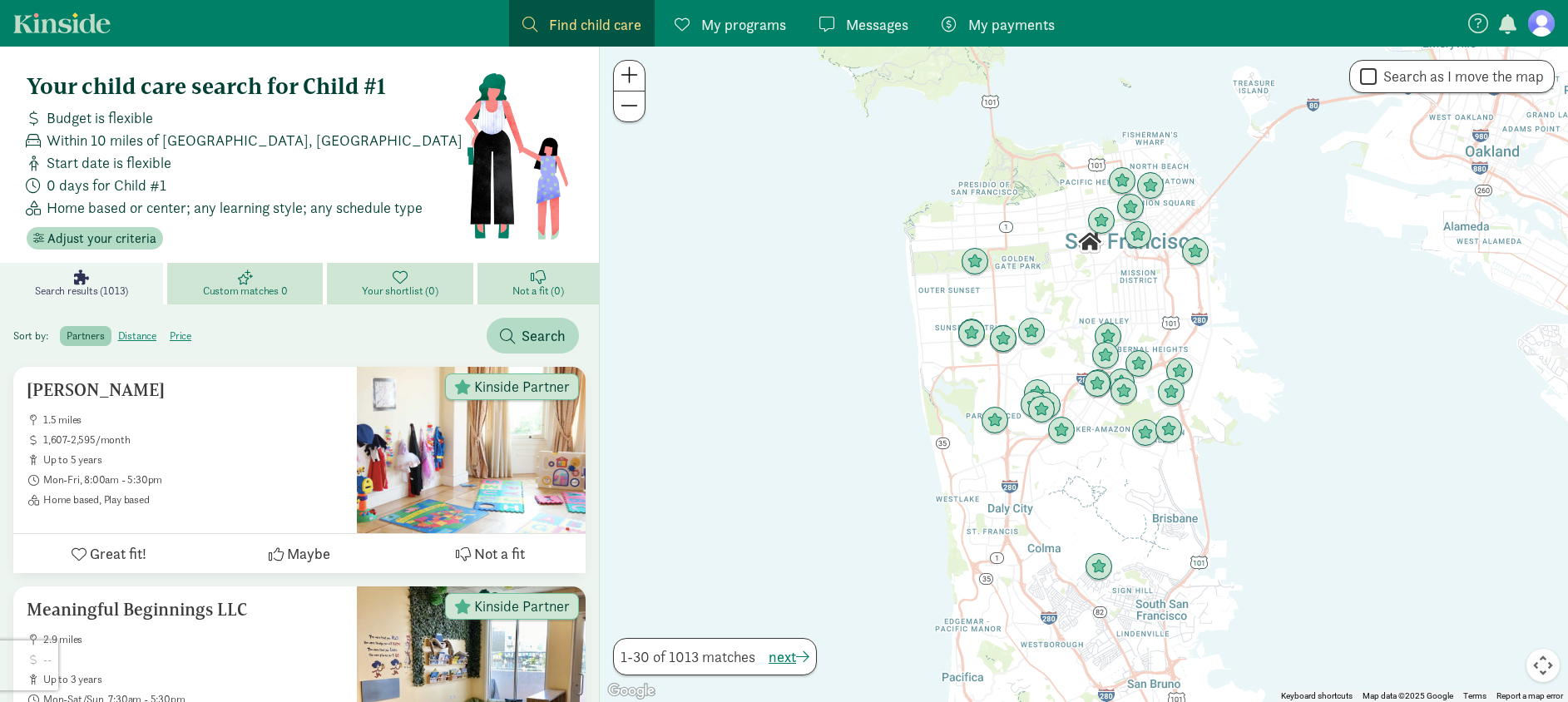
click at [1398, 76] on label "Search as I move the map" at bounding box center [1460, 76] width 167 height 20
click at [1377, 76] on input "Search as I move the map" at bounding box center [1368, 76] width 16 height 23
click at [1396, 77] on label "Search as I move the map" at bounding box center [1460, 76] width 167 height 20
click at [1377, 77] on input "Search as I move the map" at bounding box center [1368, 76] width 16 height 23
checkbox input "false"
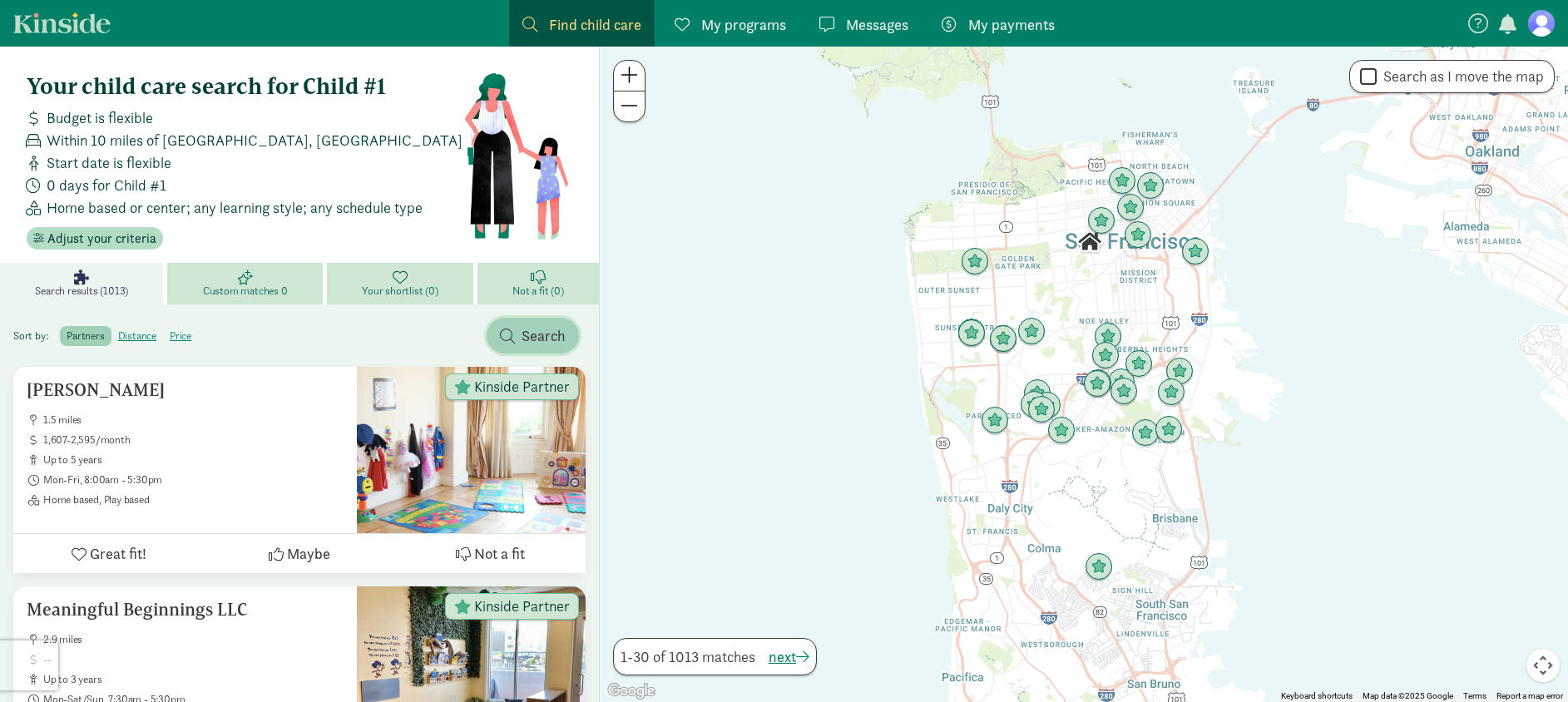
click at [514, 334] on span "button" at bounding box center [507, 336] width 15 height 15
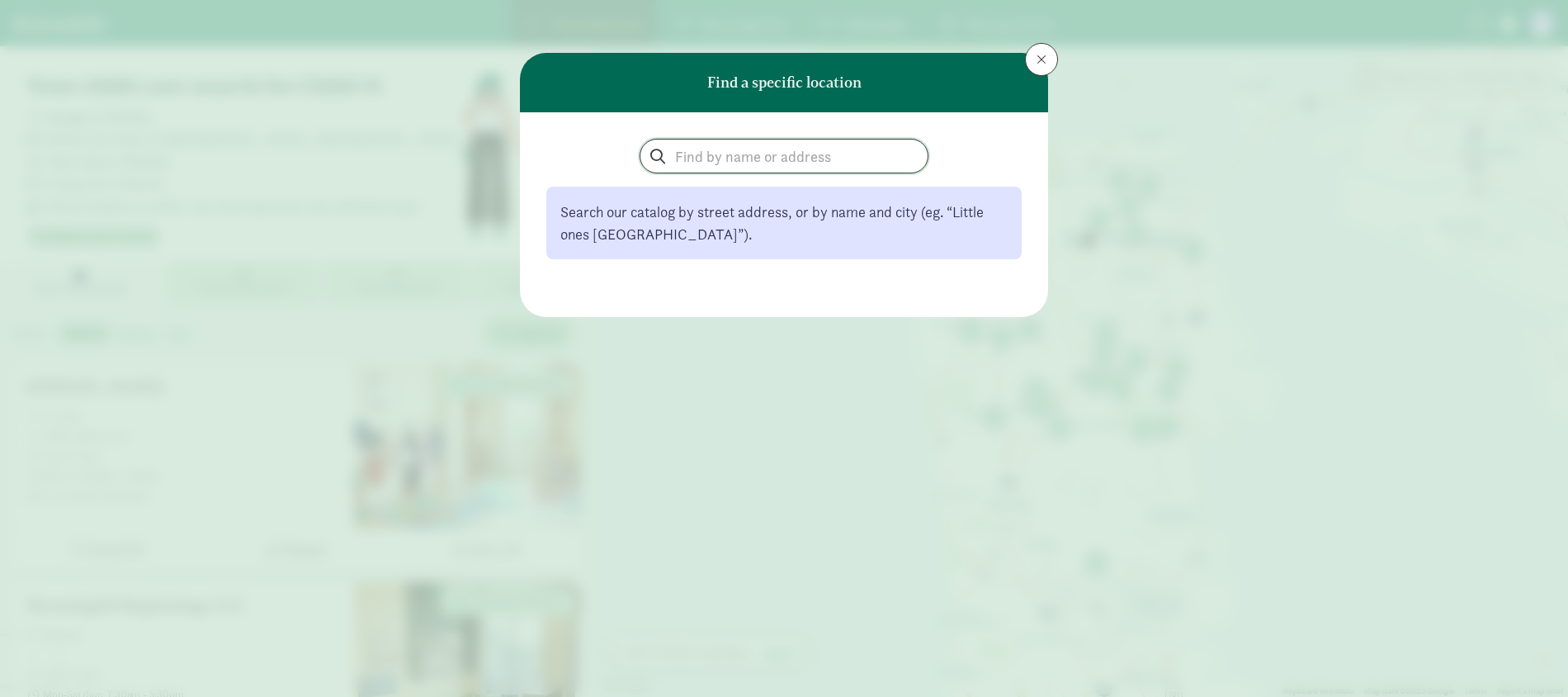
click at [881, 144] on input "search" at bounding box center [784, 156] width 287 height 33
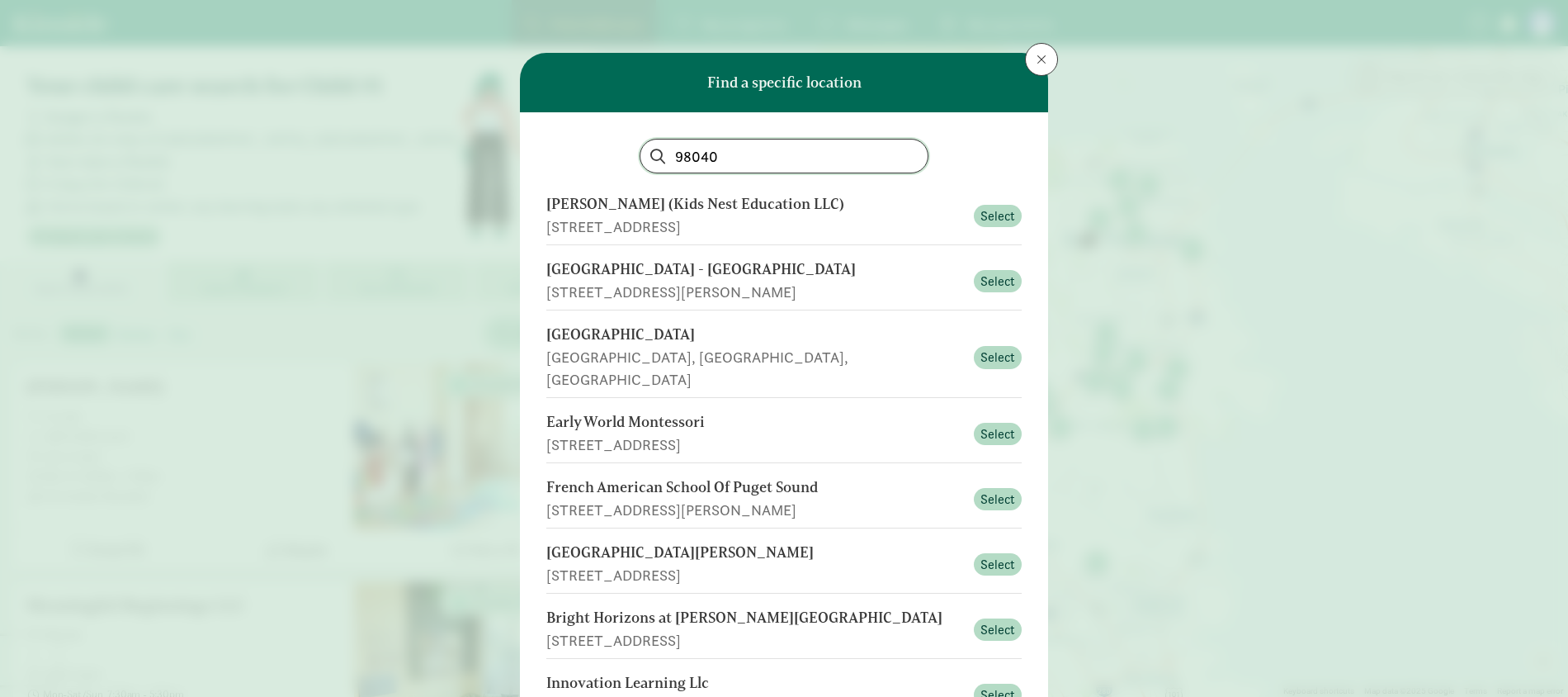
click at [725, 157] on input "98040" at bounding box center [784, 156] width 287 height 33
paste input "195"
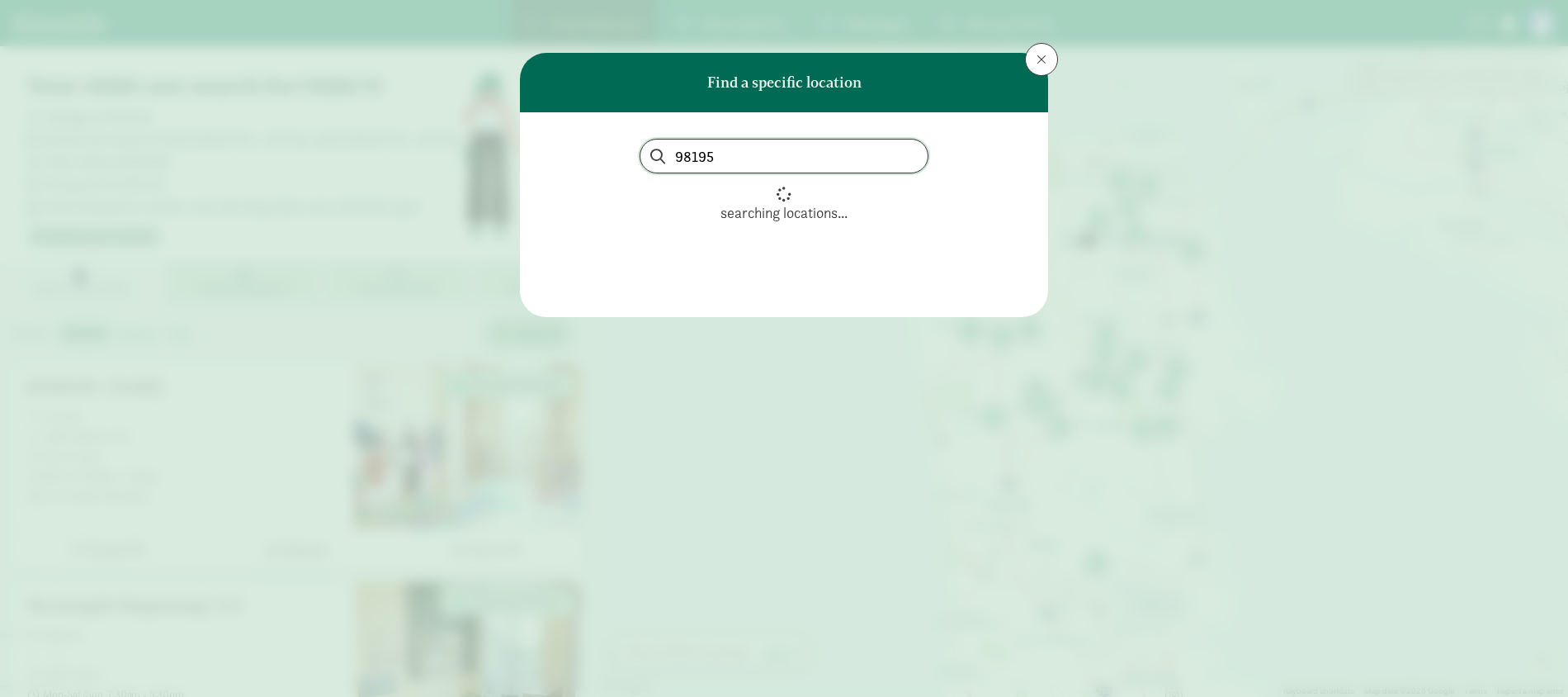
type input "98195"
click at [1037, 56] on span at bounding box center [1041, 59] width 10 height 14
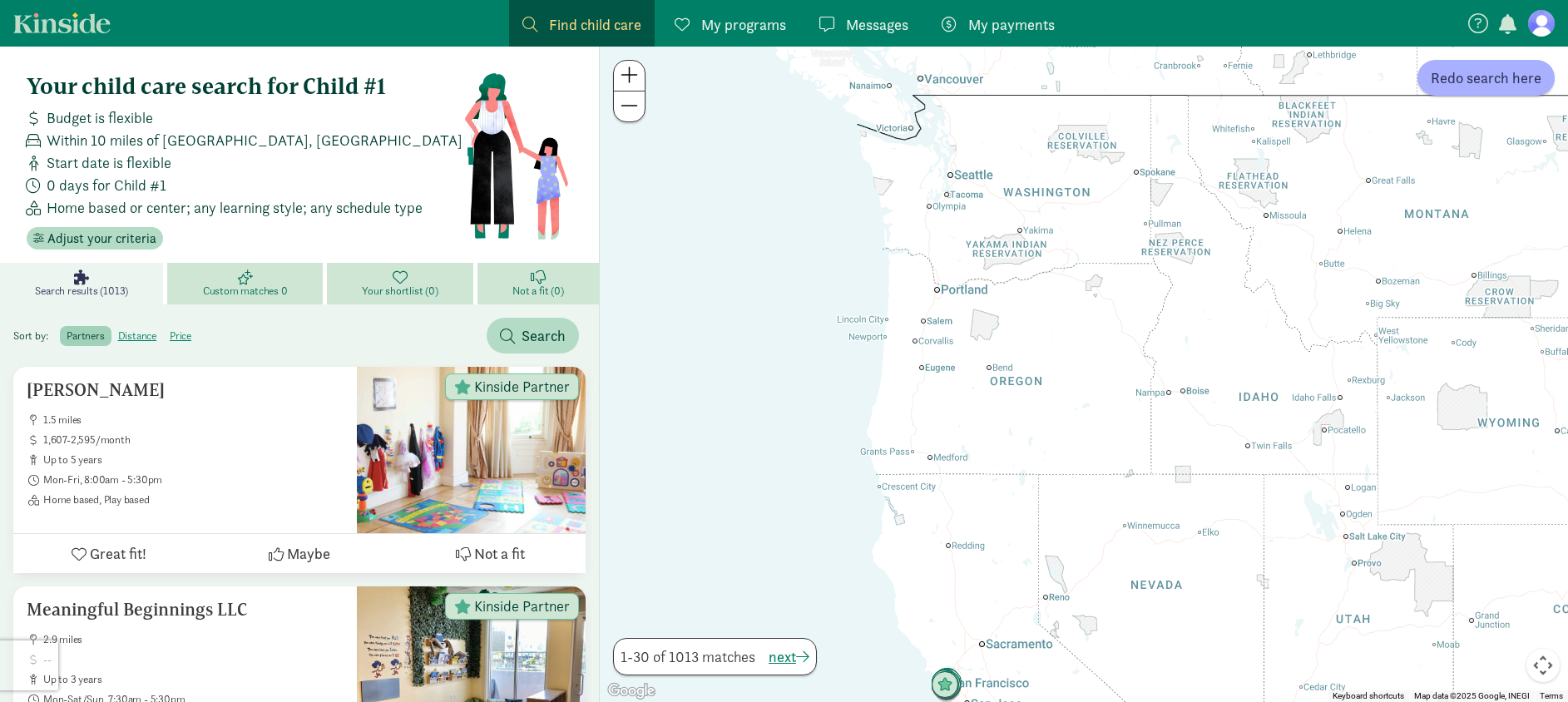
drag, startPoint x: 774, startPoint y: 257, endPoint x: 922, endPoint y: 590, distance: 364.4
click at [924, 591] on div at bounding box center [1083, 374] width 968 height 655
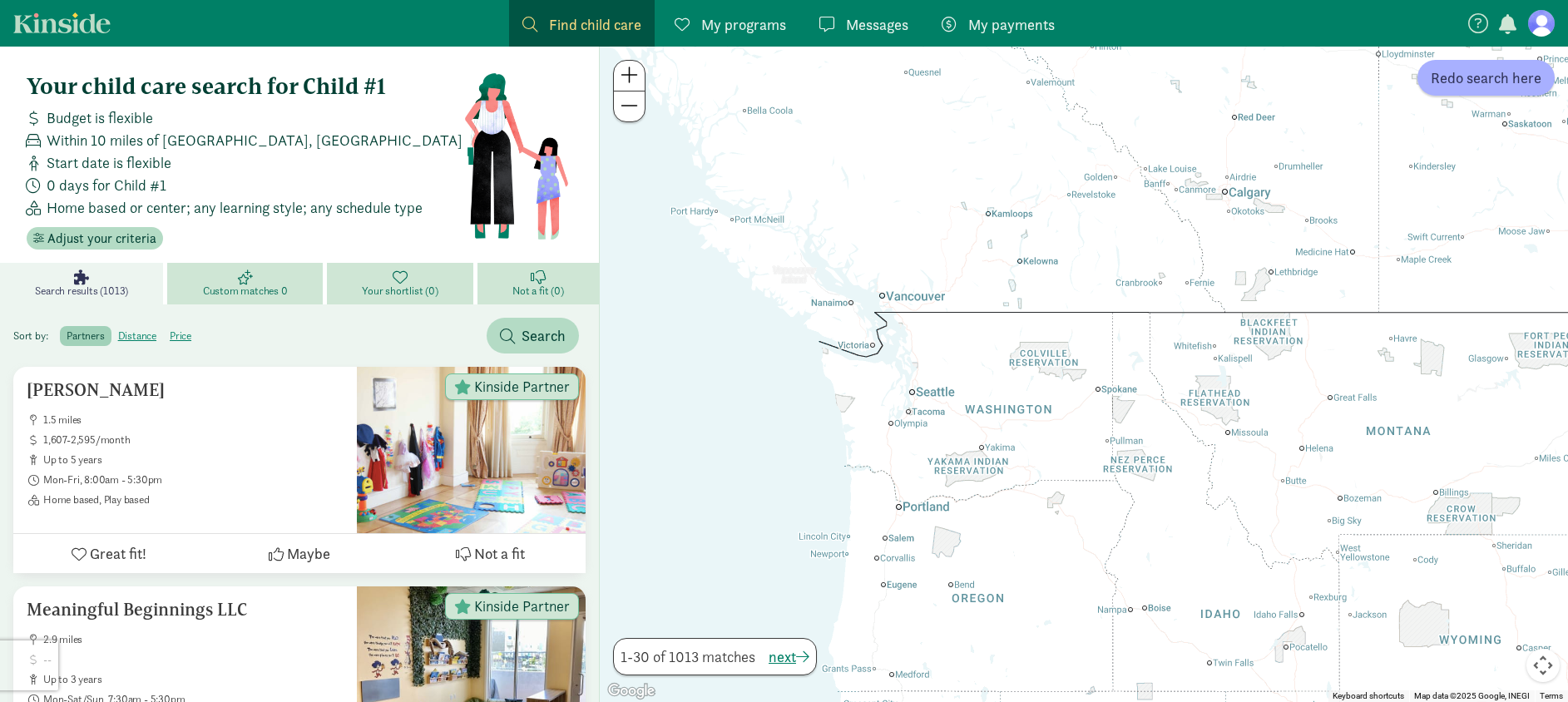
click at [916, 416] on div at bounding box center [1083, 374] width 968 height 655
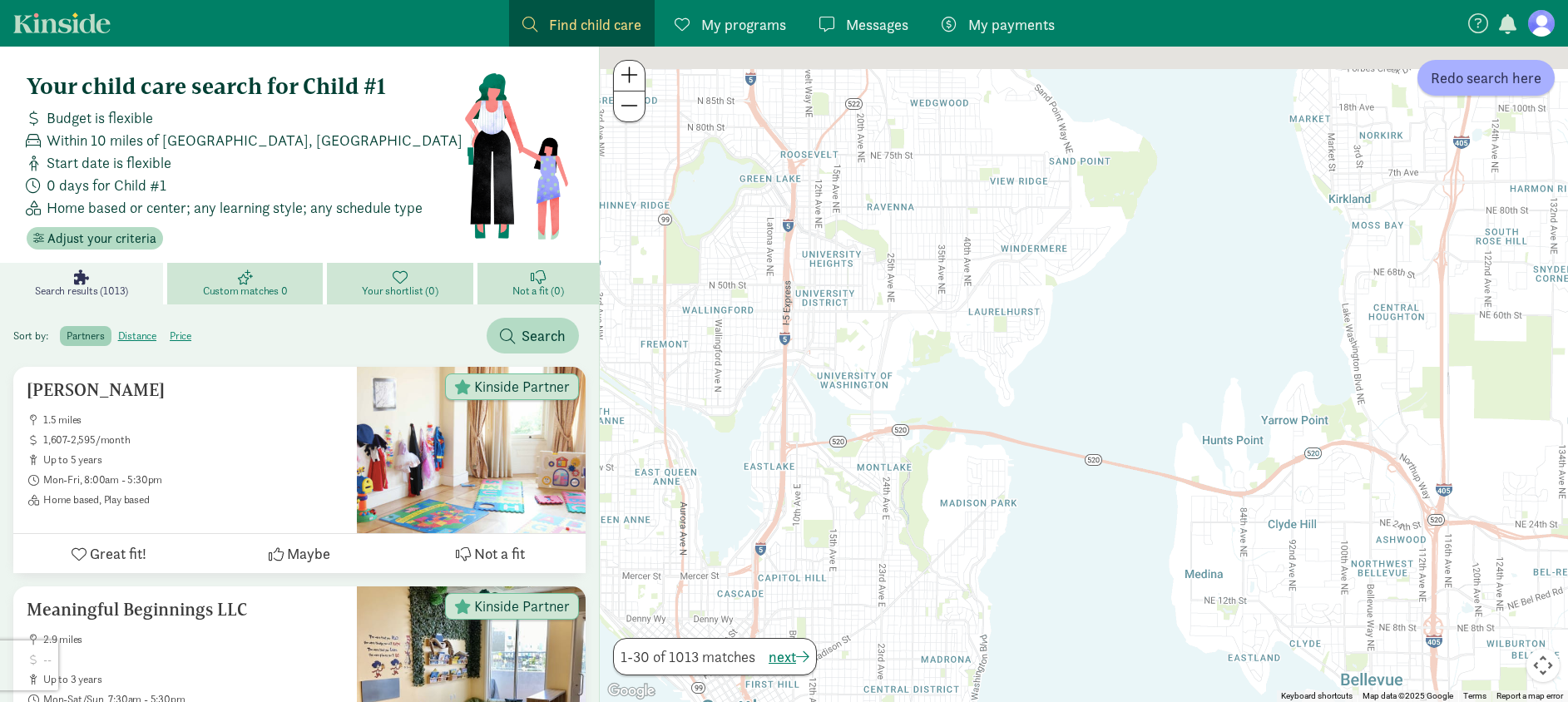
drag, startPoint x: 826, startPoint y: 231, endPoint x: 999, endPoint y: 366, distance: 219.4
click at [998, 366] on div at bounding box center [1083, 374] width 968 height 655
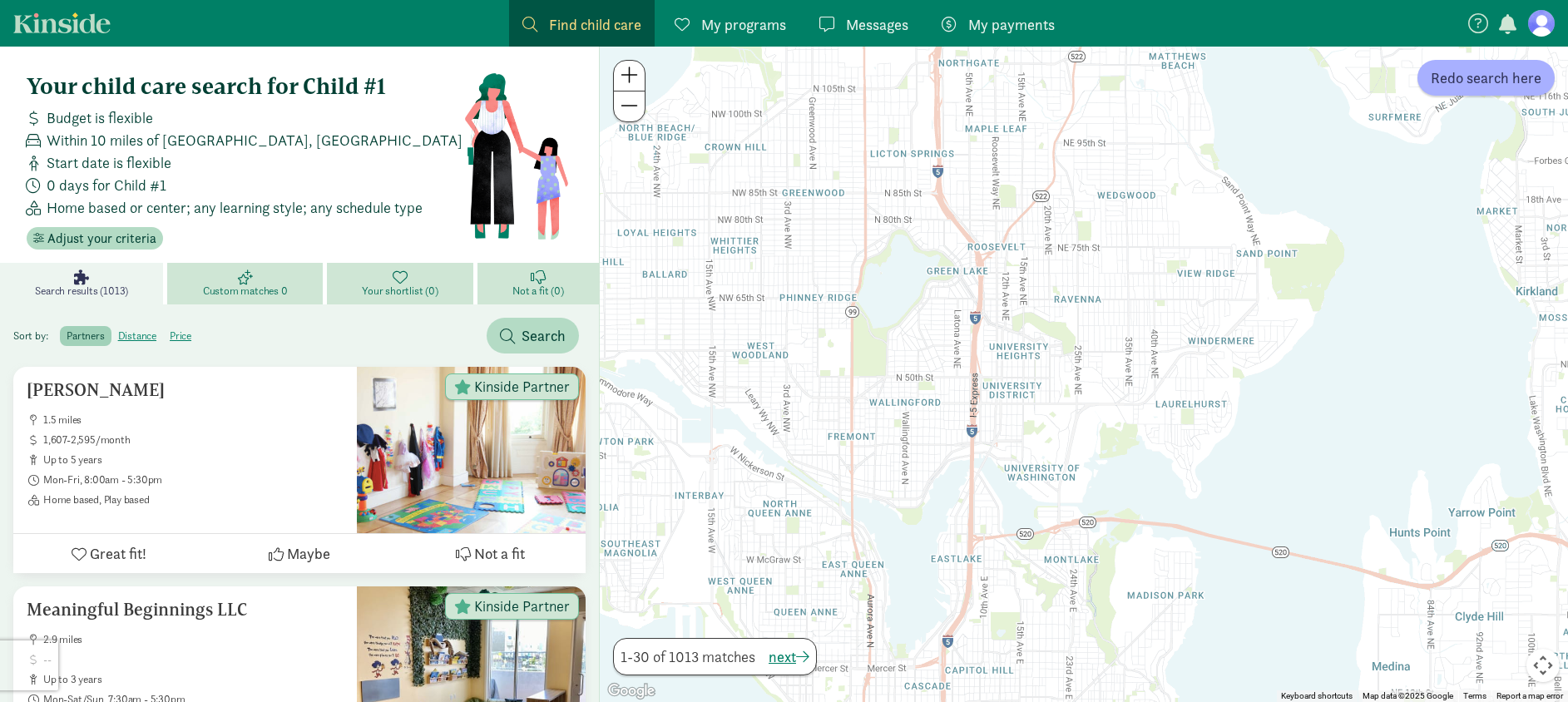
drag, startPoint x: 1046, startPoint y: 375, endPoint x: 1085, endPoint y: 380, distance: 39.3
click at [1085, 380] on div at bounding box center [1083, 374] width 968 height 655
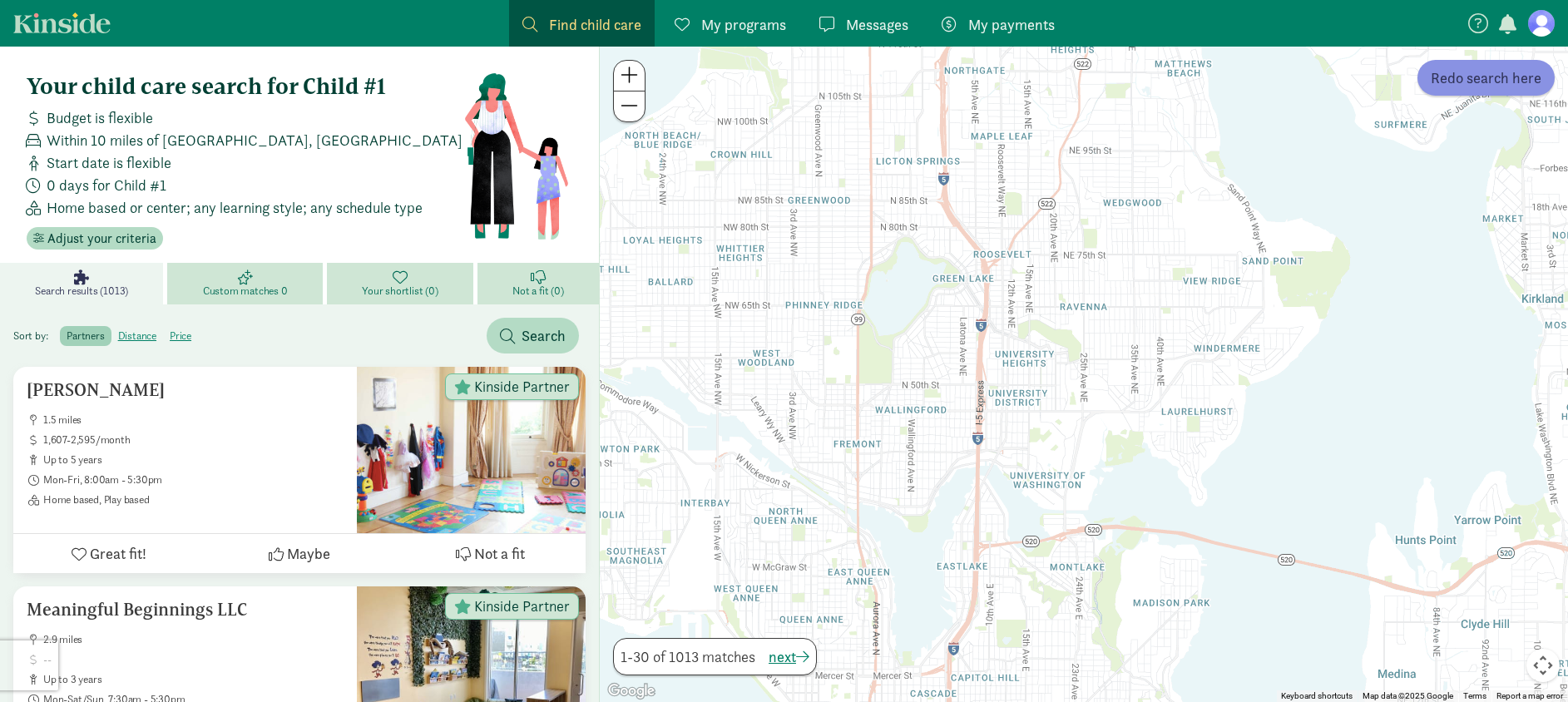
click at [1513, 80] on span "Redo search here" at bounding box center [1485, 77] width 111 height 23
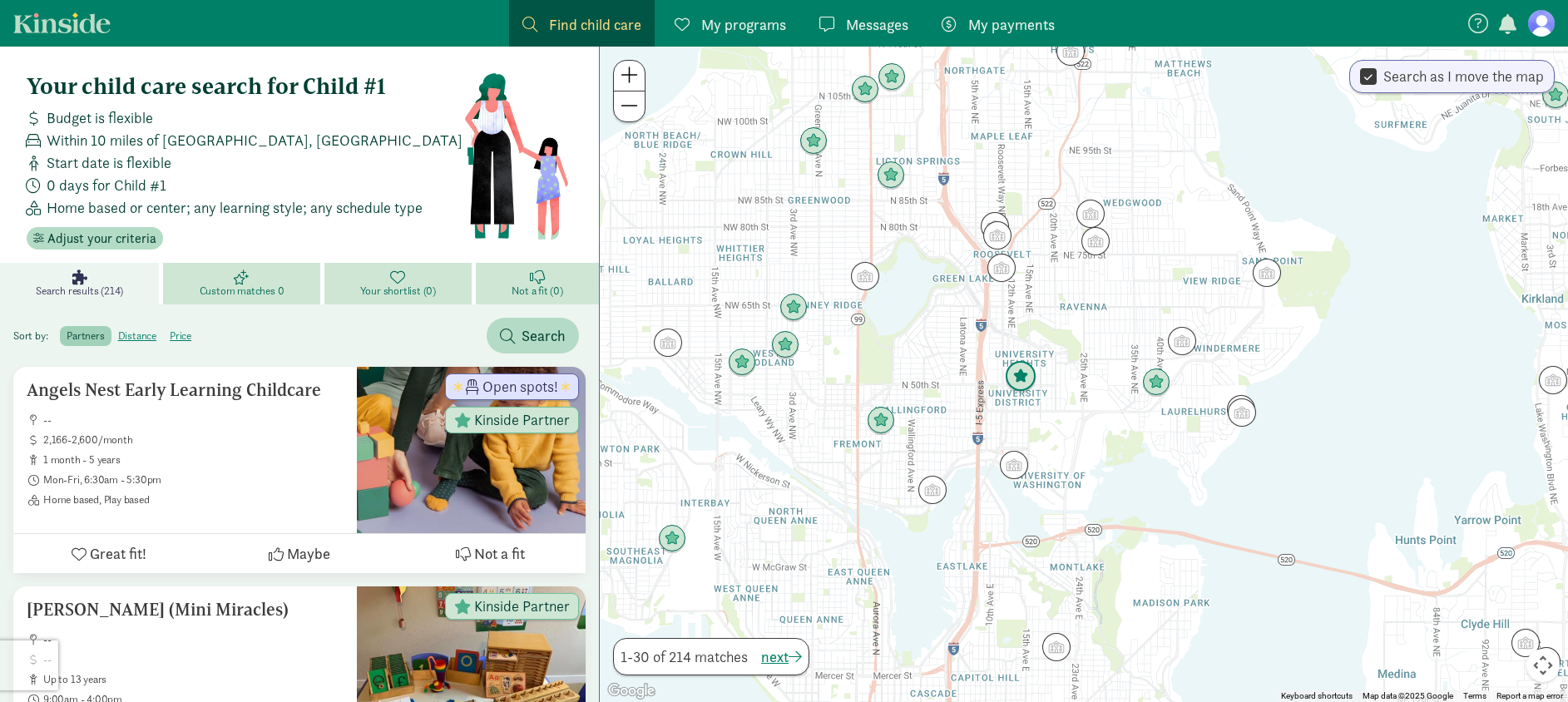
click at [1023, 383] on img "Click to see details" at bounding box center [1020, 376] width 32 height 32
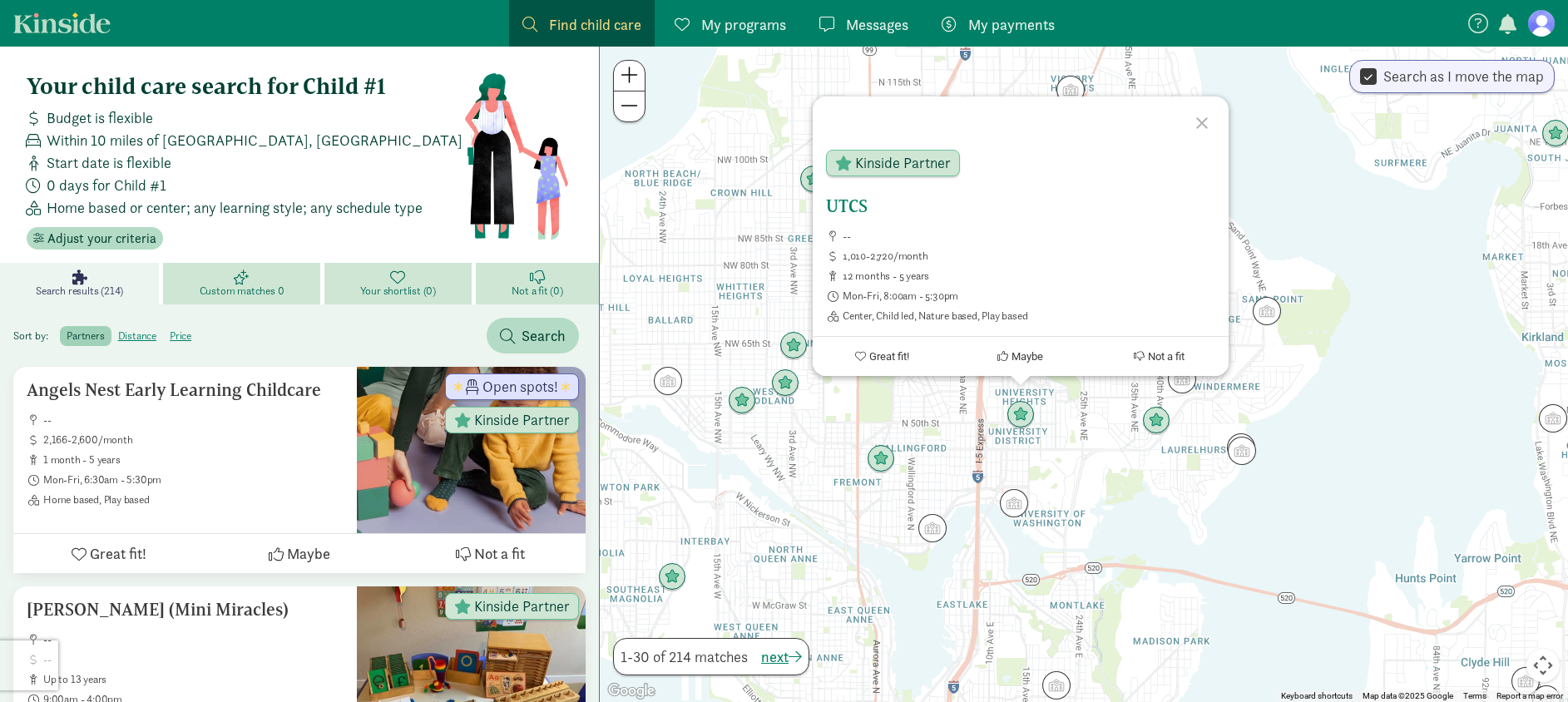
drag, startPoint x: 884, startPoint y: 208, endPoint x: 853, endPoint y: 205, distance: 31.1
click at [853, 205] on h5 "UTCS" at bounding box center [1020, 206] width 389 height 20
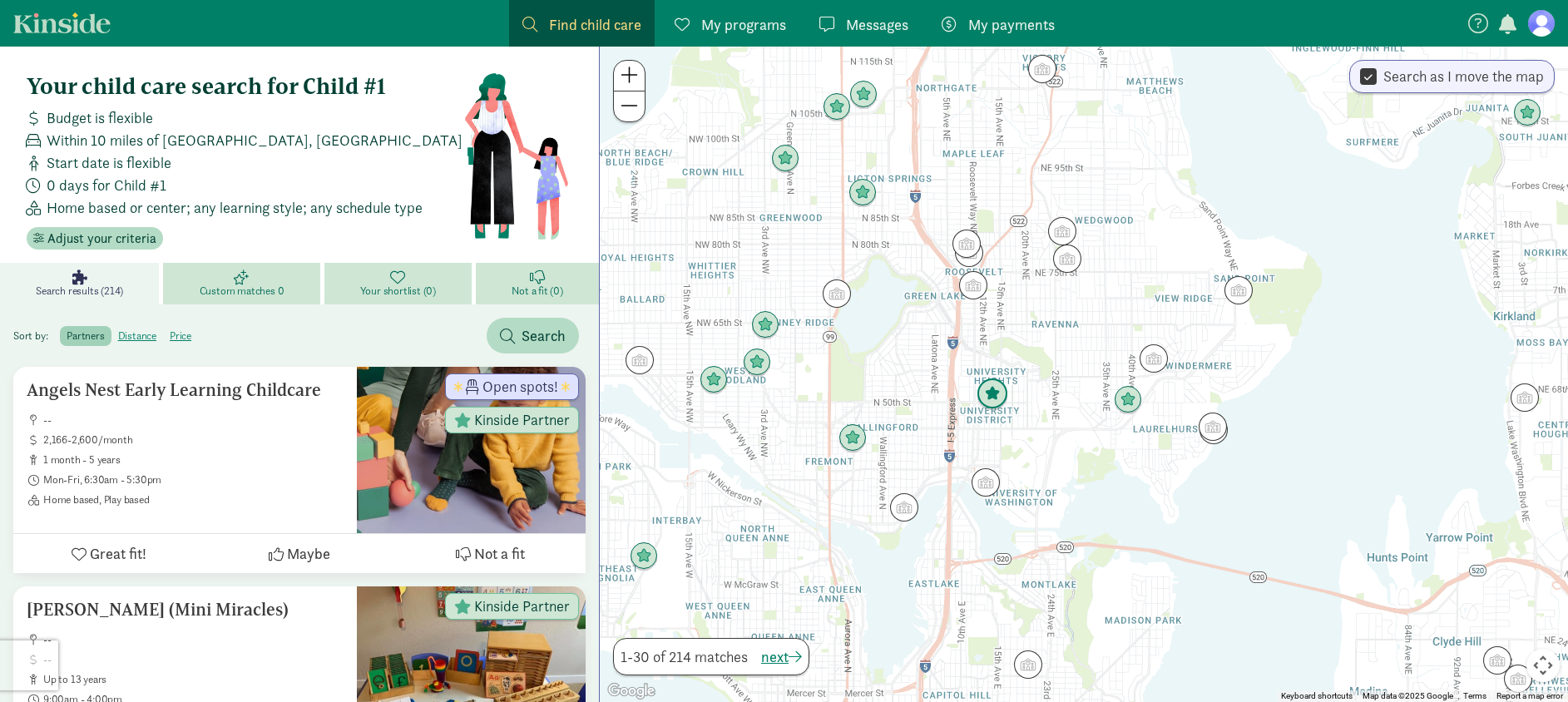
click at [994, 398] on img "Click to see details" at bounding box center [992, 394] width 32 height 32
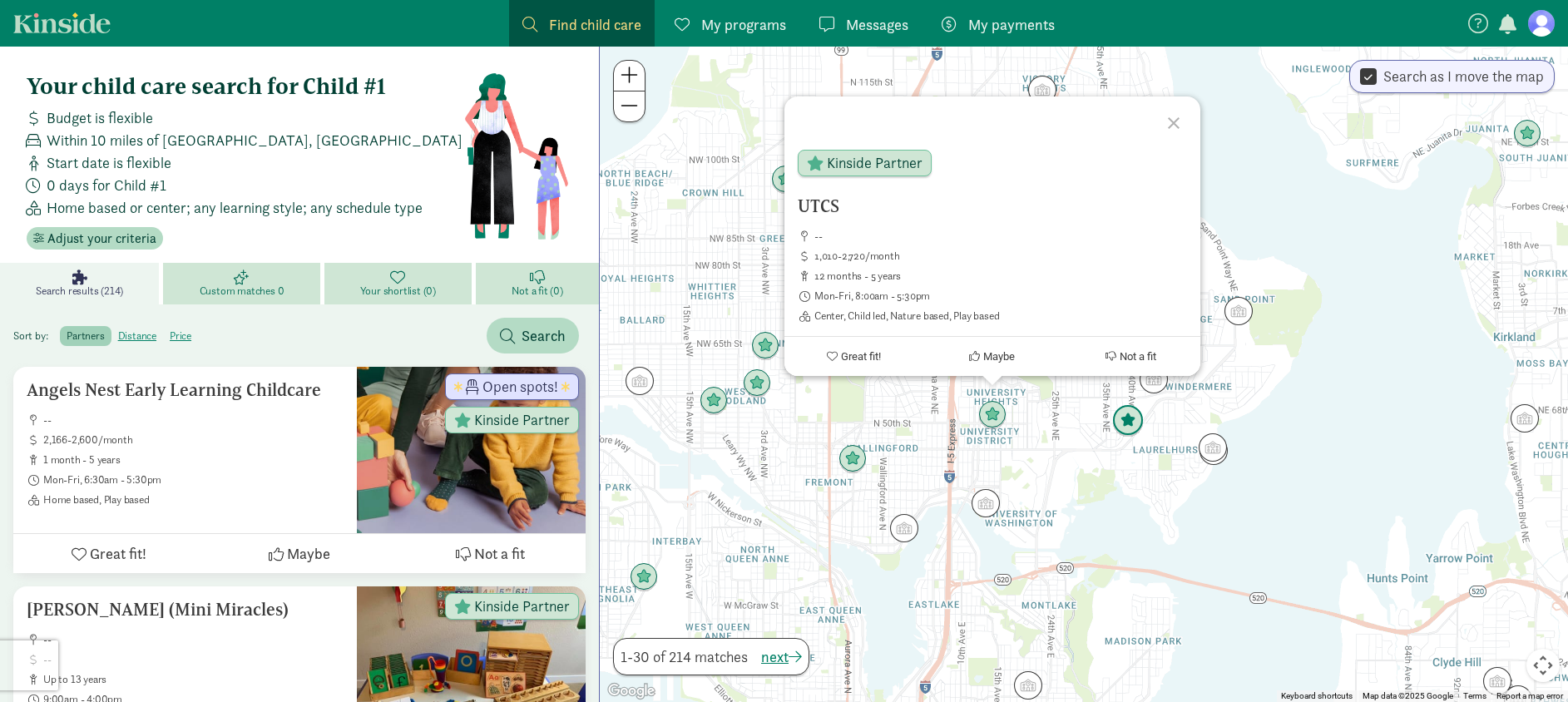
click at [1129, 420] on img "Click to see details" at bounding box center [1127, 420] width 32 height 32
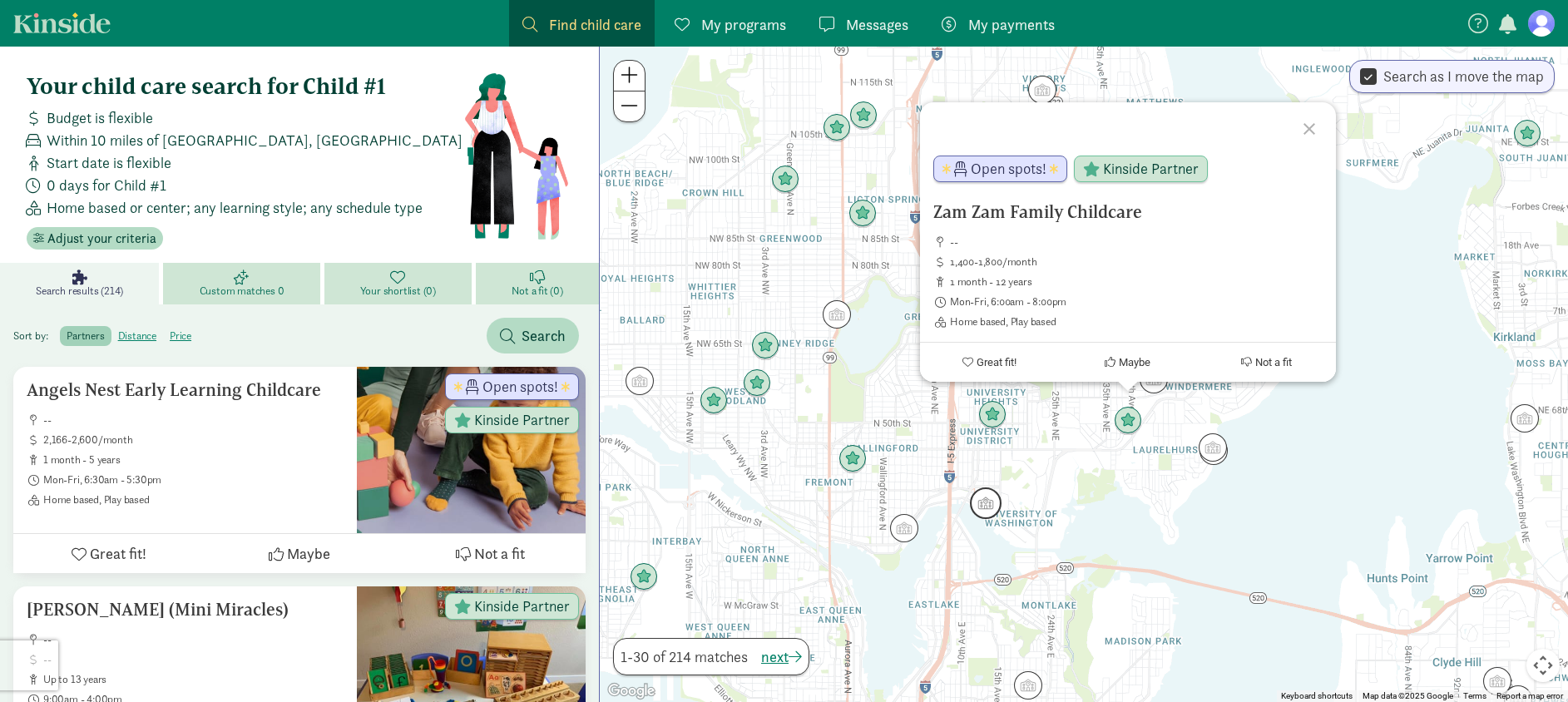
click at [985, 502] on img "Click to see details" at bounding box center [985, 502] width 32 height 32
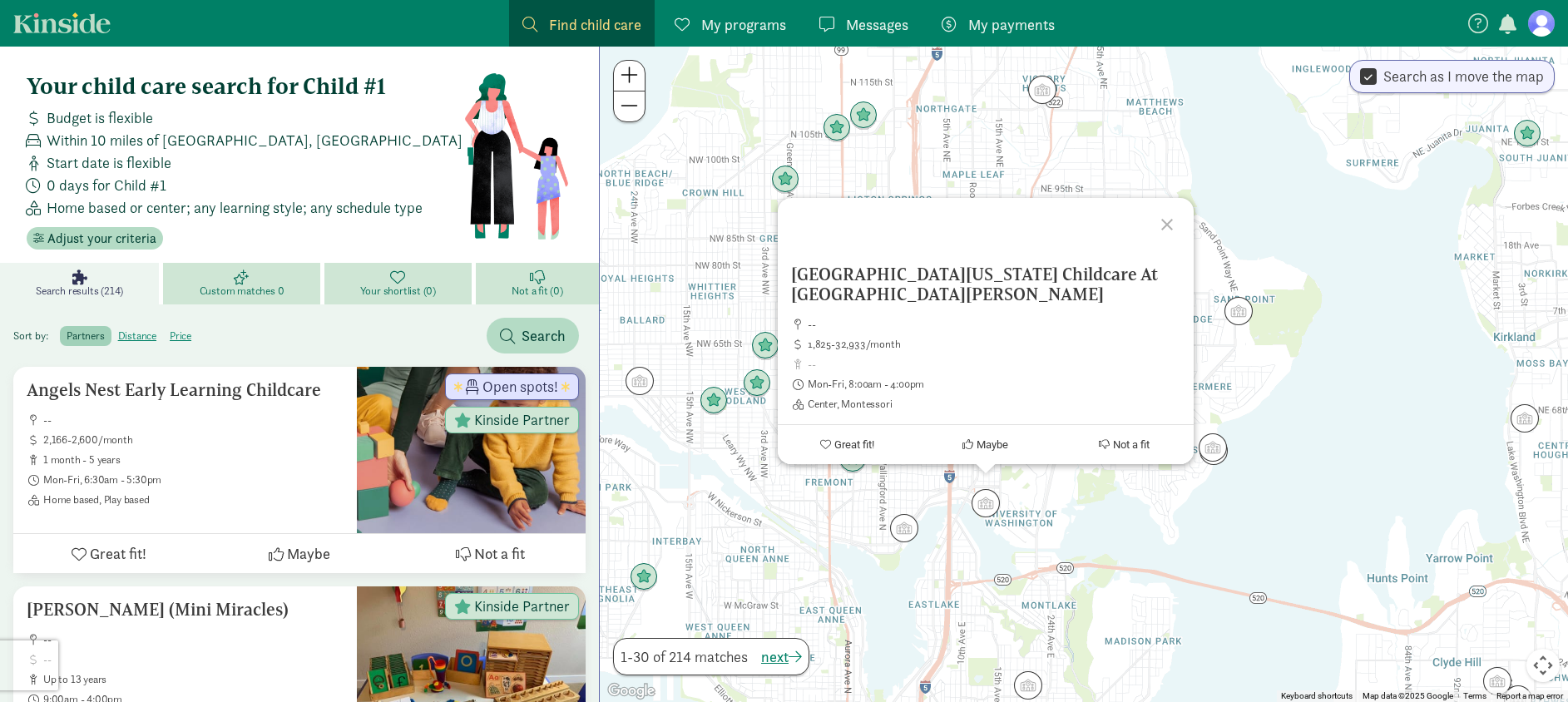
click at [1164, 223] on div at bounding box center [1169, 221] width 48 height 48
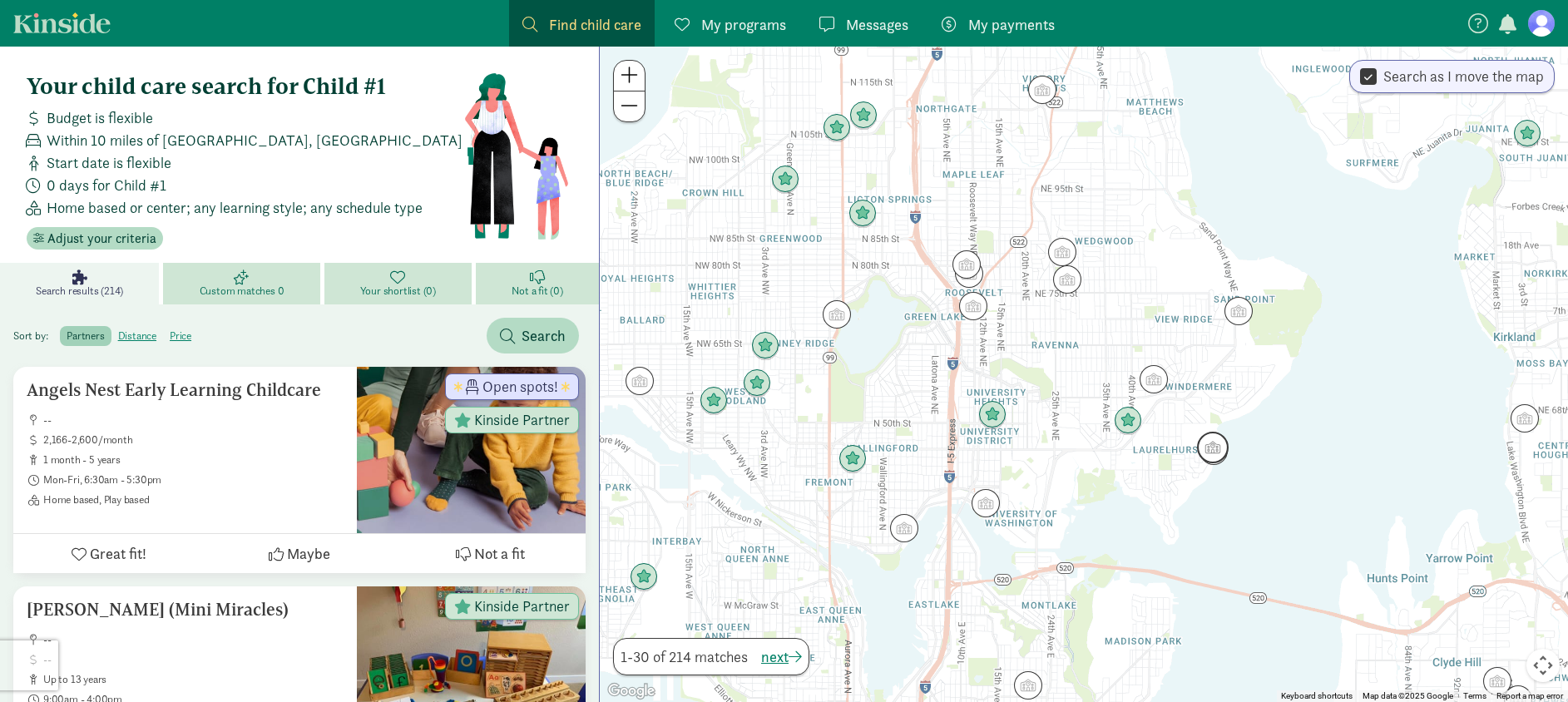
click at [1206, 446] on img "Click to see details" at bounding box center [1212, 447] width 32 height 32
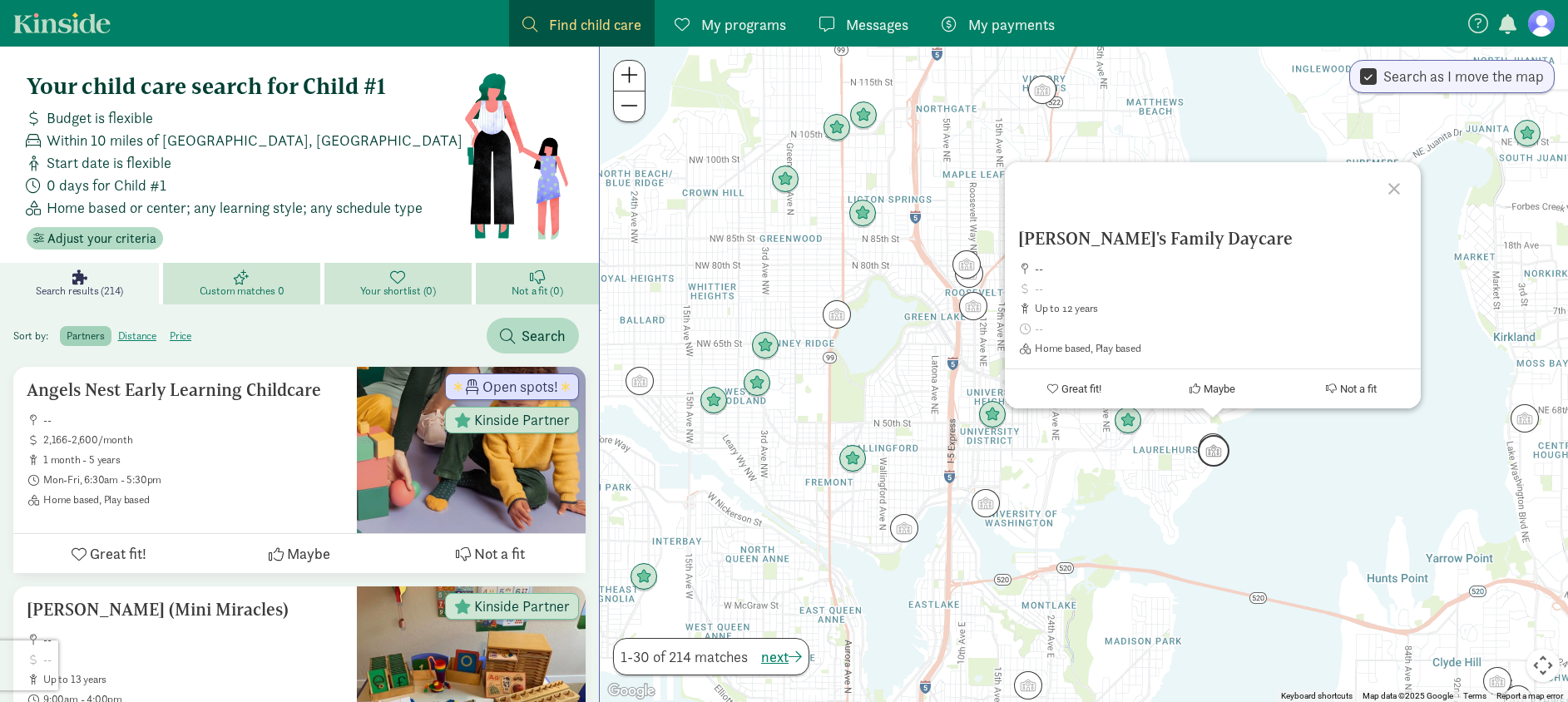
click at [1214, 460] on img "Click to see details" at bounding box center [1213, 450] width 32 height 32
click at [1391, 185] on div at bounding box center [1396, 189] width 48 height 48
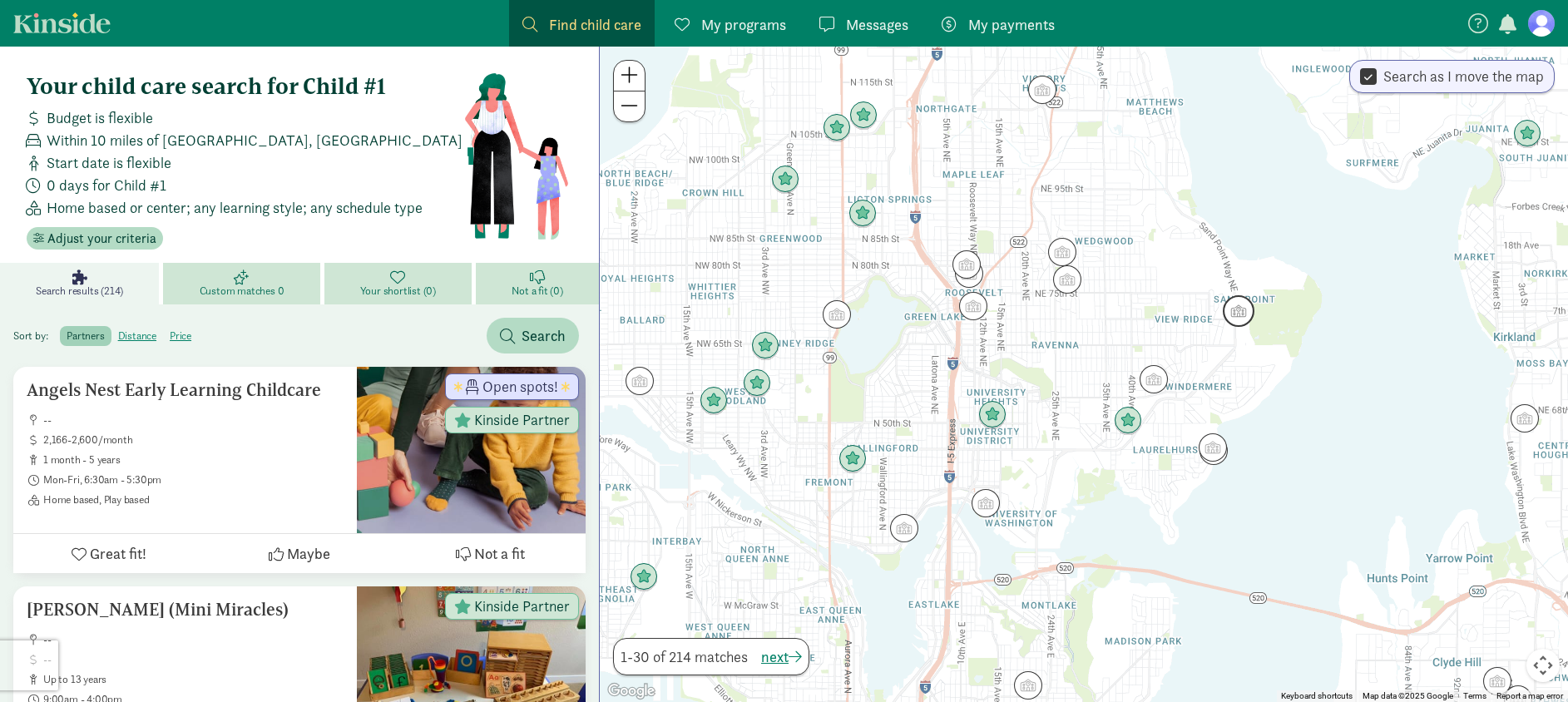
click at [1248, 317] on img "Click to see details" at bounding box center [1238, 310] width 32 height 32
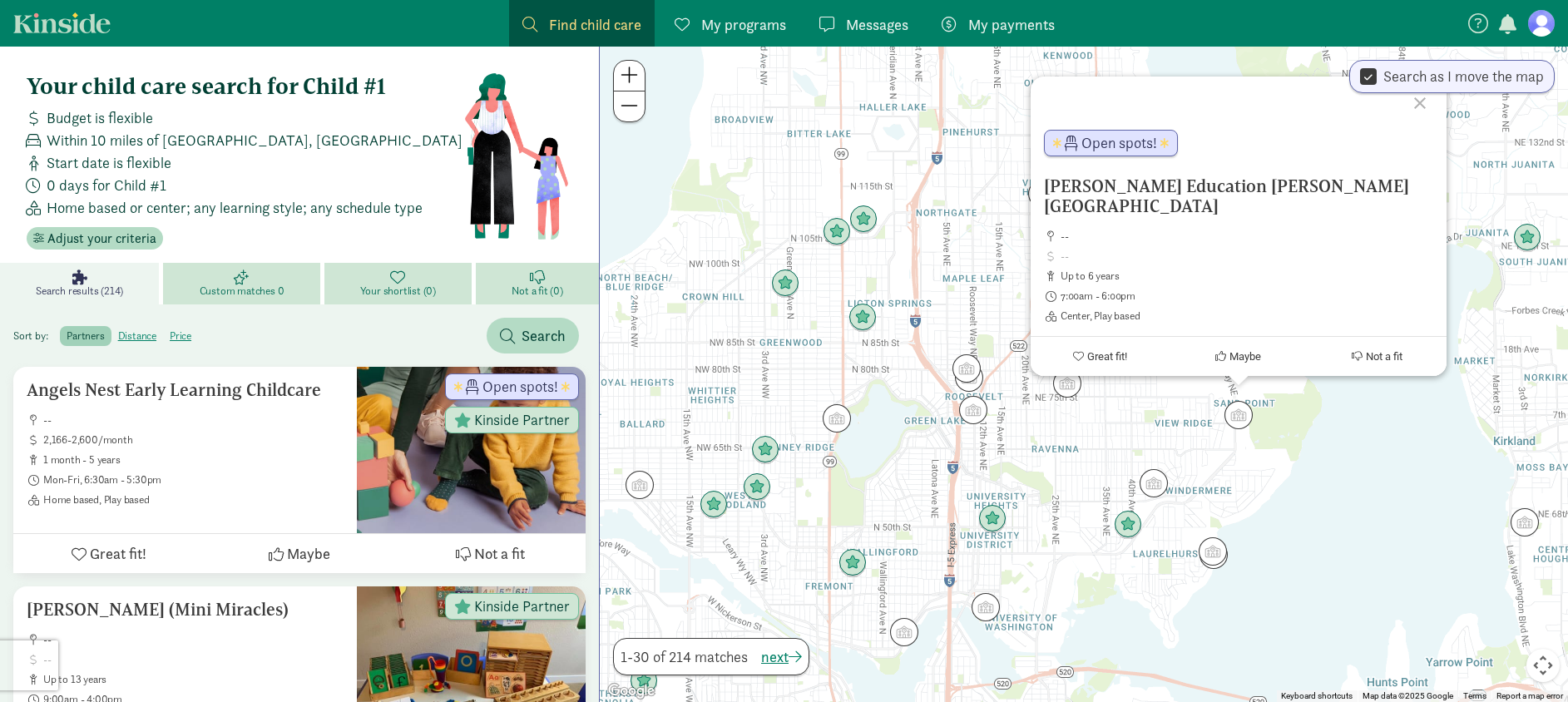
click at [1427, 120] on div at bounding box center [1422, 100] width 48 height 48
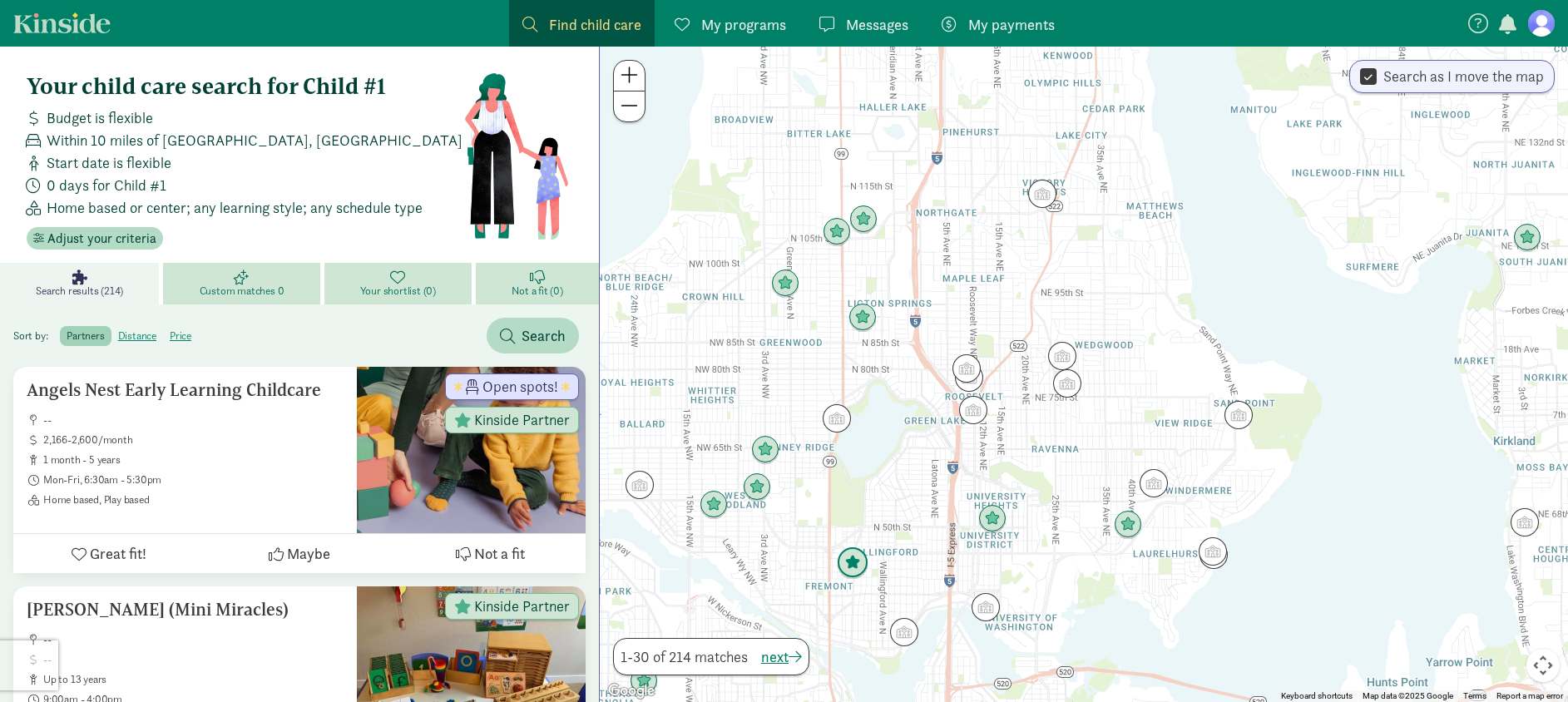
click at [862, 567] on img "Click to see details" at bounding box center [852, 562] width 32 height 32
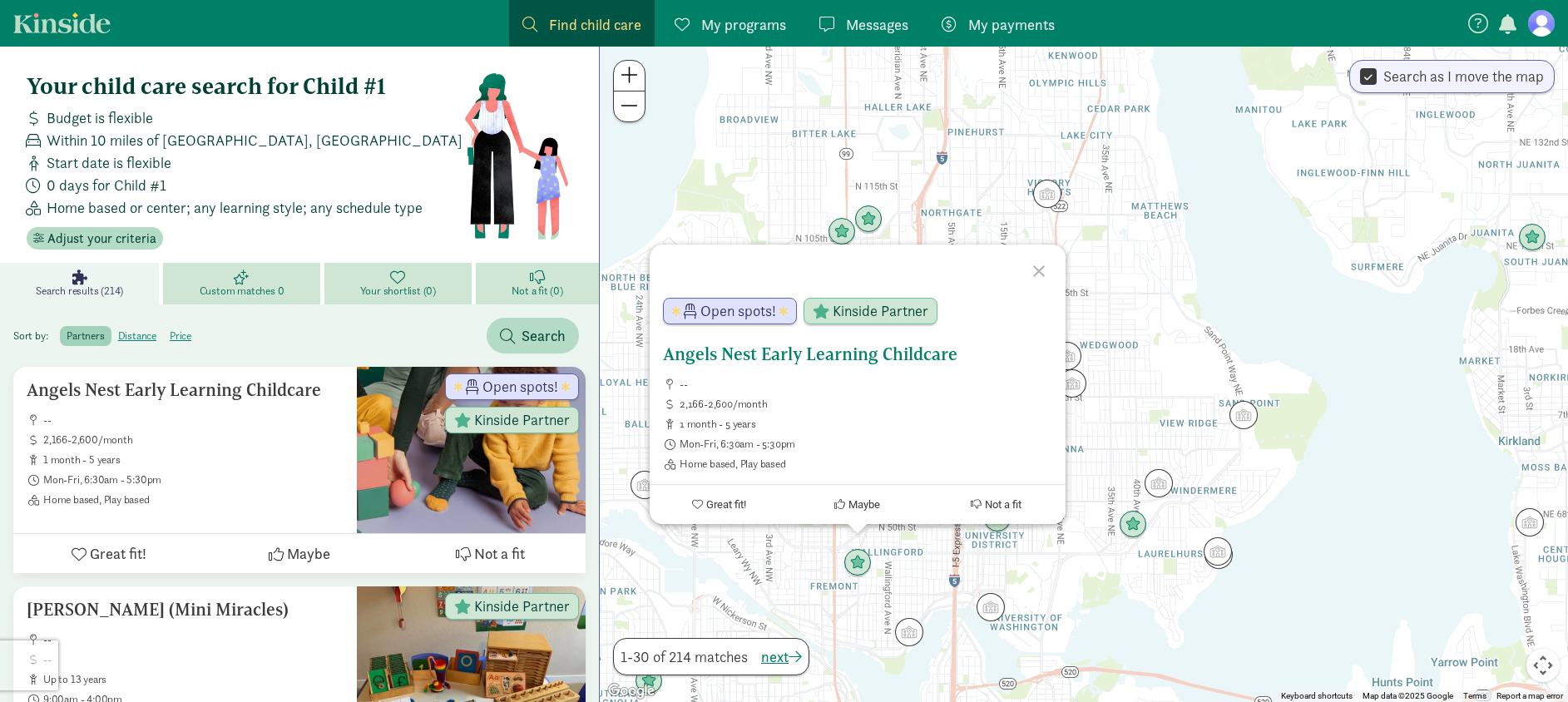
drag, startPoint x: 965, startPoint y: 356, endPoint x: 691, endPoint y: 357, distance: 274.0
click at [691, 357] on h5 "Angels Nest Early Learning Childcare" at bounding box center [857, 354] width 389 height 20
